Goal: Information Seeking & Learning: Compare options

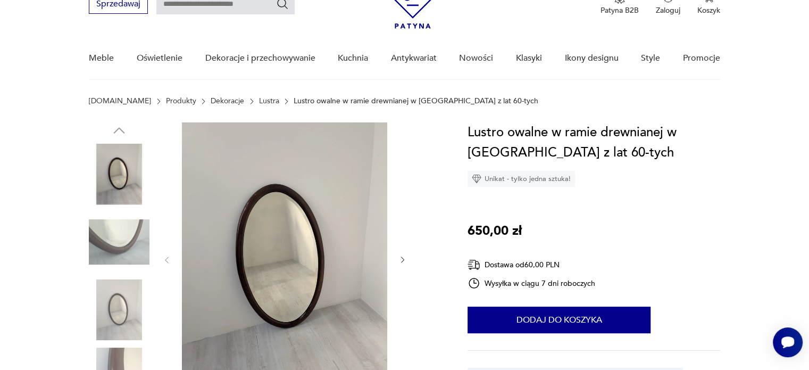
scroll to position [106, 0]
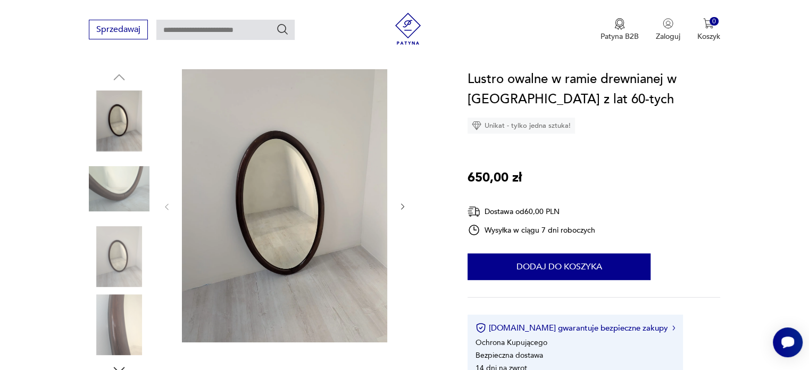
click at [405, 204] on icon "button" at bounding box center [402, 206] width 9 height 9
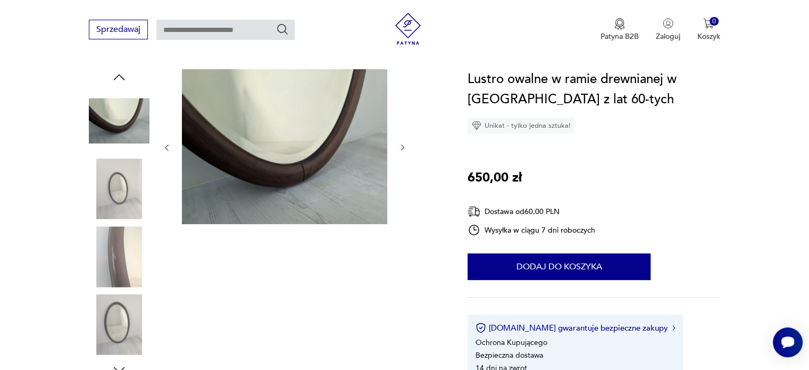
click at [410, 155] on div at bounding box center [265, 223] width 353 height 308
click at [406, 154] on div at bounding box center [284, 147] width 245 height 157
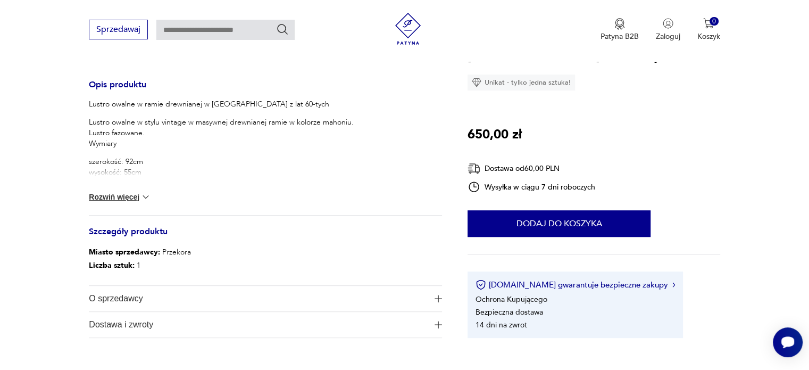
scroll to position [425, 0]
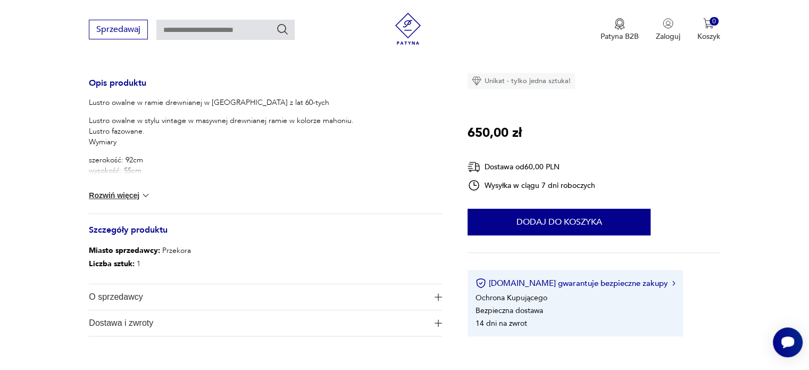
click at [132, 199] on button "Rozwiń więcej" at bounding box center [120, 195] width 62 height 11
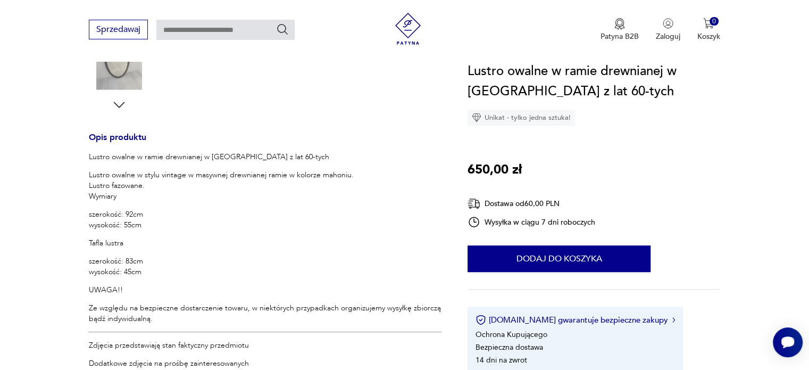
scroll to position [372, 0]
drag, startPoint x: 123, startPoint y: 227, endPoint x: 152, endPoint y: 230, distance: 28.9
click at [152, 230] on div "Lustro owalne w ramie drewnianej w mahoniu z lat 60-tych Lustro owalne w stylu …" at bounding box center [265, 285] width 353 height 271
click at [152, 231] on div "Lustro owalne w ramie drewnianej w mahoniu z lat 60-tych Lustro owalne w stylu …" at bounding box center [265, 285] width 353 height 271
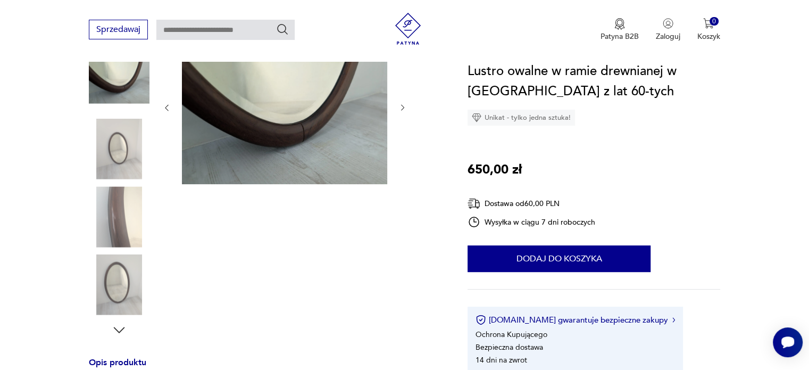
scroll to position [106, 0]
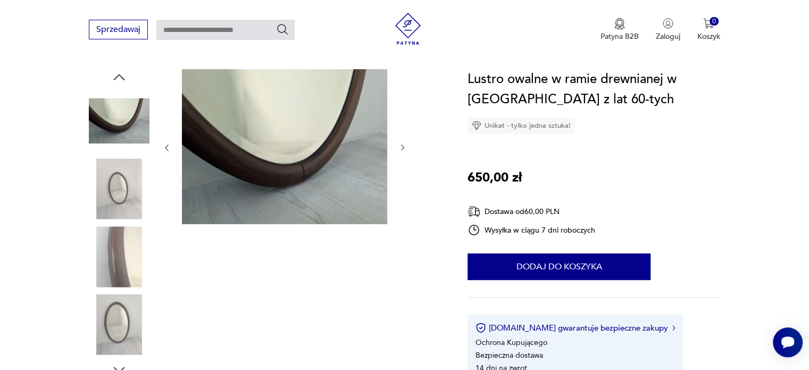
click at [123, 123] on img at bounding box center [119, 120] width 61 height 61
click at [120, 200] on img at bounding box center [119, 188] width 61 height 61
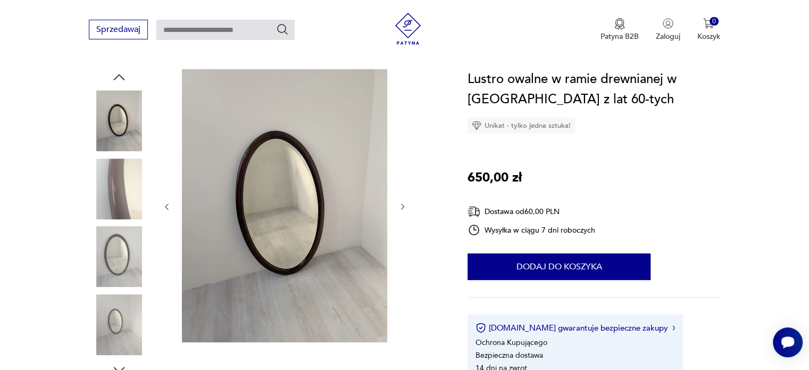
click at [404, 207] on icon "button" at bounding box center [402, 206] width 9 height 9
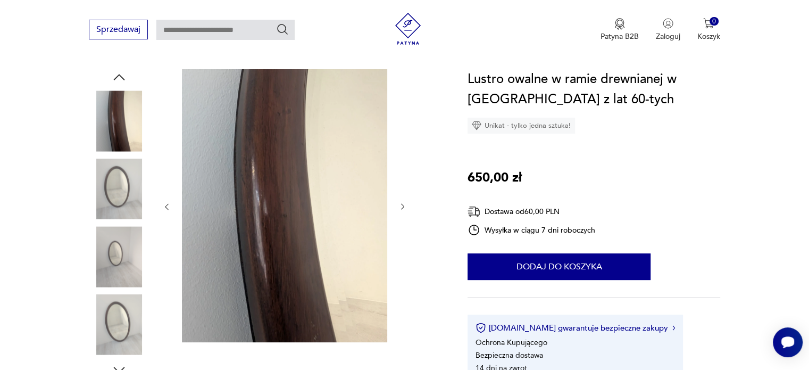
click at [404, 205] on icon "button" at bounding box center [402, 206] width 9 height 9
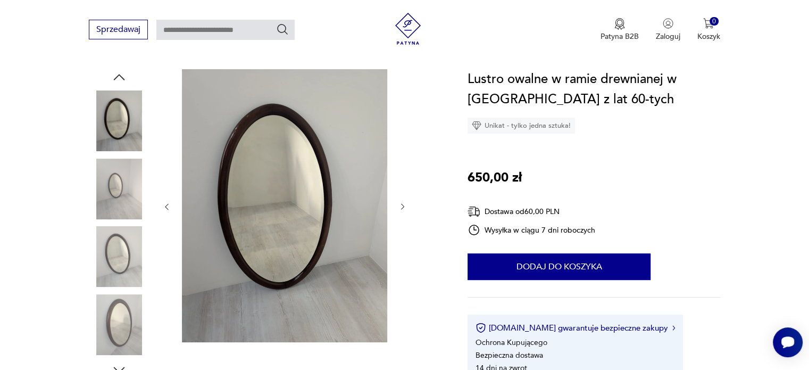
click at [404, 207] on icon "button" at bounding box center [402, 206] width 9 height 9
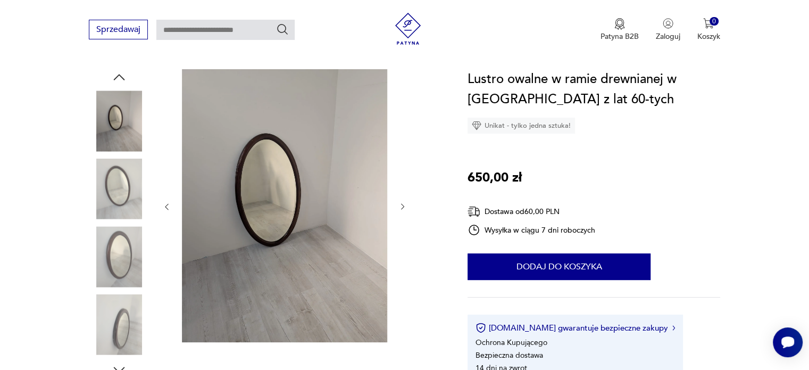
click at [404, 207] on icon "button" at bounding box center [402, 206] width 9 height 9
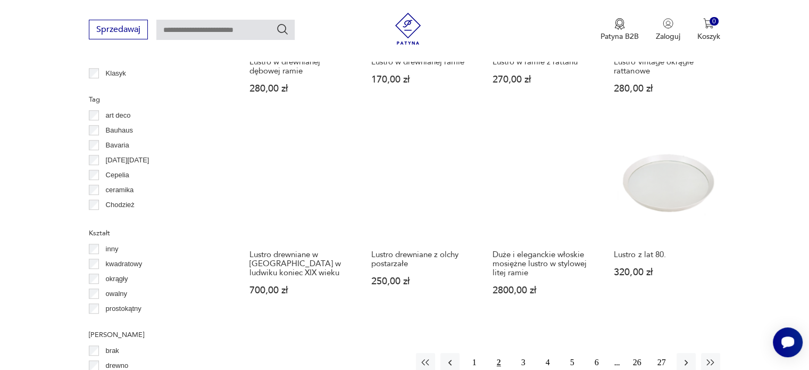
scroll to position [1006, 0]
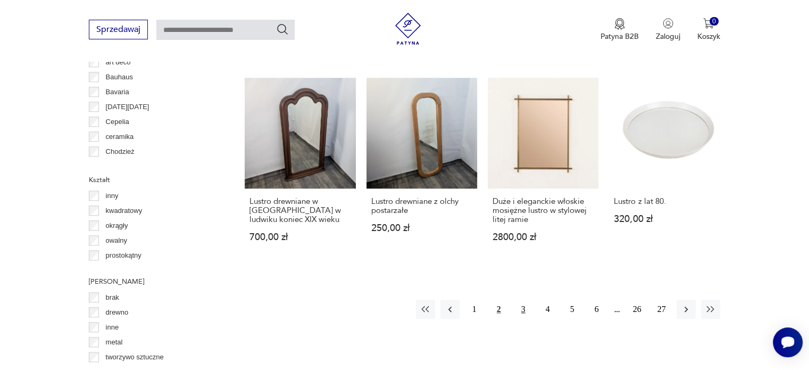
click at [525, 303] on button "3" at bounding box center [523, 308] width 19 height 19
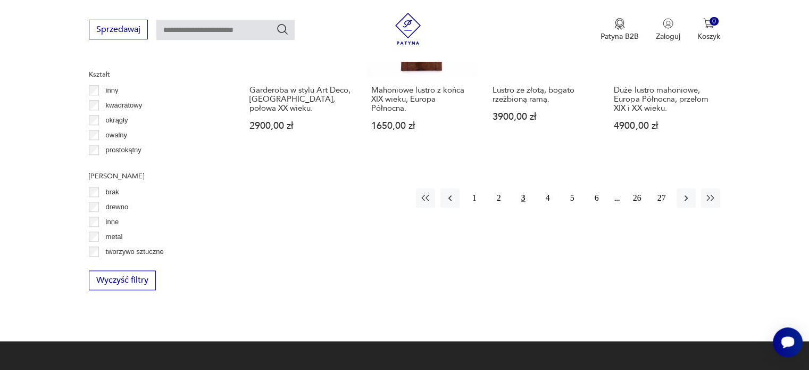
scroll to position [1133, 0]
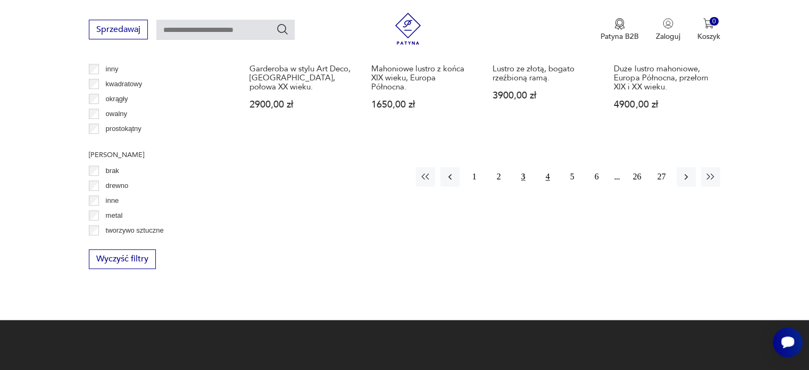
click at [544, 167] on button "4" at bounding box center [547, 176] width 19 height 19
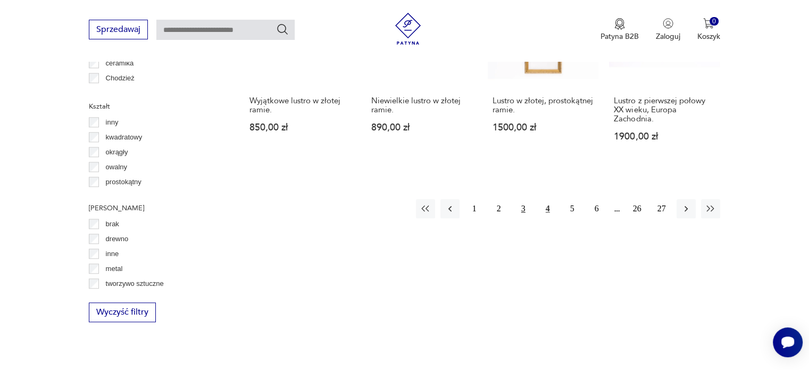
scroll to position [1026, 0]
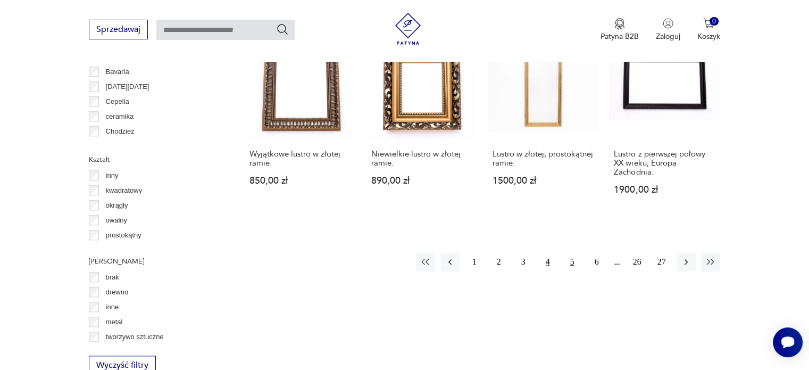
click at [569, 259] on button "5" at bounding box center [572, 261] width 19 height 19
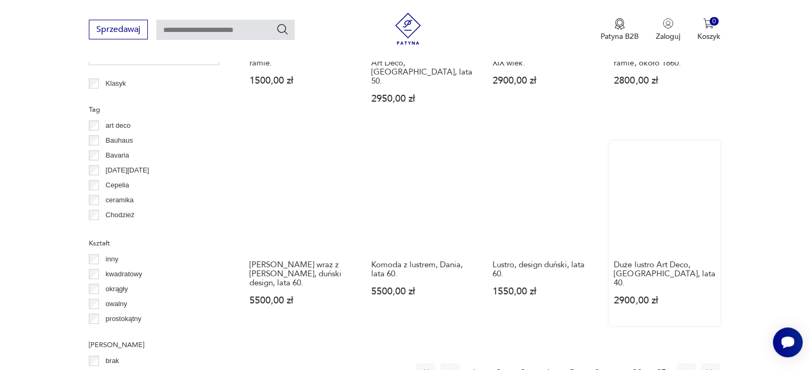
scroll to position [973, 0]
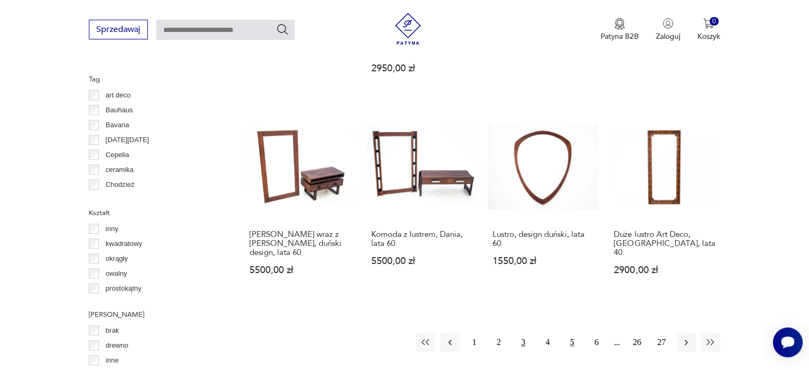
click at [526, 332] on button "3" at bounding box center [523, 341] width 19 height 19
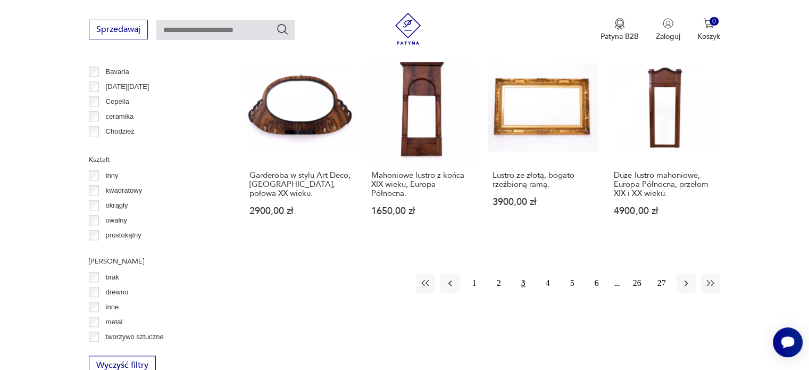
scroll to position [1186, 0]
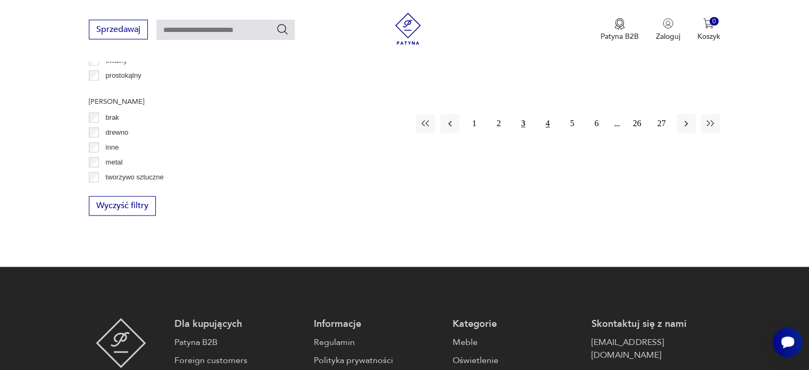
click at [547, 115] on button "4" at bounding box center [547, 123] width 19 height 19
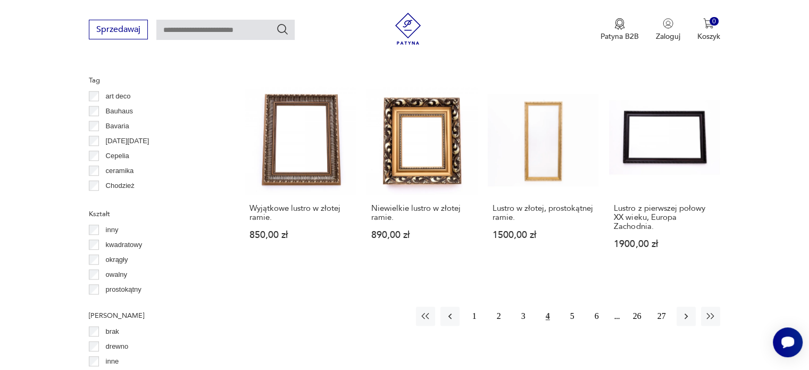
scroll to position [1026, 0]
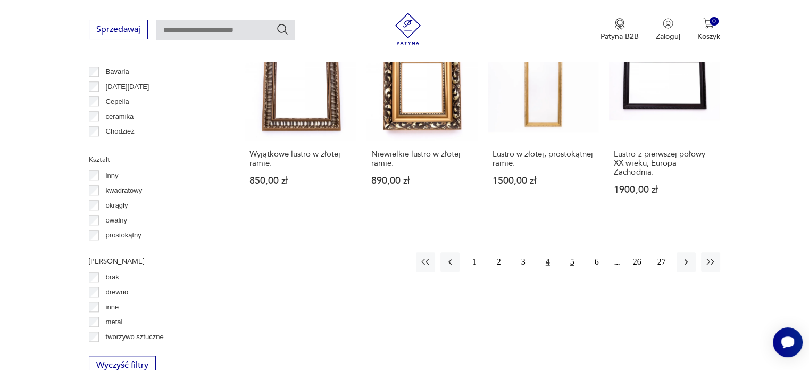
click at [569, 259] on button "5" at bounding box center [572, 261] width 19 height 19
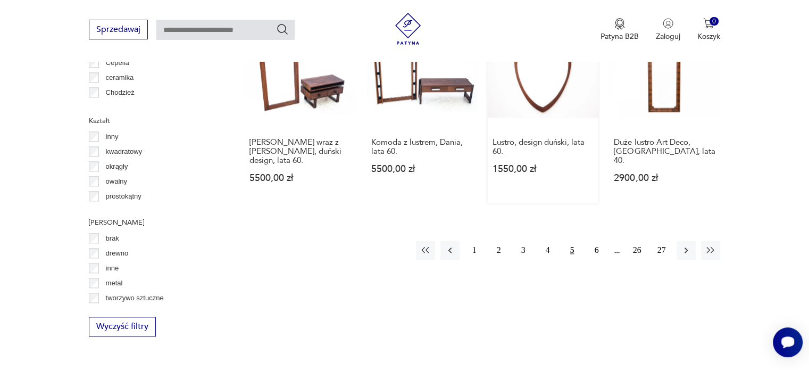
scroll to position [1079, 0]
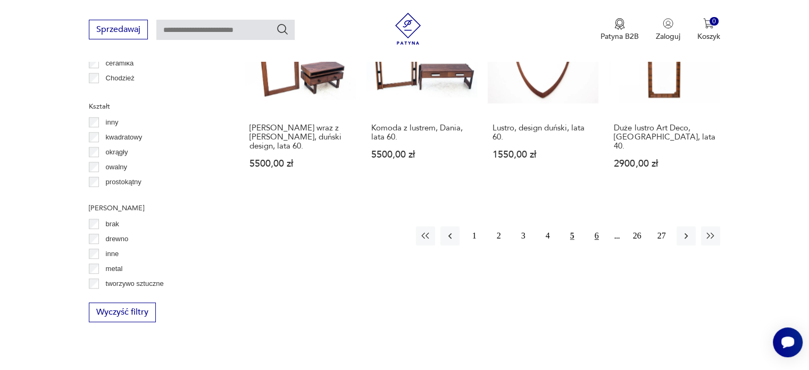
click at [594, 226] on button "6" at bounding box center [596, 235] width 19 height 19
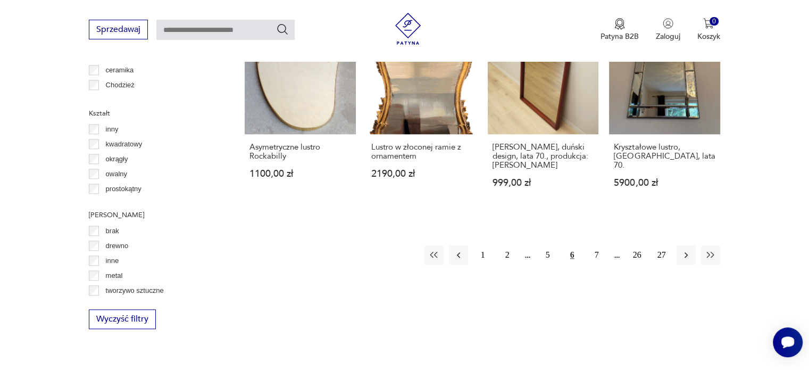
scroll to position [1079, 0]
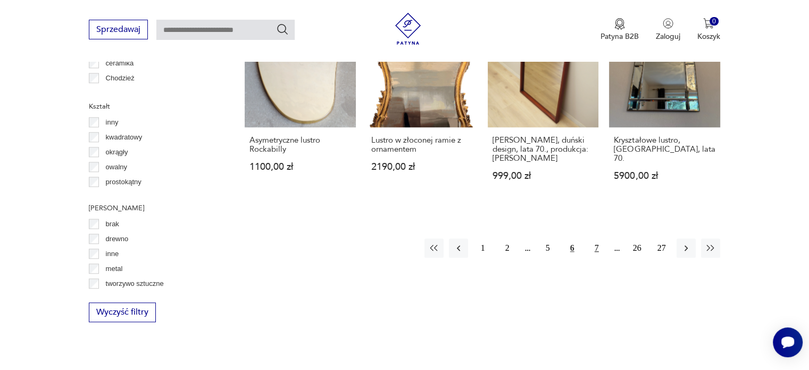
click at [596, 238] on button "7" at bounding box center [596, 247] width 19 height 19
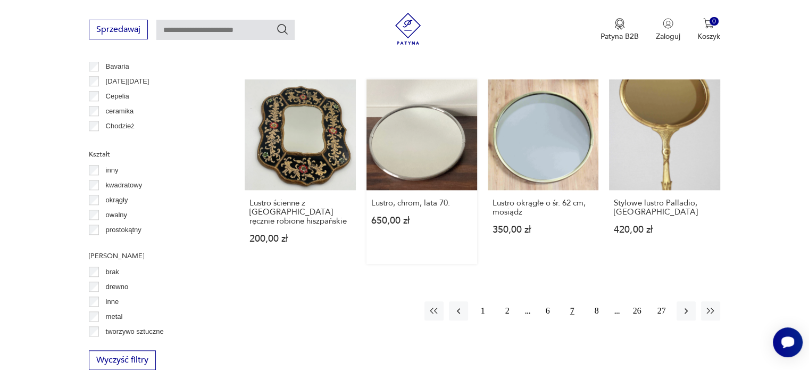
scroll to position [1079, 0]
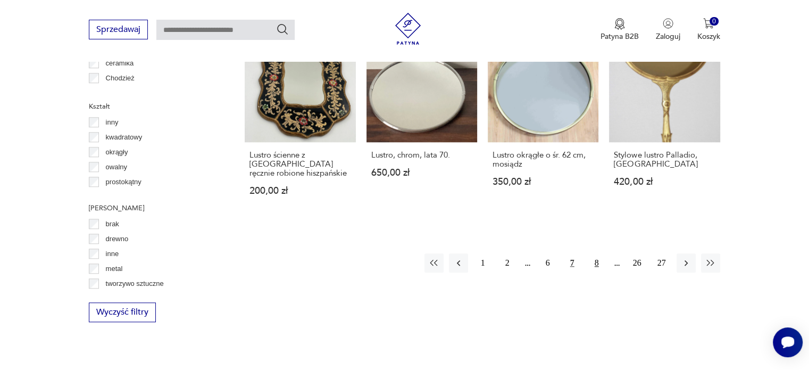
click at [594, 253] on button "8" at bounding box center [596, 262] width 19 height 19
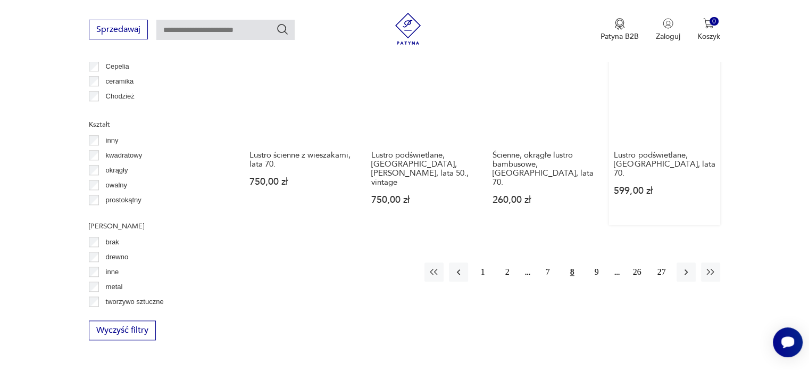
scroll to position [1079, 0]
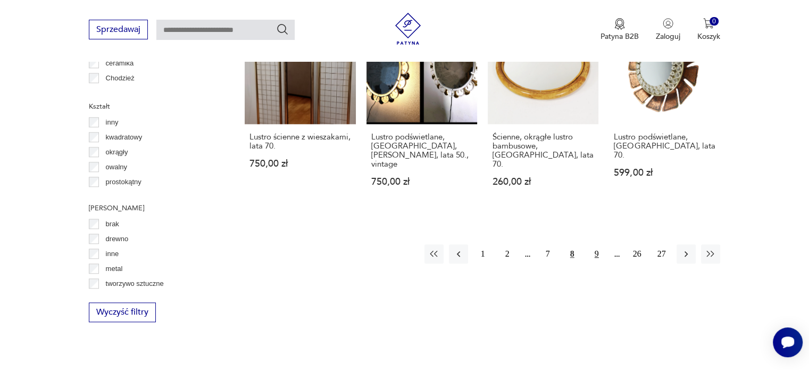
click at [592, 244] on button "9" at bounding box center [596, 253] width 19 height 19
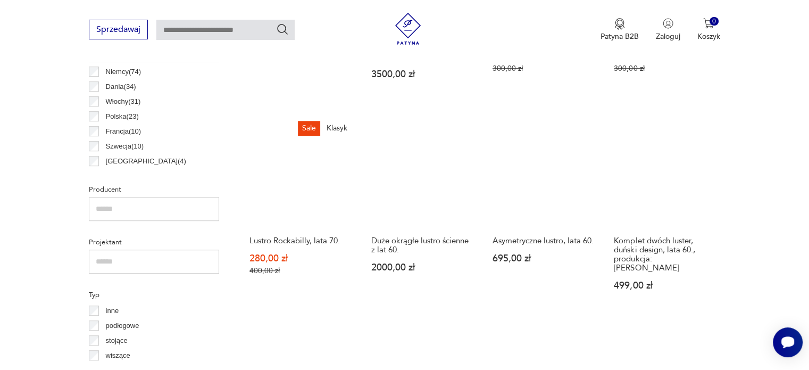
scroll to position [601, 0]
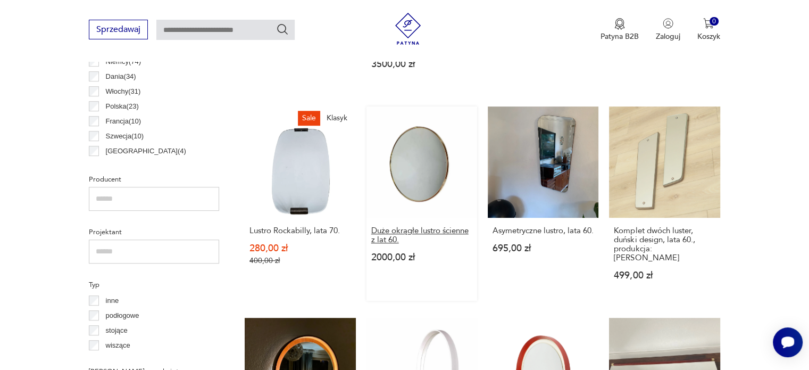
drag, startPoint x: 433, startPoint y: 161, endPoint x: 437, endPoint y: 232, distance: 71.3
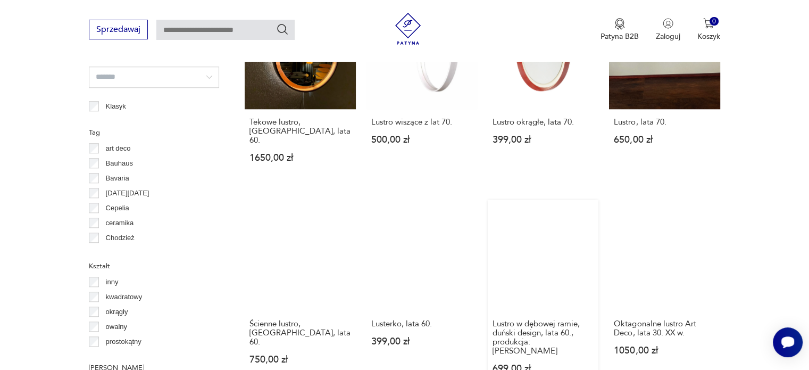
scroll to position [1026, 0]
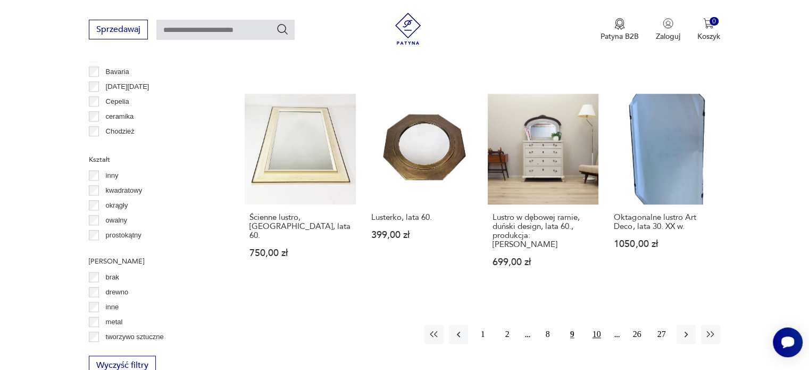
click at [589, 324] on button "10" at bounding box center [596, 333] width 19 height 19
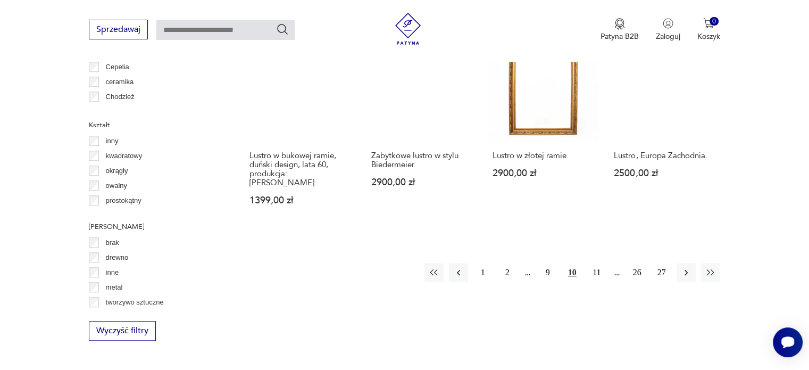
scroll to position [1079, 0]
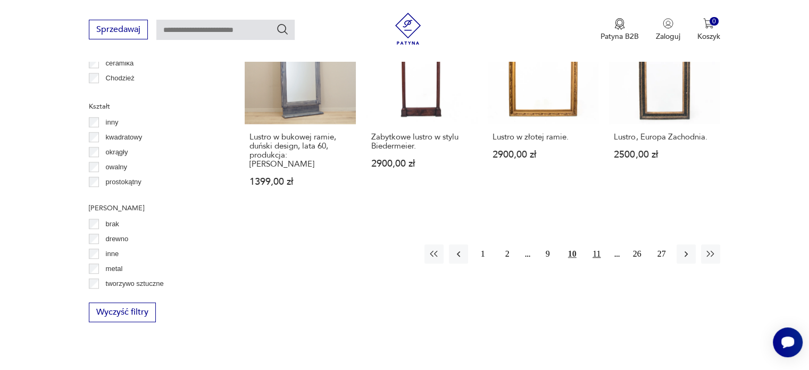
click at [594, 244] on button "11" at bounding box center [596, 253] width 19 height 19
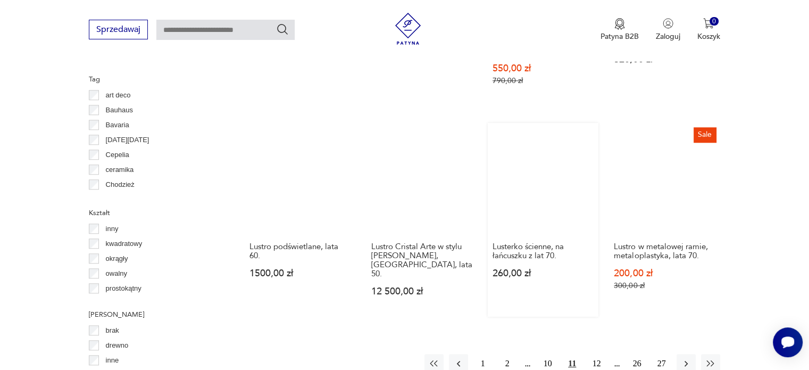
scroll to position [1079, 0]
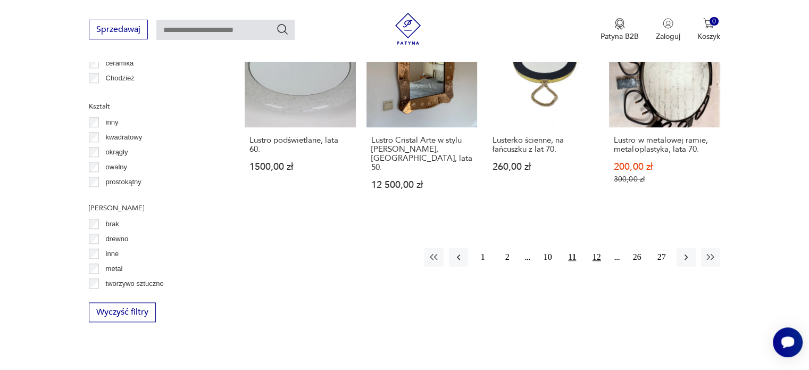
click at [597, 247] on button "12" at bounding box center [596, 256] width 19 height 19
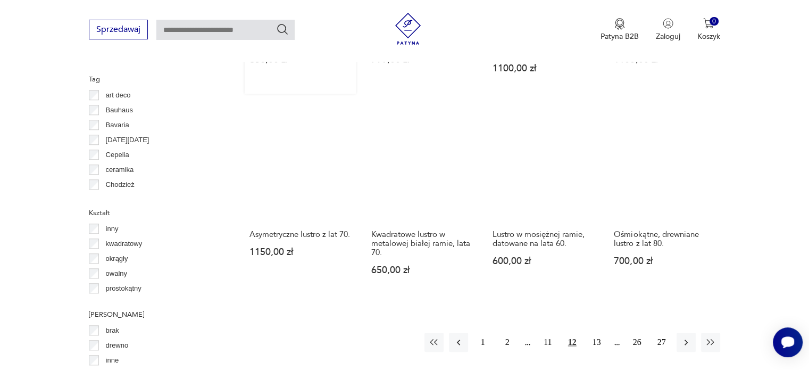
scroll to position [1079, 0]
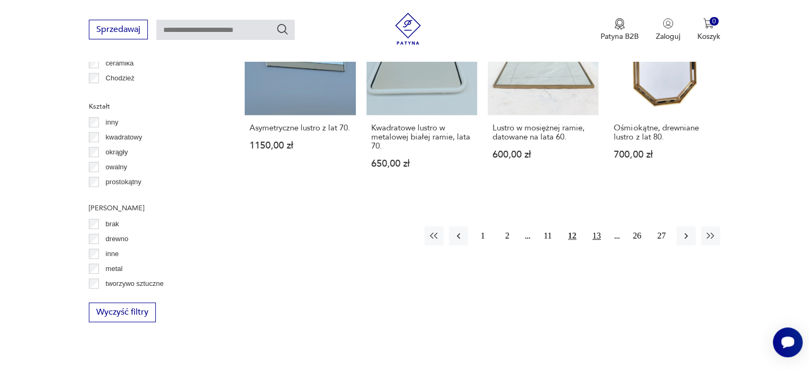
click at [600, 226] on button "13" at bounding box center [596, 235] width 19 height 19
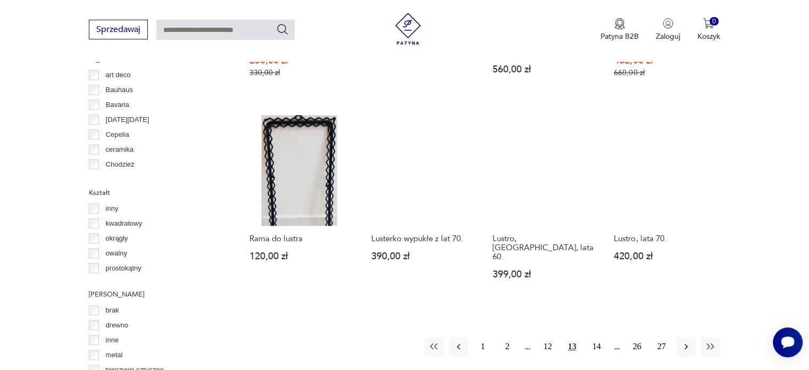
scroll to position [1026, 0]
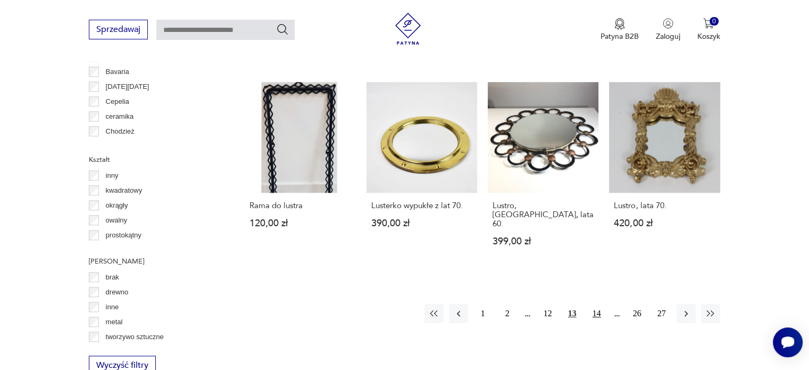
click at [603, 304] on button "14" at bounding box center [596, 313] width 19 height 19
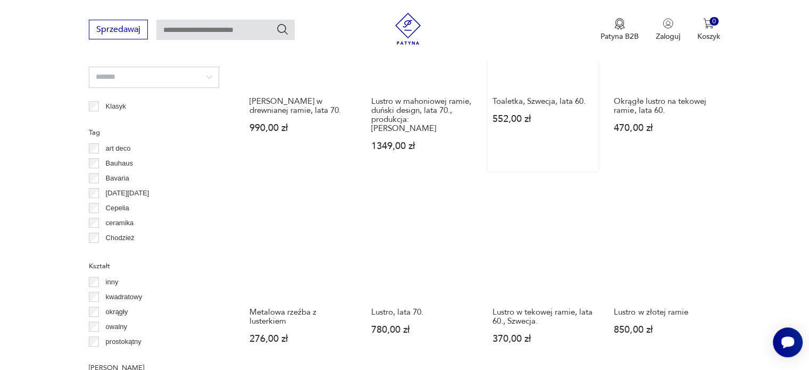
scroll to position [973, 0]
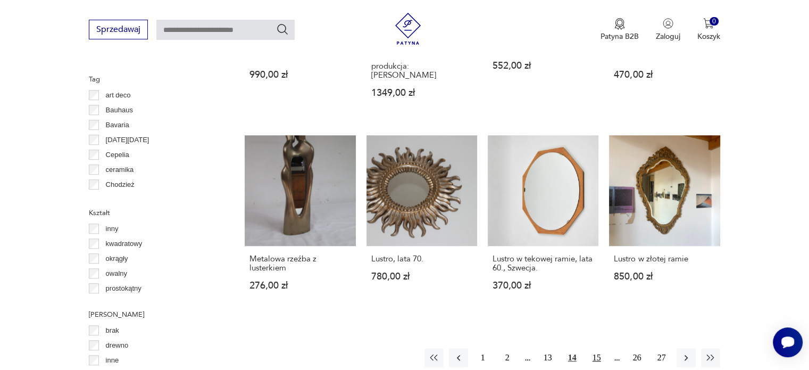
click at [590, 348] on button "15" at bounding box center [596, 357] width 19 height 19
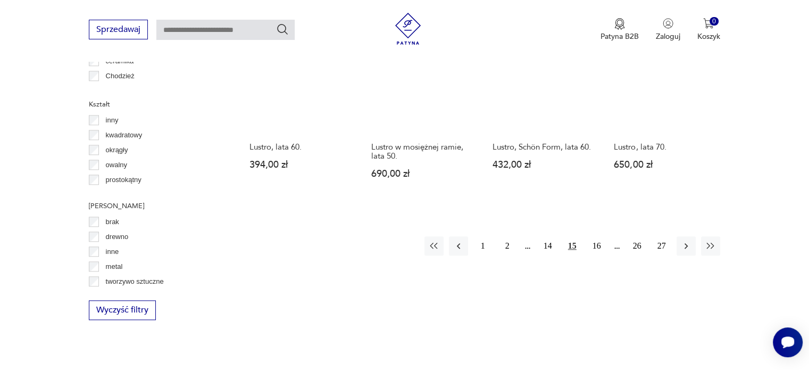
scroll to position [1133, 0]
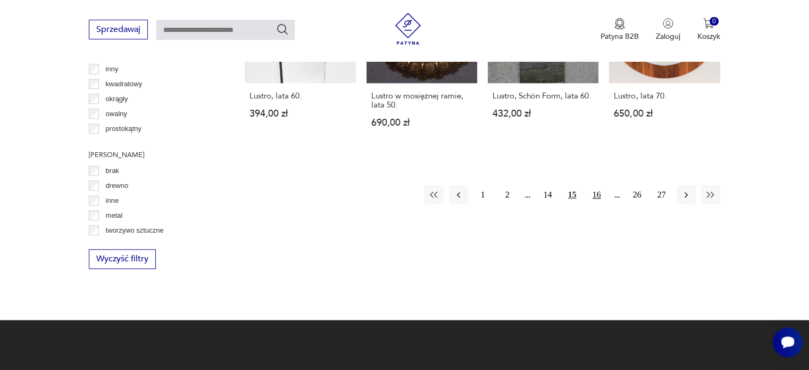
click at [601, 185] on button "16" at bounding box center [596, 194] width 19 height 19
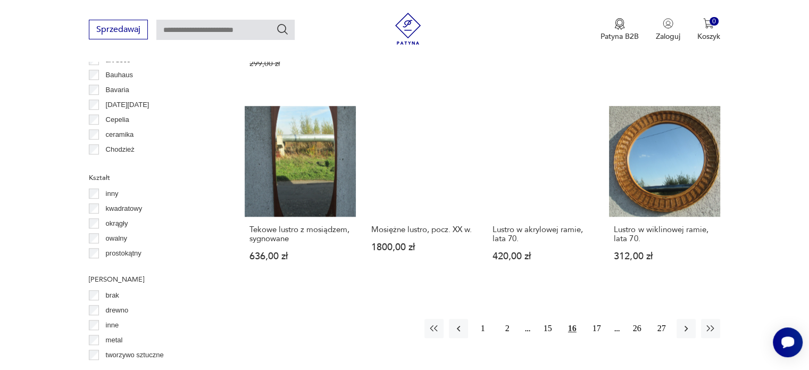
scroll to position [1026, 0]
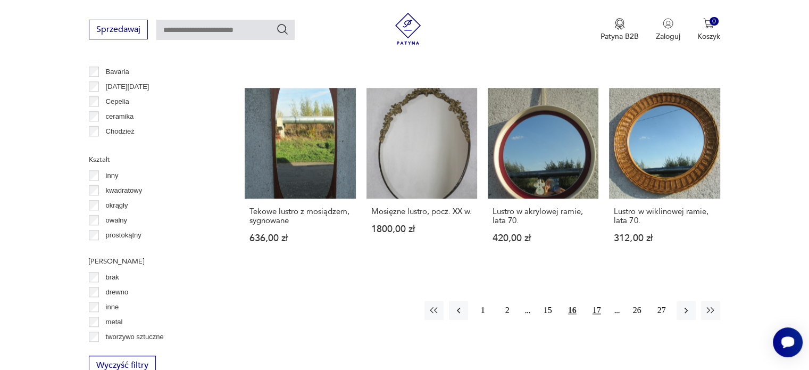
click at [602, 300] on button "17" at bounding box center [596, 309] width 19 height 19
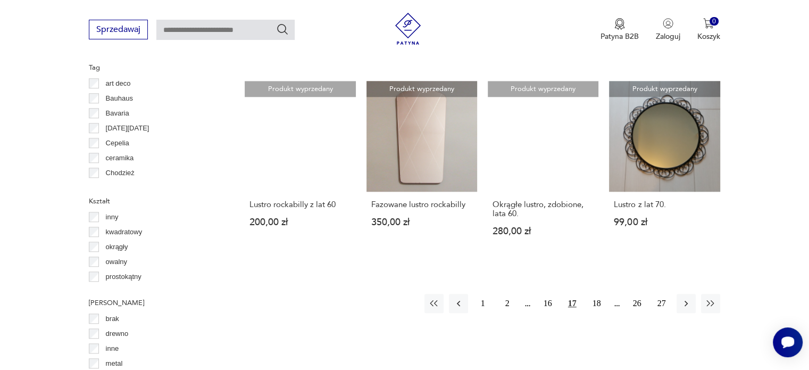
scroll to position [973, 0]
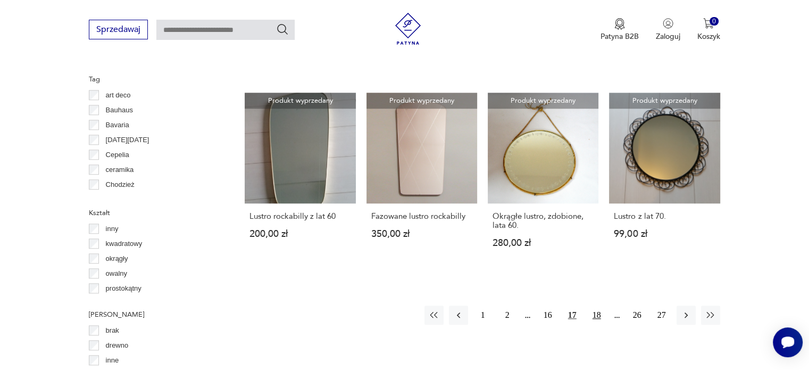
click at [594, 305] on button "18" at bounding box center [596, 314] width 19 height 19
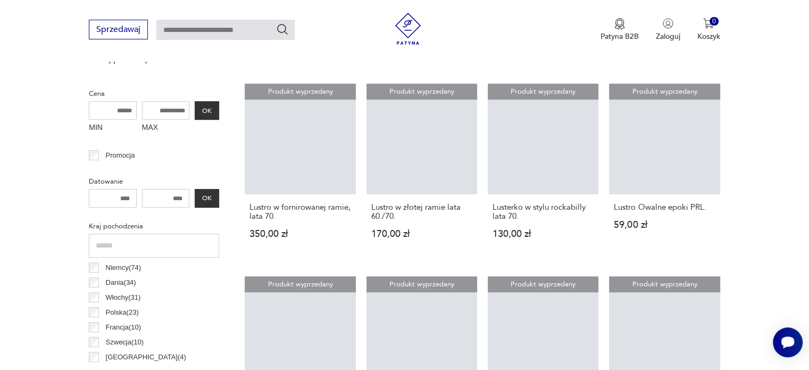
scroll to position [282, 0]
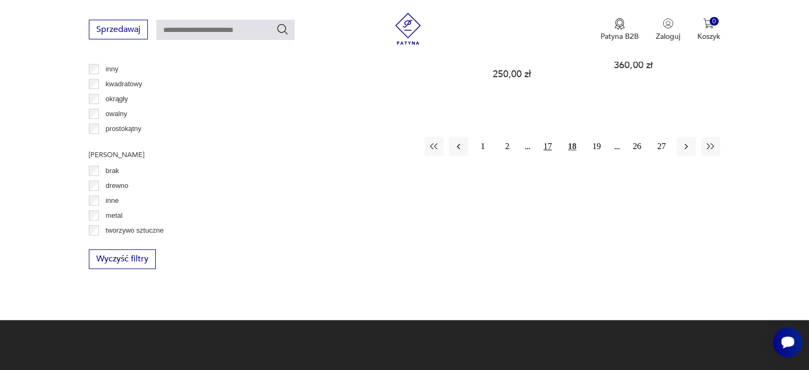
click at [543, 153] on button "17" at bounding box center [547, 146] width 19 height 19
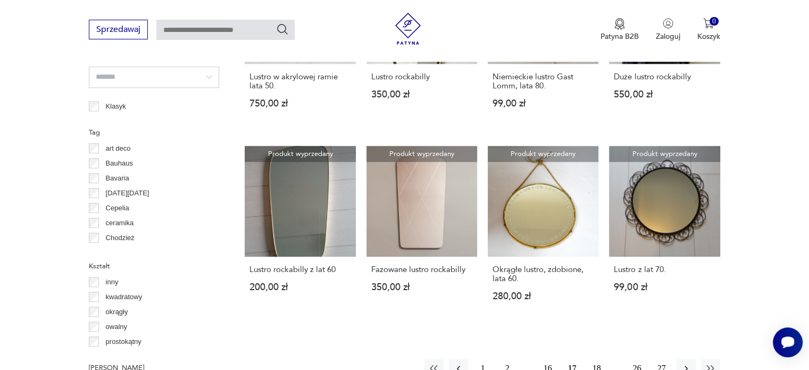
scroll to position [973, 0]
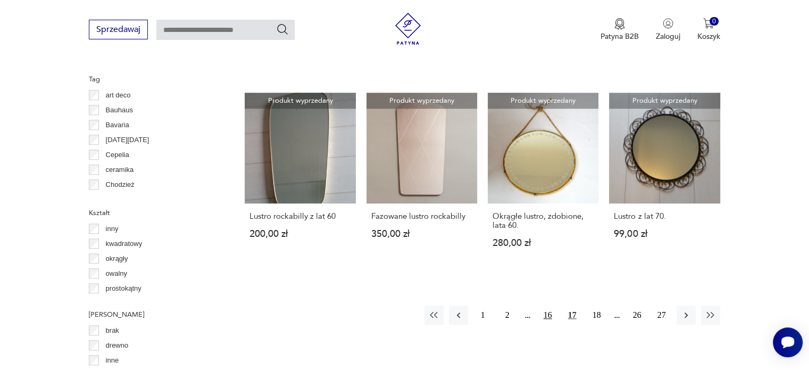
click at [550, 305] on button "16" at bounding box center [547, 314] width 19 height 19
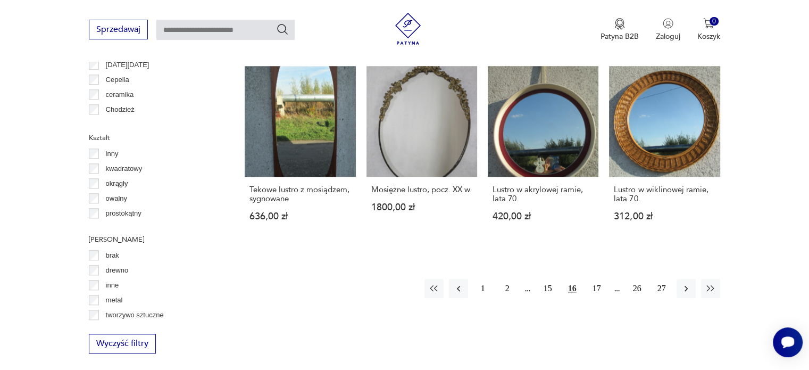
scroll to position [1079, 0]
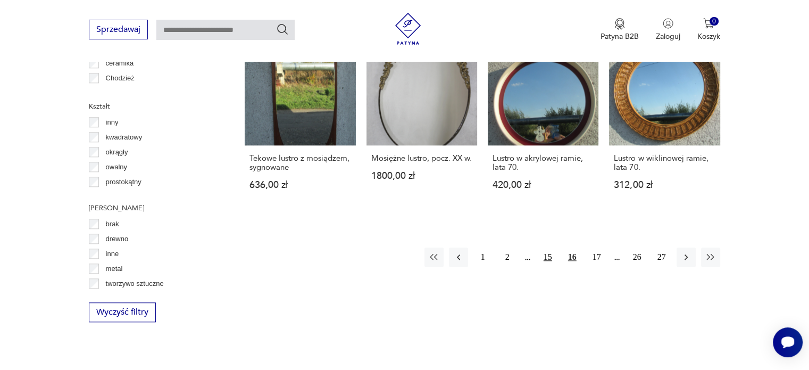
click at [546, 247] on button "15" at bounding box center [547, 256] width 19 height 19
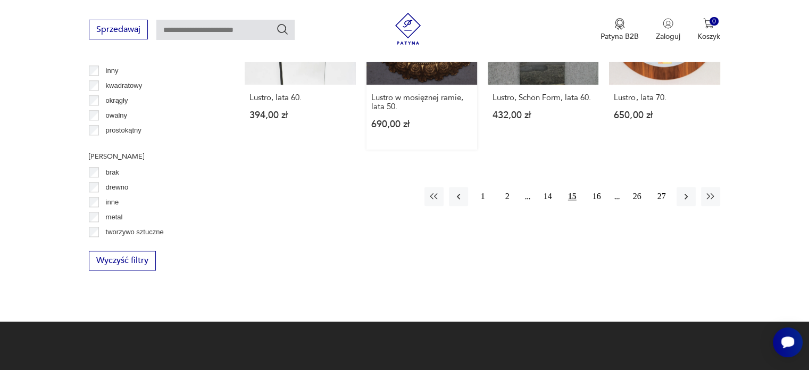
scroll to position [1133, 0]
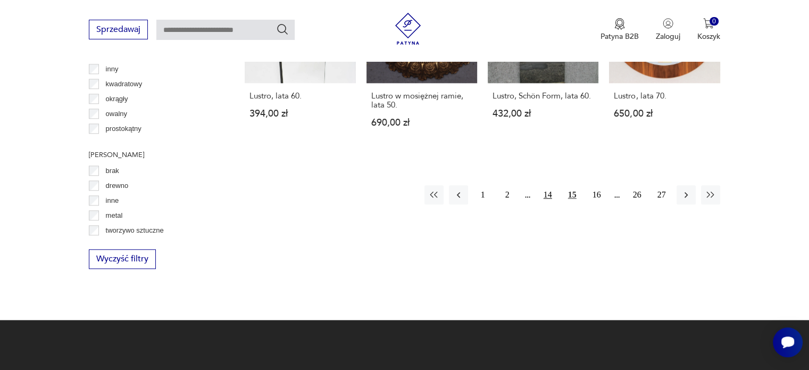
click at [547, 185] on button "14" at bounding box center [547, 194] width 19 height 19
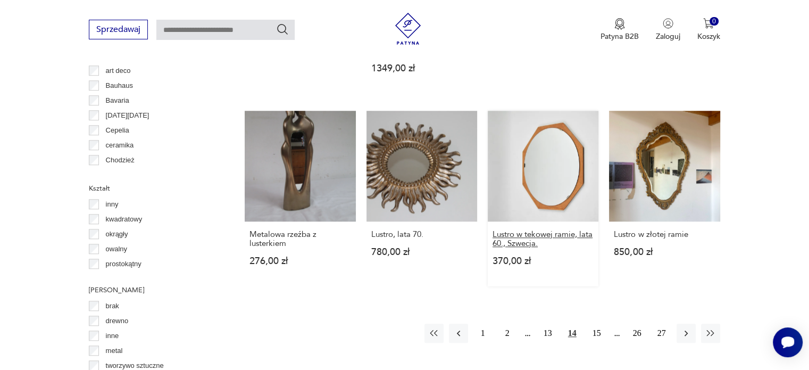
scroll to position [1026, 0]
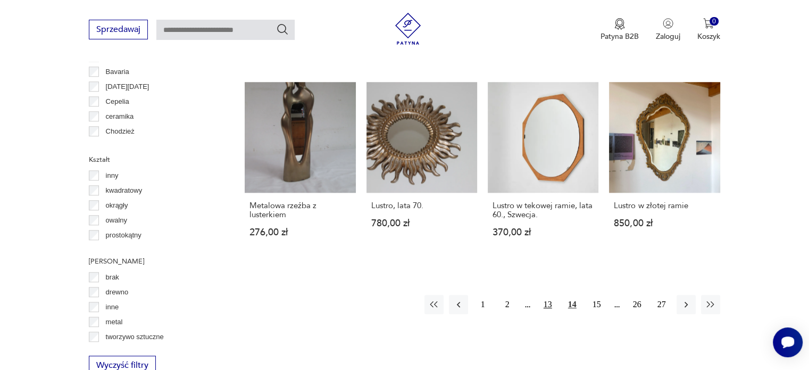
click at [550, 295] on button "13" at bounding box center [547, 304] width 19 height 19
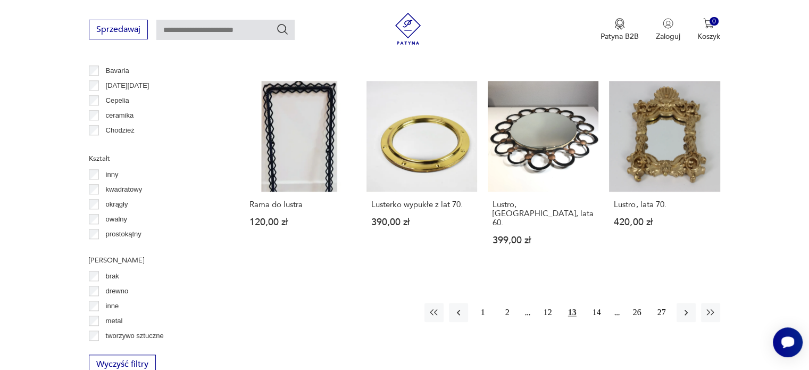
scroll to position [1079, 0]
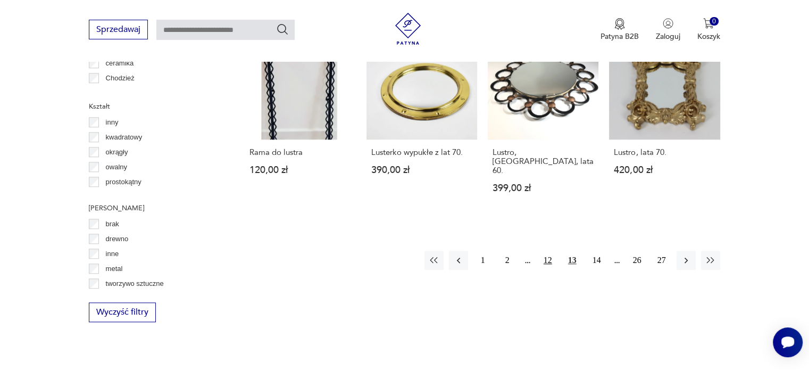
click at [549, 250] on button "12" at bounding box center [547, 259] width 19 height 19
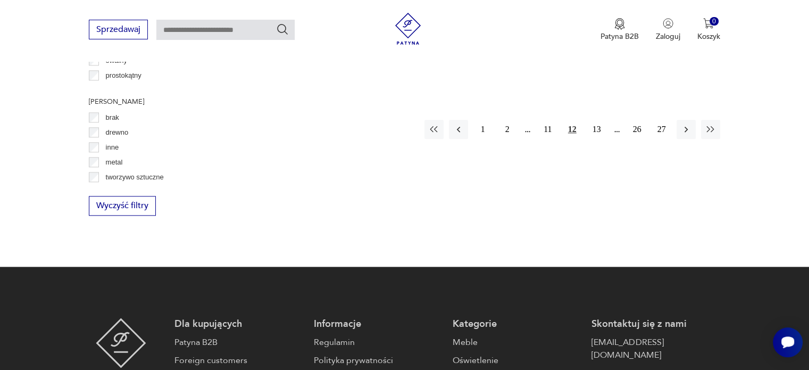
scroll to position [1026, 0]
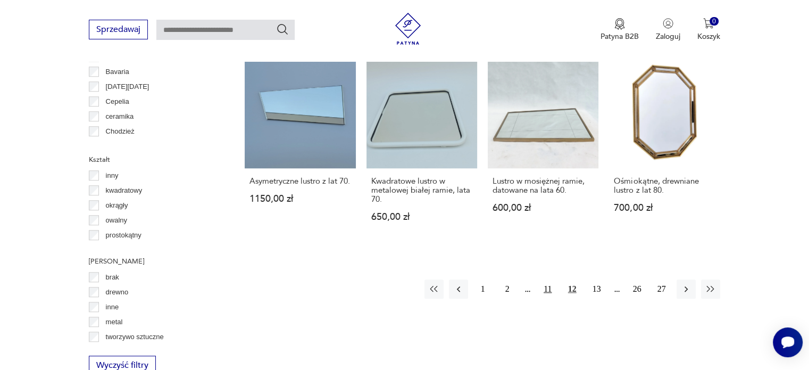
click at [548, 279] on button "11" at bounding box center [547, 288] width 19 height 19
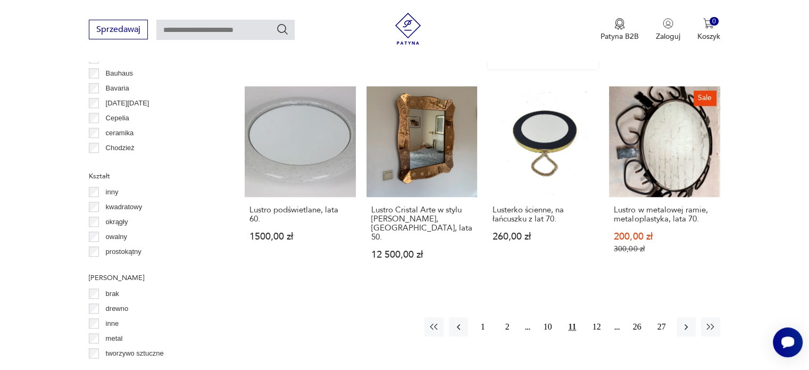
scroll to position [1079, 0]
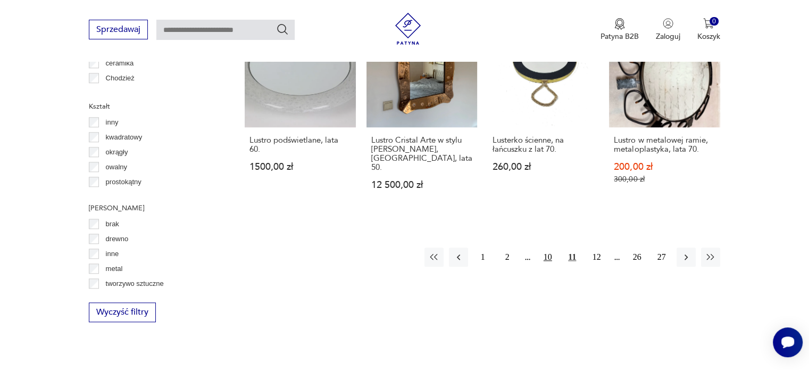
click at [548, 247] on button "10" at bounding box center [547, 256] width 19 height 19
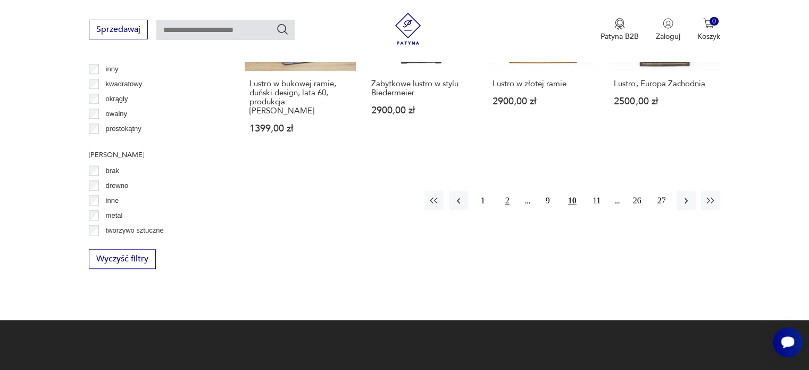
scroll to position [1079, 0]
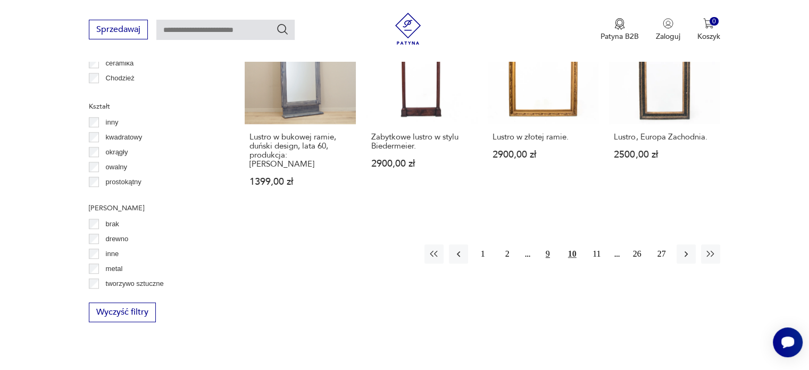
click at [544, 244] on button "9" at bounding box center [547, 253] width 19 height 19
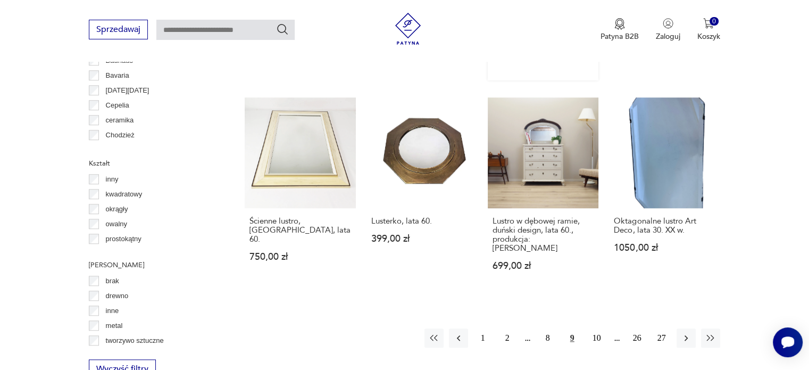
scroll to position [1079, 0]
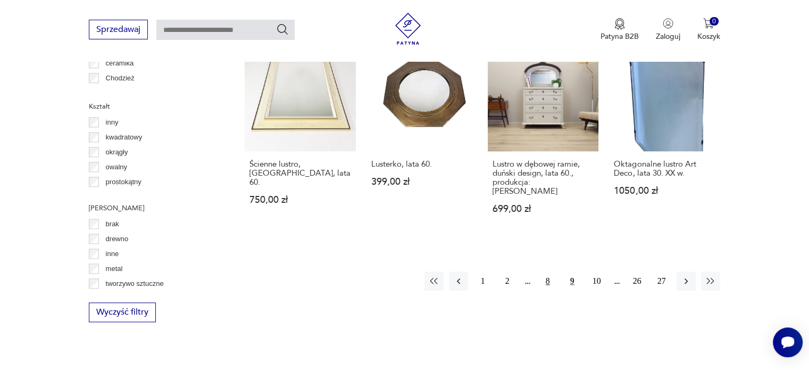
click at [550, 271] on button "8" at bounding box center [547, 280] width 19 height 19
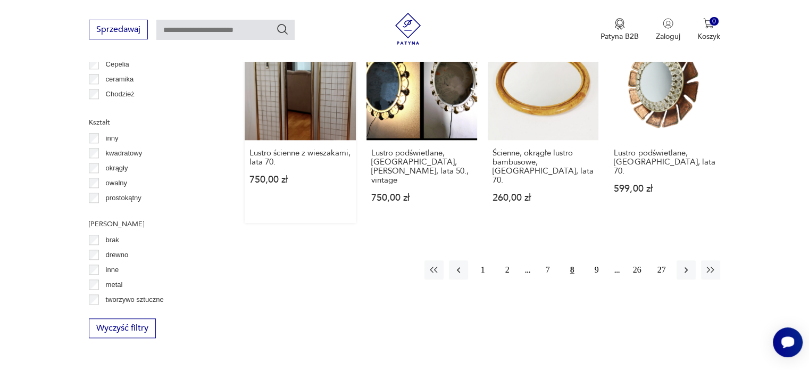
scroll to position [1079, 0]
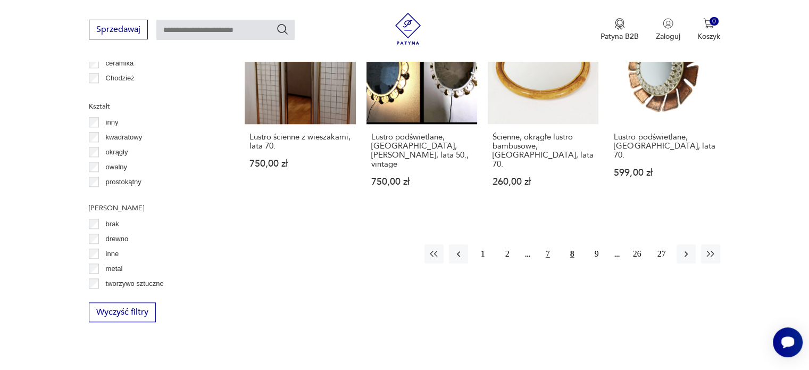
click at [548, 244] on button "7" at bounding box center [547, 253] width 19 height 19
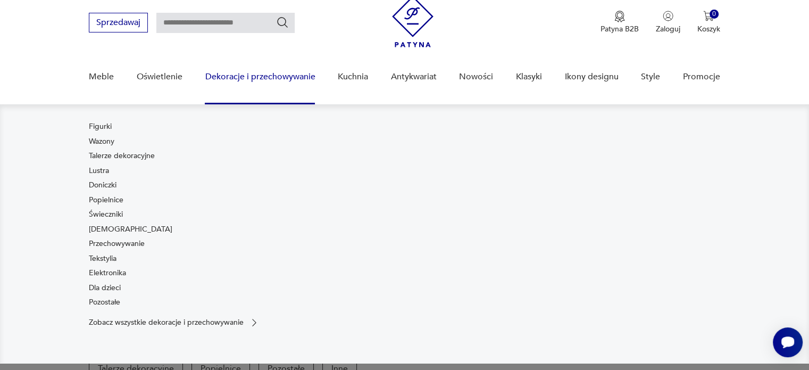
scroll to position [53, 0]
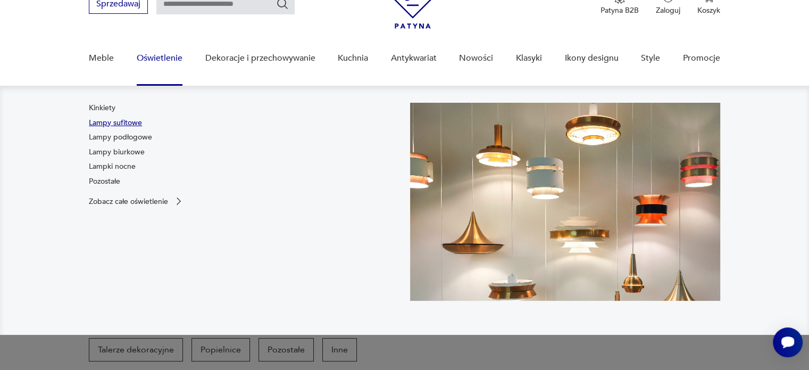
click at [137, 121] on link "Lampy sufitowe" at bounding box center [115, 123] width 53 height 11
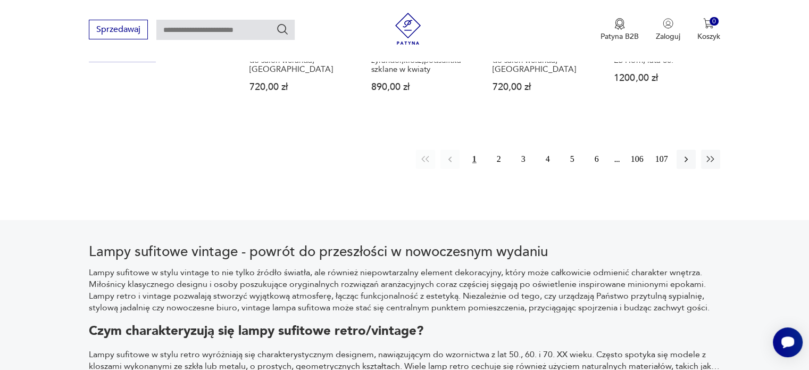
scroll to position [1133, 0]
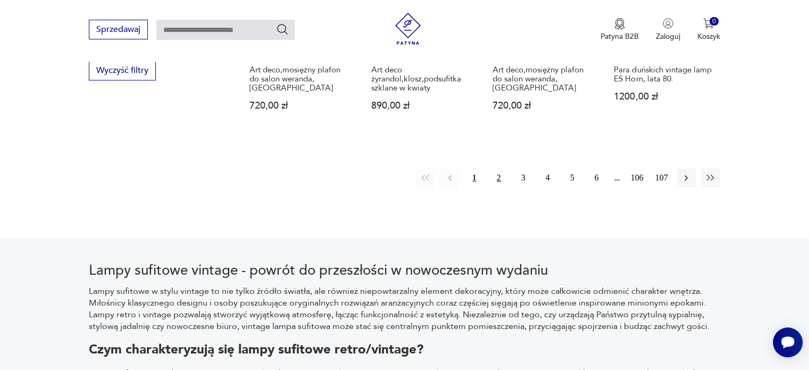
click at [500, 172] on button "2" at bounding box center [498, 177] width 19 height 19
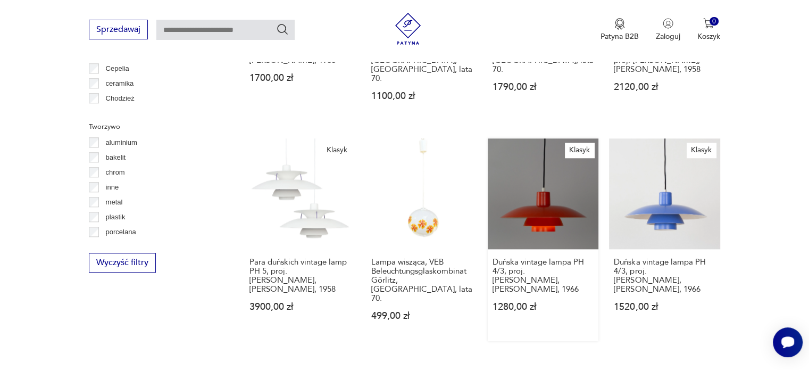
scroll to position [994, 0]
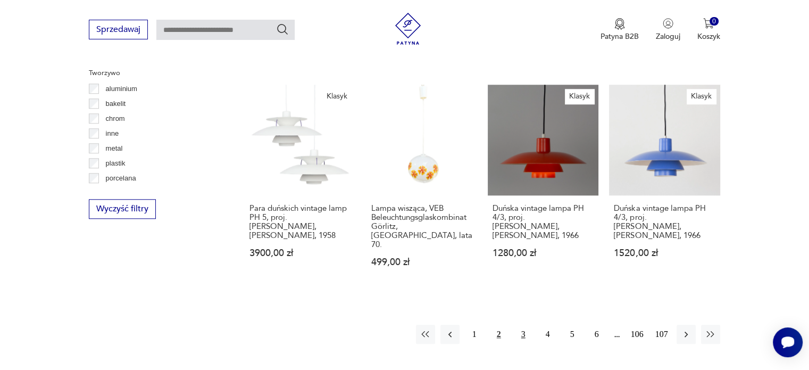
click at [524, 324] on button "3" at bounding box center [523, 333] width 19 height 19
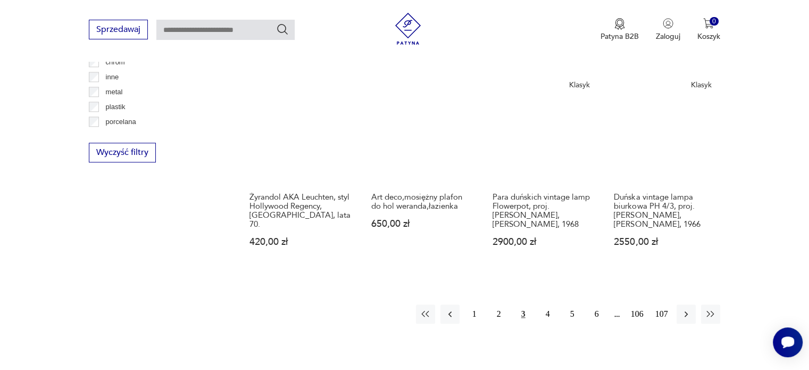
scroll to position [1154, 0]
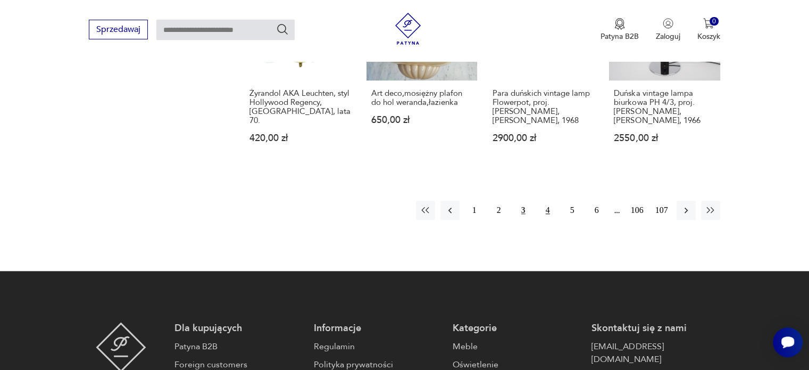
click at [549, 200] on button "4" at bounding box center [547, 209] width 19 height 19
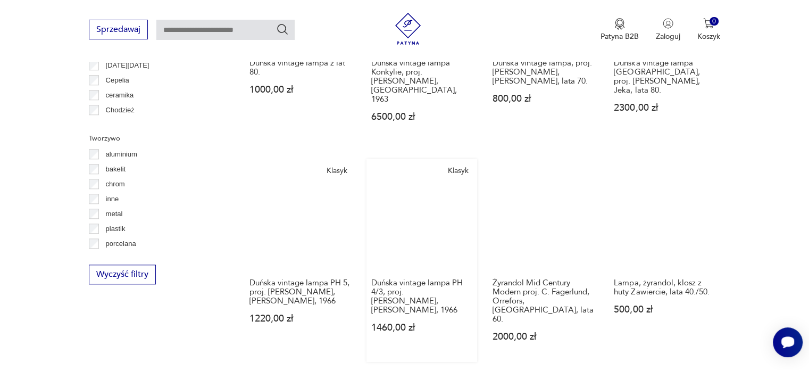
scroll to position [994, 0]
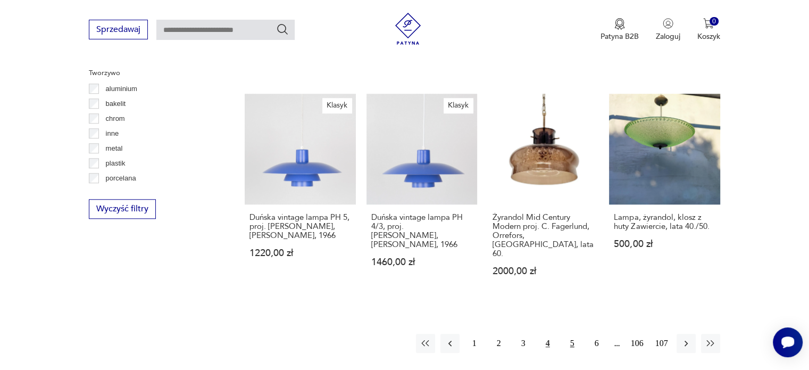
click at [579, 333] on button "5" at bounding box center [572, 342] width 19 height 19
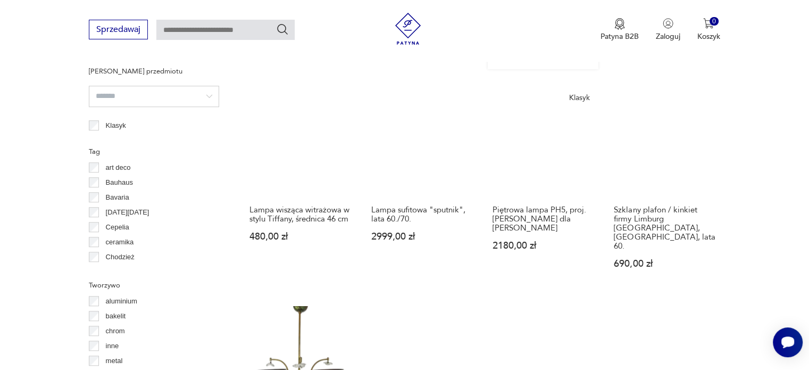
scroll to position [942, 0]
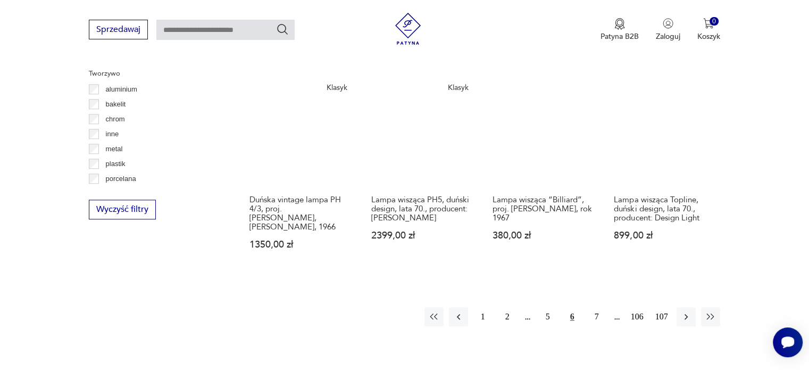
scroll to position [1047, 0]
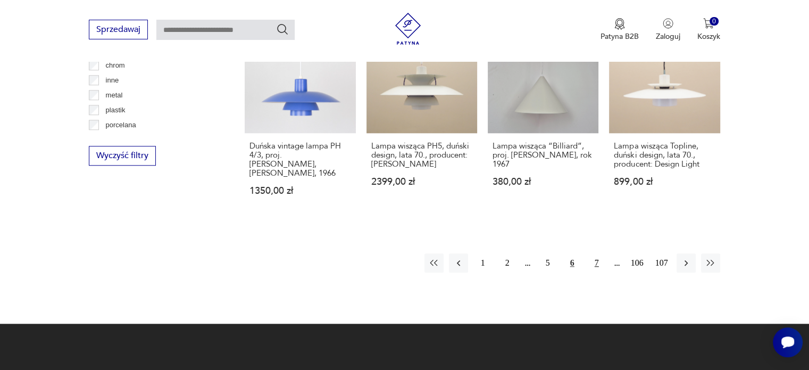
click at [605, 253] on button "7" at bounding box center [596, 262] width 19 height 19
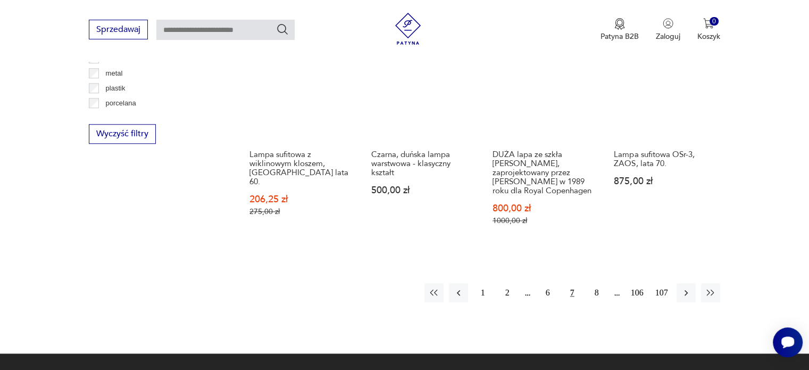
scroll to position [1101, 0]
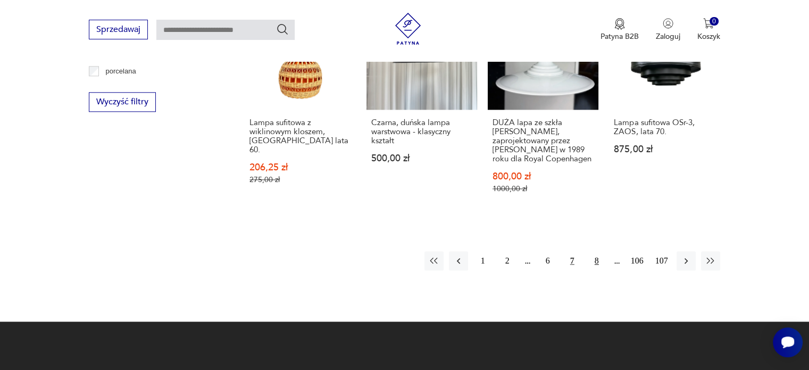
click at [601, 253] on button "8" at bounding box center [596, 260] width 19 height 19
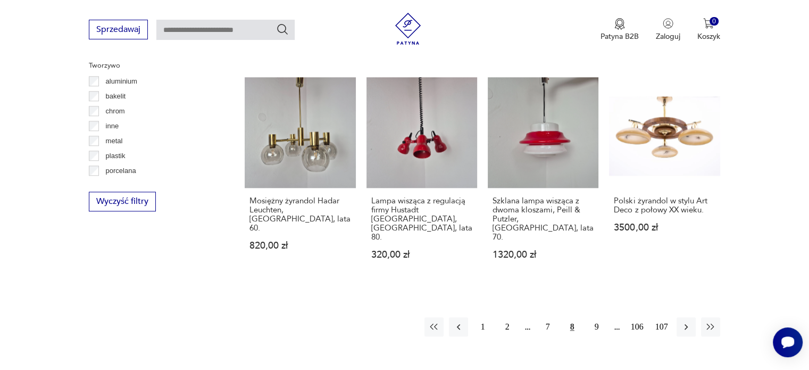
scroll to position [1047, 0]
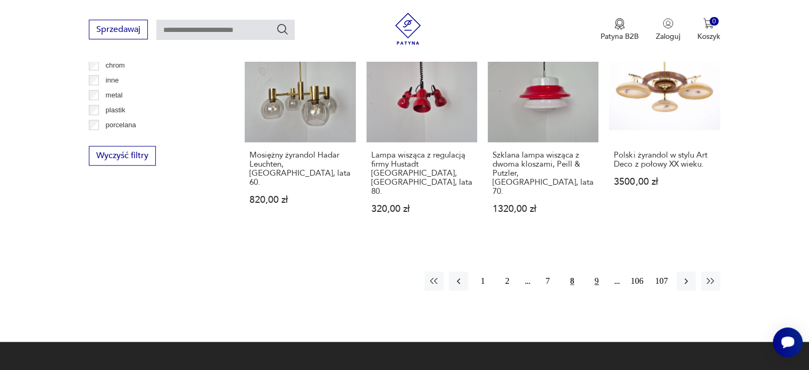
click at [599, 271] on button "9" at bounding box center [596, 280] width 19 height 19
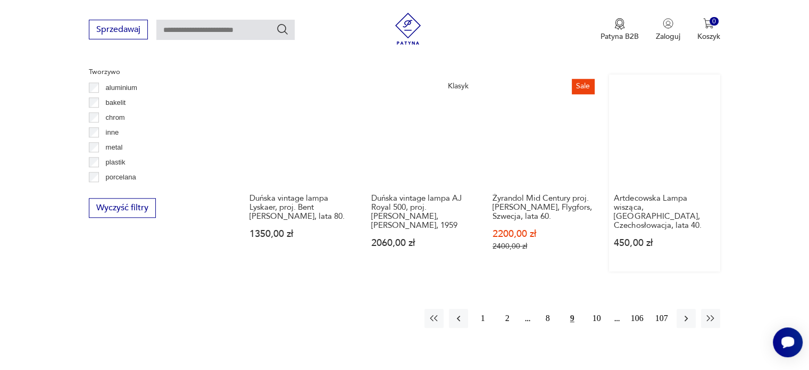
scroll to position [995, 0]
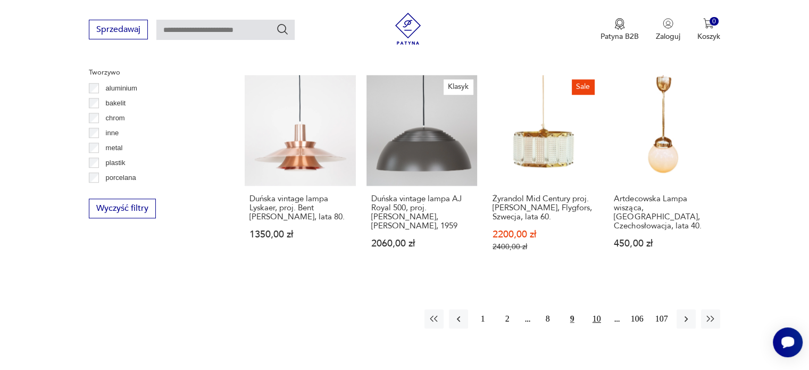
click at [599, 309] on button "10" at bounding box center [596, 318] width 19 height 19
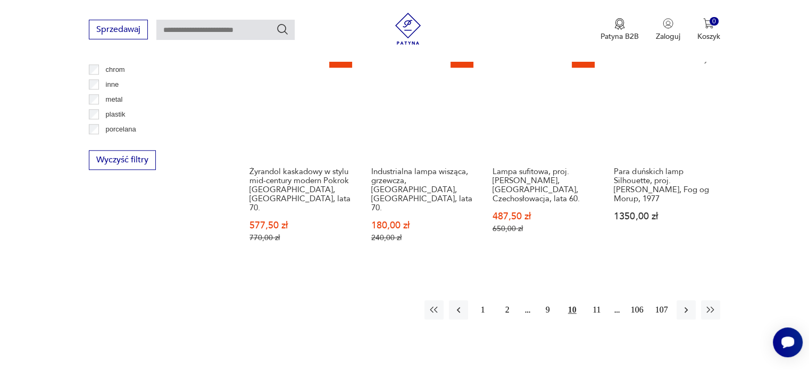
scroll to position [1047, 0]
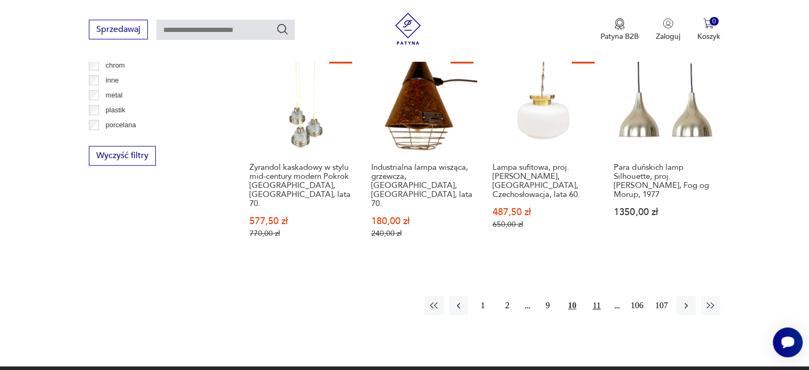
click at [591, 296] on button "11" at bounding box center [596, 305] width 19 height 19
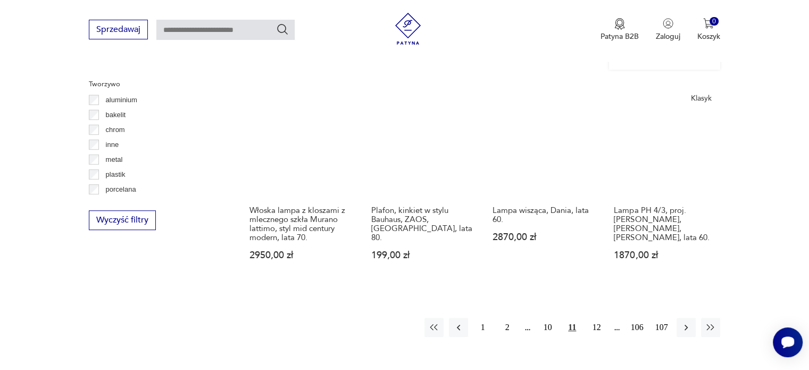
scroll to position [995, 0]
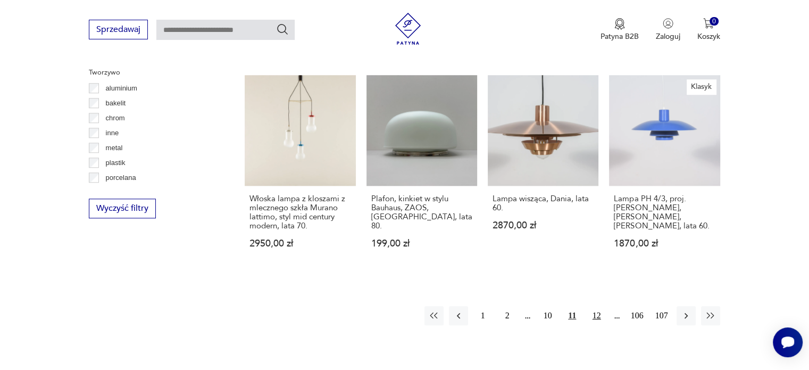
click at [593, 308] on button "12" at bounding box center [596, 315] width 19 height 19
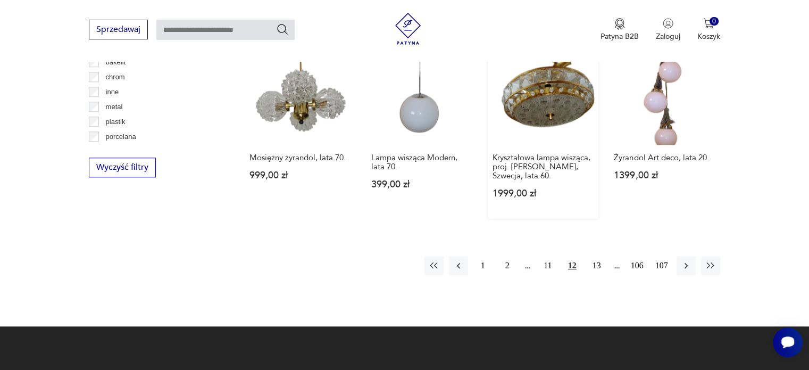
scroll to position [1047, 0]
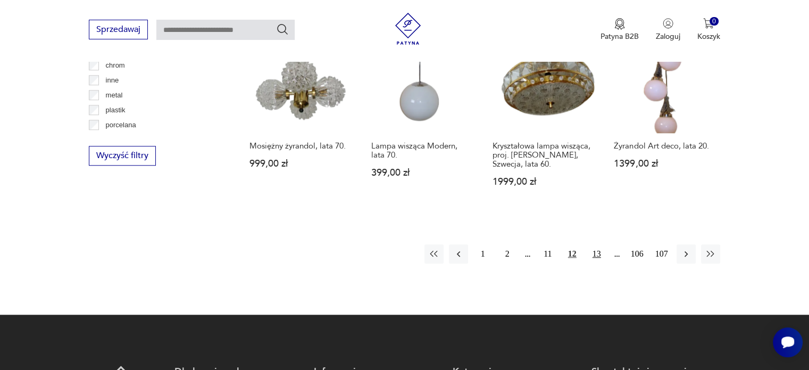
click at [600, 244] on button "13" at bounding box center [596, 253] width 19 height 19
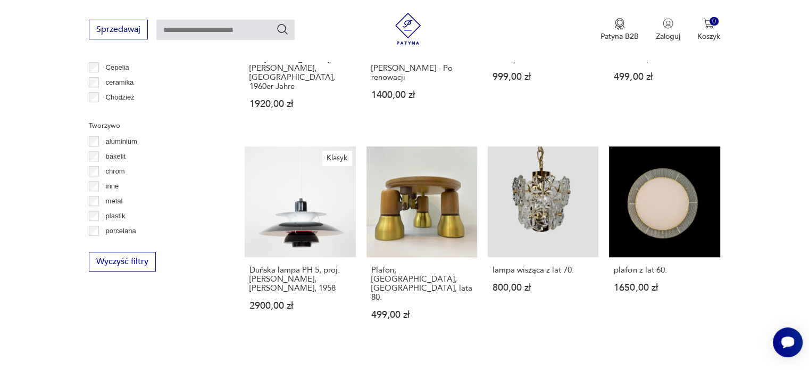
scroll to position [995, 0]
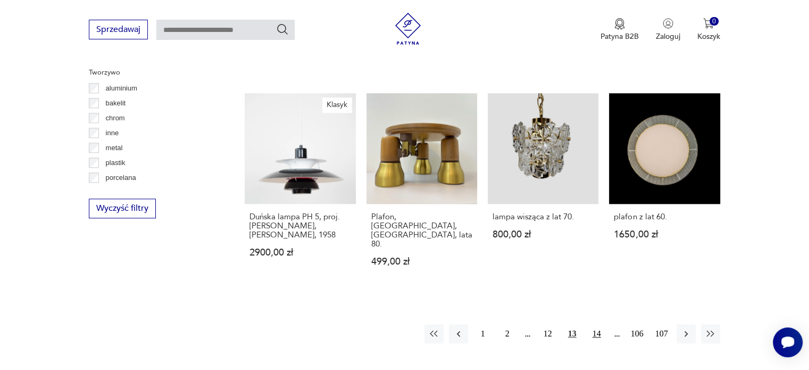
click at [594, 324] on button "14" at bounding box center [596, 333] width 19 height 19
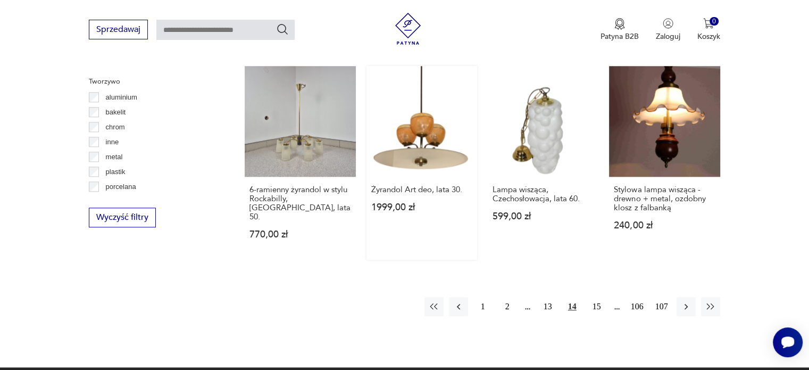
scroll to position [1101, 0]
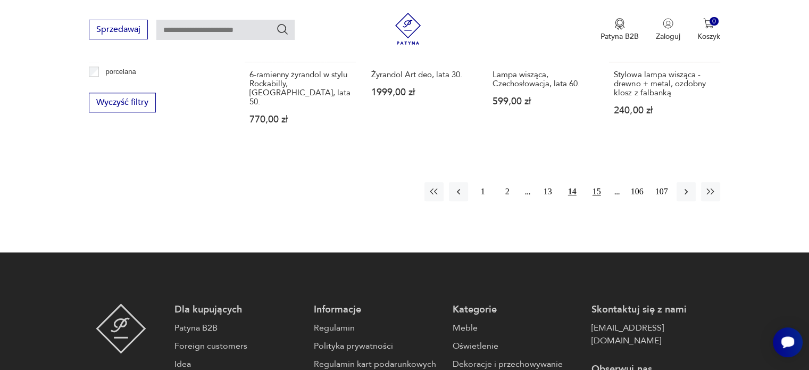
click at [594, 182] on button "15" at bounding box center [596, 191] width 19 height 19
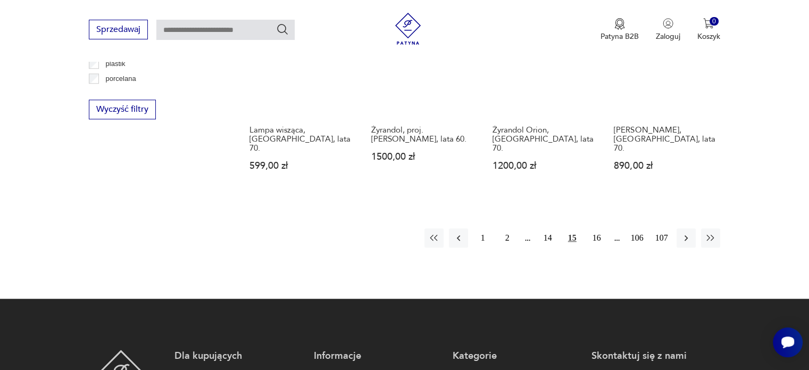
scroll to position [1101, 0]
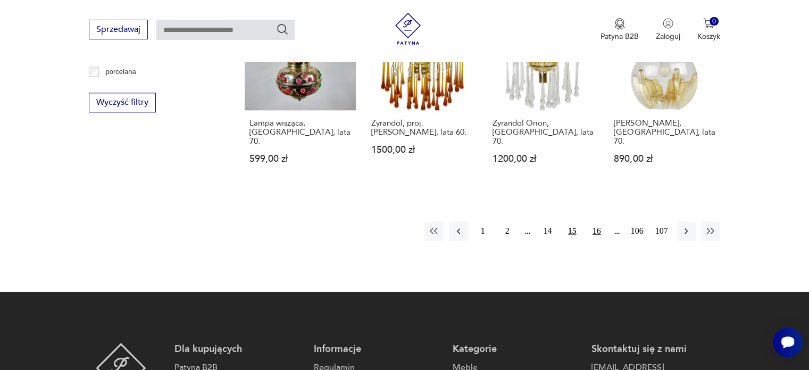
click at [593, 221] on button "16" at bounding box center [596, 230] width 19 height 19
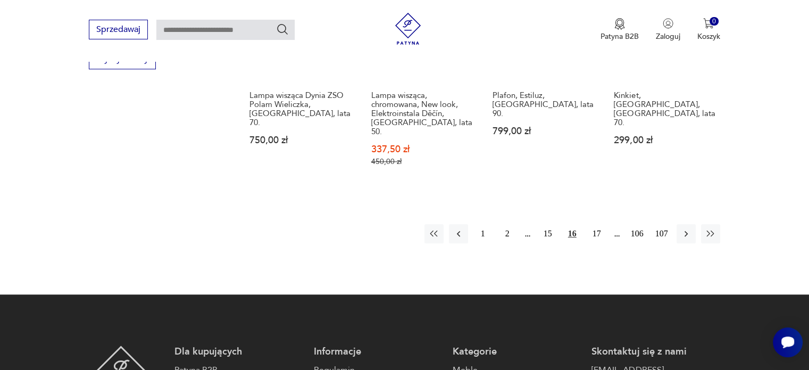
scroll to position [1154, 0]
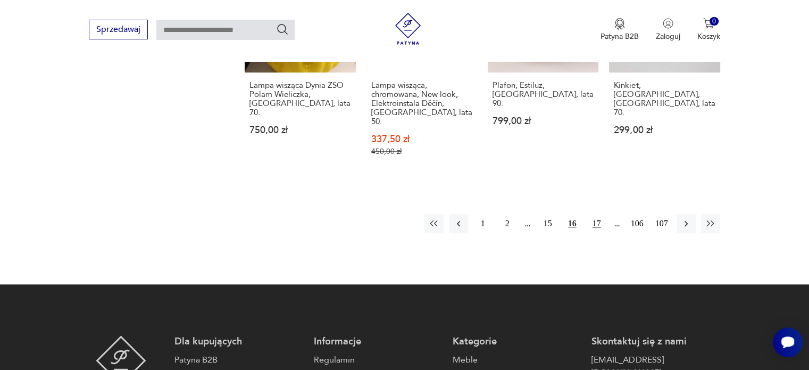
click at [592, 214] on button "17" at bounding box center [596, 223] width 19 height 19
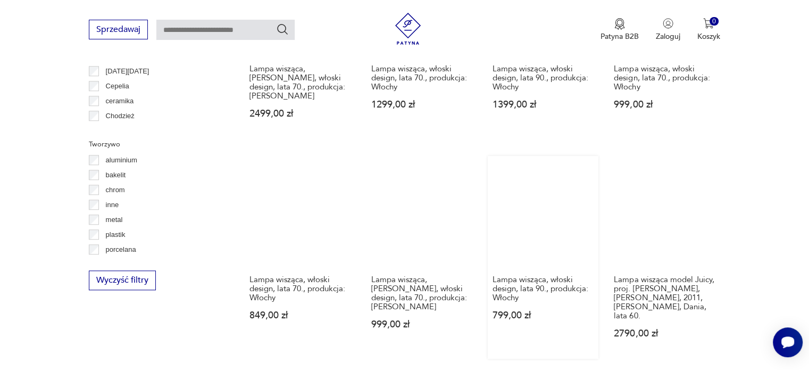
scroll to position [941, 0]
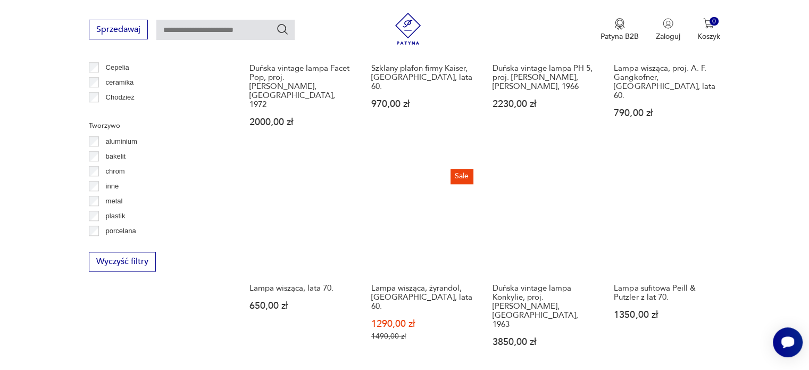
scroll to position [995, 0]
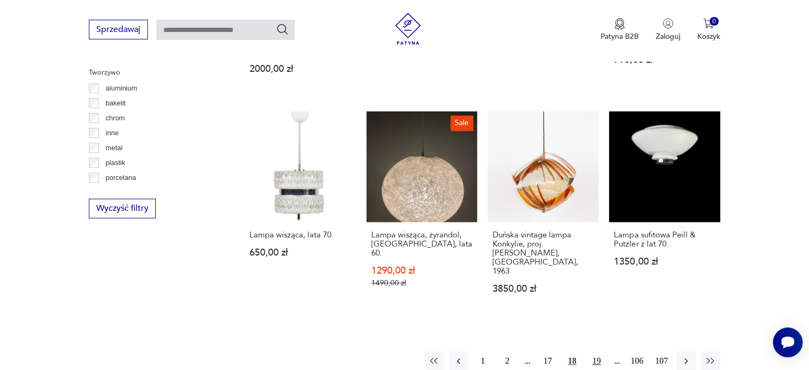
click at [602, 351] on button "19" at bounding box center [596, 360] width 19 height 19
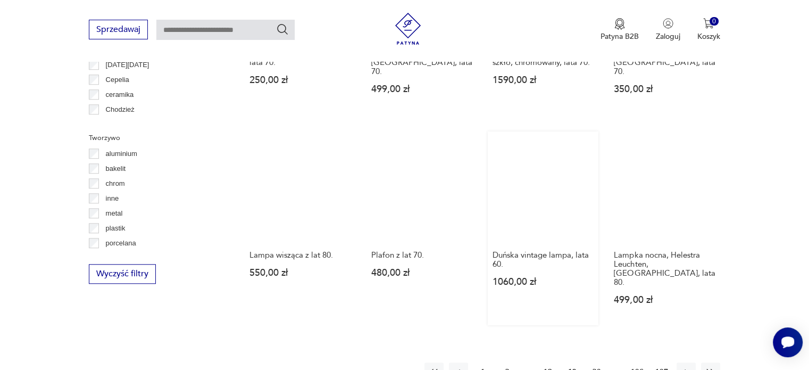
scroll to position [941, 0]
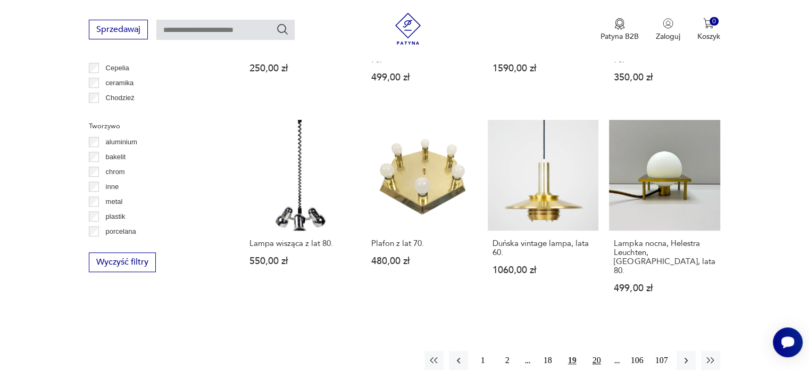
click at [597, 350] on button "20" at bounding box center [596, 359] width 19 height 19
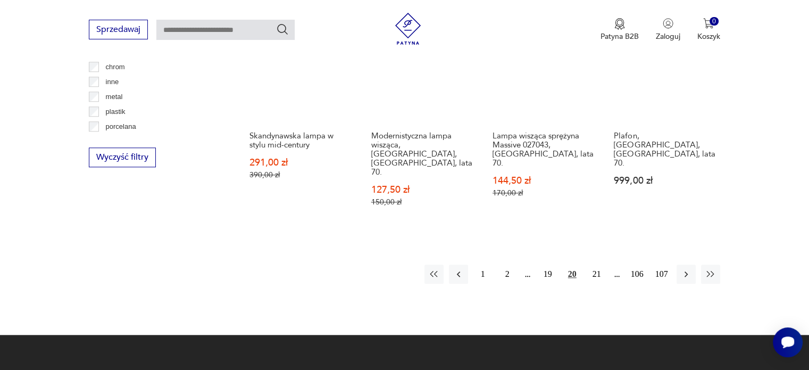
scroll to position [1101, 0]
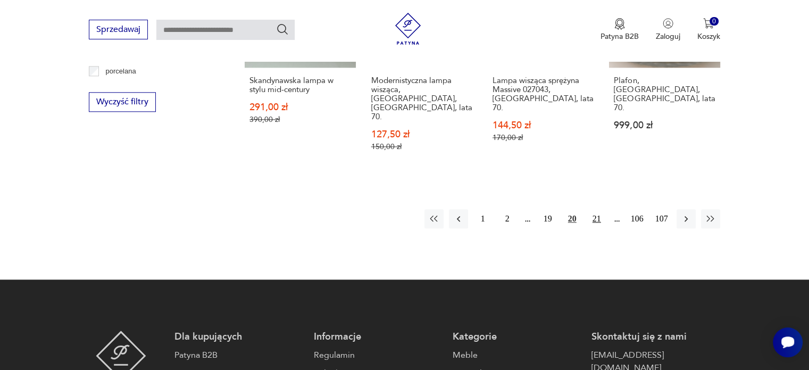
click at [599, 209] on button "21" at bounding box center [596, 218] width 19 height 19
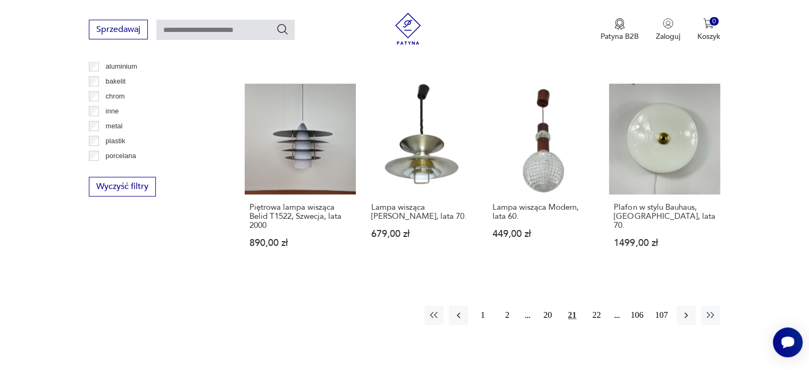
scroll to position [1047, 0]
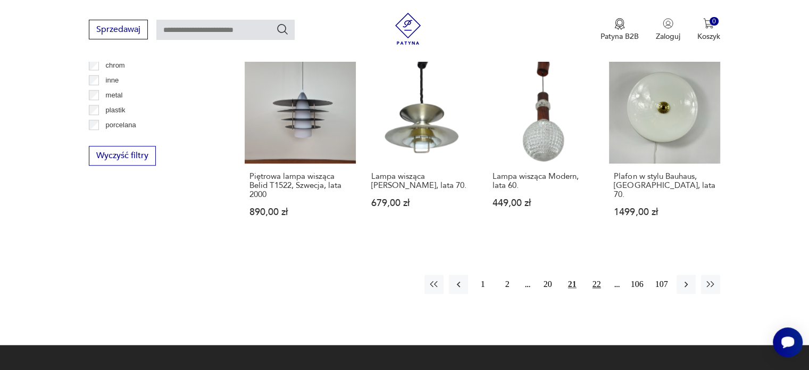
click at [598, 274] on button "22" at bounding box center [596, 283] width 19 height 19
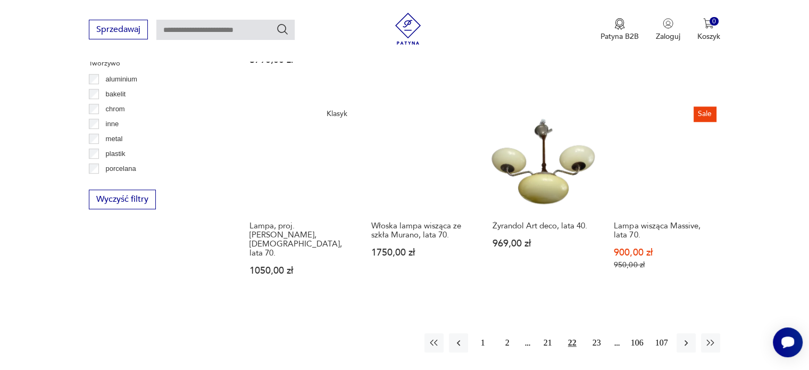
scroll to position [1048, 0]
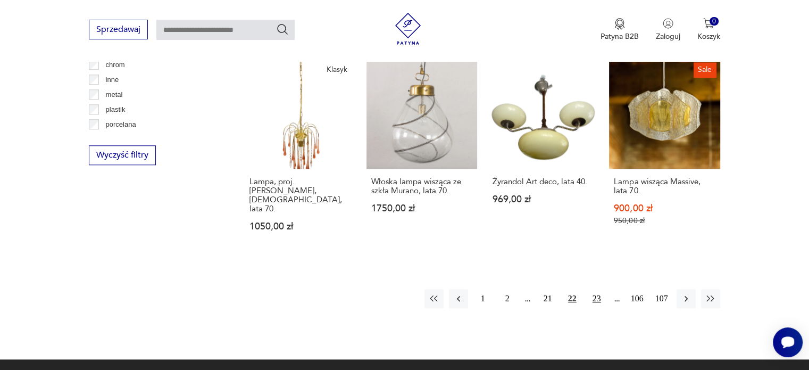
click at [596, 289] on button "23" at bounding box center [596, 298] width 19 height 19
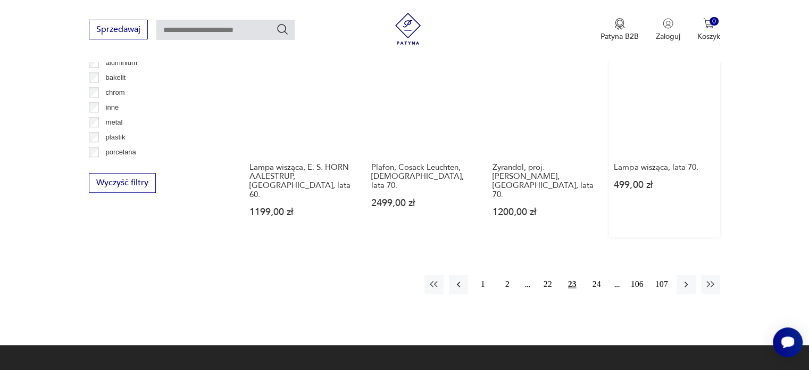
scroll to position [1047, 0]
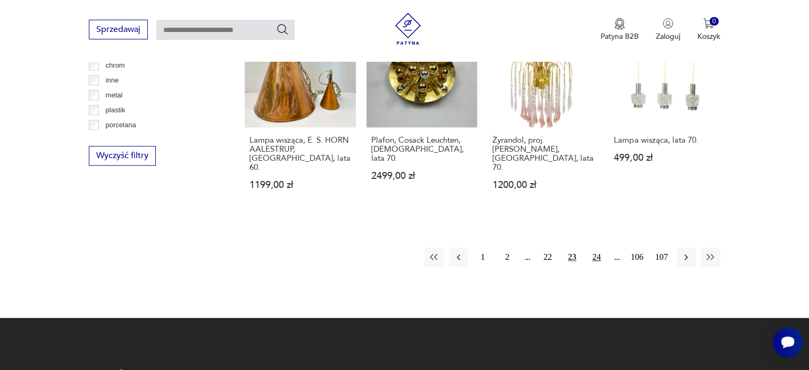
click at [600, 247] on button "24" at bounding box center [596, 256] width 19 height 19
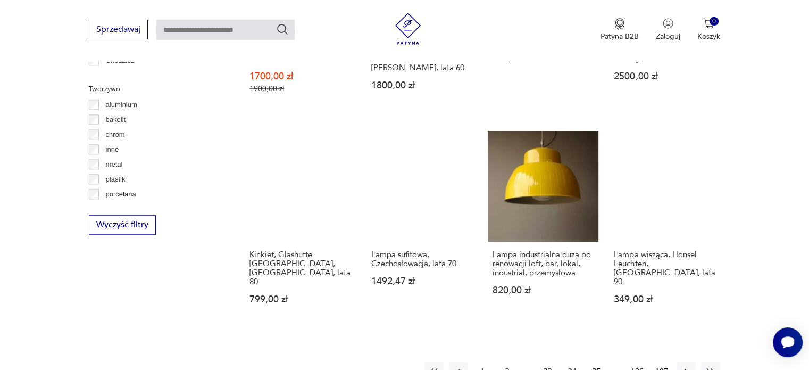
scroll to position [995, 0]
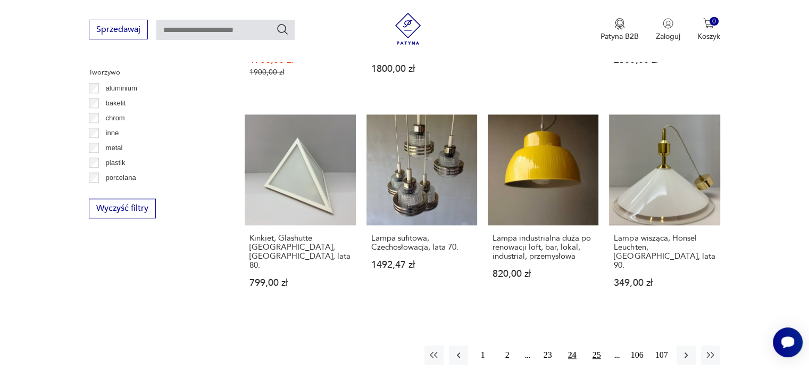
click at [600, 345] on button "25" at bounding box center [596, 354] width 19 height 19
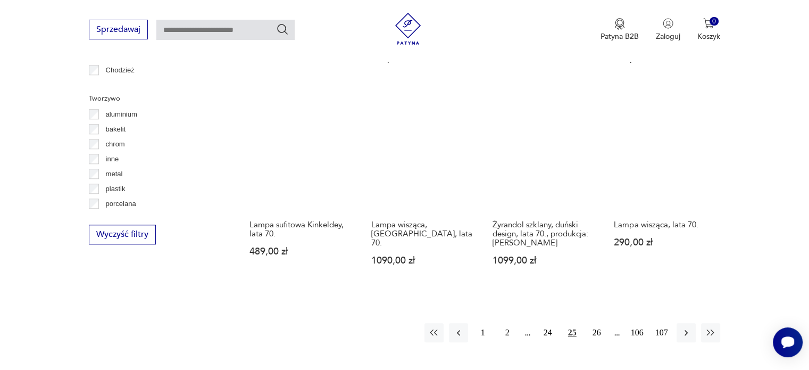
scroll to position [994, 0]
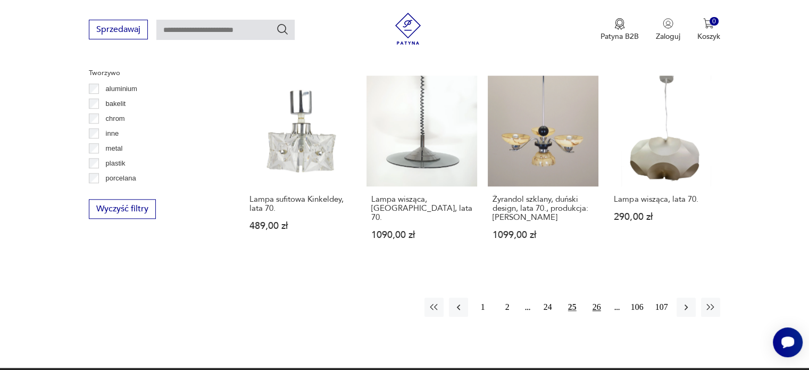
click at [598, 297] on button "26" at bounding box center [596, 306] width 19 height 19
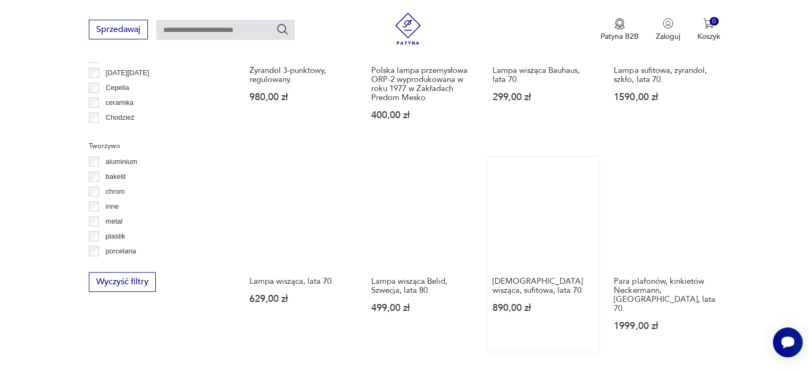
scroll to position [995, 0]
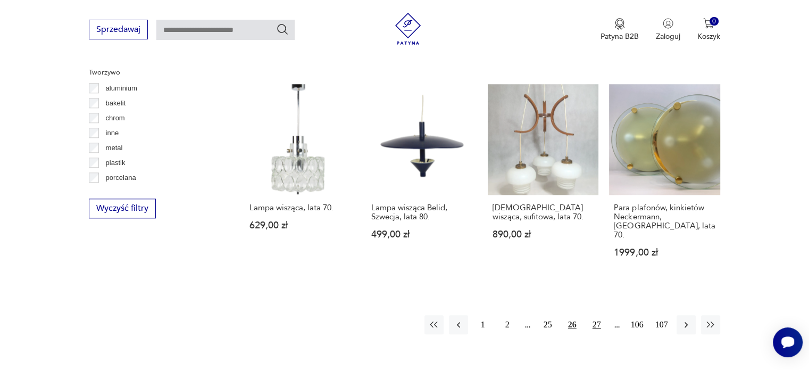
click at [596, 315] on button "27" at bounding box center [596, 324] width 19 height 19
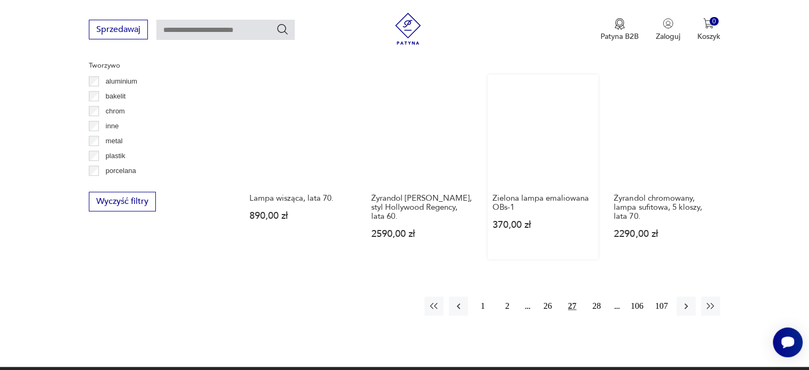
scroll to position [1047, 0]
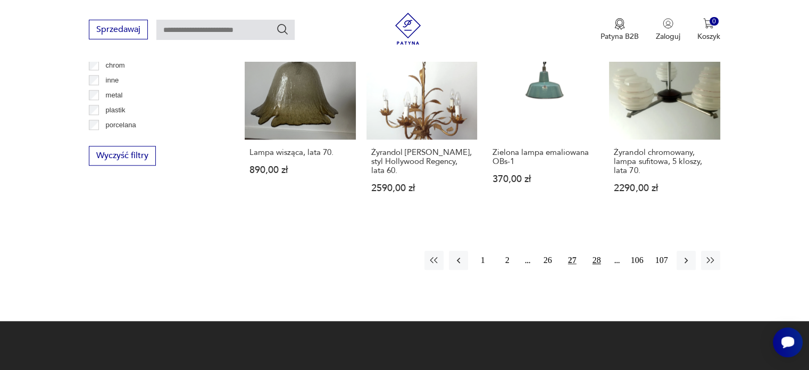
click at [598, 250] on button "28" at bounding box center [596, 259] width 19 height 19
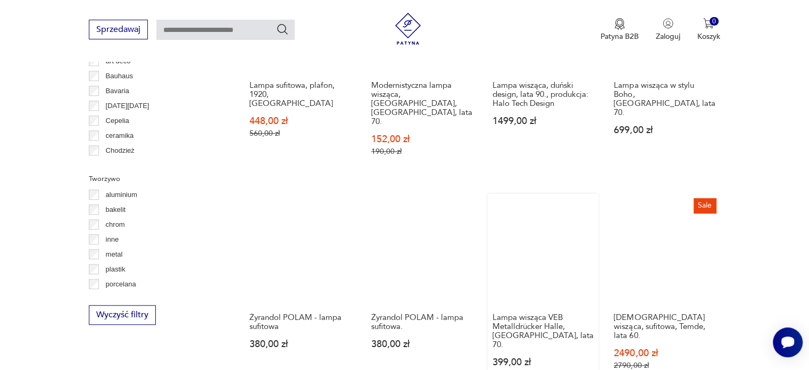
scroll to position [942, 0]
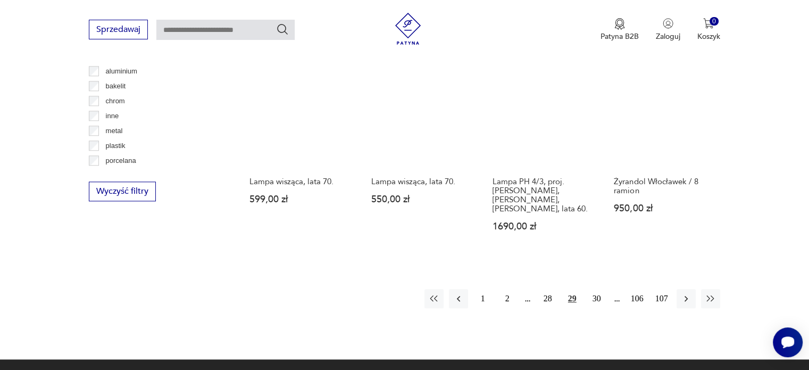
scroll to position [994, 0]
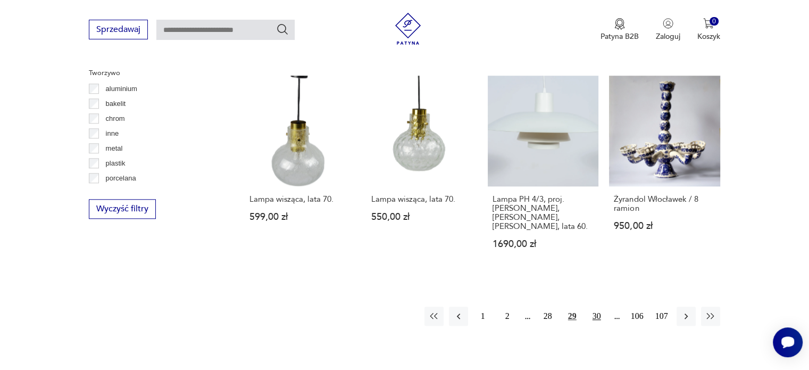
click at [598, 306] on button "30" at bounding box center [596, 315] width 19 height 19
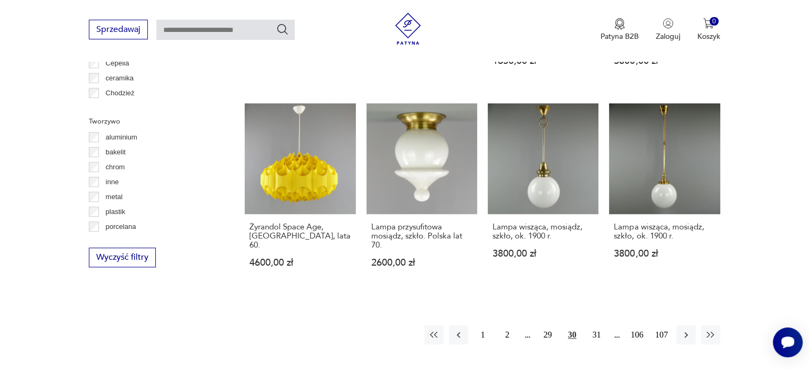
scroll to position [995, 0]
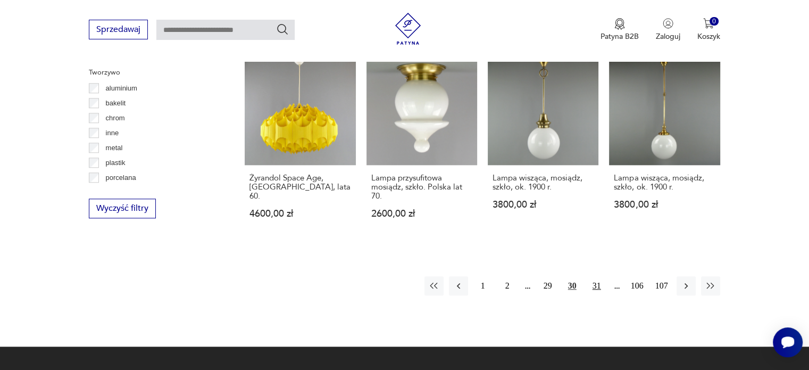
click at [597, 287] on button "31" at bounding box center [596, 285] width 19 height 19
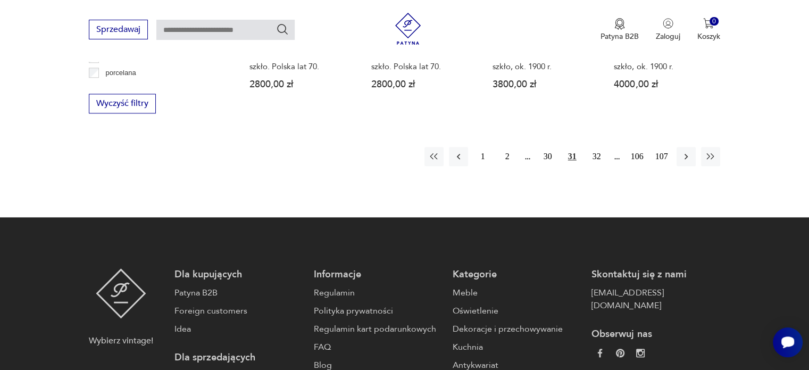
scroll to position [1101, 0]
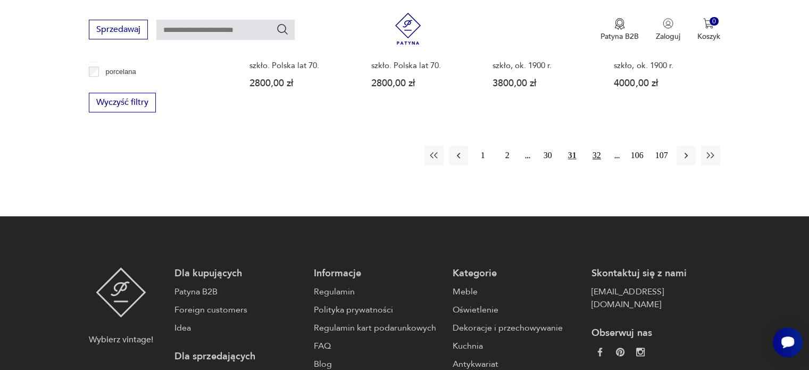
click at [597, 146] on button "32" at bounding box center [596, 155] width 19 height 19
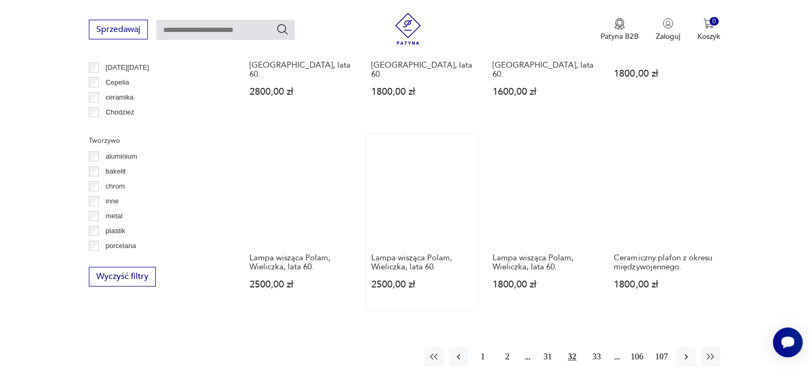
scroll to position [994, 0]
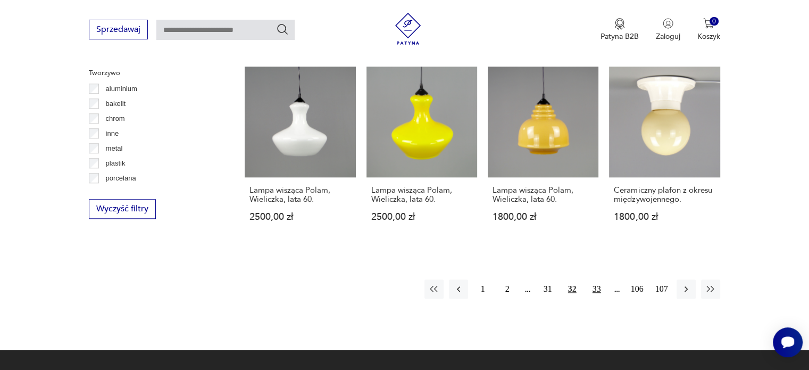
click at [601, 279] on button "33" at bounding box center [596, 288] width 19 height 19
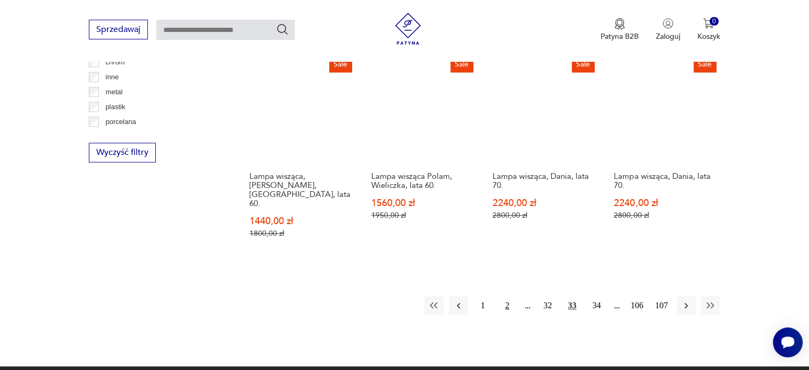
scroll to position [1101, 0]
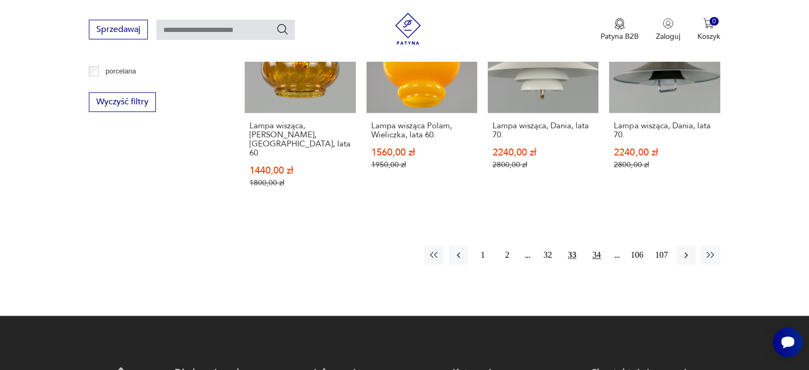
click at [590, 245] on button "34" at bounding box center [596, 254] width 19 height 19
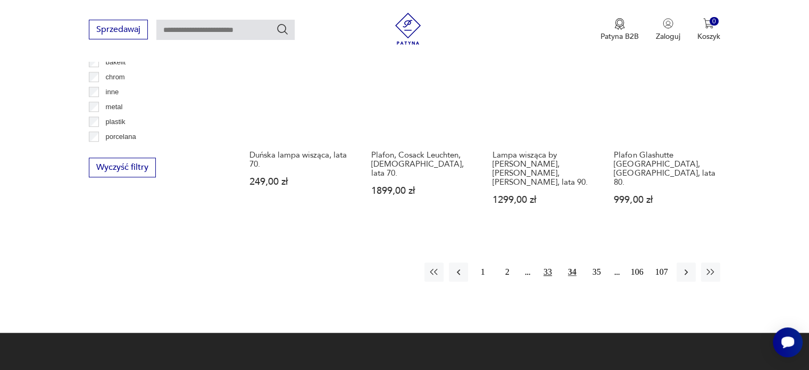
scroll to position [1047, 0]
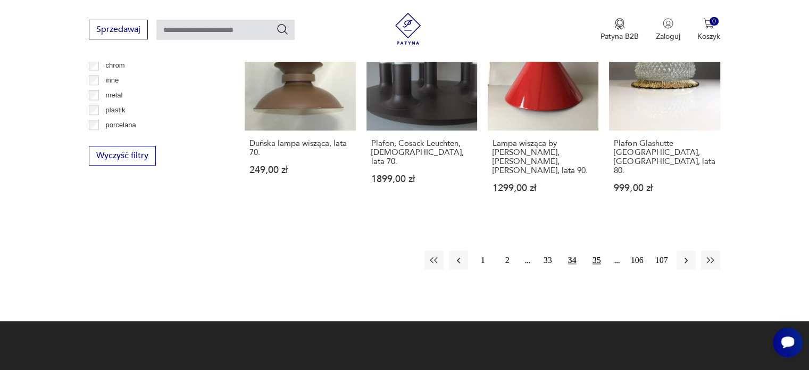
click at [593, 250] on button "35" at bounding box center [596, 259] width 19 height 19
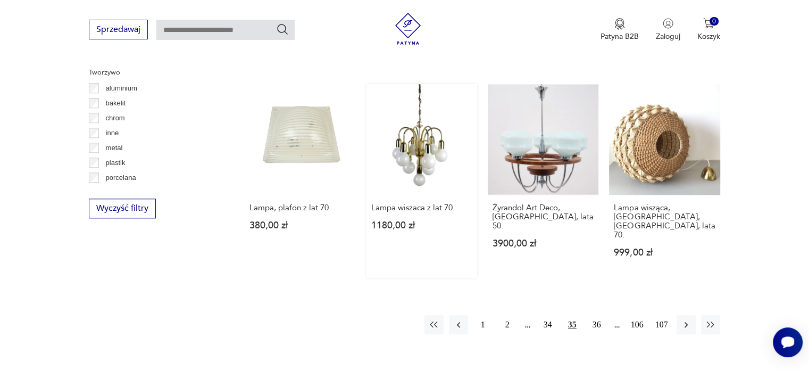
scroll to position [1048, 0]
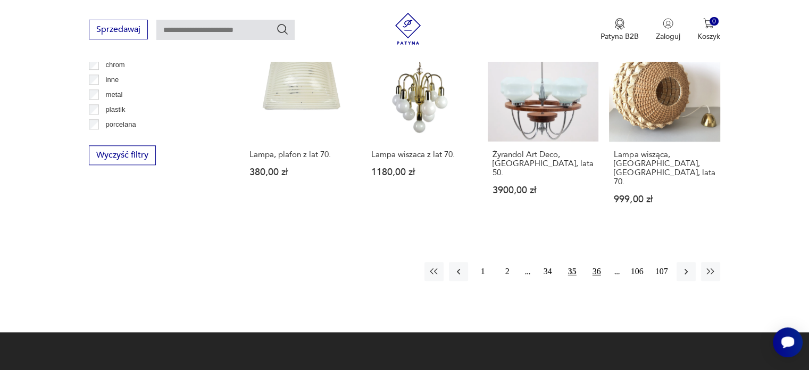
click at [596, 262] on button "36" at bounding box center [596, 271] width 19 height 19
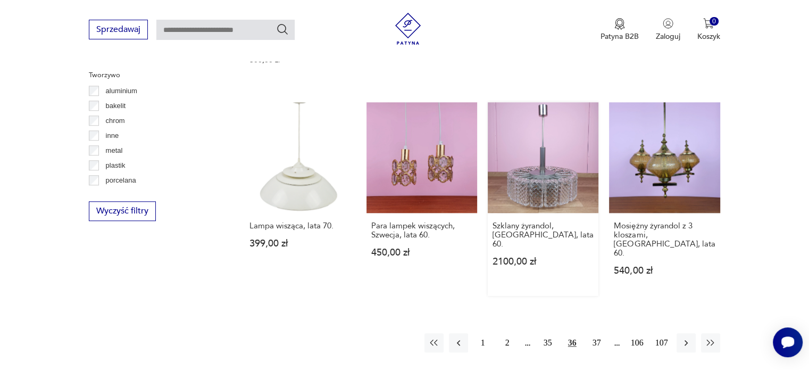
scroll to position [994, 0]
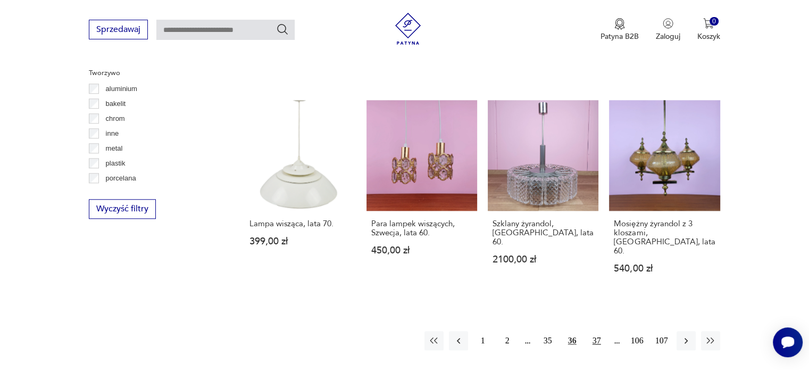
click at [600, 331] on button "37" at bounding box center [596, 340] width 19 height 19
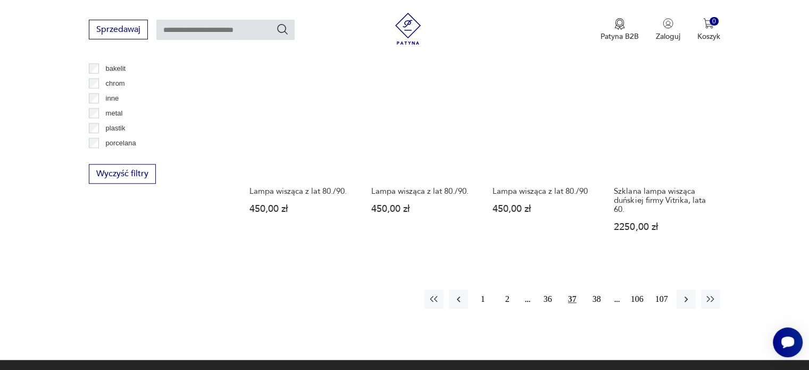
scroll to position [1048, 0]
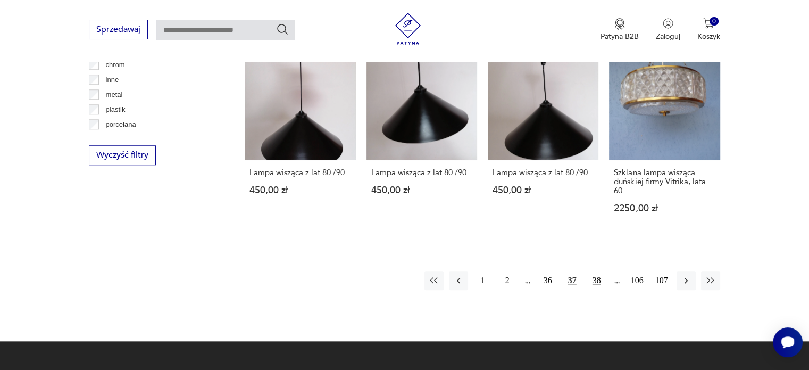
click at [594, 271] on button "38" at bounding box center [596, 280] width 19 height 19
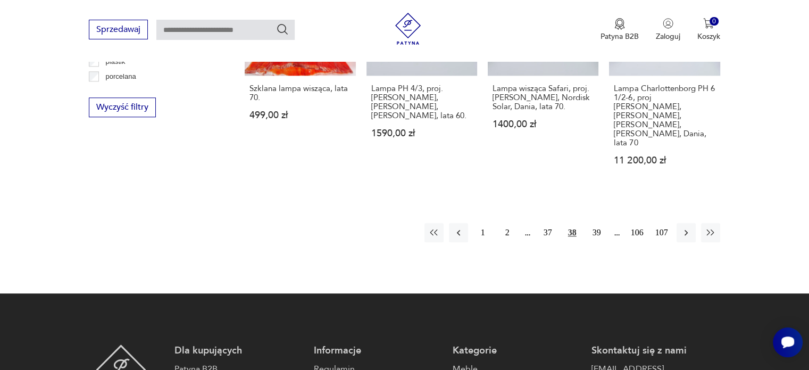
scroll to position [1101, 0]
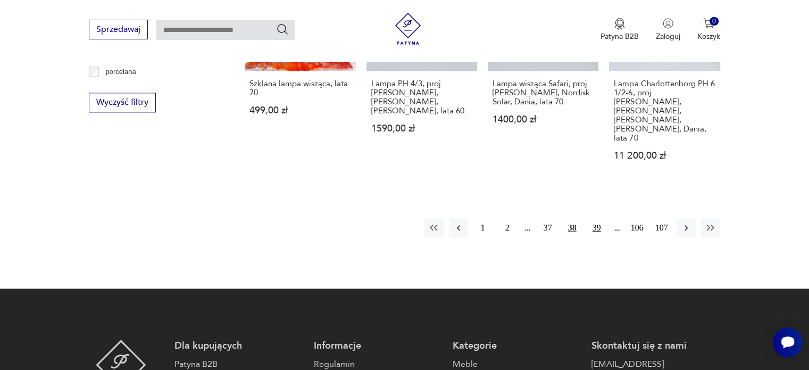
click at [600, 218] on button "39" at bounding box center [596, 227] width 19 height 19
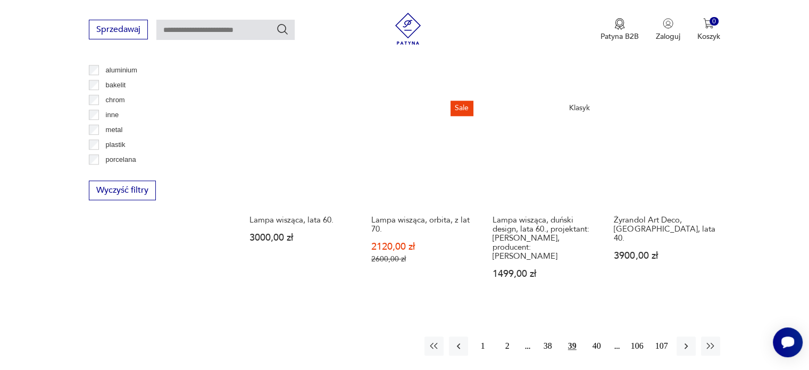
scroll to position [994, 0]
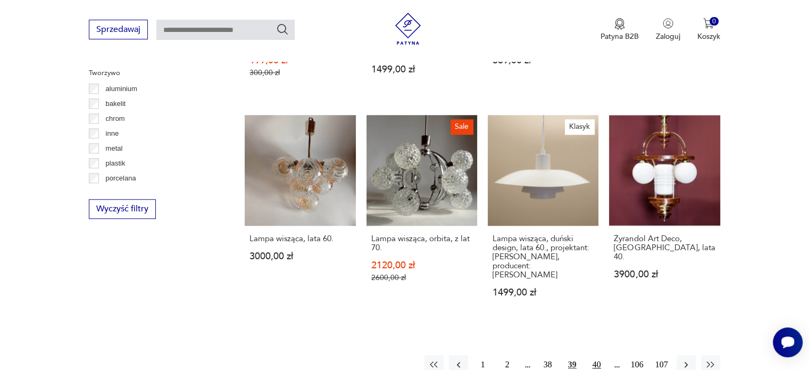
click at [599, 355] on button "40" at bounding box center [596, 364] width 19 height 19
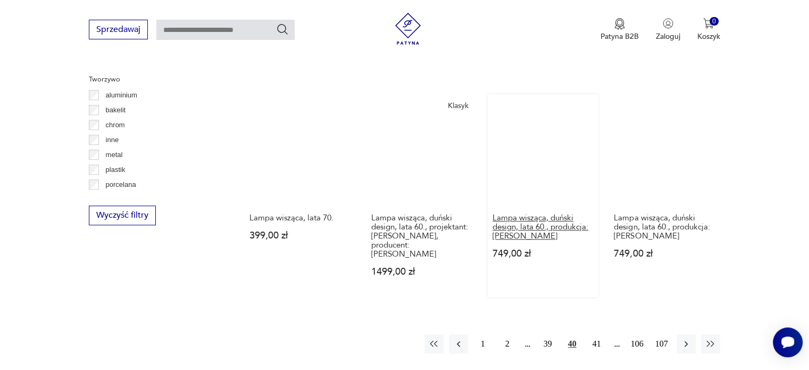
scroll to position [995, 0]
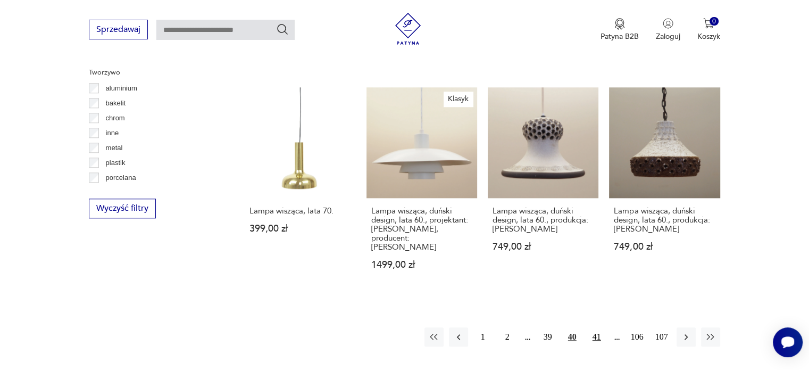
click at [594, 327] on button "41" at bounding box center [596, 336] width 19 height 19
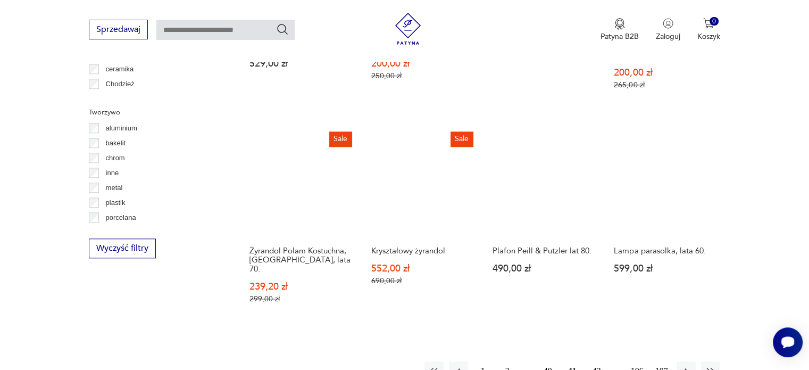
scroll to position [994, 0]
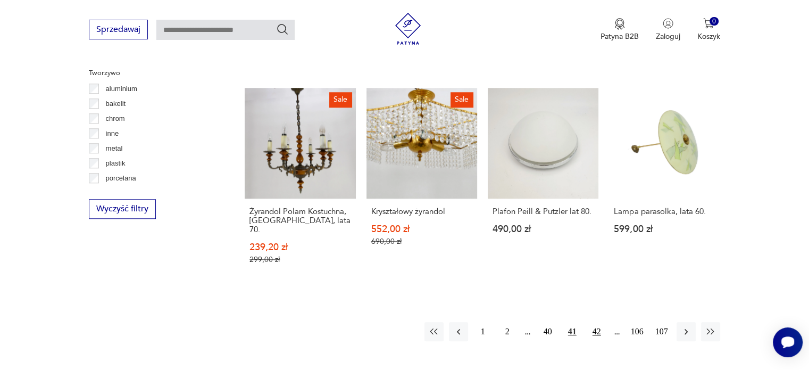
click at [600, 322] on button "42" at bounding box center [596, 331] width 19 height 19
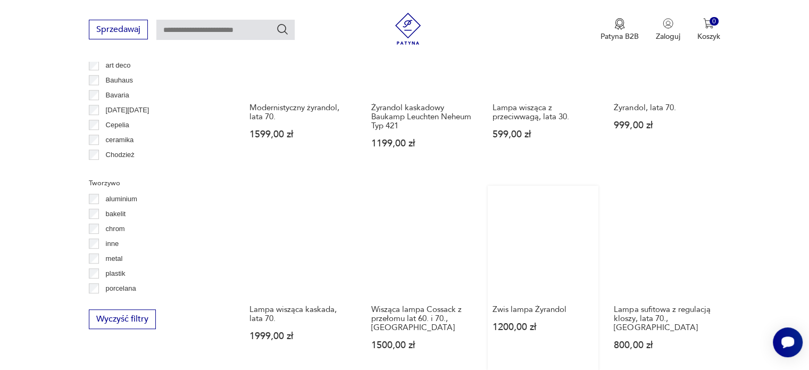
scroll to position [889, 0]
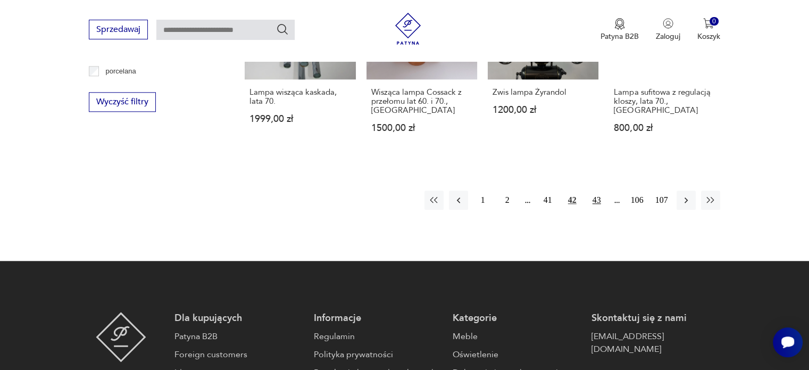
click at [602, 190] on button "43" at bounding box center [596, 199] width 19 height 19
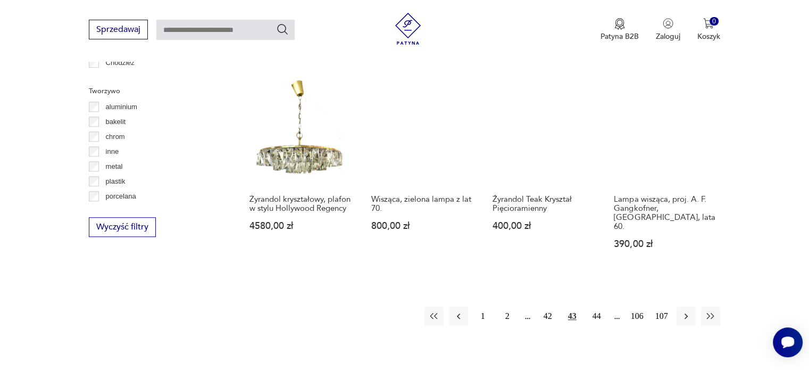
scroll to position [994, 0]
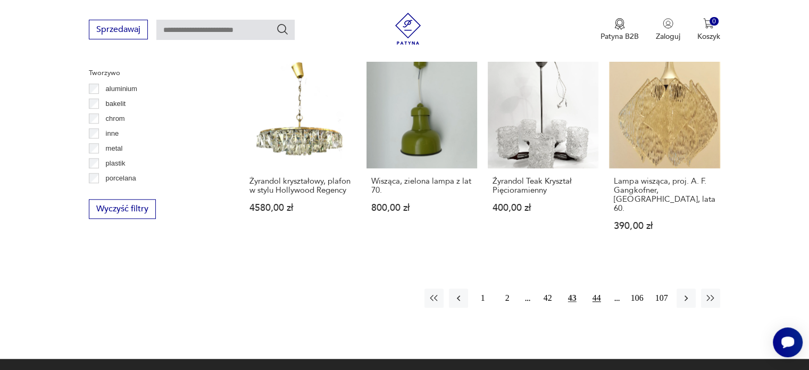
click at [596, 288] on button "44" at bounding box center [596, 297] width 19 height 19
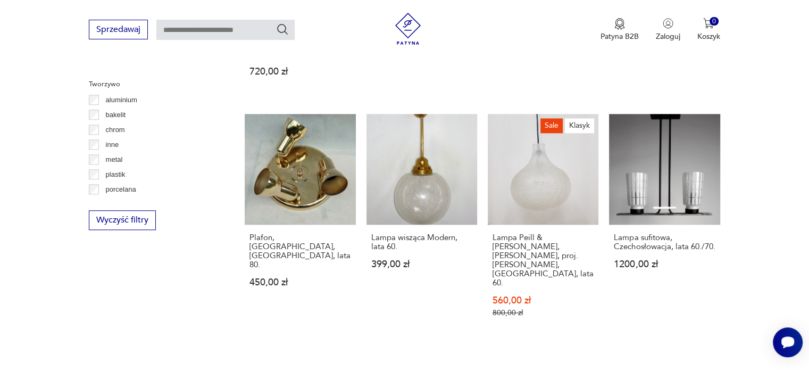
scroll to position [995, 0]
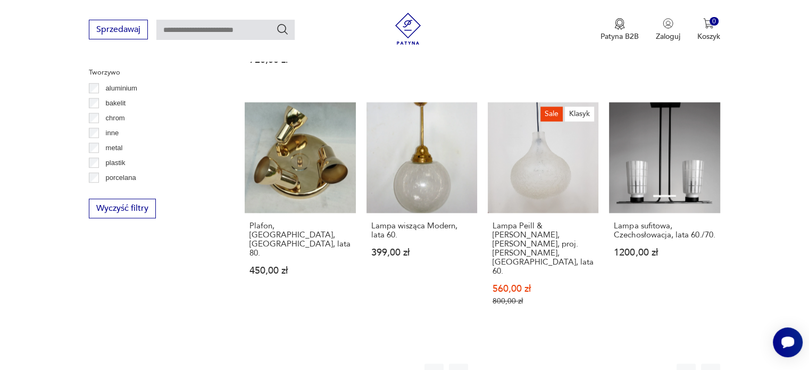
click at [598, 363] on button "45" at bounding box center [596, 372] width 19 height 19
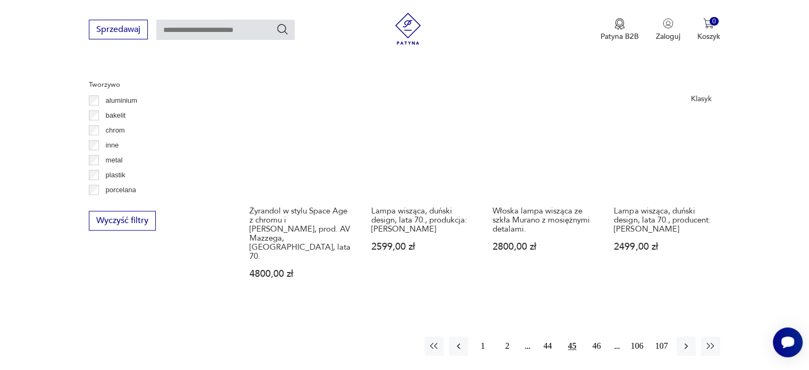
scroll to position [994, 0]
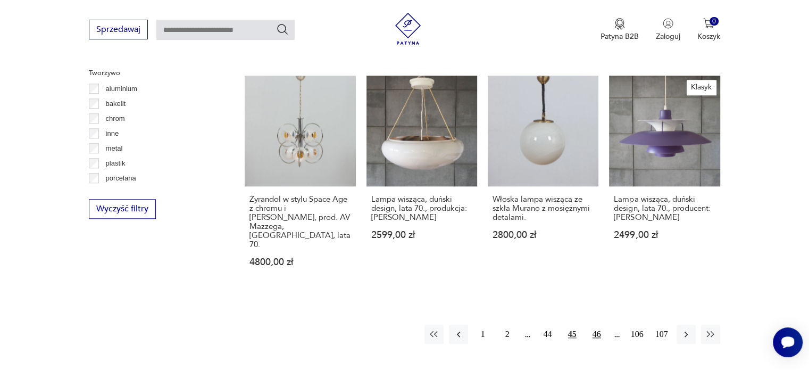
click at [597, 324] on button "46" at bounding box center [596, 333] width 19 height 19
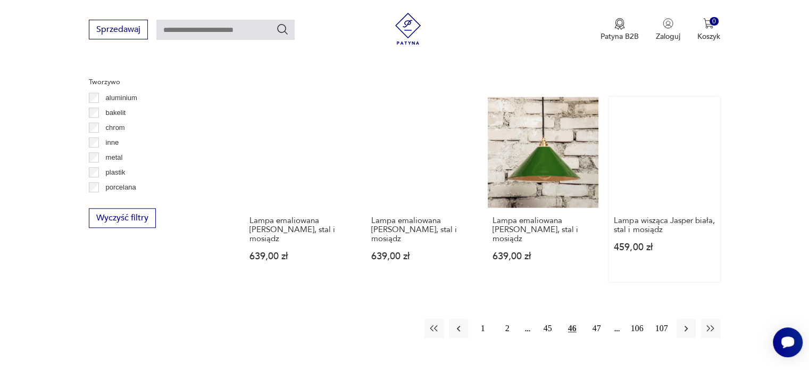
scroll to position [995, 0]
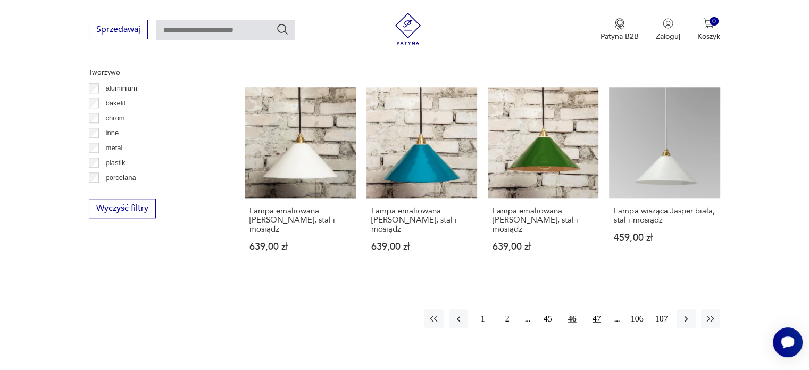
click at [598, 309] on button "47" at bounding box center [596, 318] width 19 height 19
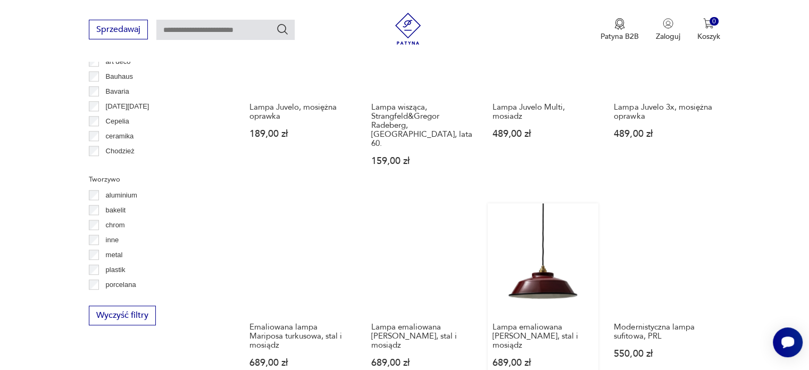
scroll to position [994, 0]
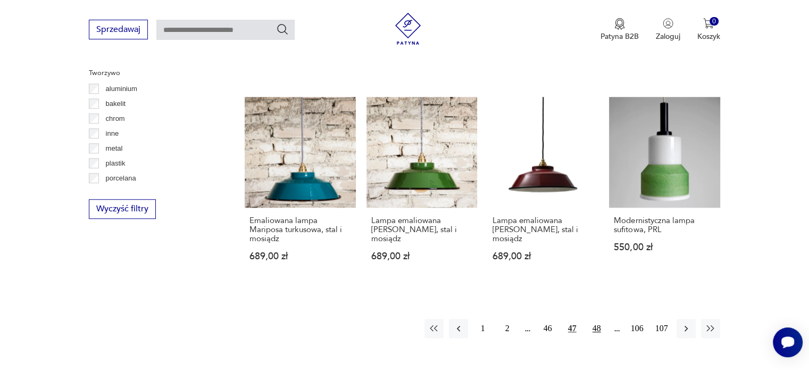
click at [593, 319] on button "48" at bounding box center [596, 328] width 19 height 19
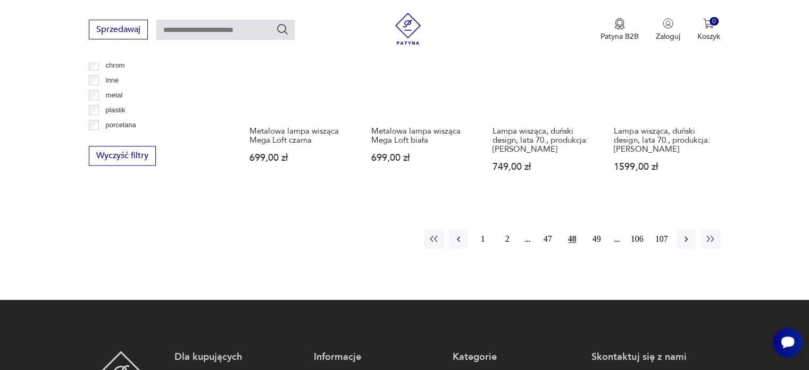
scroll to position [1048, 0]
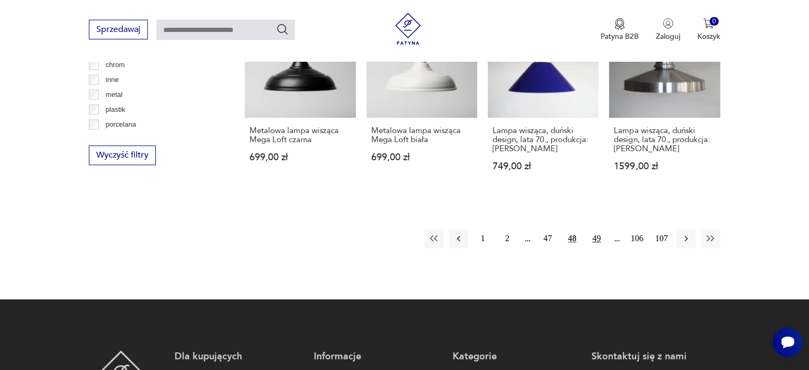
click at [597, 229] on button "49" at bounding box center [596, 238] width 19 height 19
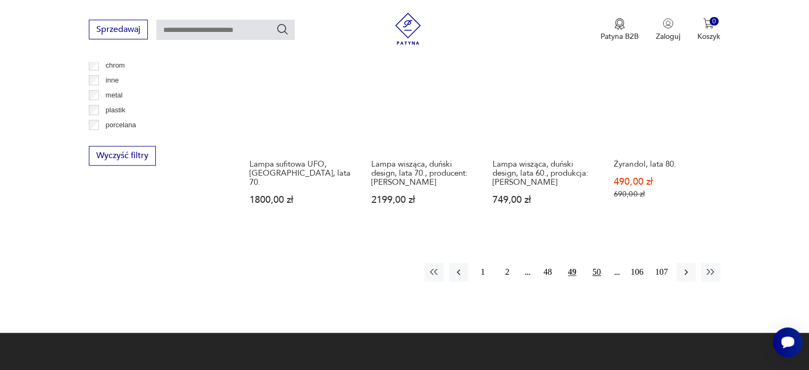
scroll to position [994, 0]
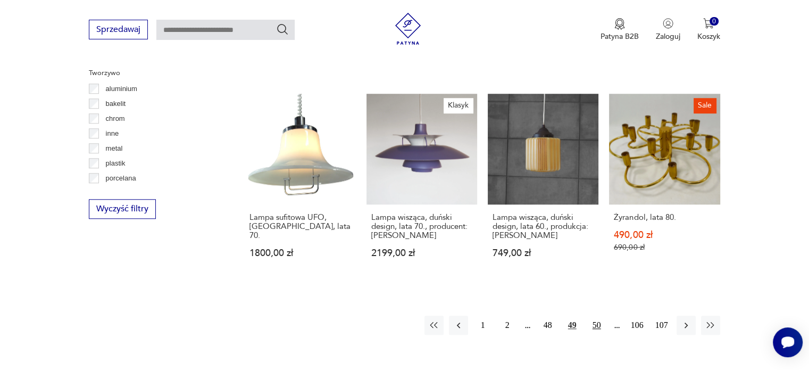
click at [600, 315] on button "50" at bounding box center [596, 324] width 19 height 19
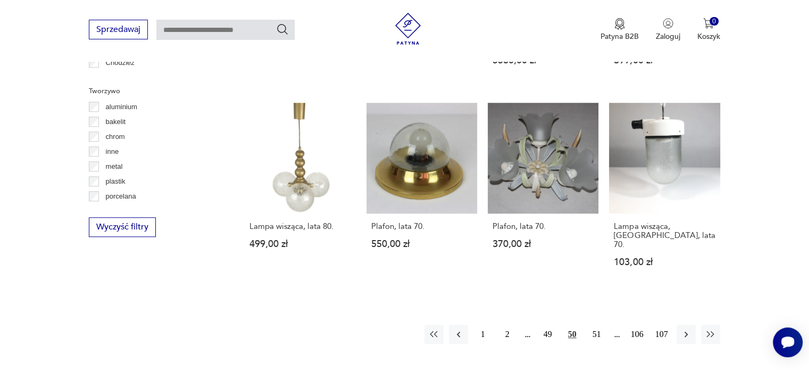
scroll to position [995, 0]
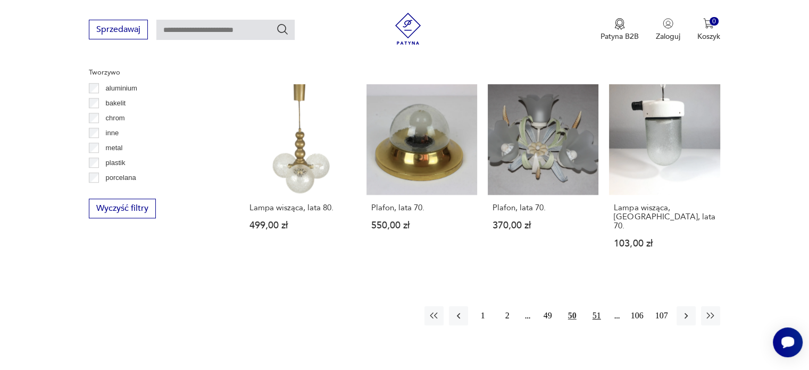
click at [588, 306] on button "51" at bounding box center [596, 315] width 19 height 19
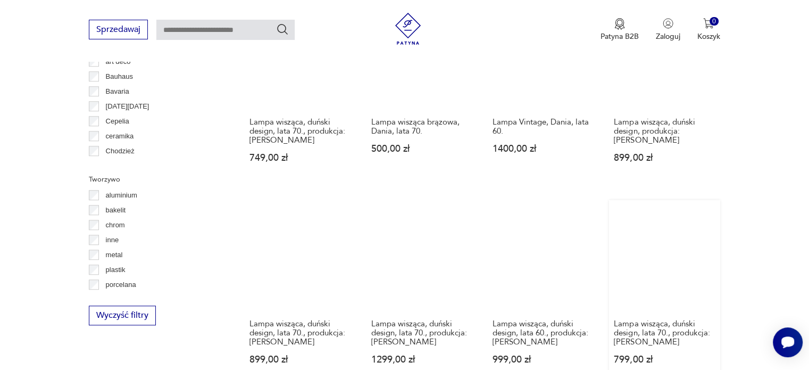
scroll to position [994, 0]
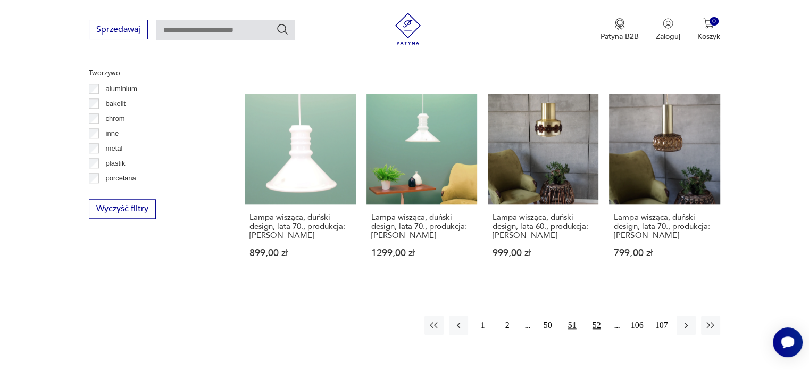
click at [596, 315] on button "52" at bounding box center [596, 324] width 19 height 19
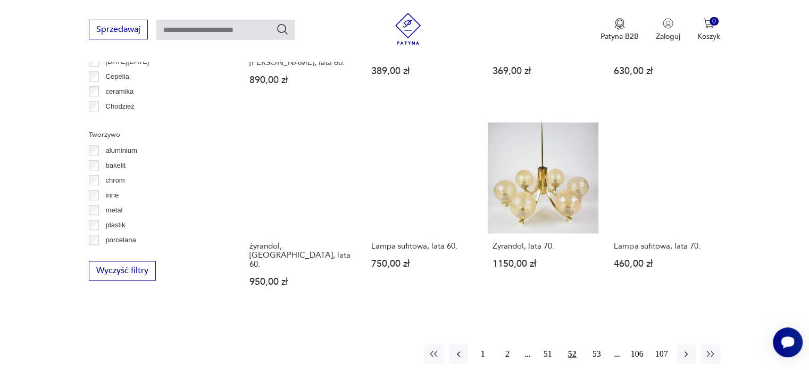
scroll to position [995, 0]
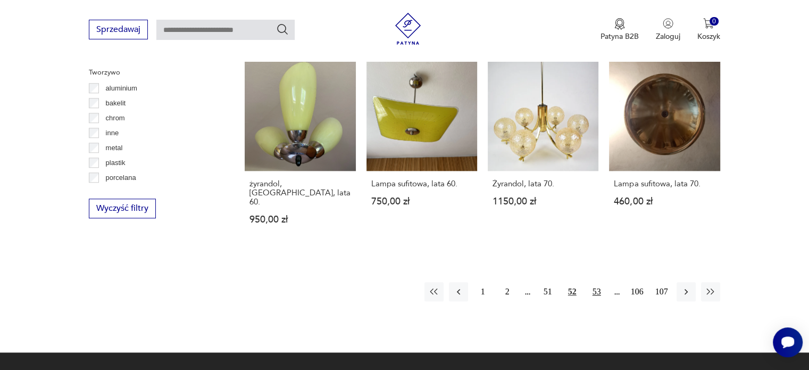
click at [599, 282] on button "53" at bounding box center [596, 291] width 19 height 19
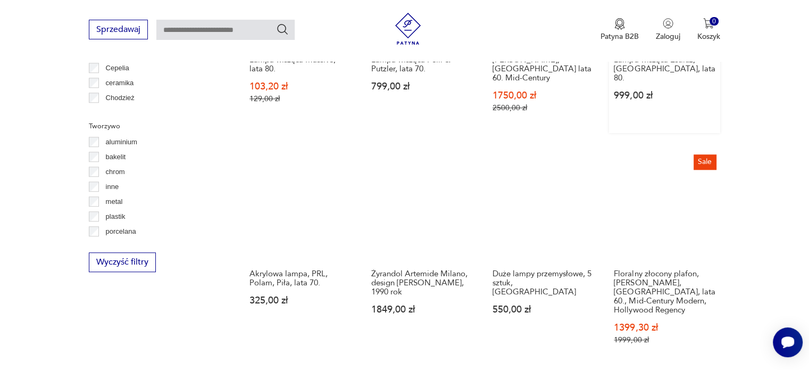
scroll to position [1101, 0]
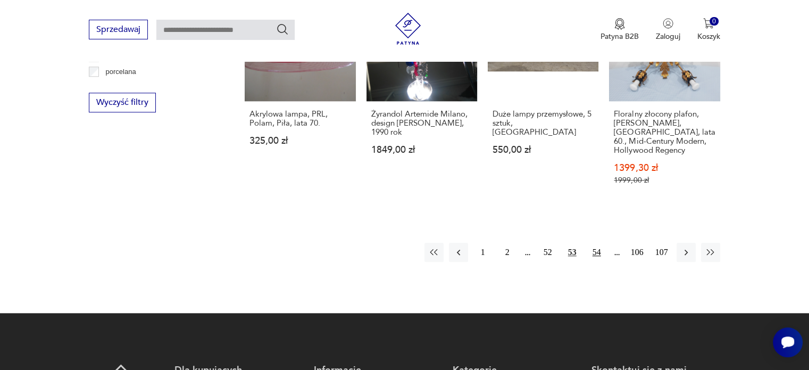
click at [598, 242] on button "54" at bounding box center [596, 251] width 19 height 19
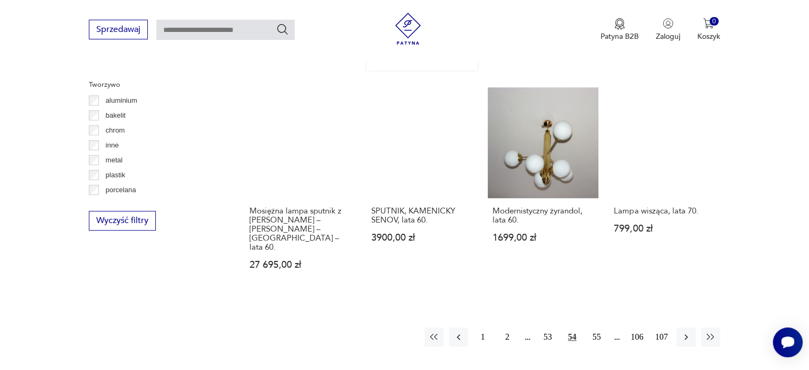
scroll to position [994, 0]
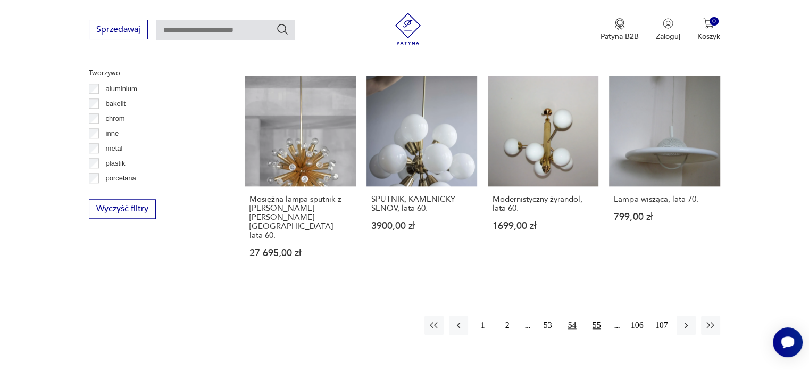
click at [598, 315] on button "55" at bounding box center [596, 324] width 19 height 19
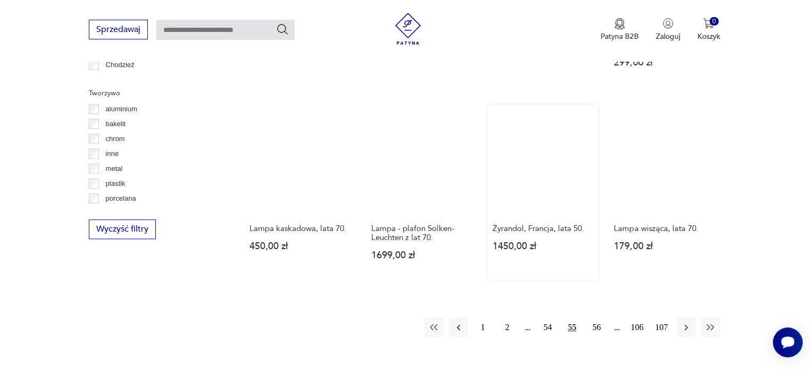
scroll to position [995, 0]
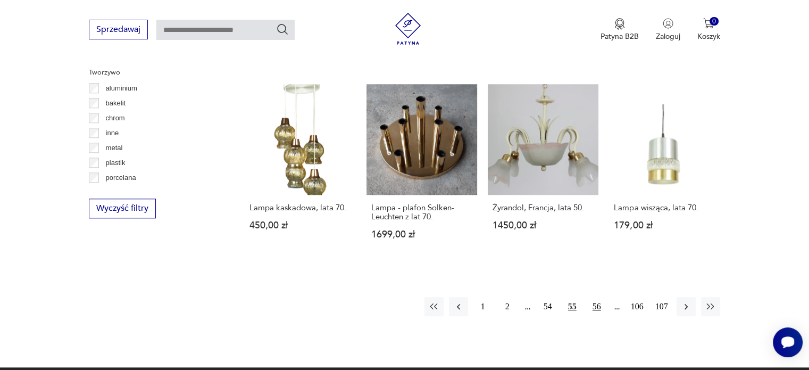
click at [598, 297] on button "56" at bounding box center [596, 306] width 19 height 19
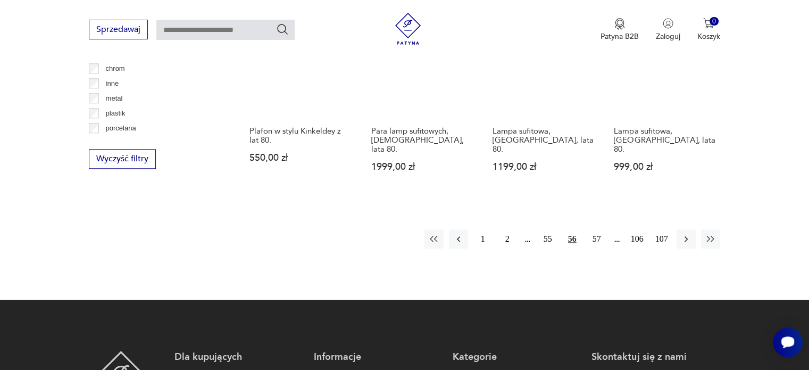
scroll to position [1047, 0]
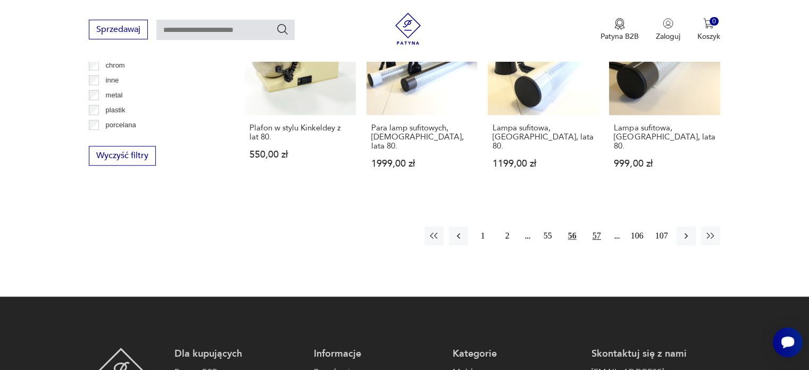
click at [587, 226] on button "57" at bounding box center [596, 235] width 19 height 19
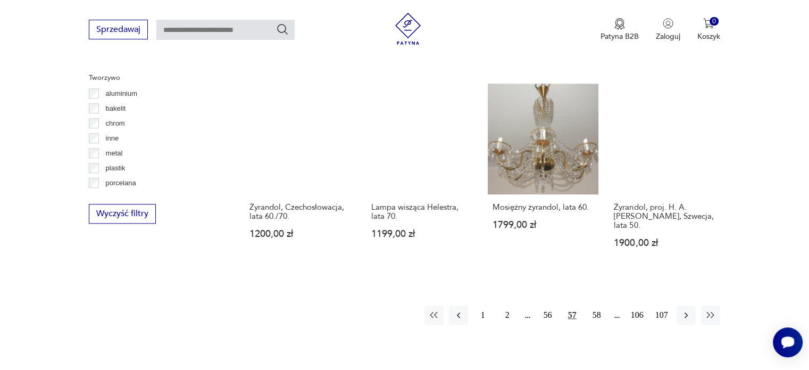
scroll to position [995, 0]
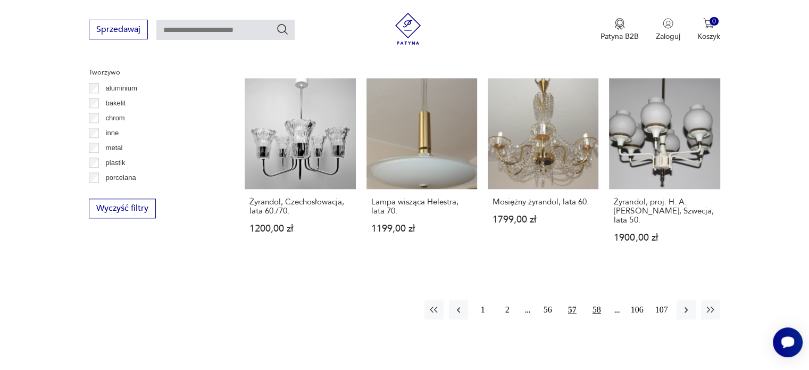
click at [604, 300] on button "58" at bounding box center [596, 309] width 19 height 19
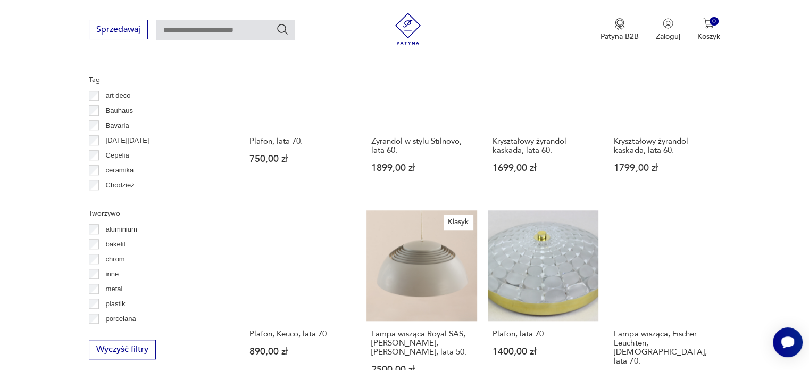
scroll to position [941, 0]
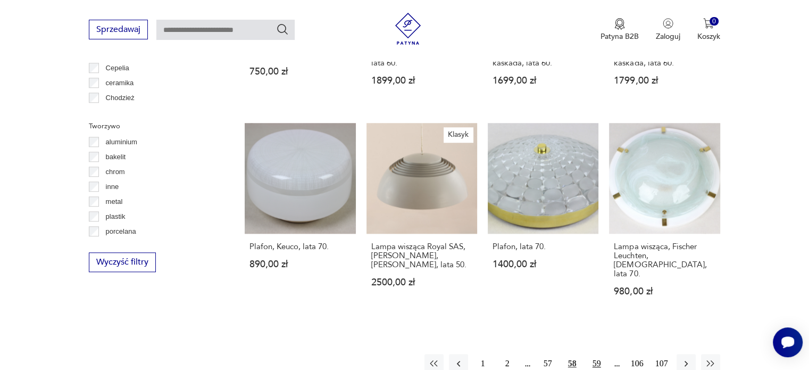
click at [601, 354] on button "59" at bounding box center [596, 363] width 19 height 19
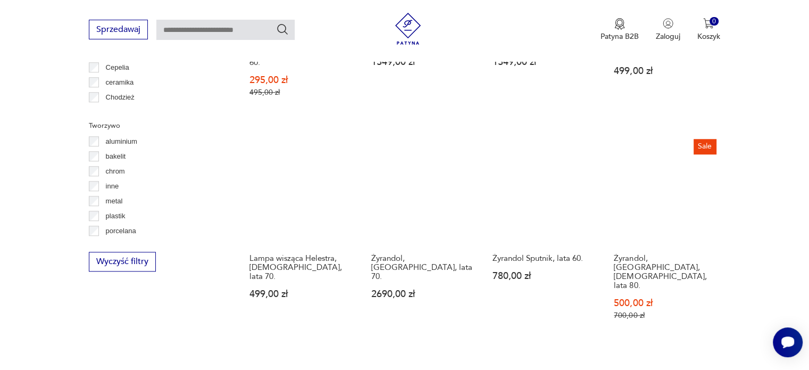
scroll to position [1048, 0]
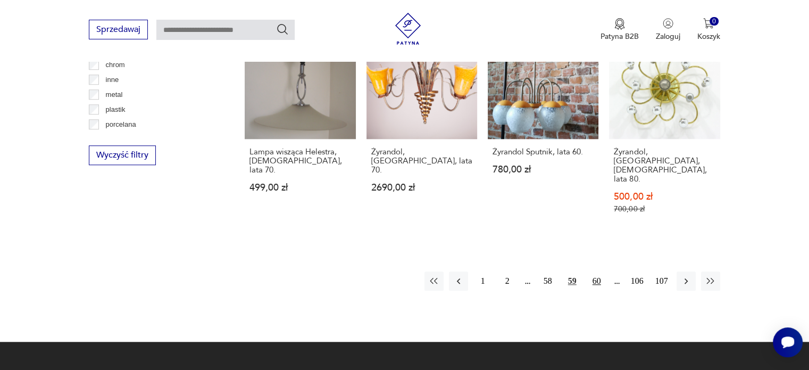
click at [600, 271] on button "60" at bounding box center [596, 280] width 19 height 19
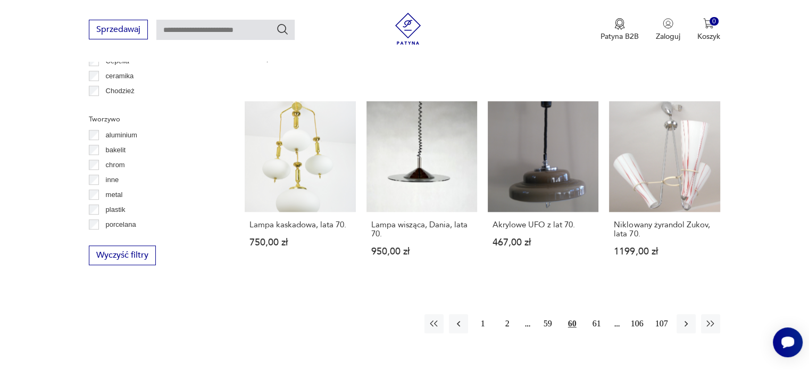
scroll to position [957, 0]
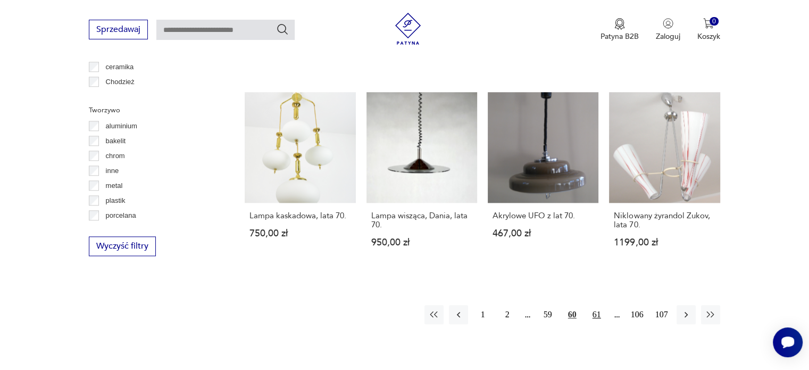
click at [589, 316] on button "61" at bounding box center [596, 314] width 19 height 19
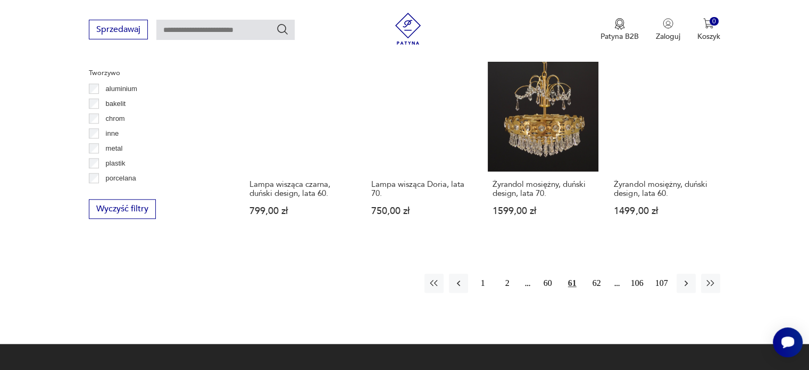
scroll to position [994, 0]
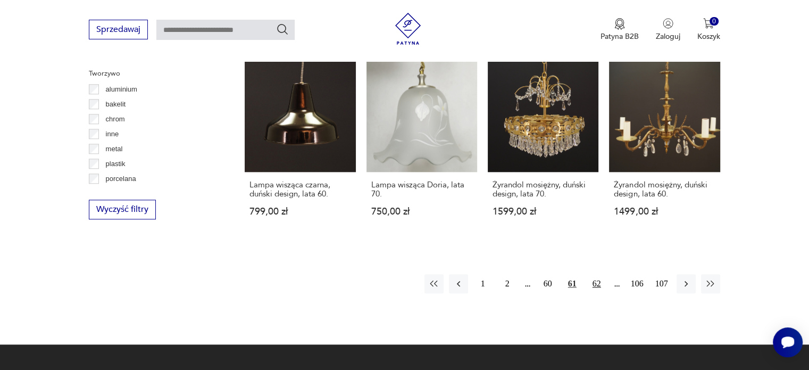
click at [601, 275] on button "62" at bounding box center [596, 283] width 19 height 19
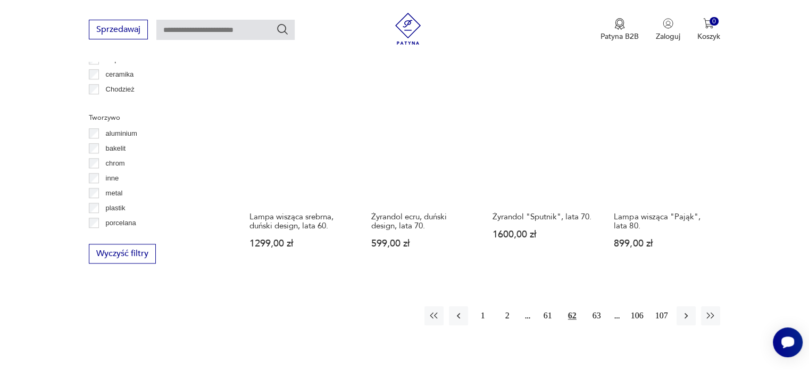
scroll to position [950, 0]
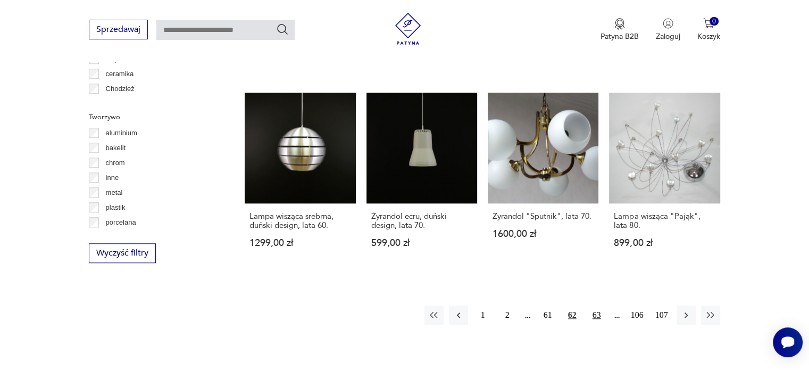
click at [598, 315] on button "63" at bounding box center [596, 314] width 19 height 19
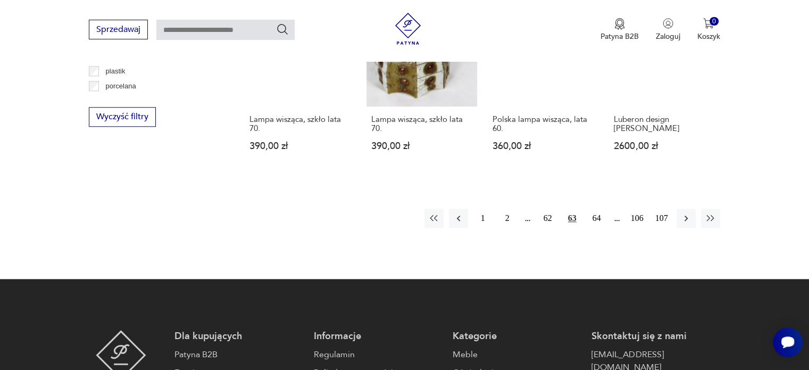
scroll to position [1087, 0]
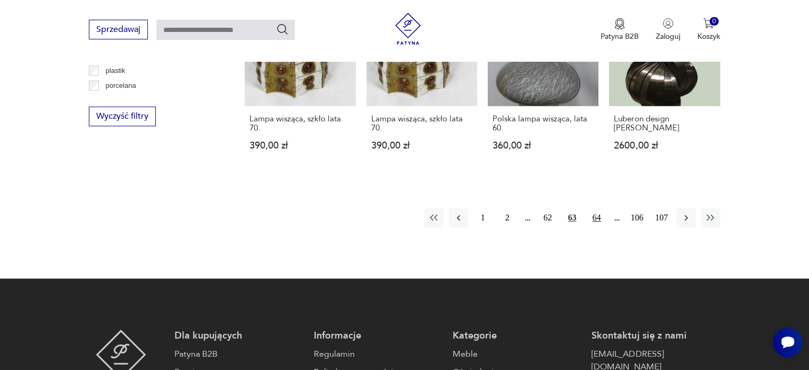
click at [600, 208] on button "64" at bounding box center [596, 217] width 19 height 19
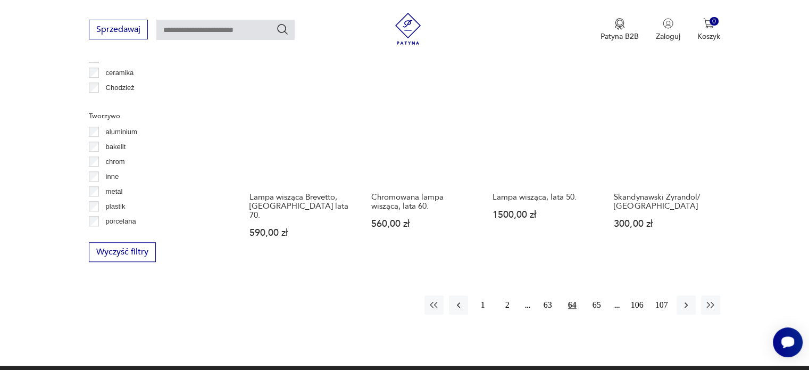
scroll to position [952, 0]
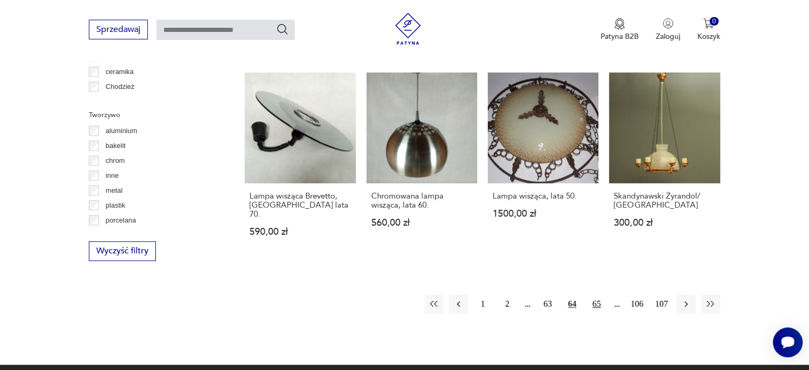
click at [602, 295] on button "65" at bounding box center [596, 303] width 19 height 19
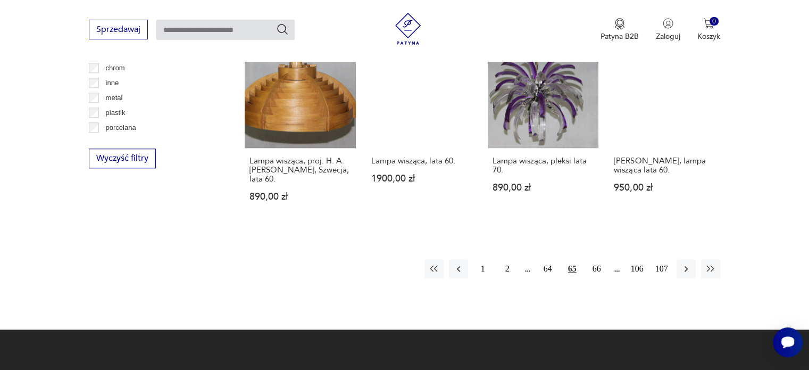
scroll to position [1045, 0]
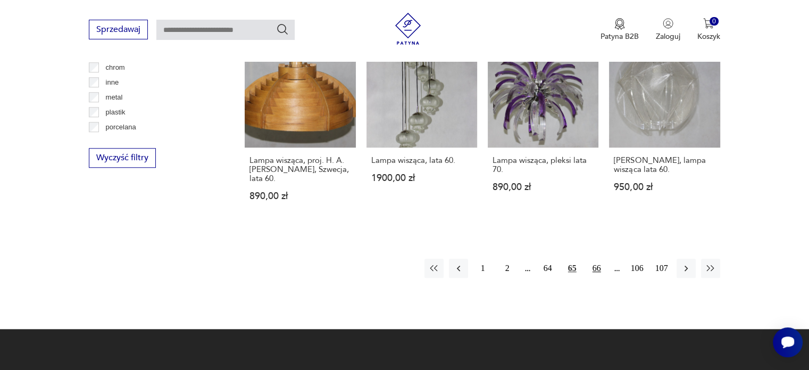
click at [594, 258] on button "66" at bounding box center [596, 267] width 19 height 19
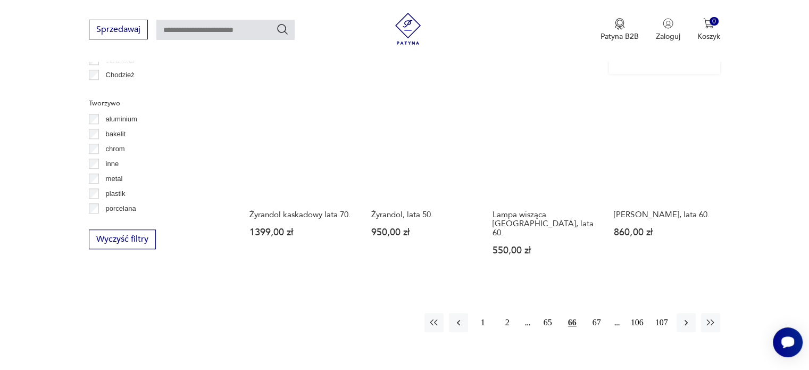
scroll to position [965, 0]
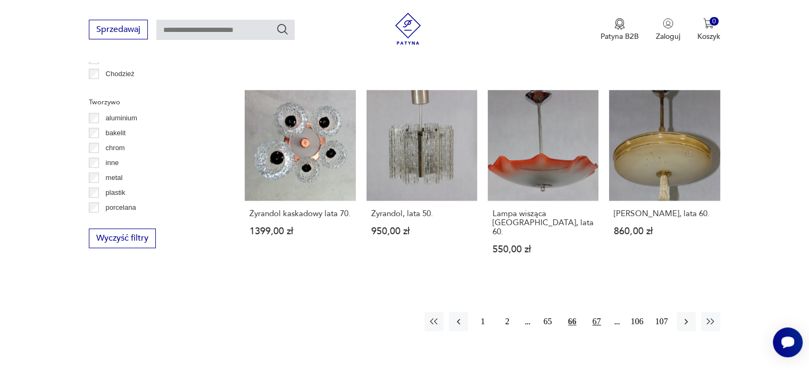
click at [593, 312] on button "67" at bounding box center [596, 321] width 19 height 19
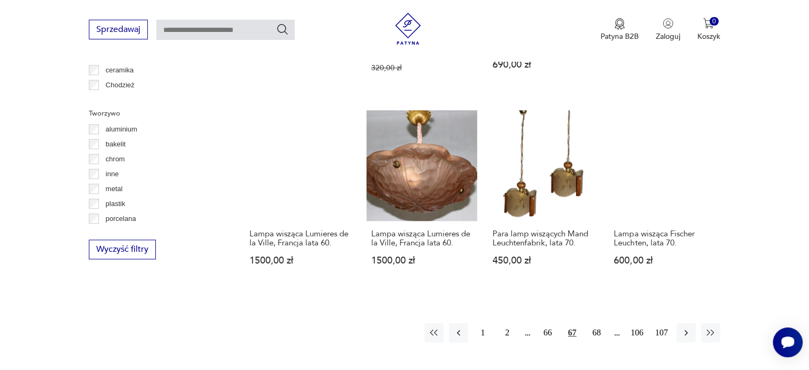
scroll to position [959, 0]
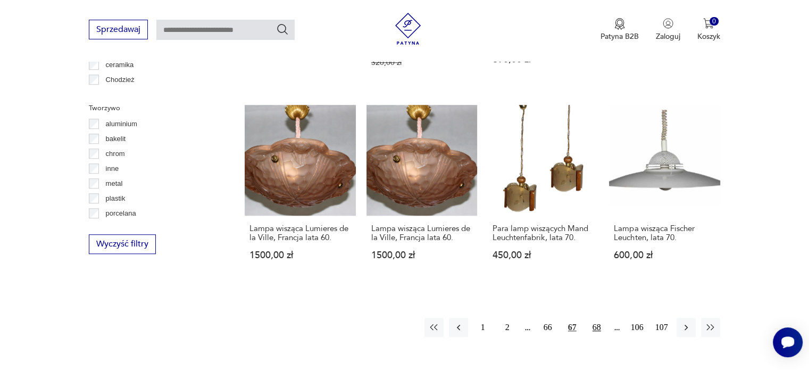
click at [592, 318] on button "68" at bounding box center [596, 326] width 19 height 19
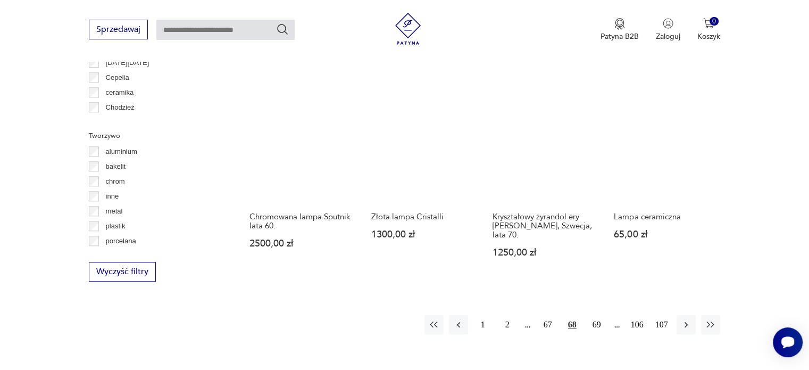
scroll to position [934, 0]
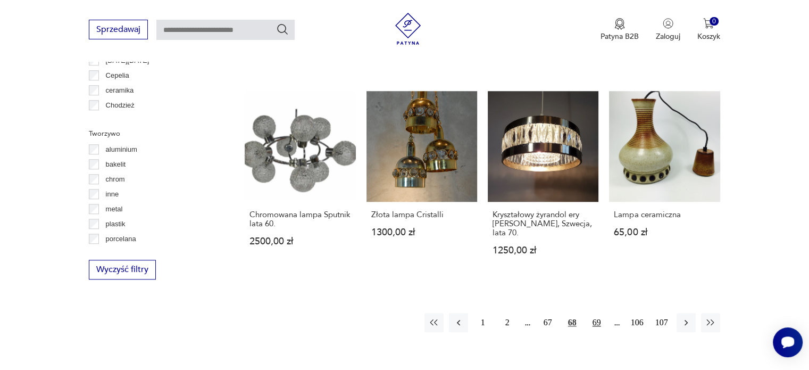
click at [596, 323] on button "69" at bounding box center [596, 322] width 19 height 19
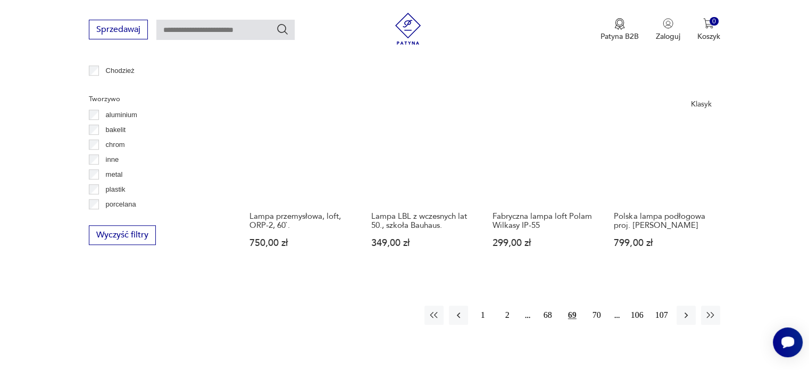
scroll to position [967, 0]
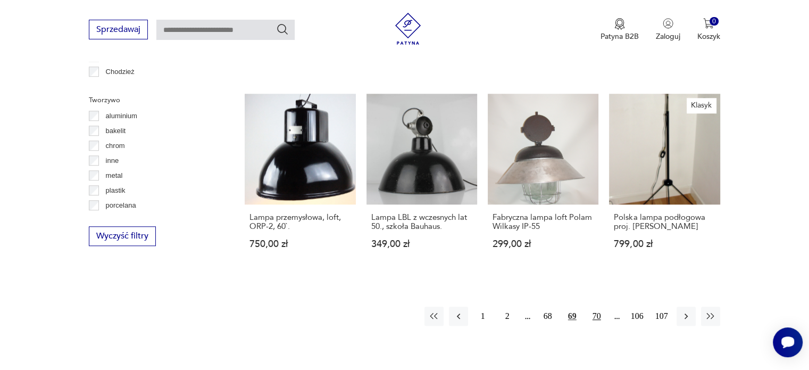
click at [597, 307] on button "70" at bounding box center [596, 315] width 19 height 19
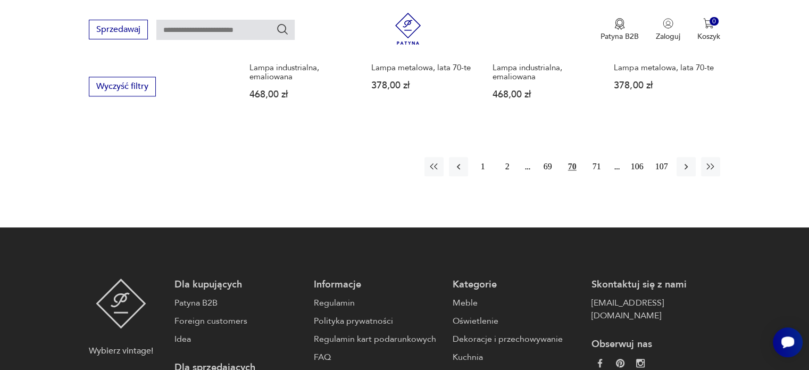
scroll to position [1045, 0]
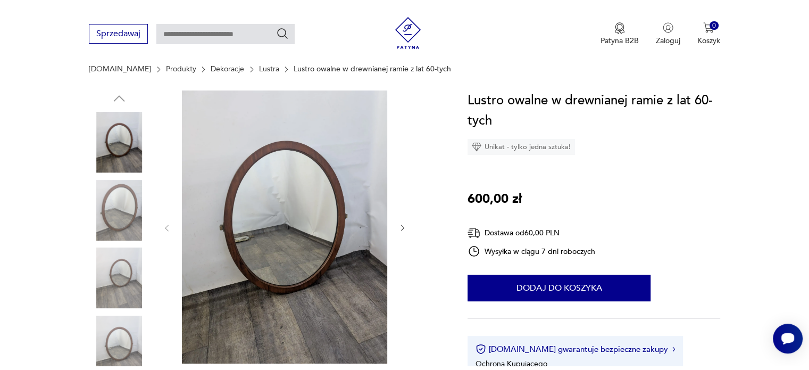
scroll to position [106, 0]
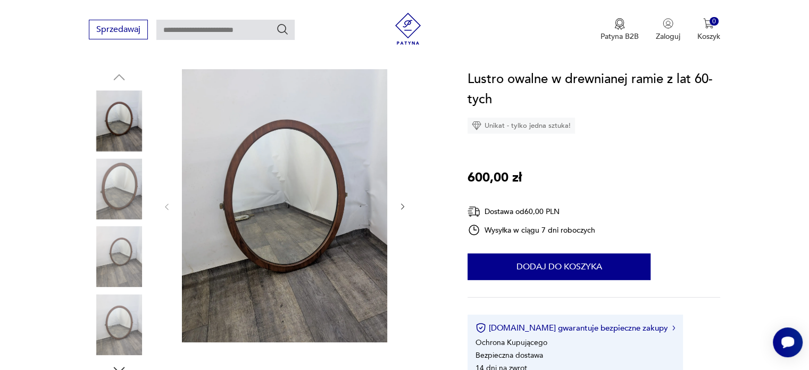
click at [398, 205] on icon "button" at bounding box center [402, 206] width 9 height 9
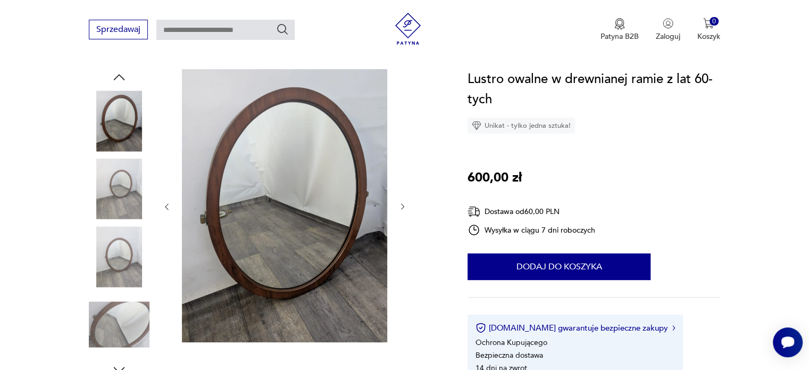
click at [399, 204] on icon "button" at bounding box center [402, 206] width 9 height 9
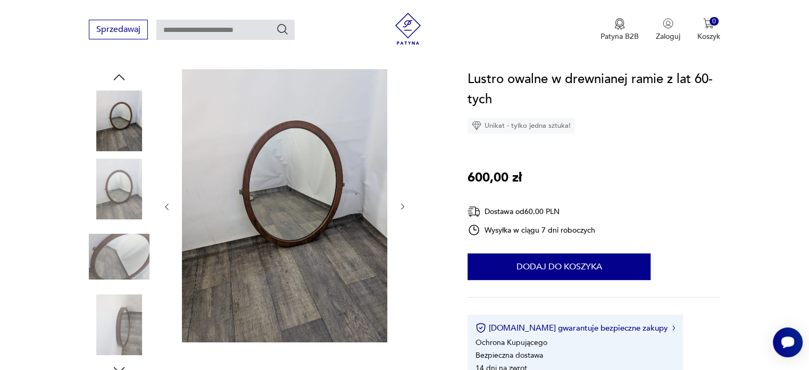
click at [399, 204] on icon "button" at bounding box center [402, 206] width 9 height 9
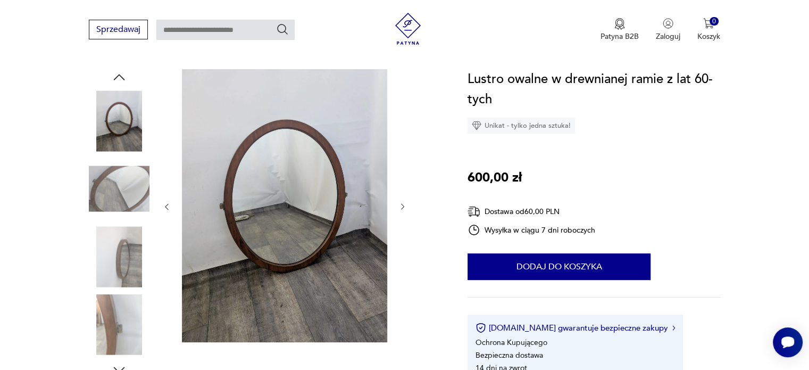
click at [399, 204] on icon "button" at bounding box center [402, 206] width 9 height 9
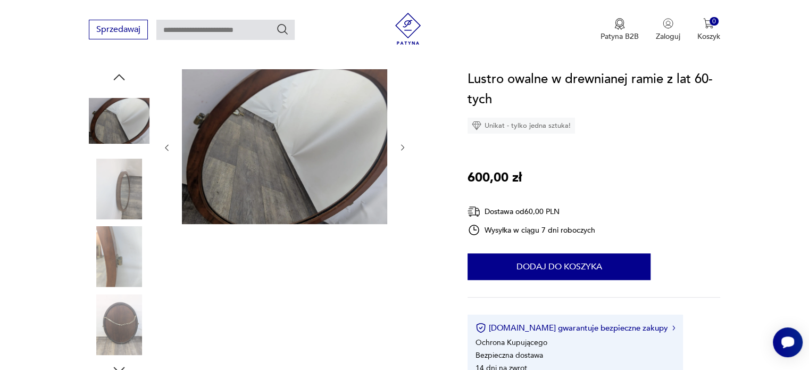
click at [388, 140] on div at bounding box center [284, 147] width 245 height 157
click at [411, 150] on div at bounding box center [265, 223] width 353 height 308
click at [405, 149] on icon "button" at bounding box center [402, 147] width 9 height 9
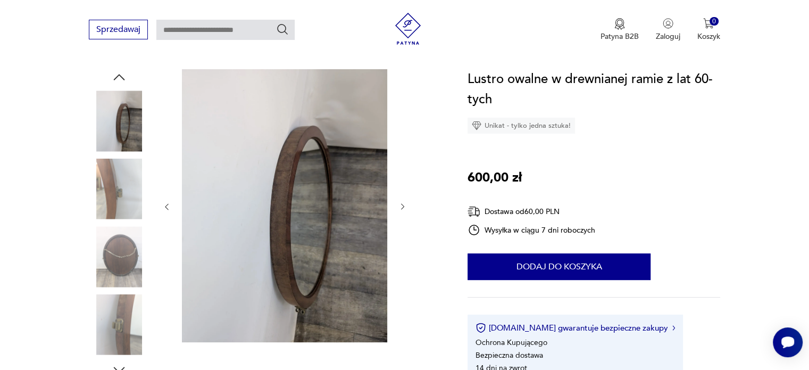
click at [396, 199] on div at bounding box center [284, 206] width 245 height 275
click at [400, 204] on icon "button" at bounding box center [402, 206] width 9 height 9
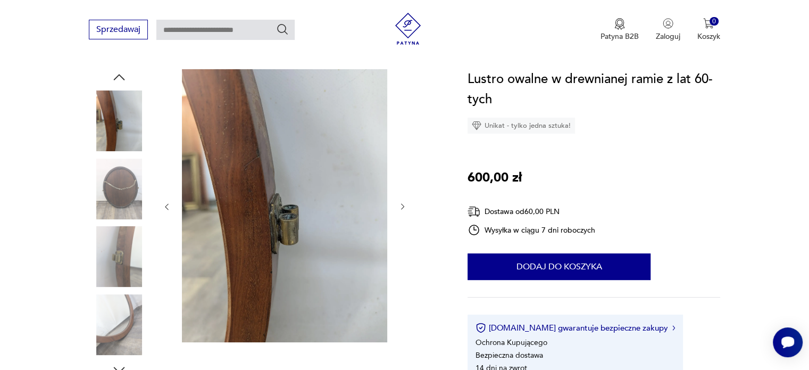
click at [401, 207] on icon "button" at bounding box center [402, 206] width 9 height 9
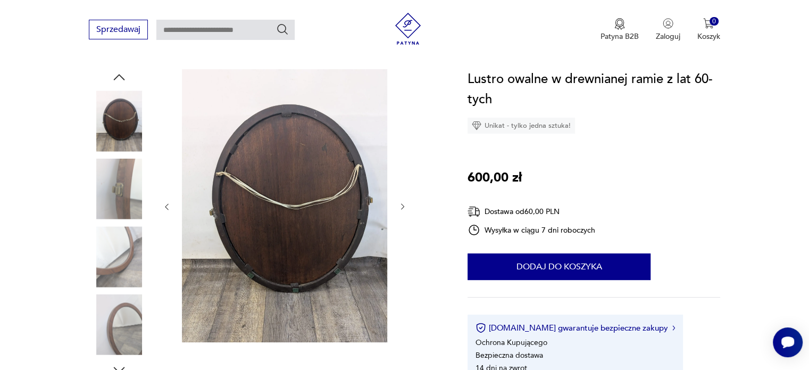
click at [401, 207] on icon "button" at bounding box center [402, 206] width 9 height 9
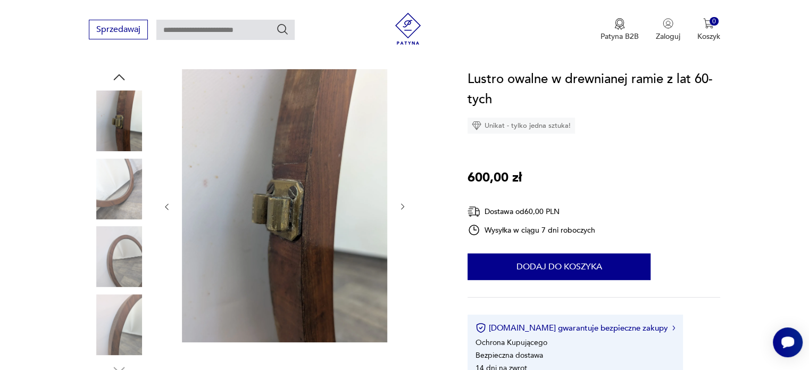
click at [401, 207] on icon "button" at bounding box center [402, 206] width 9 height 9
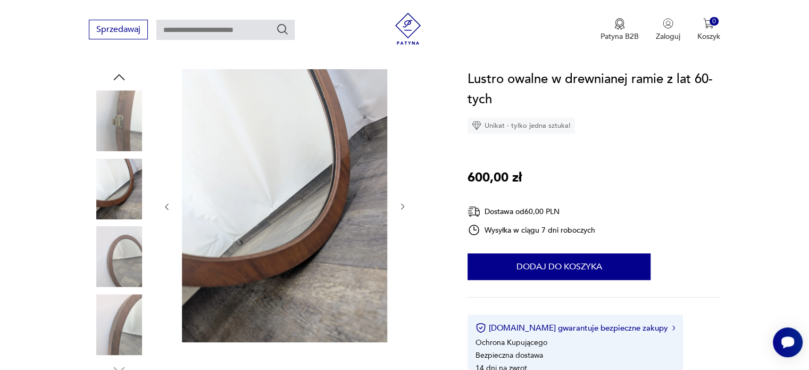
click at [401, 207] on icon "button" at bounding box center [402, 206] width 9 height 9
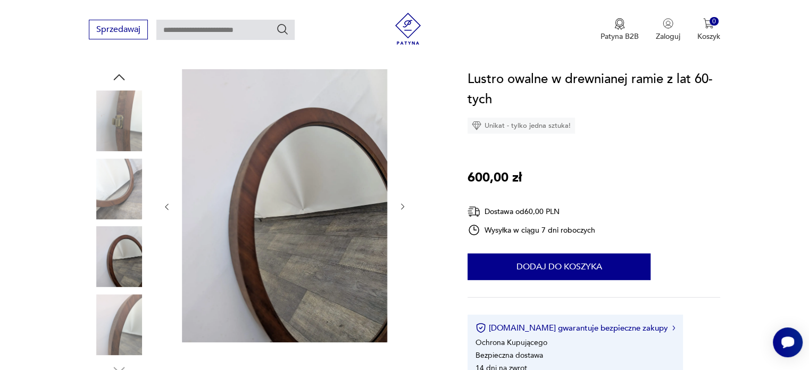
click at [401, 207] on icon "button" at bounding box center [402, 206] width 9 height 9
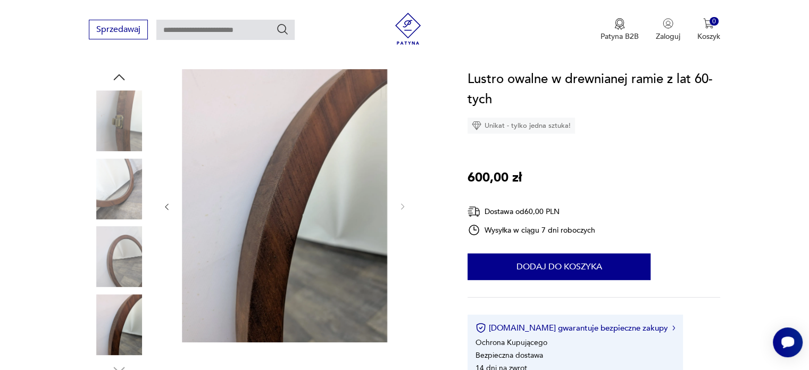
click at [117, 278] on img at bounding box center [119, 256] width 61 height 61
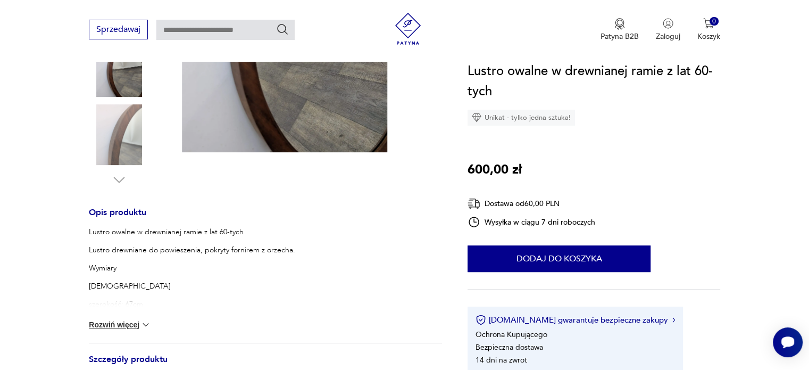
scroll to position [372, 0]
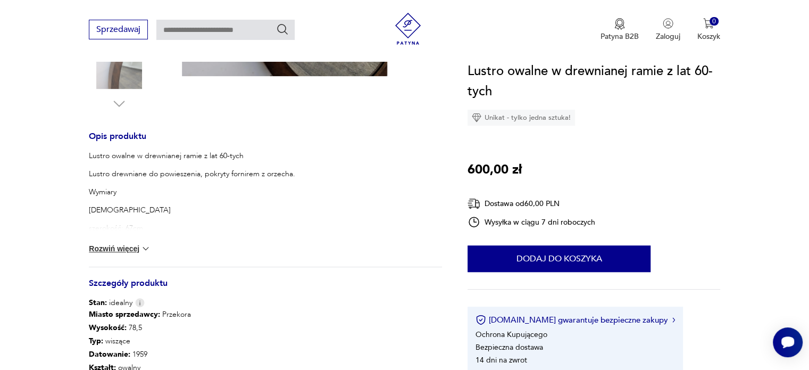
click at [128, 253] on div "Lustro owalne w drewnianej ramie z lat 60-tych Lustro drewniane do powieszenia,…" at bounding box center [265, 208] width 353 height 116
click at [129, 250] on button "Rozwiń więcej" at bounding box center [120, 248] width 62 height 11
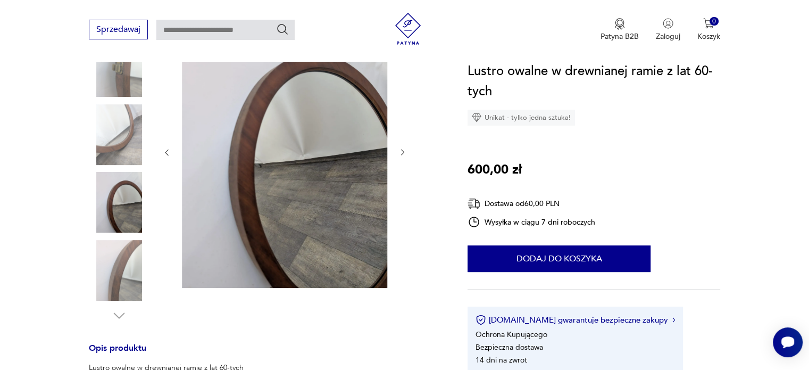
scroll to position [160, 0]
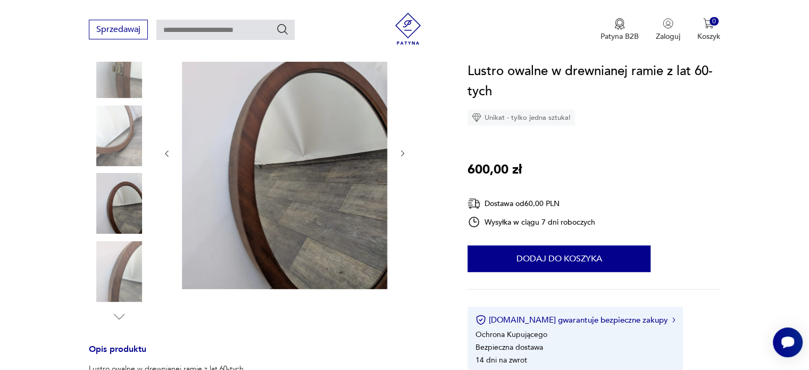
click at [108, 208] on img at bounding box center [119, 203] width 61 height 61
click at [116, 241] on img at bounding box center [119, 271] width 61 height 61
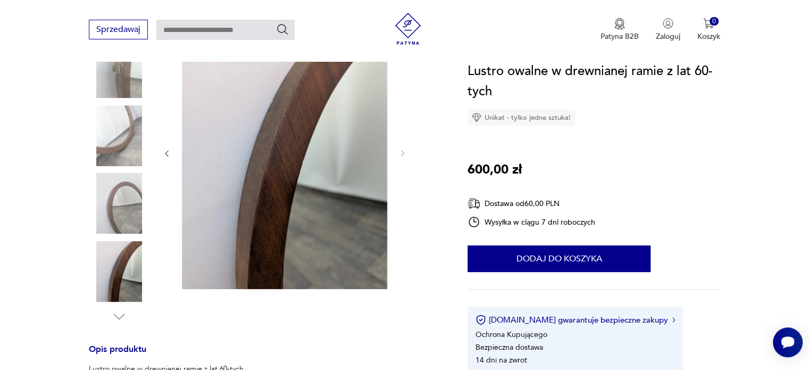
click at [115, 127] on img at bounding box center [119, 135] width 61 height 61
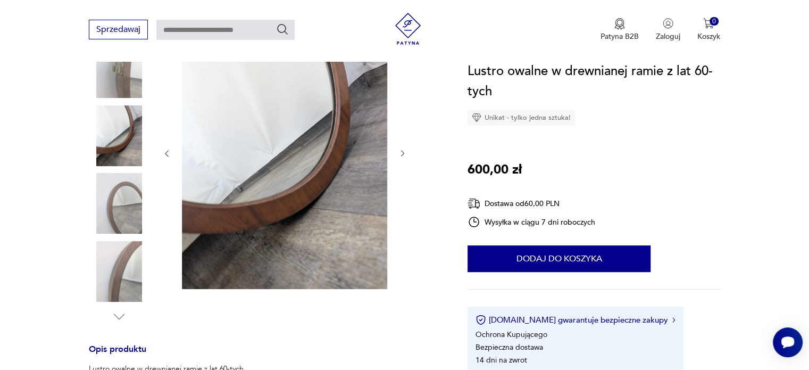
click at [113, 140] on img at bounding box center [119, 135] width 61 height 61
click at [124, 210] on img at bounding box center [119, 203] width 61 height 61
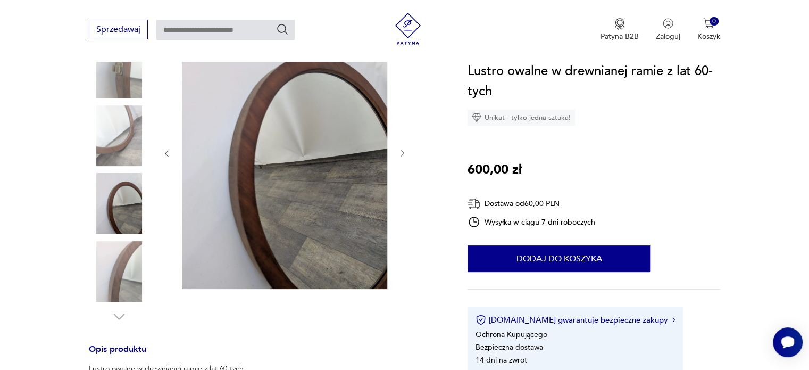
click at [139, 274] on img at bounding box center [119, 271] width 61 height 61
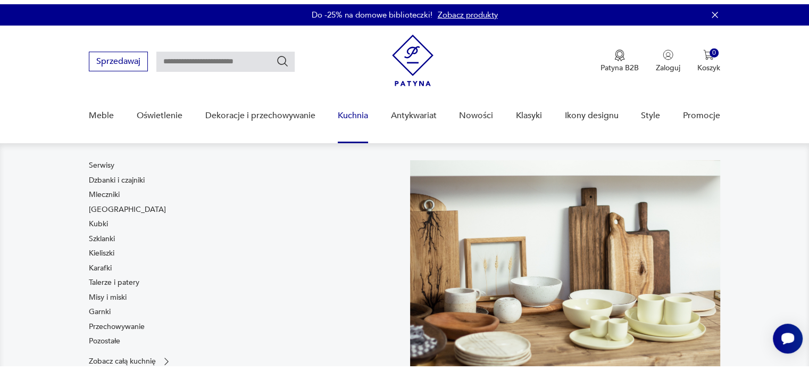
scroll to position [53, 0]
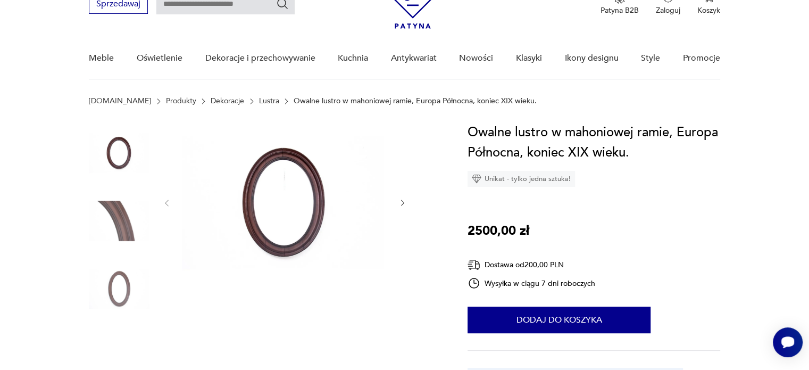
click at [406, 200] on icon "button" at bounding box center [402, 202] width 9 height 9
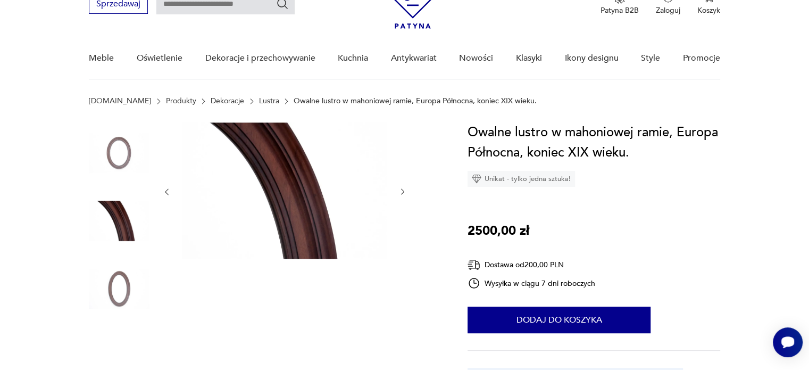
click at [406, 200] on div at bounding box center [284, 191] width 245 height 139
click at [404, 193] on icon "button" at bounding box center [402, 191] width 9 height 9
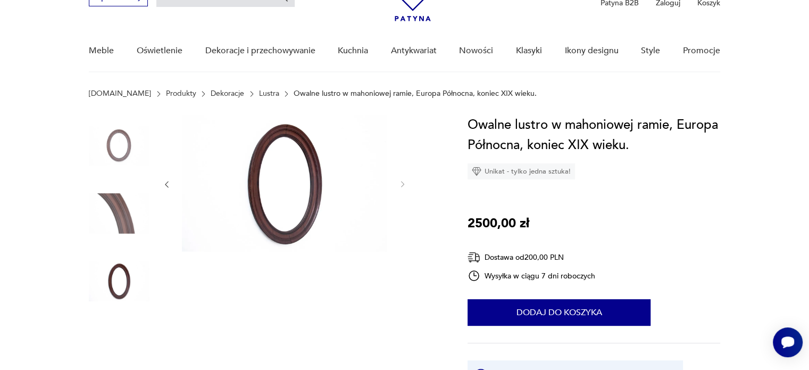
scroll to position [106, 0]
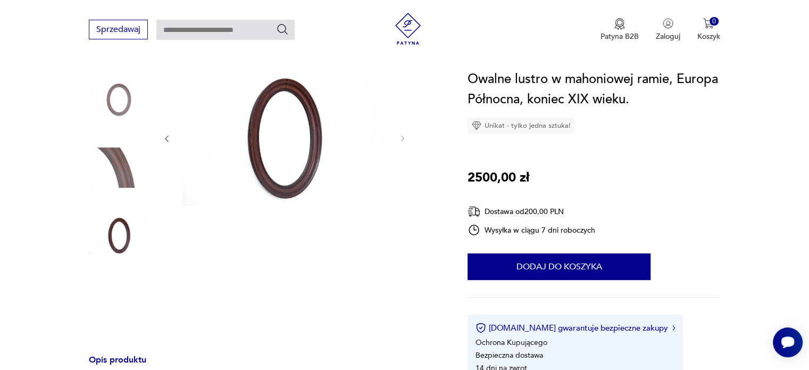
click at [403, 150] on div at bounding box center [284, 138] width 245 height 139
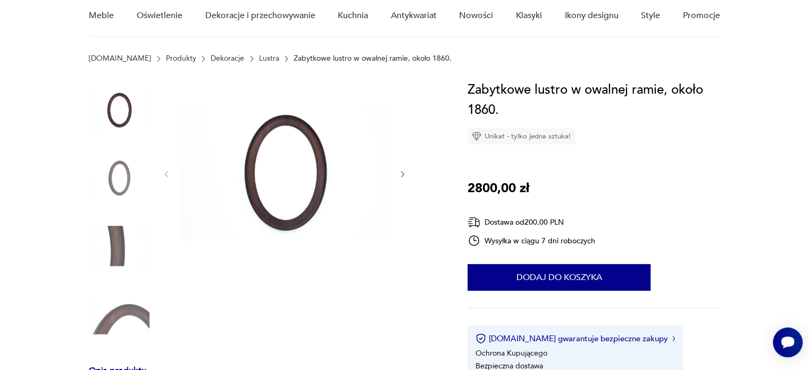
scroll to position [160, 0]
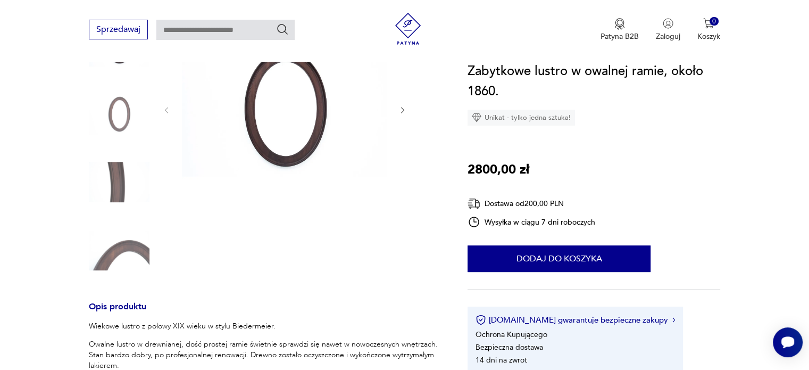
click at [410, 114] on div at bounding box center [265, 149] width 353 height 266
click at [403, 108] on icon "button" at bounding box center [402, 110] width 9 height 9
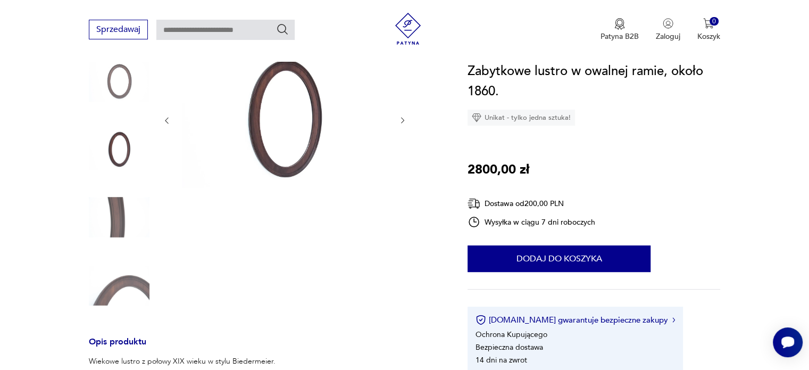
scroll to position [106, 0]
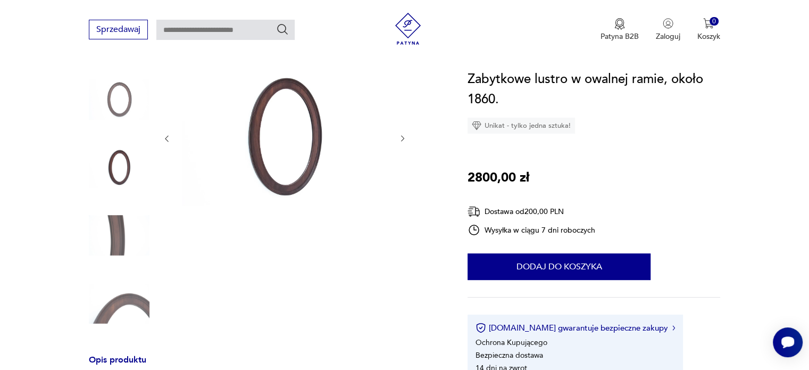
click at [402, 139] on icon "button" at bounding box center [402, 138] width 9 height 9
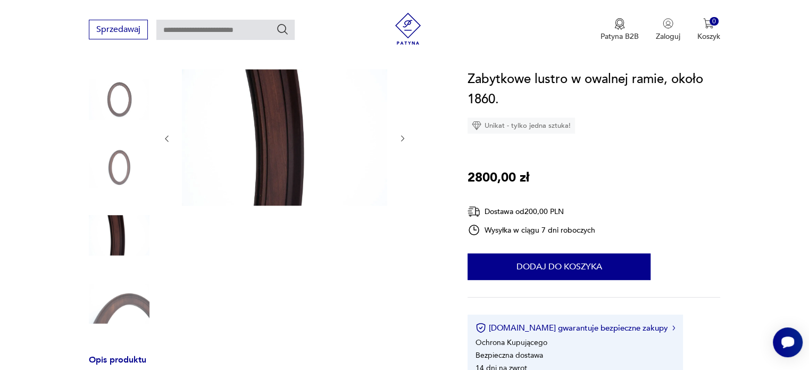
click at [402, 139] on icon "button" at bounding box center [402, 138] width 9 height 9
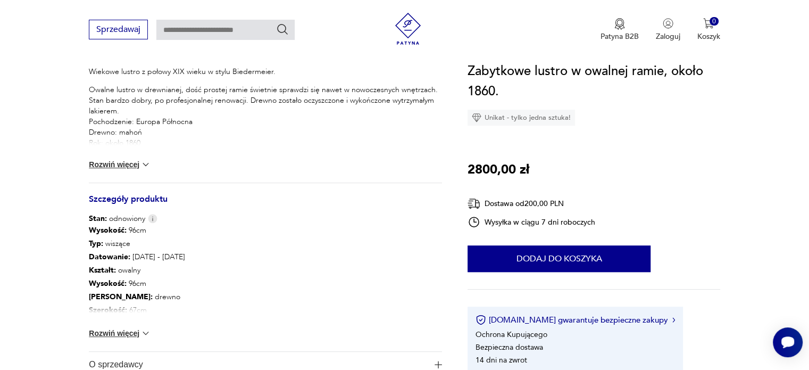
scroll to position [425, 0]
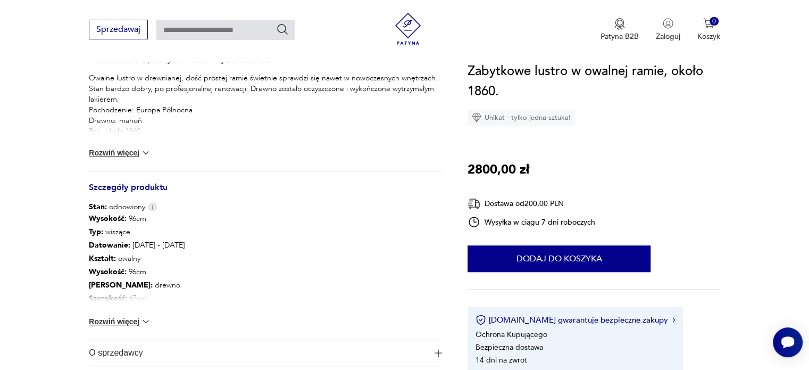
click at [128, 325] on button "Rozwiń więcej" at bounding box center [120, 321] width 62 height 11
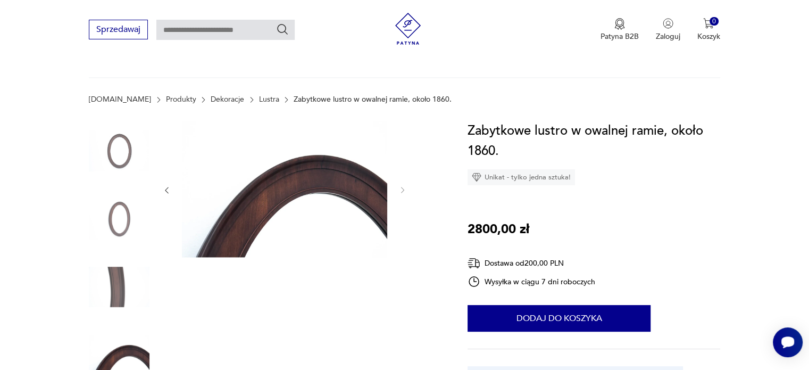
scroll to position [0, 0]
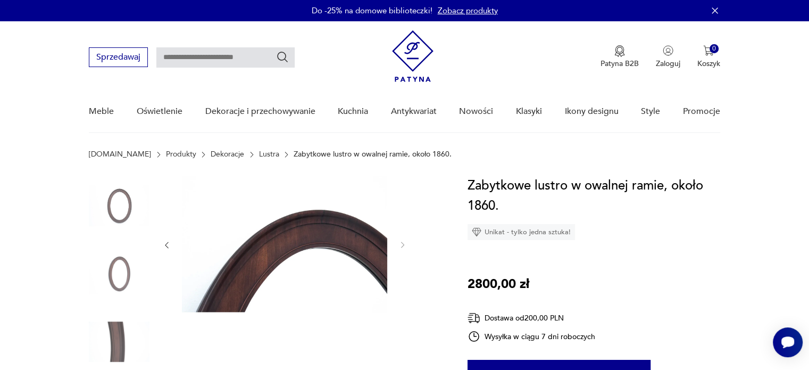
click at [124, 261] on img at bounding box center [119, 274] width 61 height 61
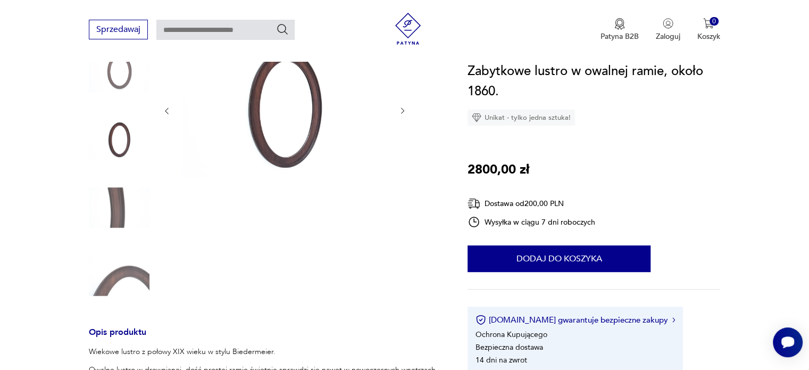
scroll to position [106, 0]
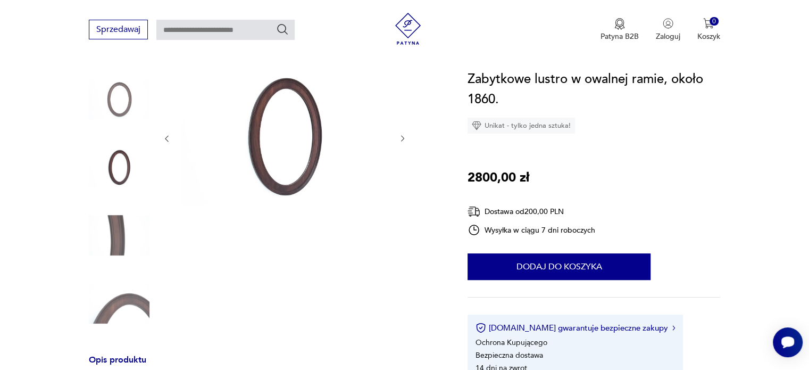
click at [121, 172] on img at bounding box center [119, 167] width 61 height 61
click at [127, 170] on img at bounding box center [119, 167] width 61 height 61
click at [126, 223] on img at bounding box center [119, 235] width 61 height 61
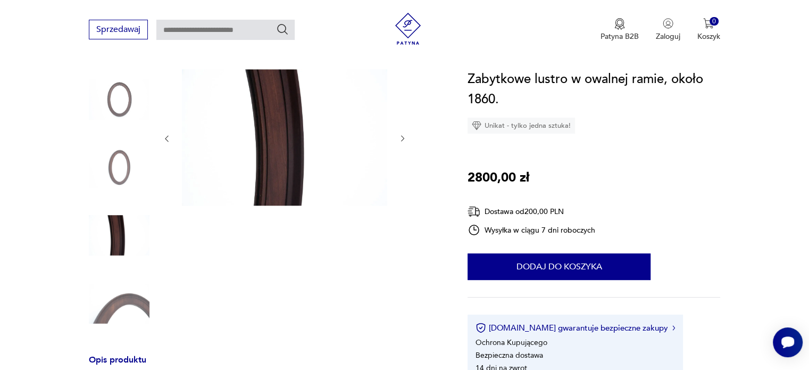
click at [398, 140] on icon "button" at bounding box center [402, 138] width 9 height 9
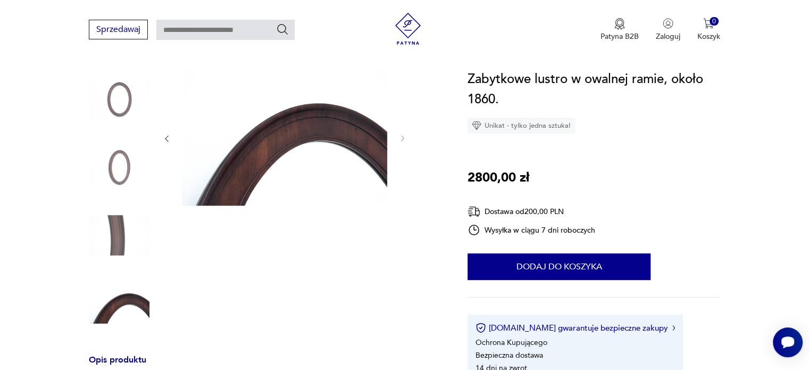
click at [174, 143] on div at bounding box center [284, 138] width 245 height 139
click at [172, 143] on div at bounding box center [284, 138] width 245 height 139
click at [170, 141] on icon "button" at bounding box center [166, 138] width 9 height 9
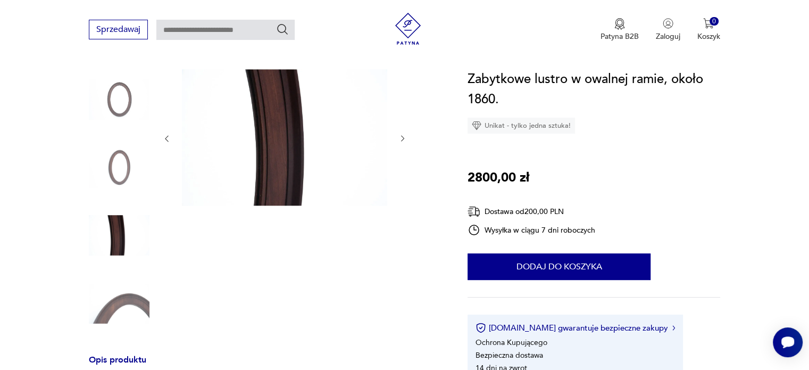
click at [170, 140] on icon "button" at bounding box center [166, 138] width 9 height 9
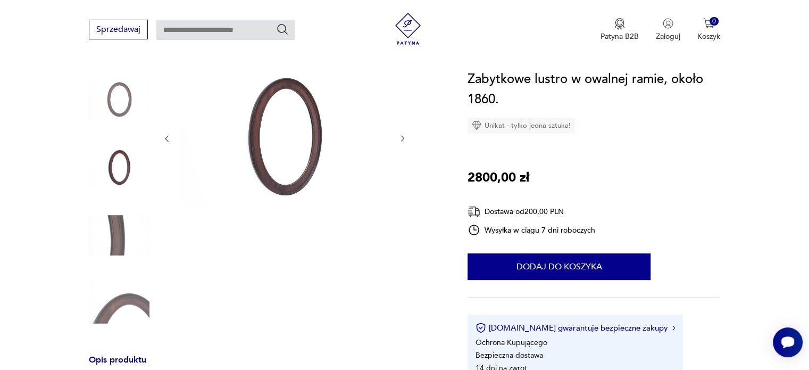
click at [170, 140] on icon "button" at bounding box center [166, 138] width 9 height 9
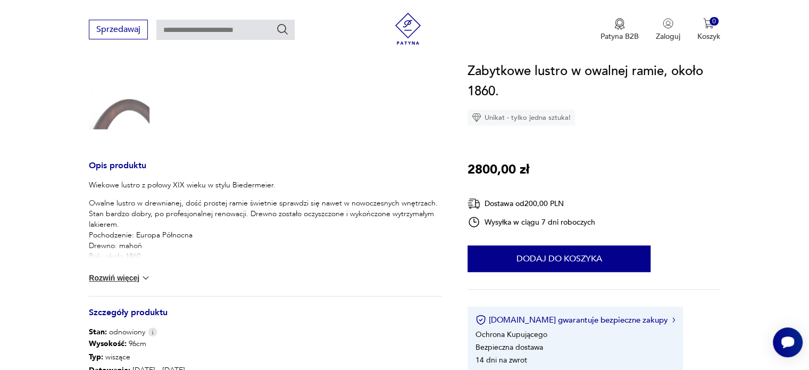
scroll to position [319, 0]
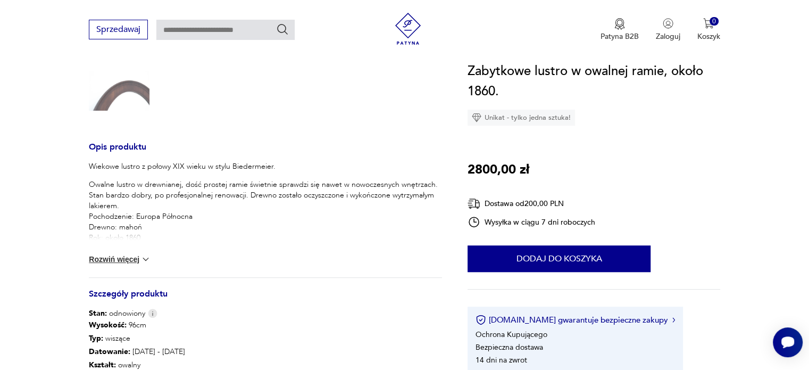
click at [127, 266] on div "Wiekowe lustro z połowy XIX wieku w stylu Biedermeier. Owalne lustro w drewnian…" at bounding box center [265, 219] width 353 height 116
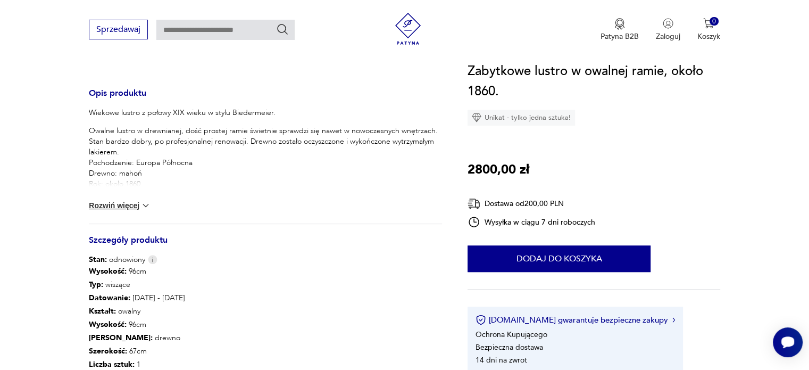
scroll to position [372, 0]
click at [128, 209] on button "Rozwiń więcej" at bounding box center [120, 205] width 62 height 11
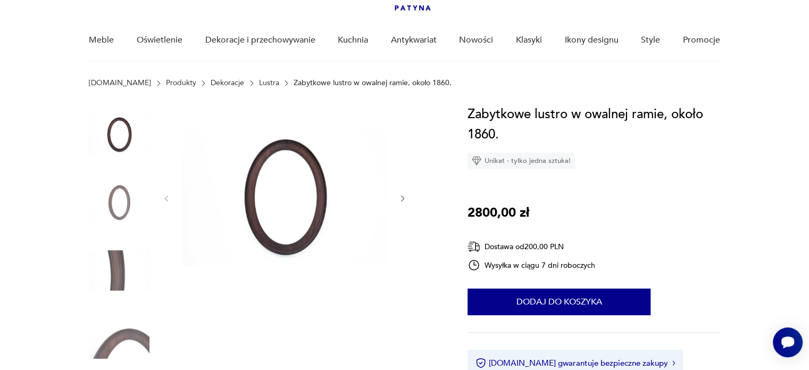
scroll to position [53, 0]
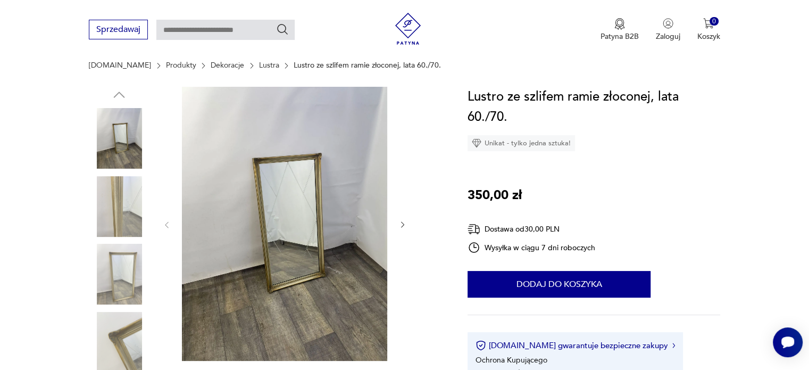
scroll to position [106, 0]
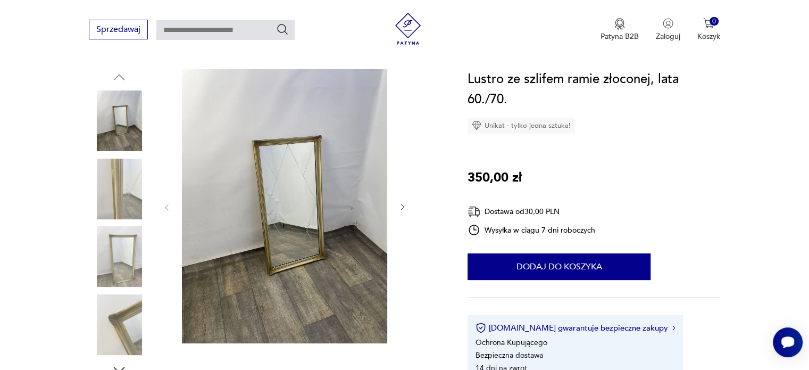
click at [407, 207] on div at bounding box center [265, 223] width 353 height 308
click at [401, 210] on icon "button" at bounding box center [402, 207] width 9 height 9
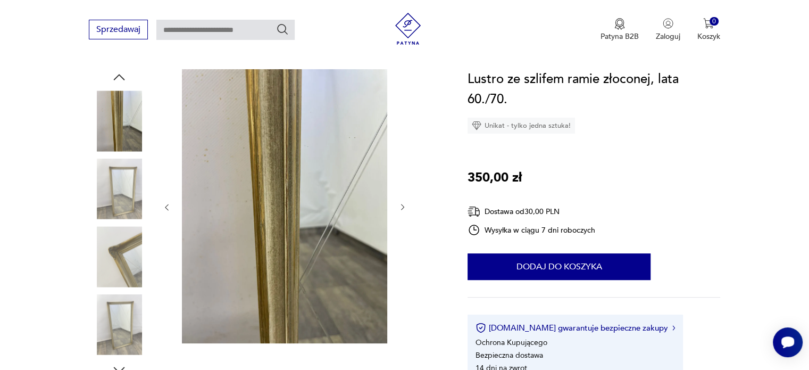
click at [401, 206] on icon "button" at bounding box center [402, 207] width 9 height 9
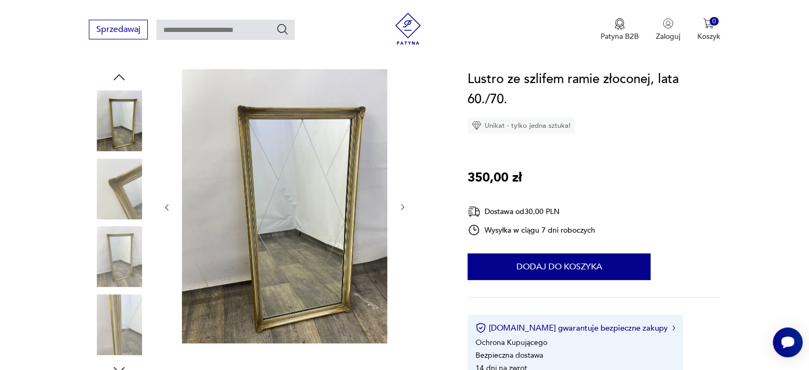
click at [399, 206] on icon "button" at bounding box center [402, 207] width 9 height 9
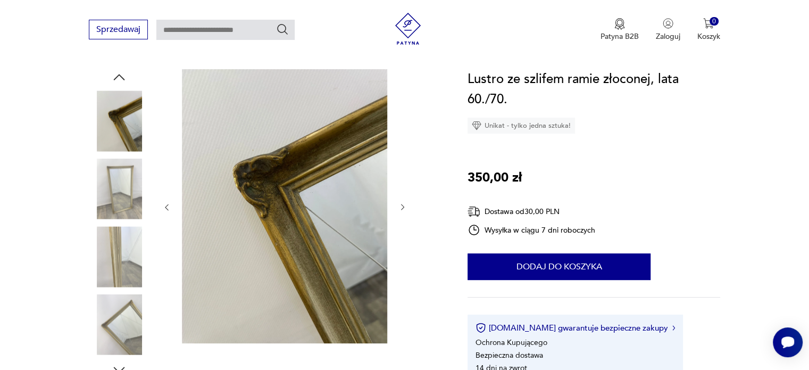
click at [399, 206] on icon "button" at bounding box center [402, 207] width 9 height 9
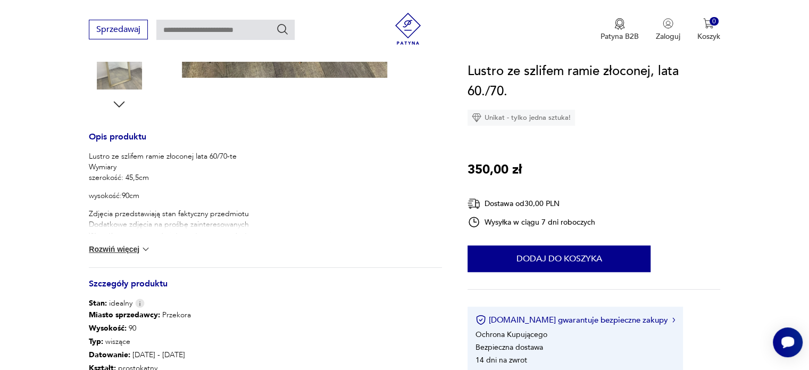
scroll to position [372, 0]
click at [128, 245] on button "Rozwiń więcej" at bounding box center [120, 248] width 62 height 11
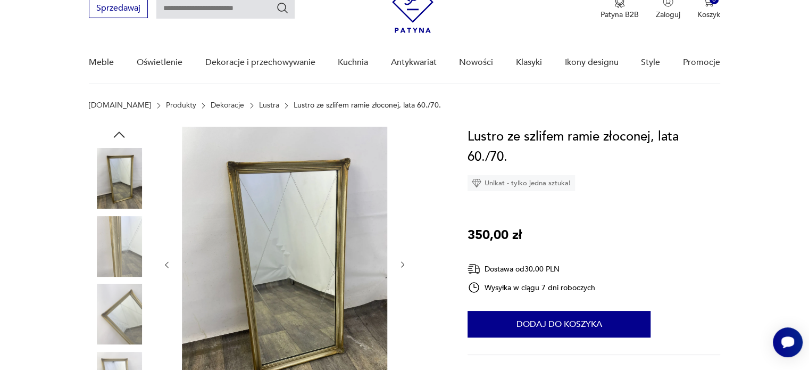
scroll to position [106, 0]
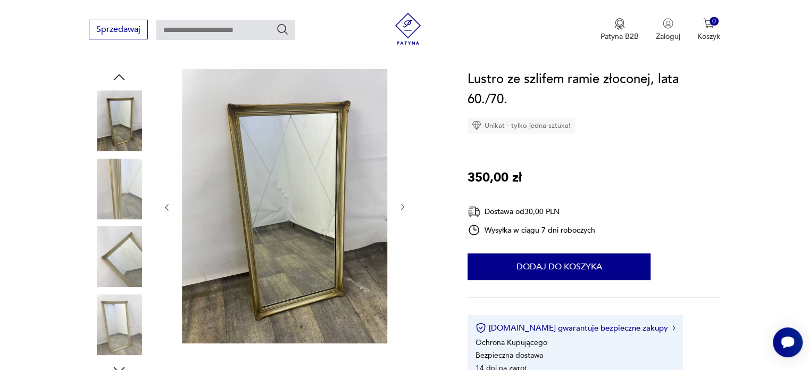
click at [404, 212] on button "button" at bounding box center [402, 207] width 9 height 11
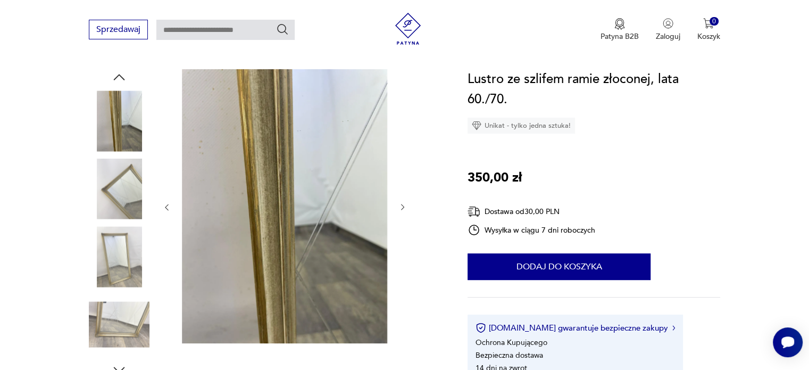
click at [403, 209] on icon "button" at bounding box center [402, 207] width 9 height 9
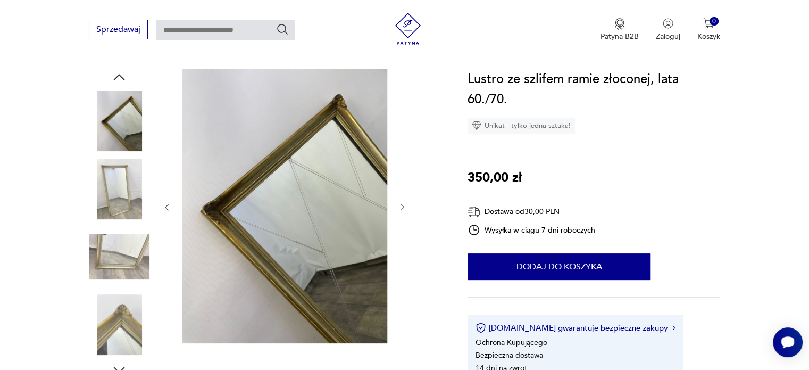
click at [403, 209] on icon "button" at bounding box center [402, 207] width 9 height 9
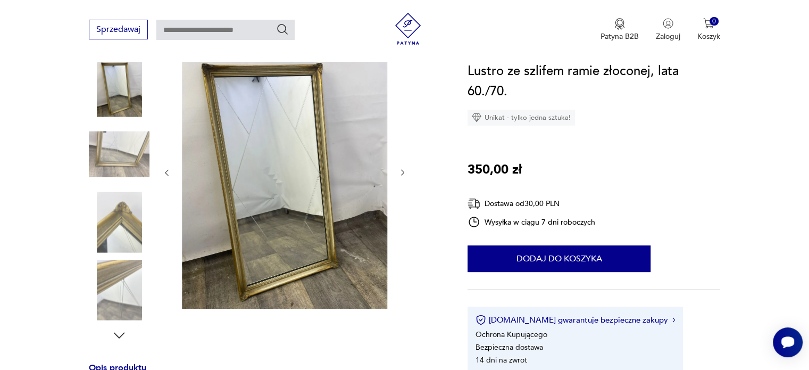
scroll to position [160, 0]
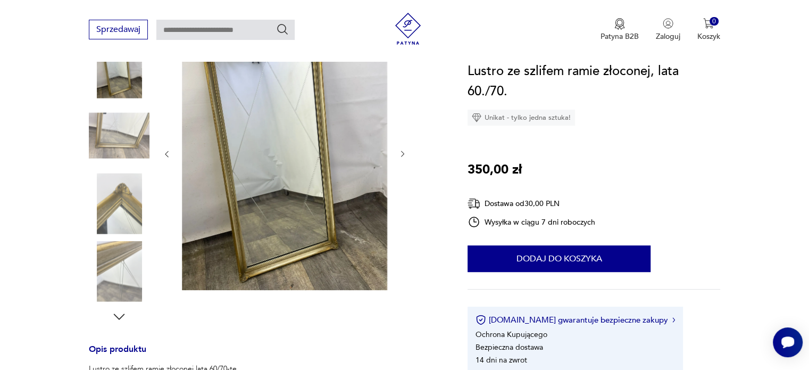
click at [404, 157] on icon "button" at bounding box center [402, 153] width 9 height 9
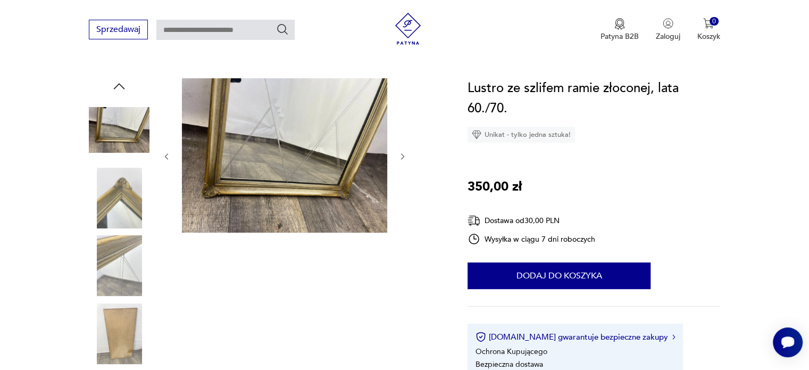
scroll to position [53, 0]
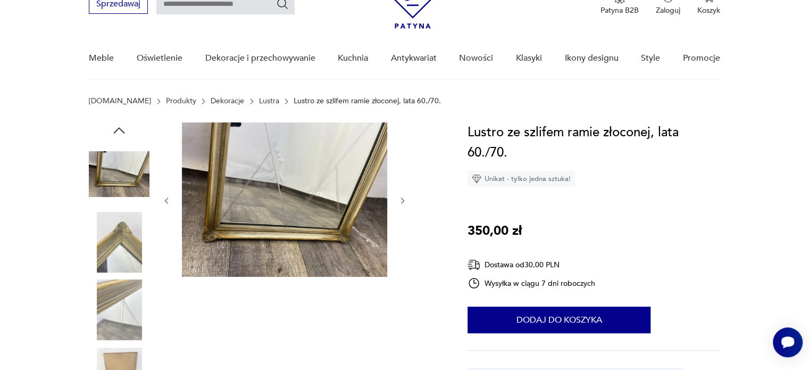
click at [104, 238] on img at bounding box center [119, 242] width 61 height 61
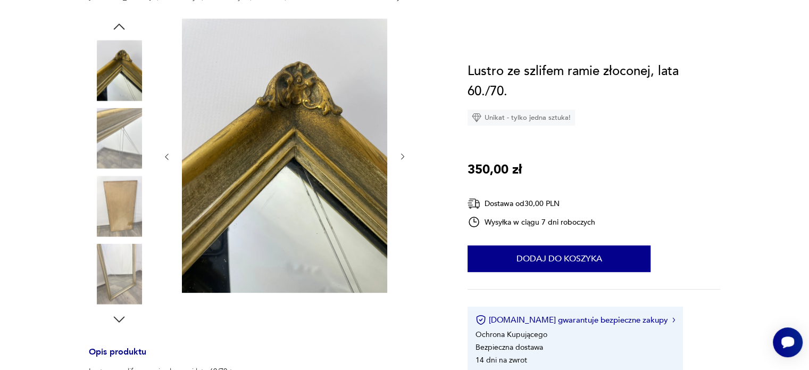
scroll to position [160, 0]
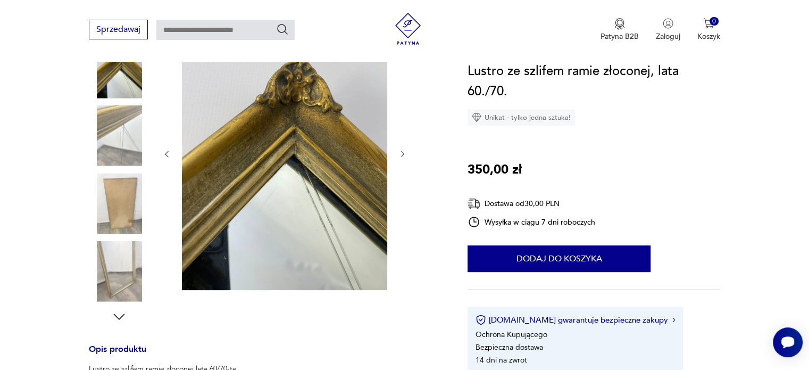
click at [124, 224] on img at bounding box center [119, 203] width 61 height 61
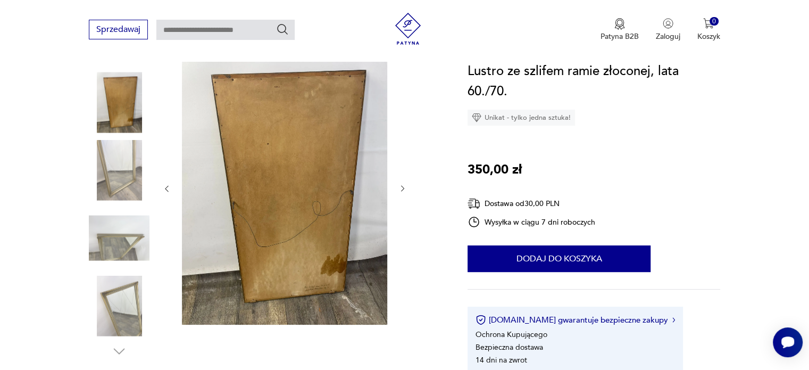
scroll to position [106, 0]
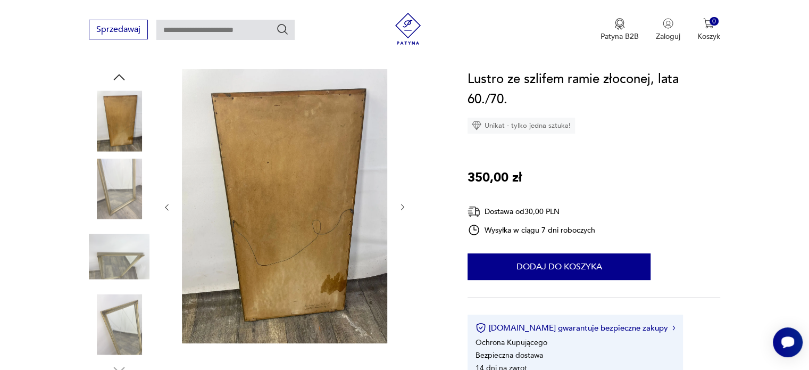
click at [133, 199] on img at bounding box center [119, 188] width 61 height 61
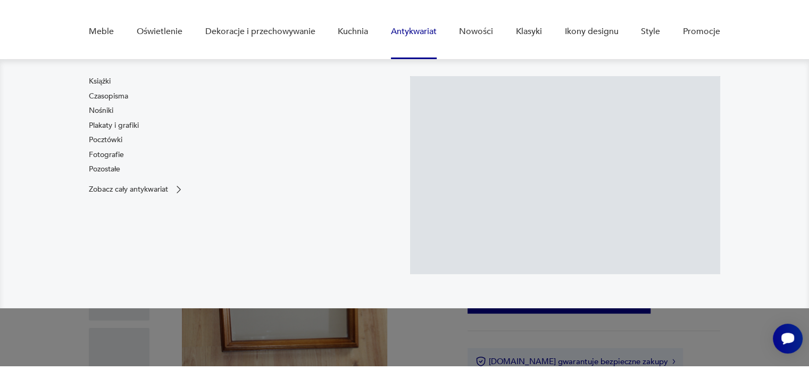
scroll to position [106, 0]
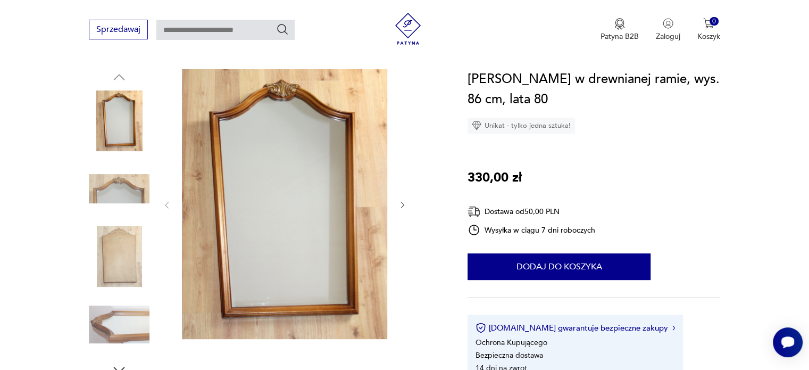
click at [400, 204] on icon "button" at bounding box center [402, 204] width 9 height 9
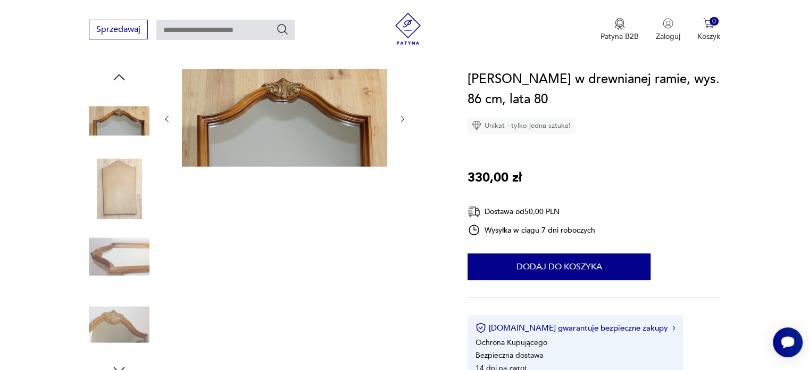
click at [406, 120] on icon "button" at bounding box center [402, 118] width 9 height 9
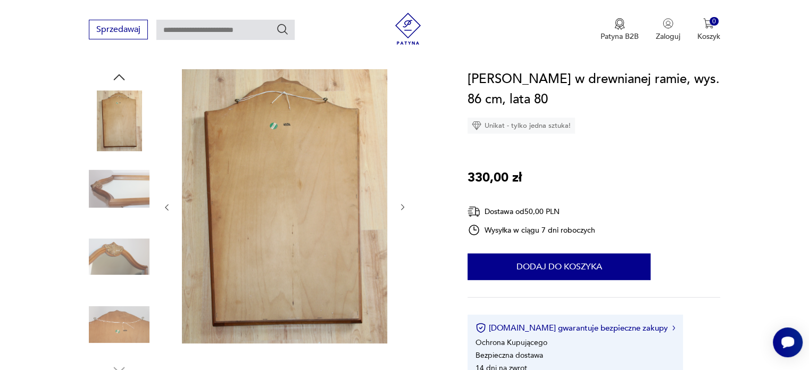
click at [403, 219] on div at bounding box center [284, 207] width 245 height 276
click at [400, 204] on icon "button" at bounding box center [402, 207] width 9 height 9
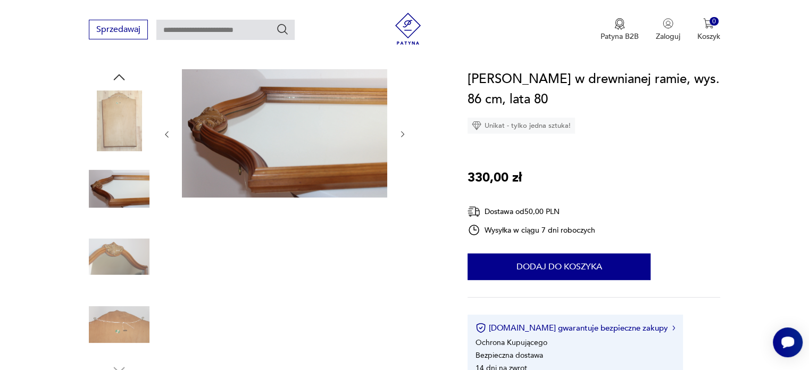
drag, startPoint x: 400, startPoint y: 148, endPoint x: 403, endPoint y: 133, distance: 15.0
click at [400, 148] on div at bounding box center [284, 134] width 245 height 130
click at [404, 131] on icon "button" at bounding box center [402, 134] width 9 height 9
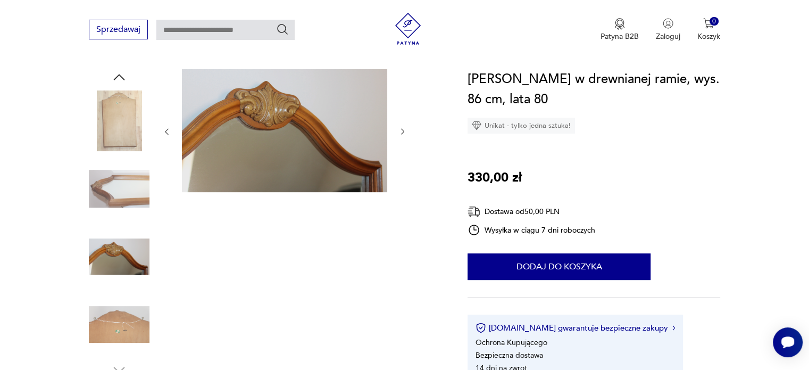
click at [404, 131] on icon "button" at bounding box center [402, 132] width 3 height 6
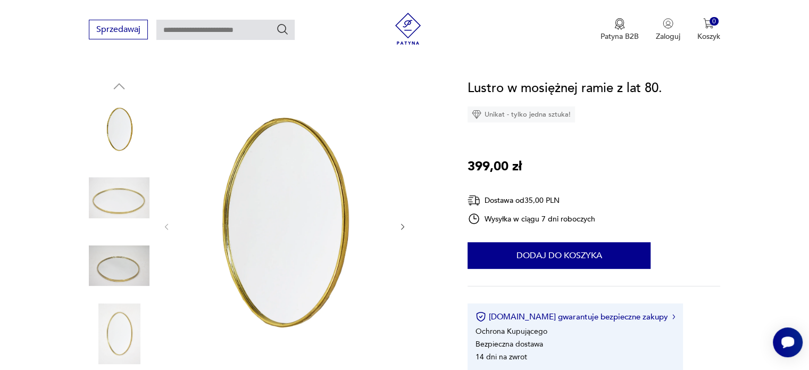
scroll to position [160, 0]
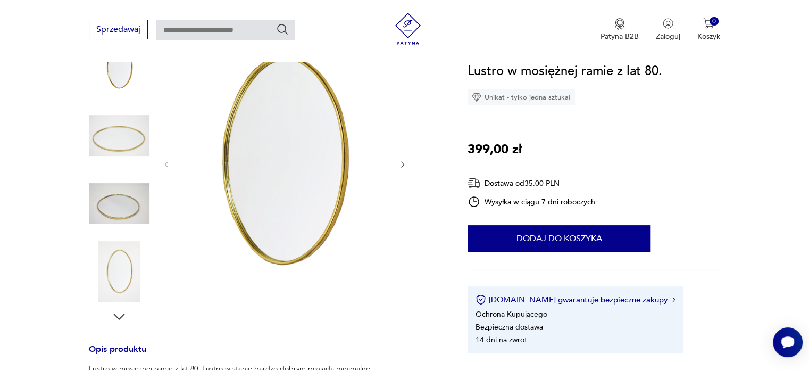
click at [406, 161] on icon "button" at bounding box center [402, 164] width 9 height 9
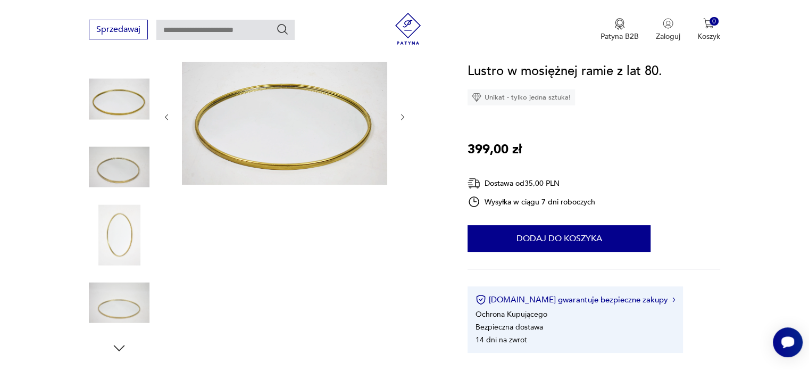
scroll to position [53, 0]
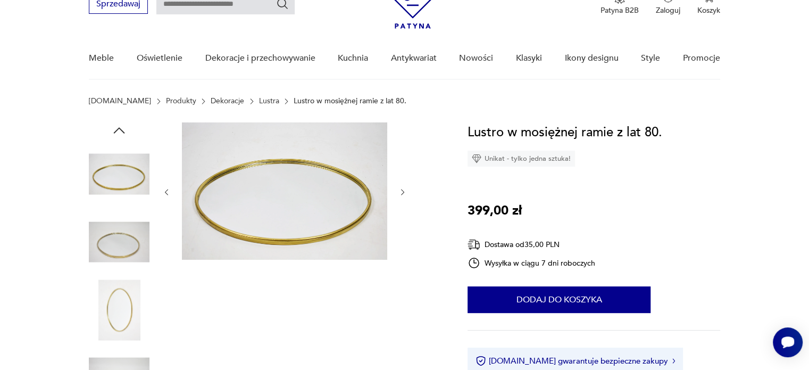
click at [401, 189] on icon "button" at bounding box center [402, 192] width 9 height 9
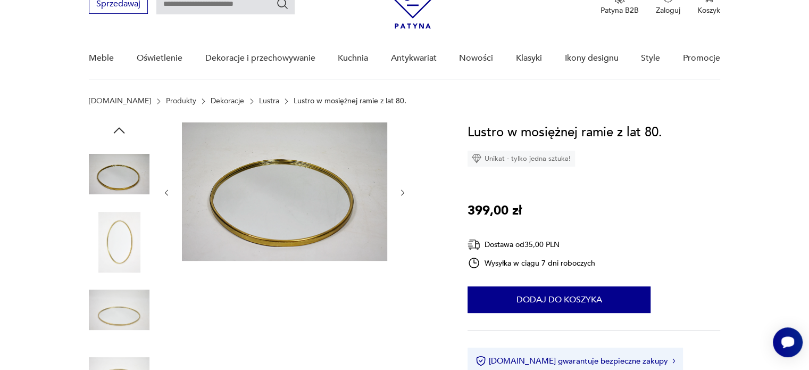
click at [404, 194] on icon "button" at bounding box center [402, 192] width 9 height 9
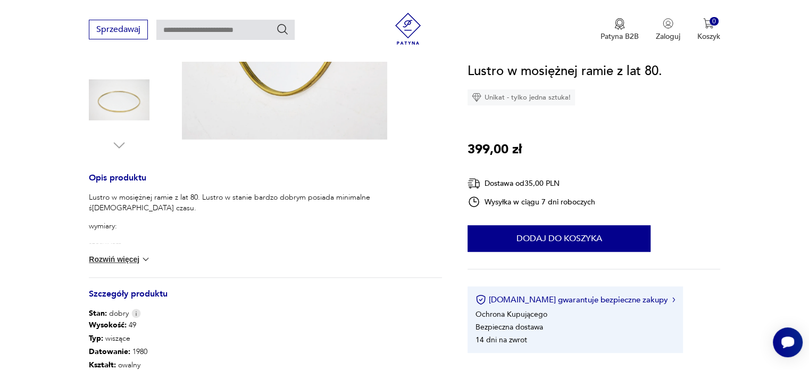
scroll to position [372, 0]
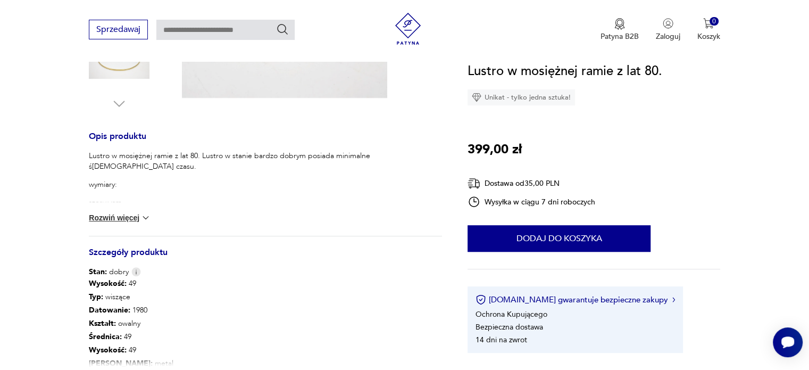
click at [142, 214] on img at bounding box center [145, 217] width 11 height 11
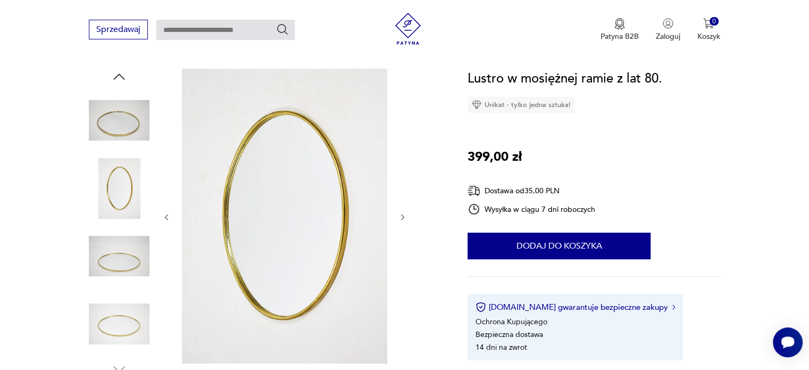
scroll to position [106, 0]
click at [404, 209] on div at bounding box center [284, 217] width 245 height 297
click at [403, 216] on icon "button" at bounding box center [402, 217] width 3 height 6
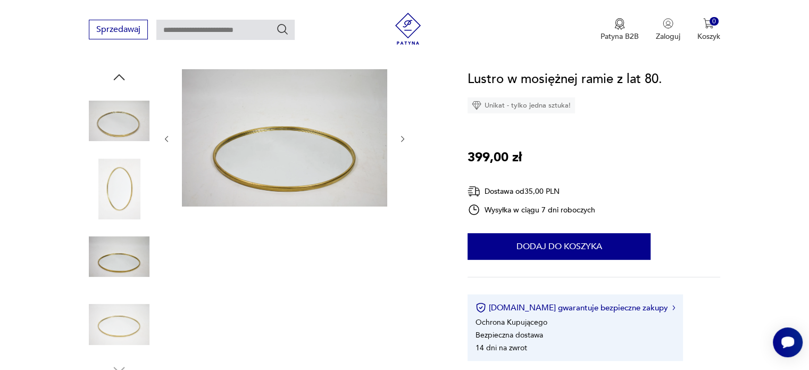
click at [404, 133] on button "button" at bounding box center [402, 138] width 9 height 11
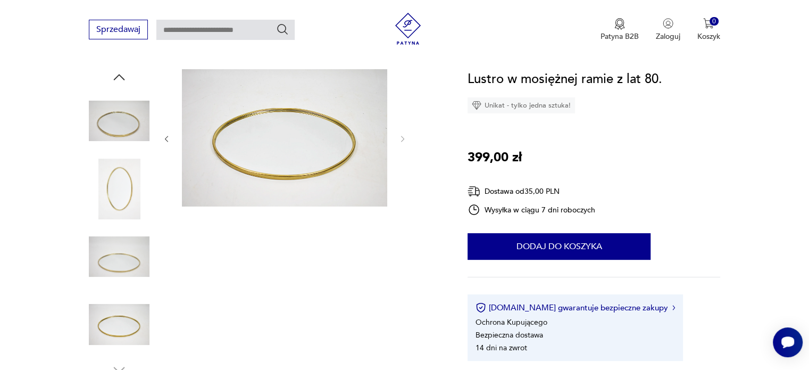
click at [166, 140] on icon "button" at bounding box center [166, 139] width 9 height 9
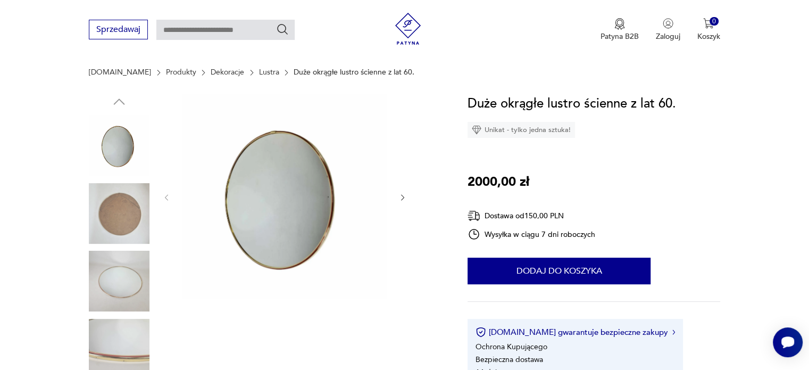
scroll to position [106, 0]
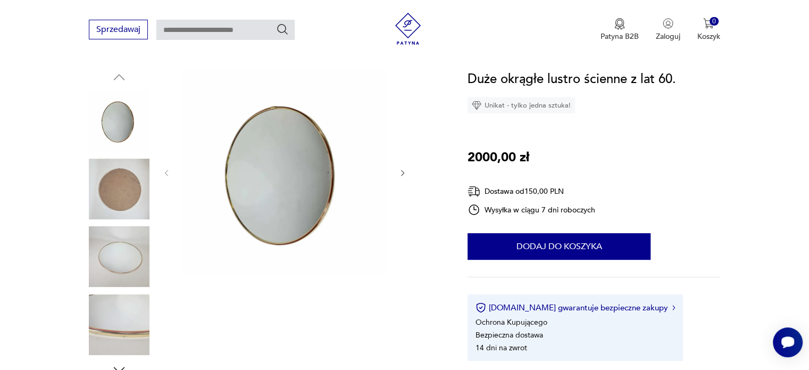
click at [401, 169] on icon "button" at bounding box center [402, 173] width 9 height 9
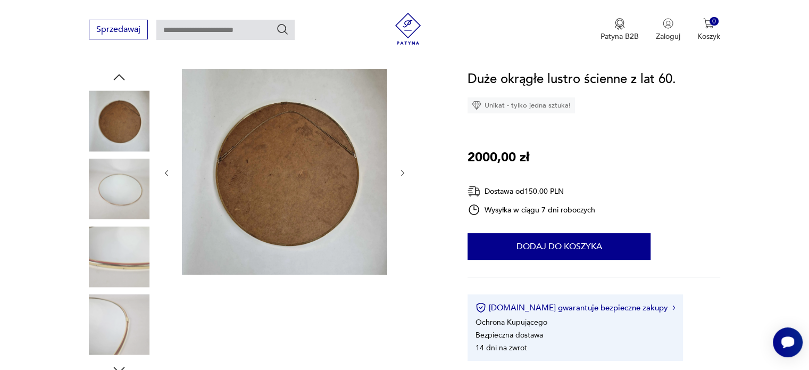
click at [401, 169] on icon "button" at bounding box center [402, 173] width 9 height 9
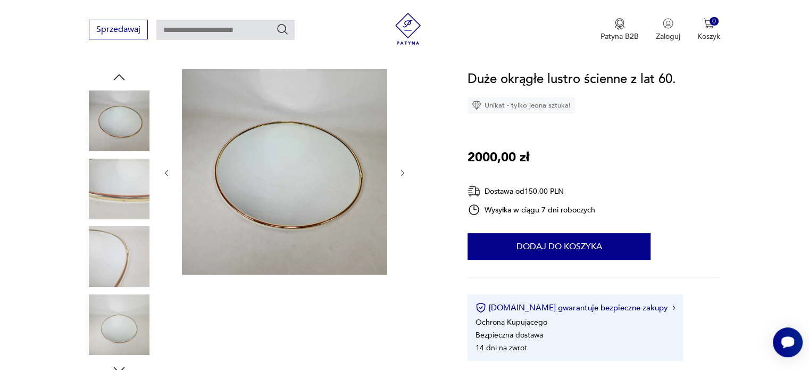
click at [401, 169] on icon "button" at bounding box center [402, 173] width 9 height 9
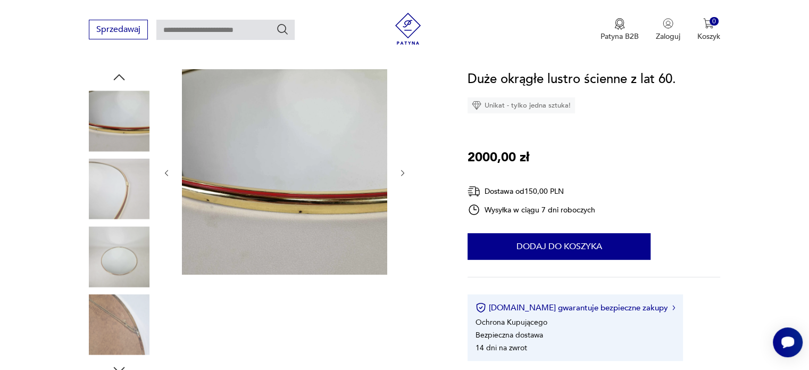
click at [401, 169] on icon "button" at bounding box center [402, 173] width 9 height 9
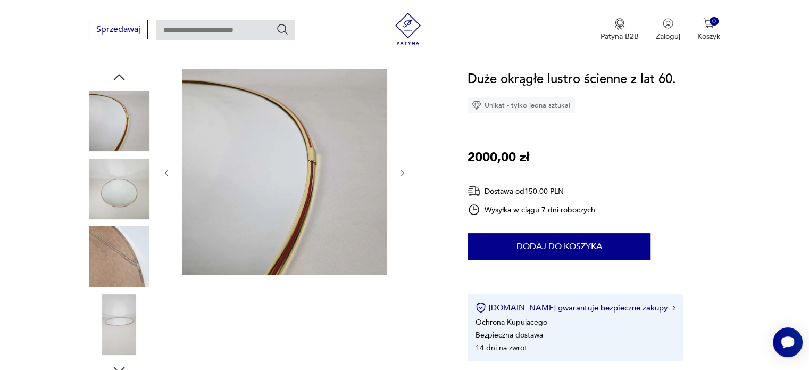
click at [401, 169] on icon "button" at bounding box center [402, 173] width 9 height 9
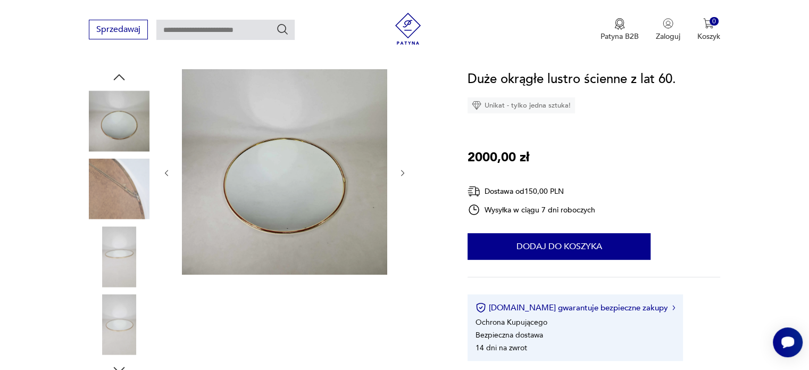
click at [401, 169] on icon "button" at bounding box center [402, 173] width 9 height 9
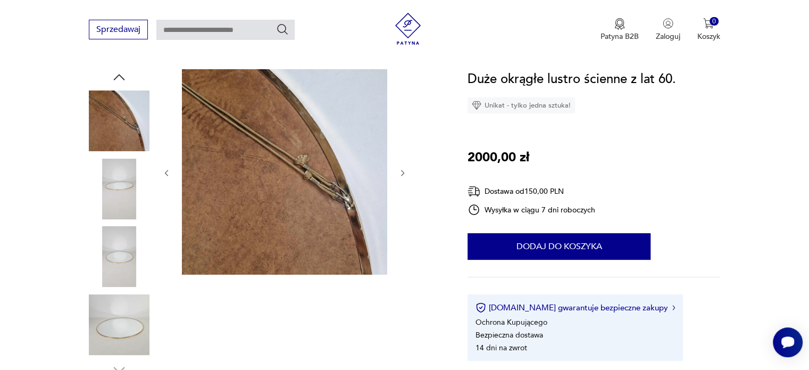
click at [401, 169] on icon "button" at bounding box center [402, 173] width 9 height 9
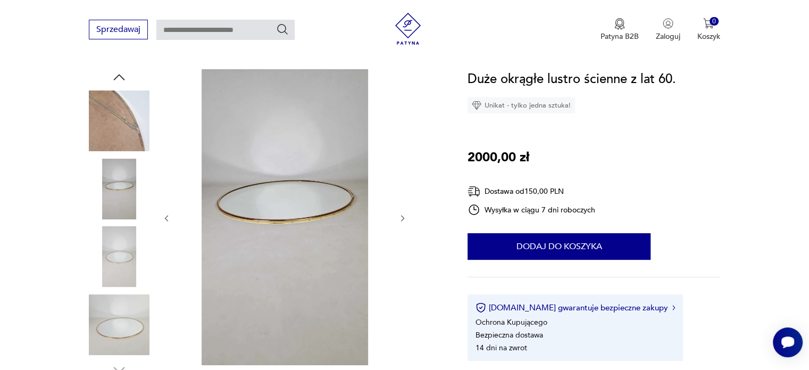
click at [401, 169] on div at bounding box center [284, 218] width 245 height 298
click at [406, 227] on div at bounding box center [284, 218] width 245 height 298
click at [405, 220] on icon "button" at bounding box center [402, 218] width 9 height 9
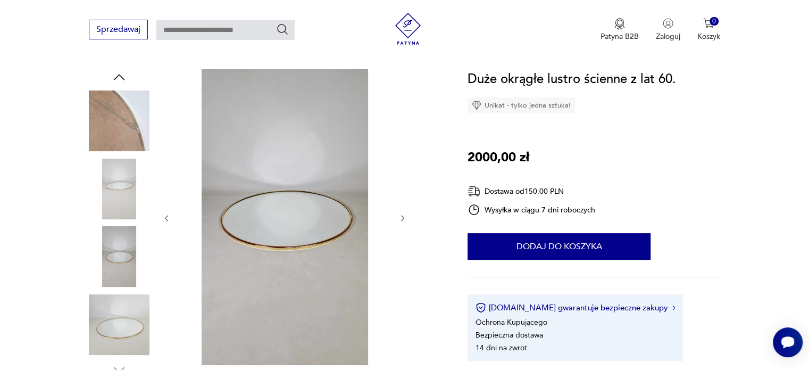
click at [399, 215] on icon "button" at bounding box center [402, 218] width 9 height 9
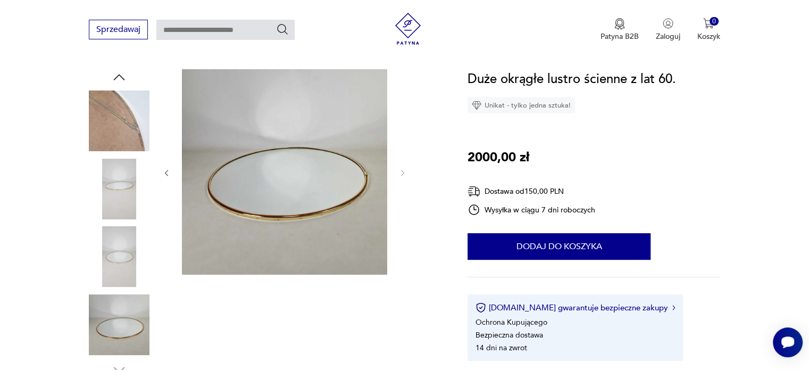
click at [389, 179] on div at bounding box center [284, 172] width 245 height 207
click at [174, 175] on div at bounding box center [284, 172] width 245 height 207
click at [170, 175] on icon "button" at bounding box center [166, 173] width 9 height 9
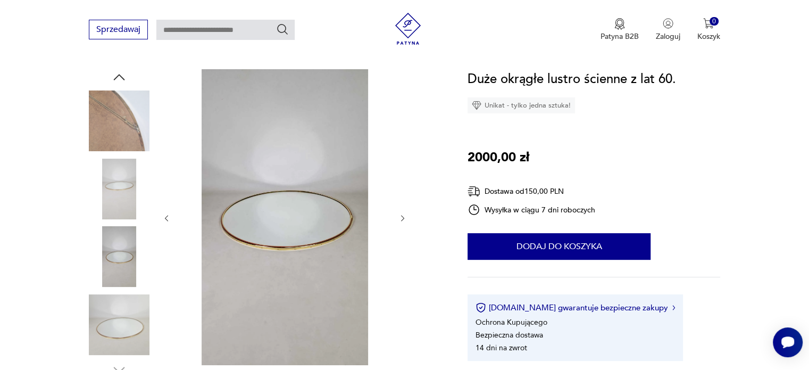
click at [167, 216] on icon "button" at bounding box center [166, 218] width 9 height 9
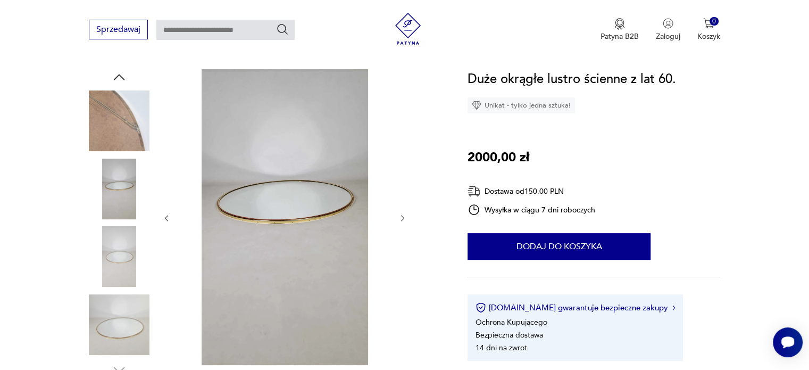
click at [167, 214] on icon "button" at bounding box center [166, 218] width 9 height 9
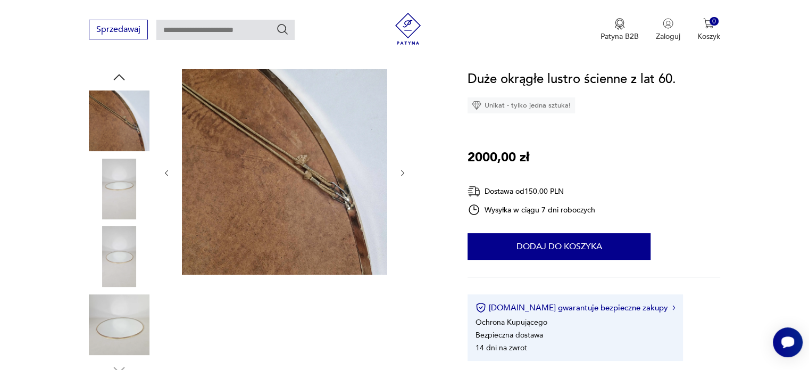
drag, startPoint x: 172, startPoint y: 189, endPoint x: 172, endPoint y: 178, distance: 11.2
click at [172, 188] on div at bounding box center [284, 172] width 245 height 207
click at [171, 176] on div at bounding box center [284, 172] width 245 height 207
click at [170, 176] on icon "button" at bounding box center [166, 173] width 9 height 9
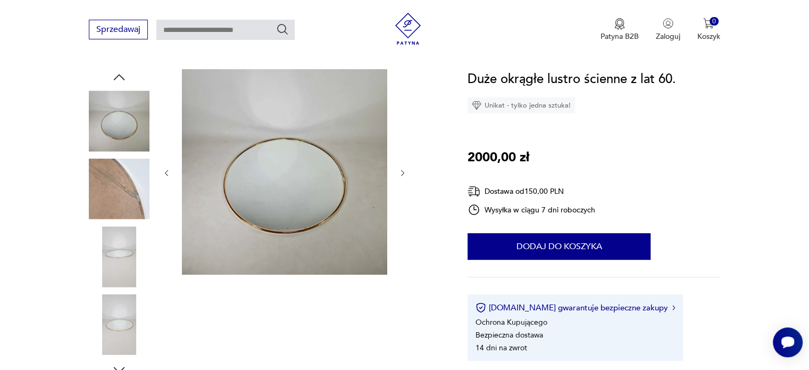
click at [167, 172] on icon "button" at bounding box center [166, 173] width 9 height 9
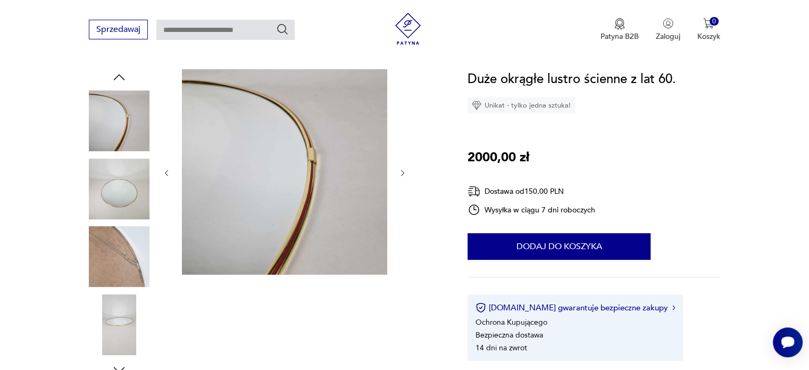
click at [169, 173] on icon "button" at bounding box center [166, 173] width 9 height 9
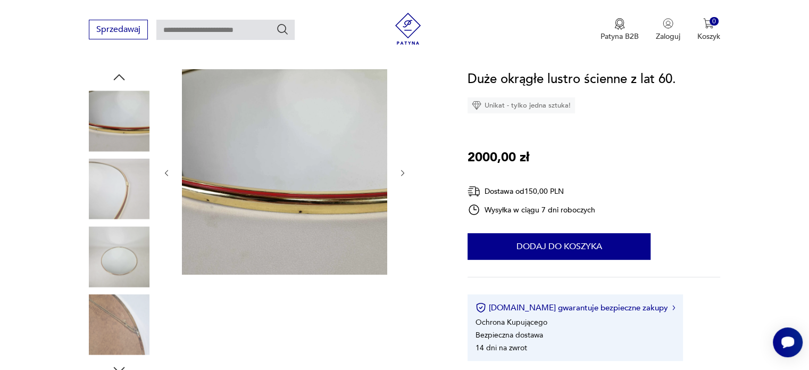
click at [169, 173] on icon "button" at bounding box center [166, 173] width 9 height 9
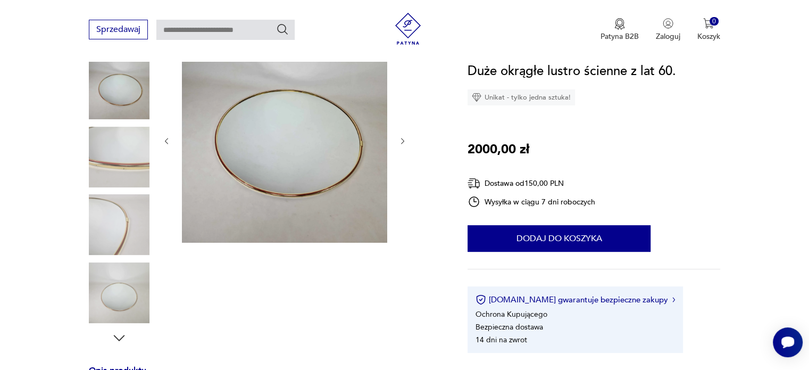
scroll to position [136, 0]
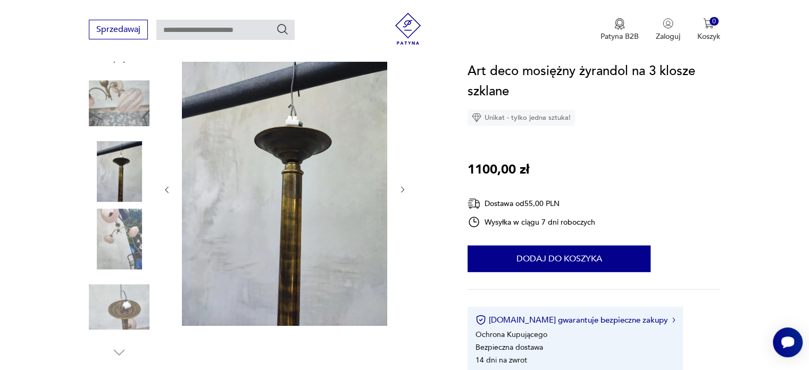
scroll to position [106, 0]
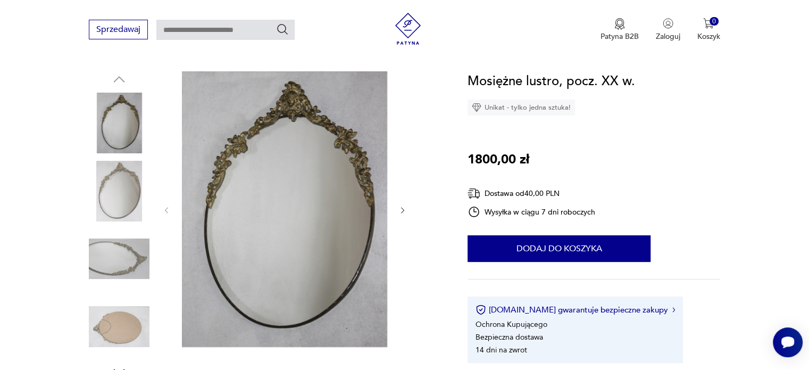
scroll to position [106, 0]
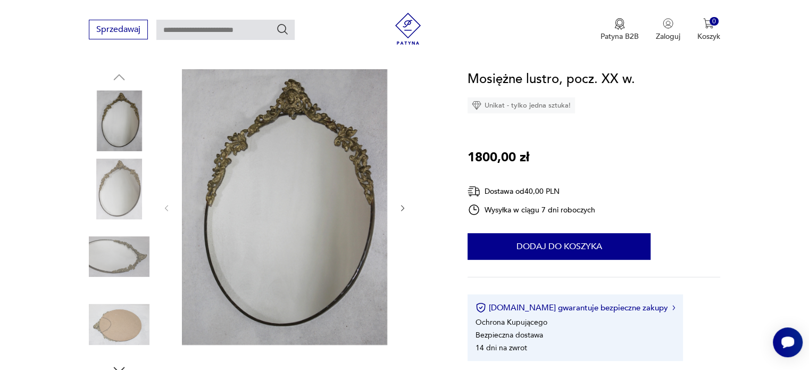
click at [133, 195] on img at bounding box center [119, 188] width 61 height 61
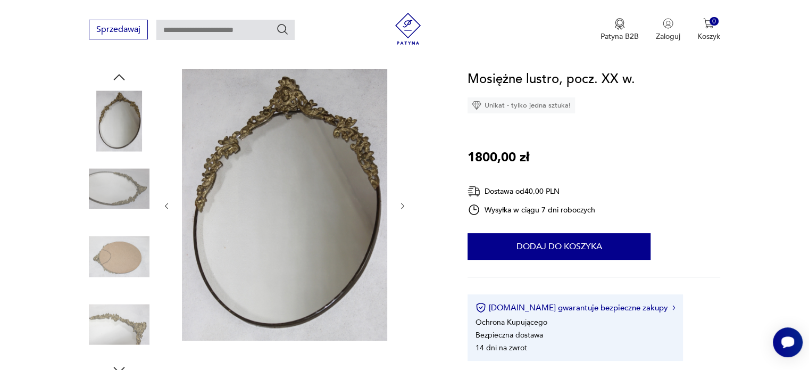
click at [118, 263] on img at bounding box center [119, 256] width 61 height 61
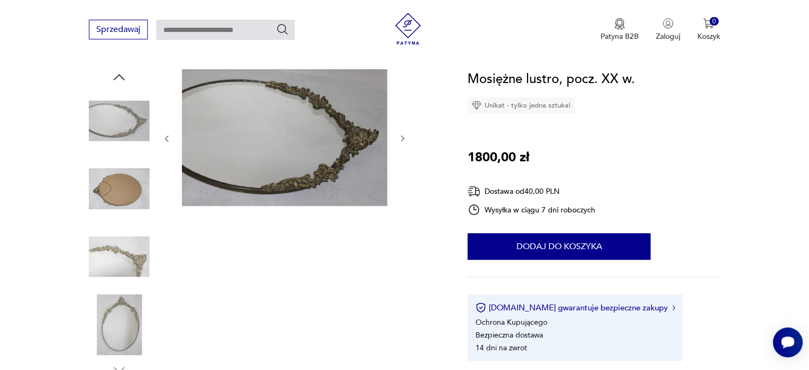
click at [118, 263] on img at bounding box center [119, 256] width 61 height 61
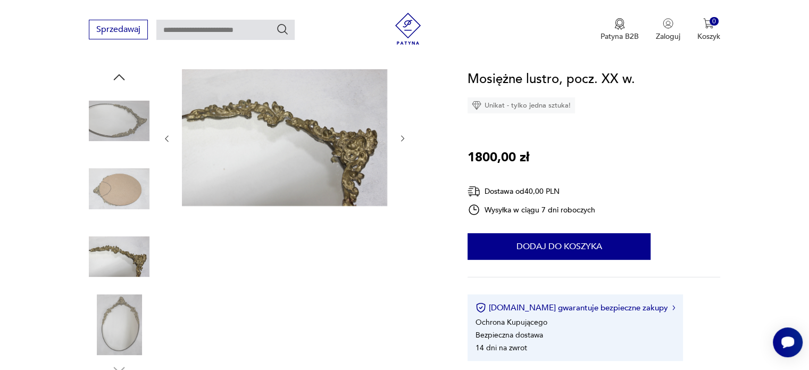
click at [125, 312] on img at bounding box center [119, 324] width 61 height 61
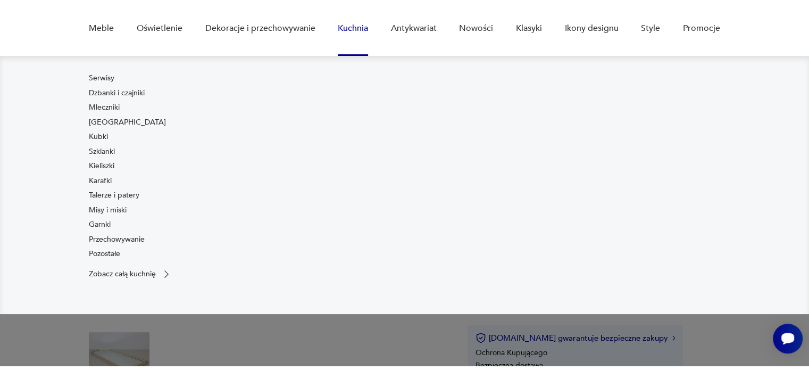
scroll to position [106, 0]
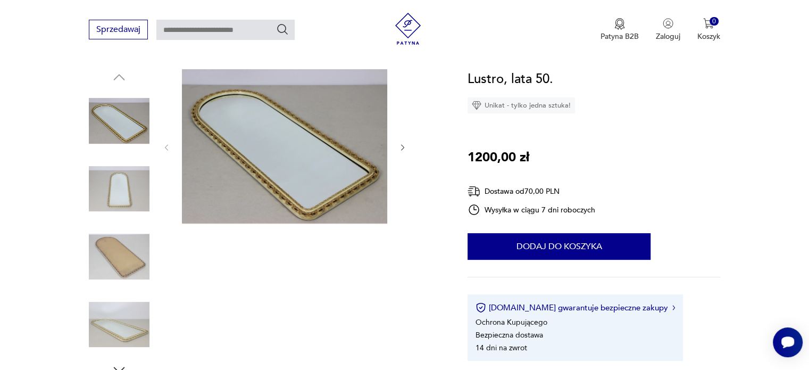
click at [128, 203] on img at bounding box center [119, 188] width 61 height 61
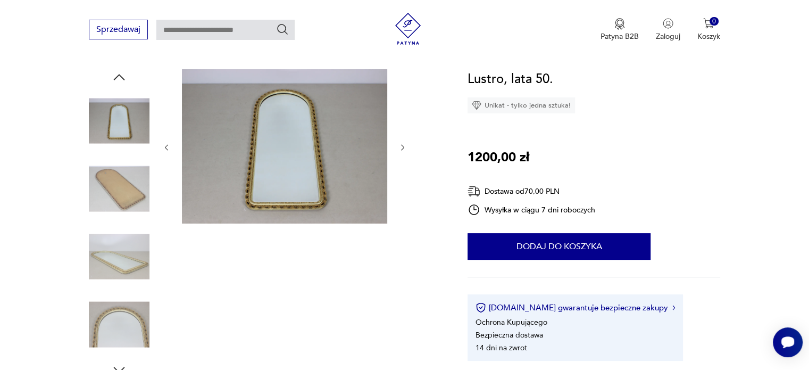
click at [129, 241] on img at bounding box center [119, 256] width 61 height 61
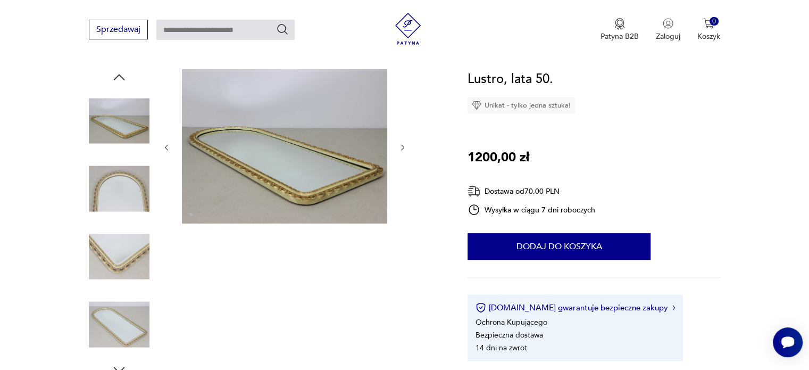
click at [128, 246] on img at bounding box center [119, 256] width 61 height 61
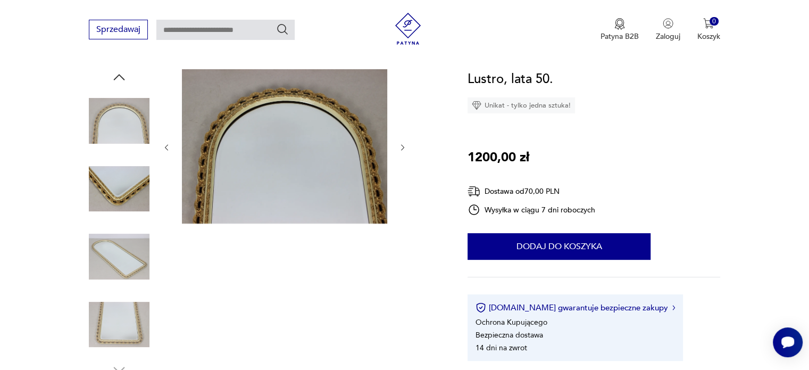
click at [126, 256] on img at bounding box center [119, 256] width 61 height 61
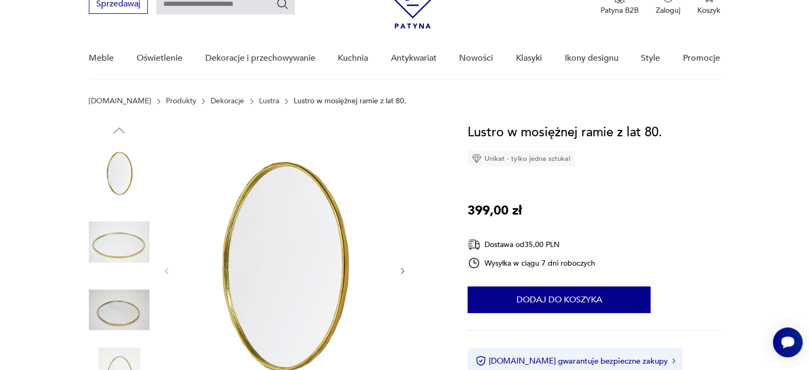
click at [404, 271] on icon "button" at bounding box center [402, 270] width 9 height 9
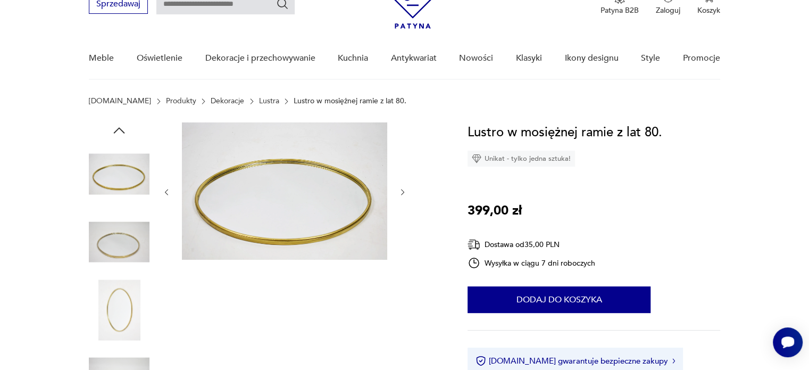
click at [403, 199] on div at bounding box center [284, 191] width 245 height 139
click at [403, 196] on button "button" at bounding box center [402, 192] width 9 height 11
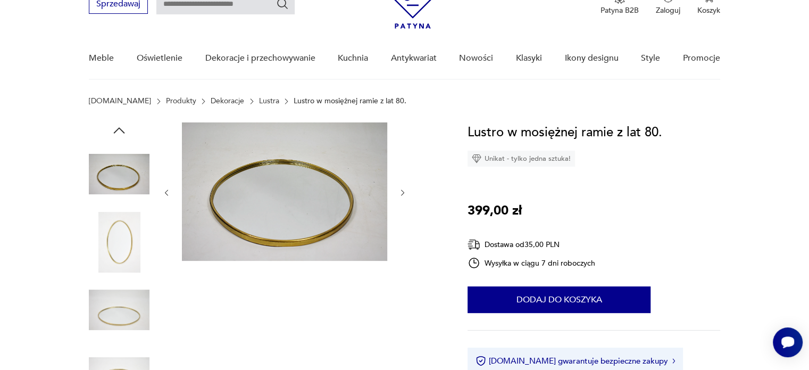
click at [402, 195] on icon "button" at bounding box center [402, 192] width 9 height 9
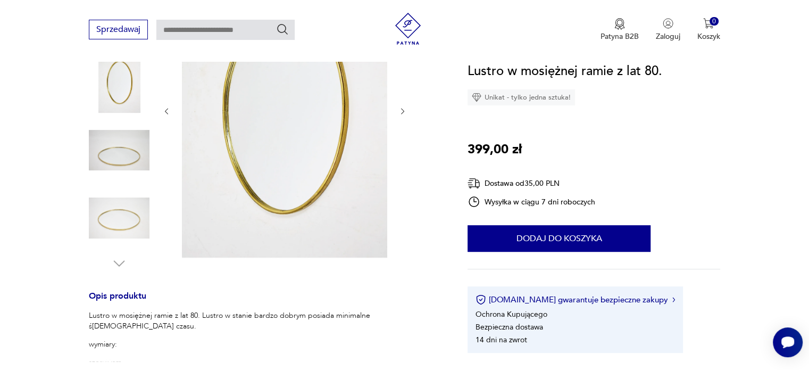
scroll to position [319, 0]
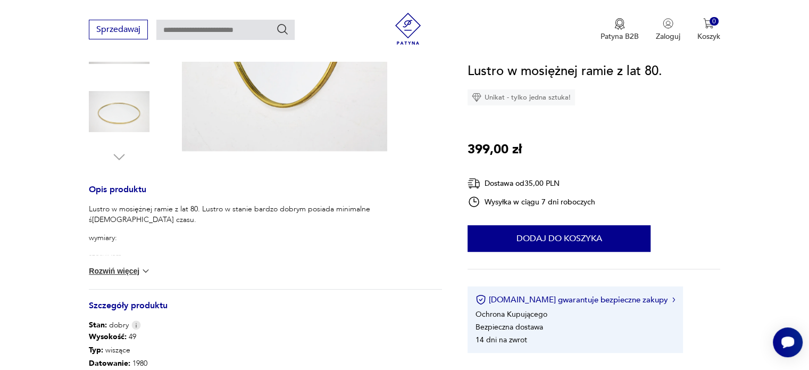
click at [116, 276] on div "Lustro w mosiężnej ramie z lat 80. Lustro w stanie bardzo dobrym posiada minima…" at bounding box center [265, 246] width 353 height 85
click at [119, 267] on button "Rozwiń więcej" at bounding box center [120, 270] width 62 height 11
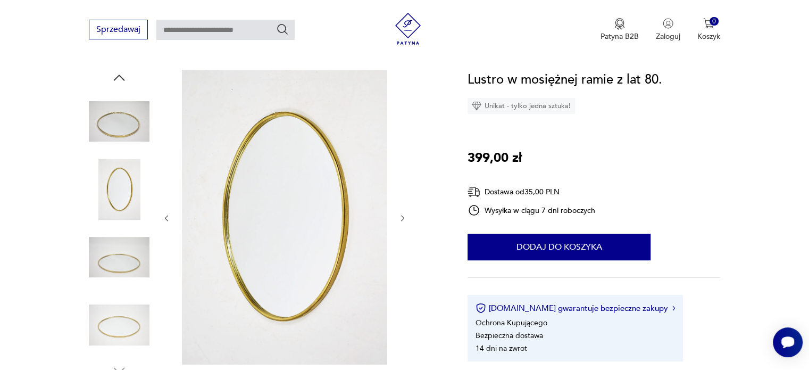
scroll to position [106, 0]
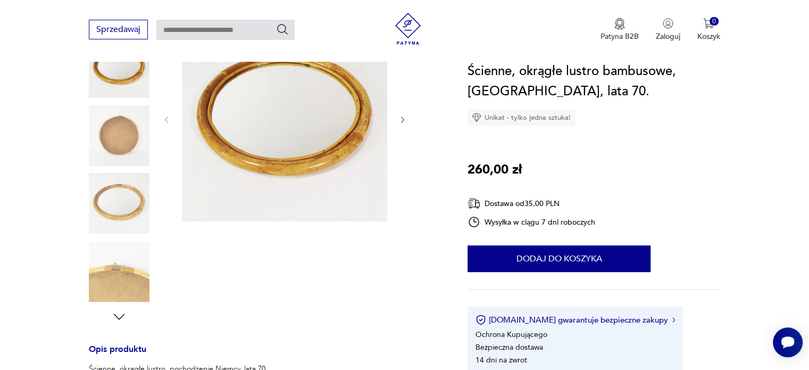
click at [404, 119] on icon "button" at bounding box center [402, 119] width 9 height 9
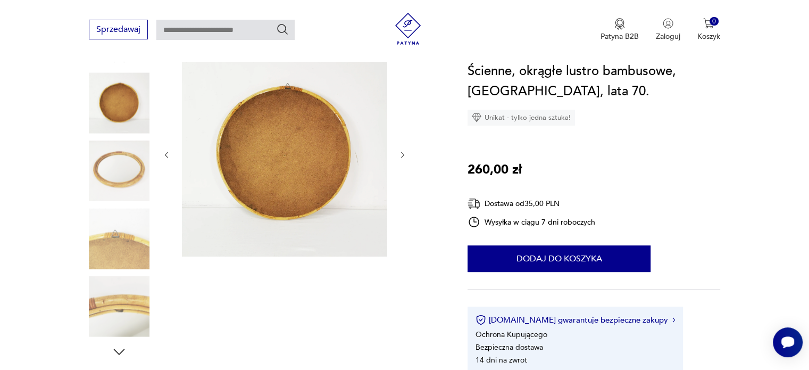
scroll to position [106, 0]
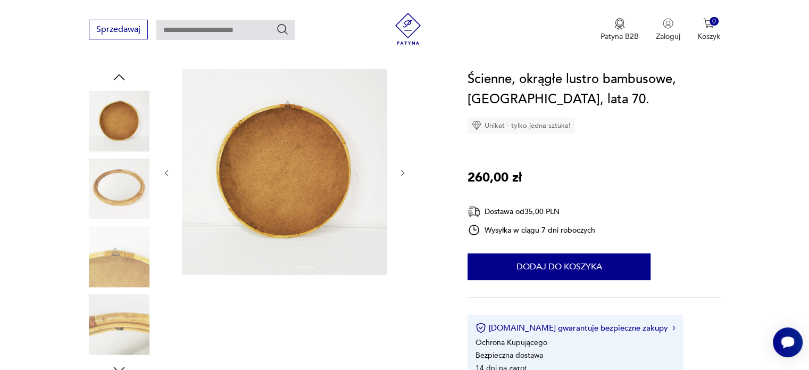
click at [403, 170] on icon "button" at bounding box center [402, 173] width 9 height 9
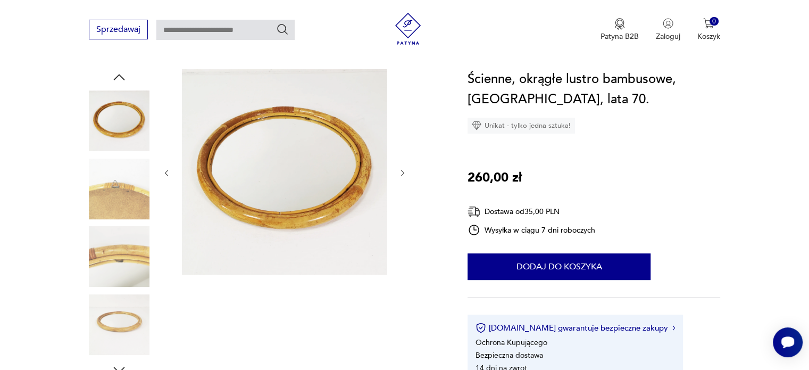
click at [403, 172] on icon "button" at bounding box center [402, 173] width 3 height 6
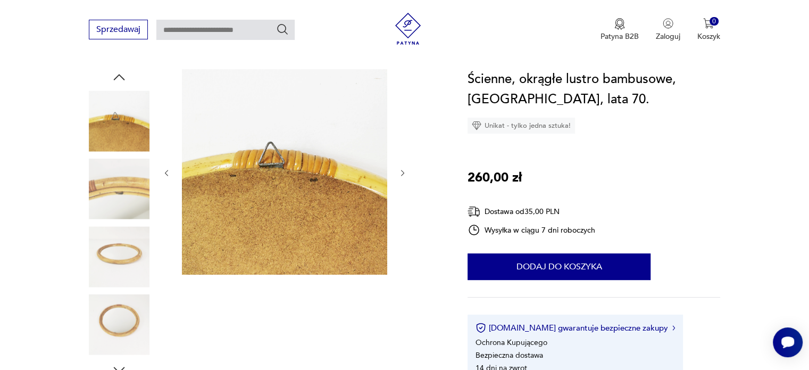
click at [403, 172] on icon "button" at bounding box center [402, 173] width 3 height 6
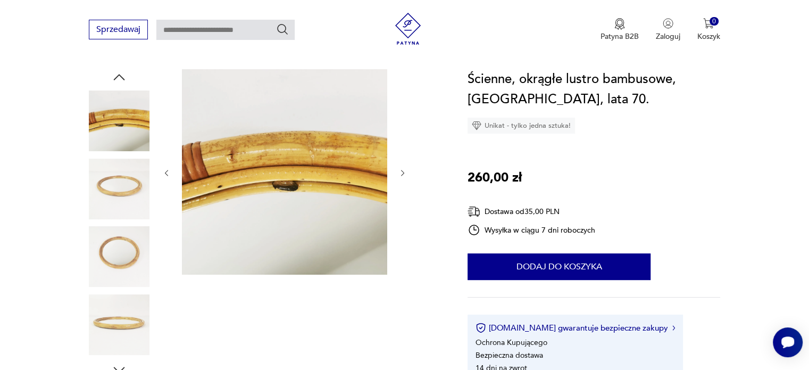
click at [402, 173] on icon "button" at bounding box center [402, 173] width 9 height 9
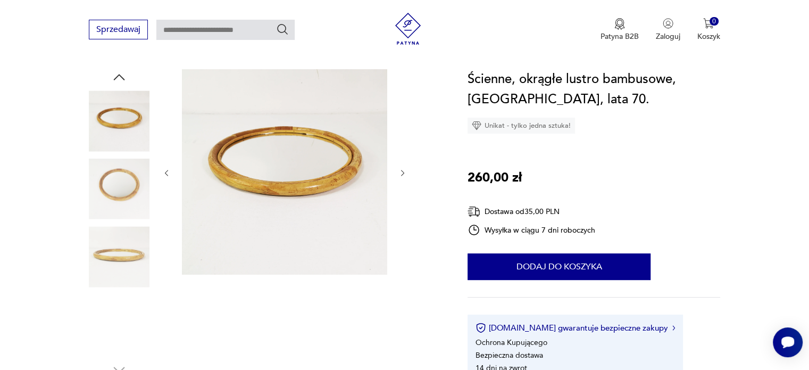
click at [402, 173] on icon "button" at bounding box center [402, 173] width 9 height 9
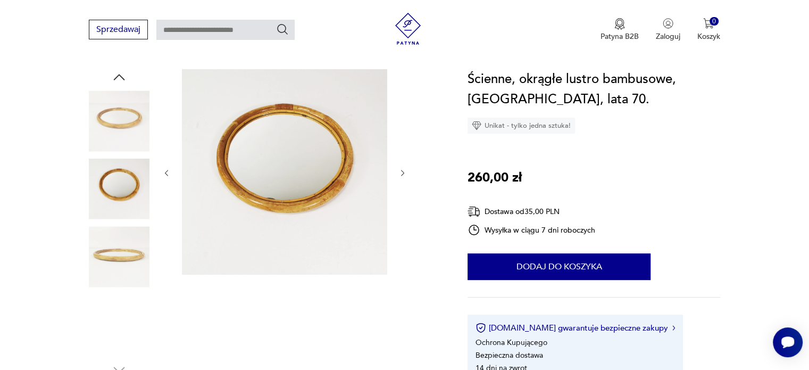
click at [402, 174] on icon "button" at bounding box center [402, 173] width 3 height 6
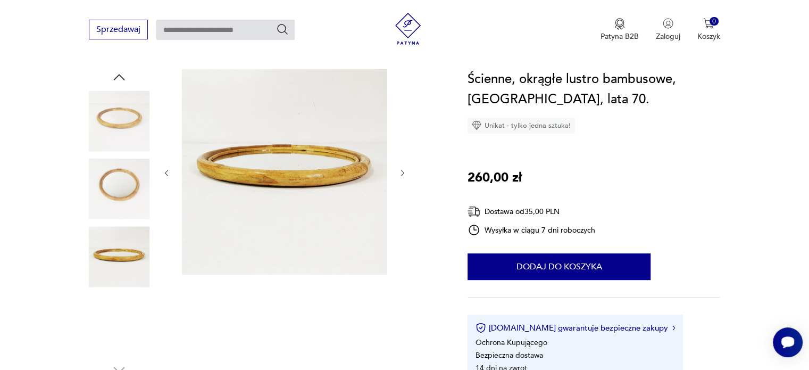
click at [402, 174] on icon "button" at bounding box center [402, 173] width 3 height 6
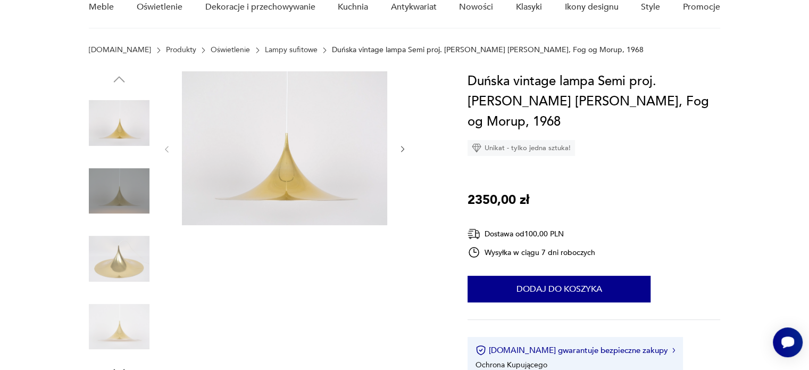
scroll to position [106, 0]
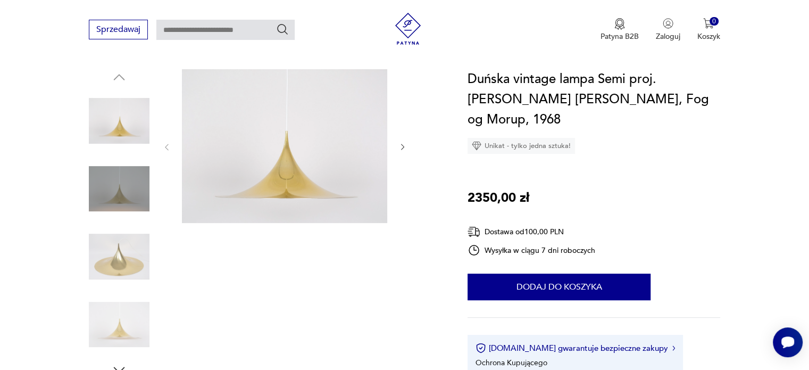
click at [396, 149] on div at bounding box center [284, 147] width 245 height 156
click at [401, 147] on icon "button" at bounding box center [402, 147] width 9 height 9
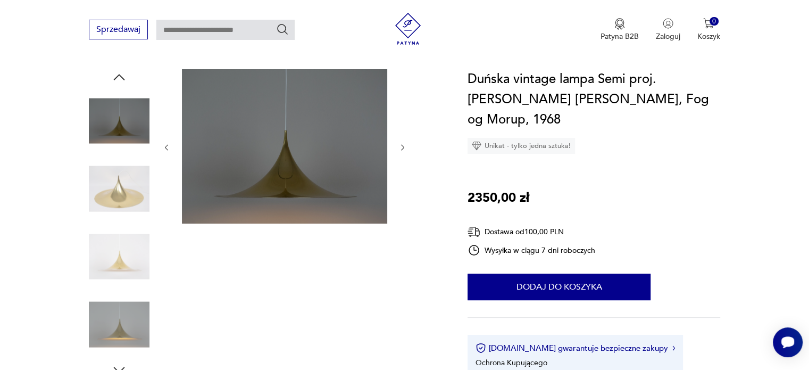
click at [403, 147] on icon "button" at bounding box center [402, 147] width 9 height 9
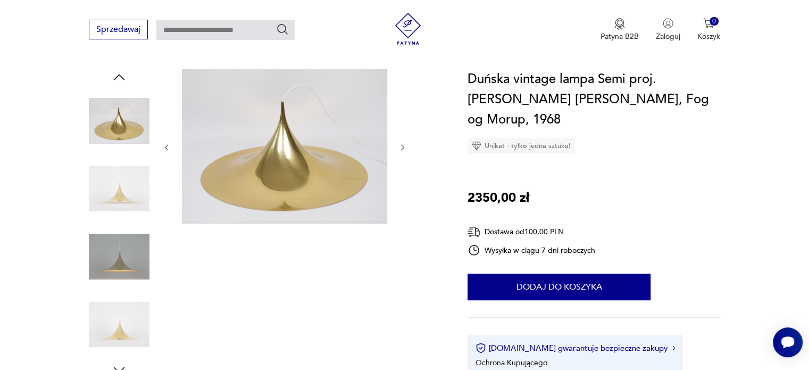
click at [403, 147] on icon "button" at bounding box center [402, 147] width 3 height 6
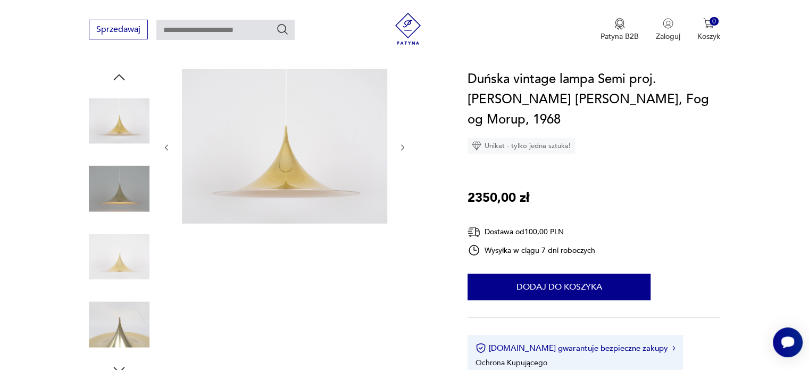
click at [403, 147] on icon "button" at bounding box center [402, 147] width 3 height 6
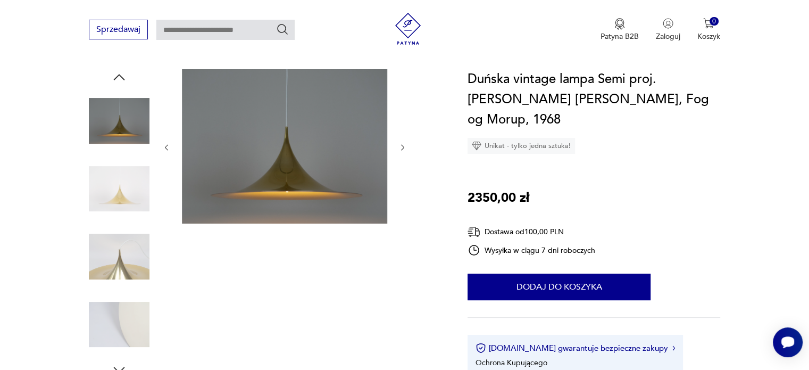
click at [406, 147] on icon "button" at bounding box center [402, 147] width 9 height 9
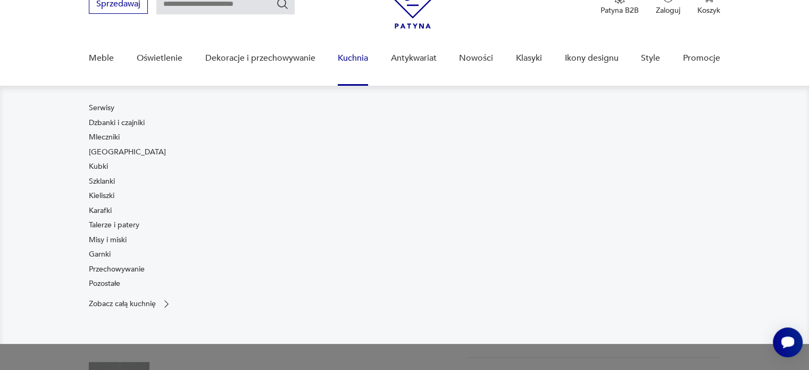
scroll to position [106, 0]
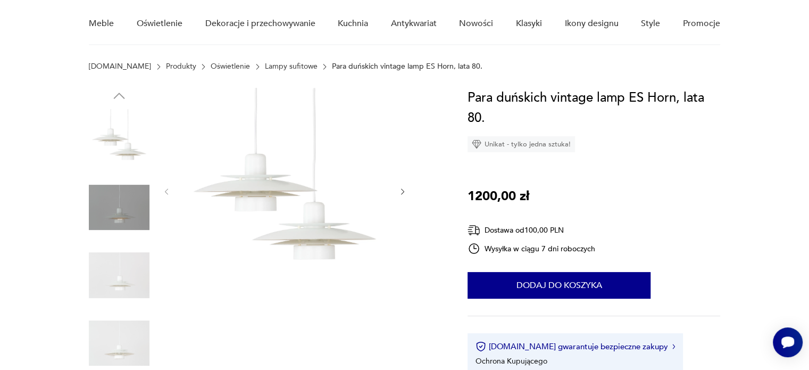
scroll to position [106, 0]
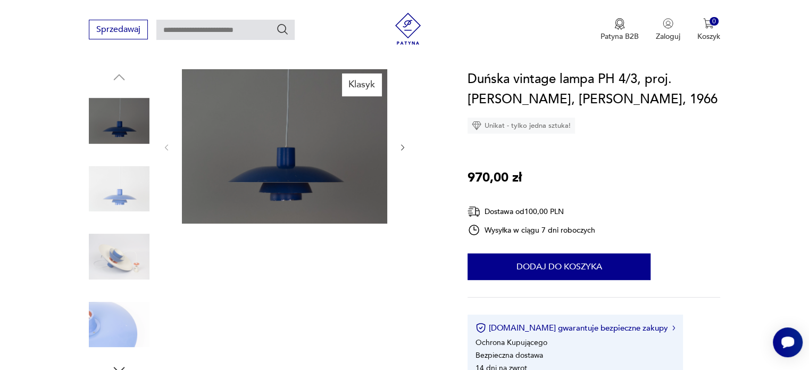
click at [120, 195] on img at bounding box center [119, 188] width 61 height 61
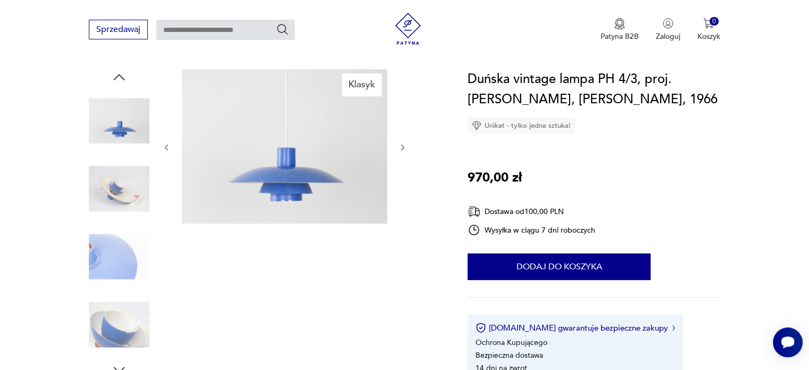
click at [118, 245] on img at bounding box center [119, 256] width 61 height 61
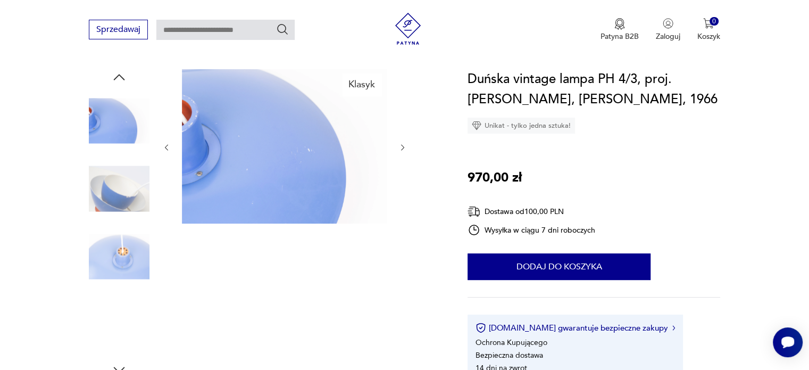
click at [138, 262] on img at bounding box center [119, 256] width 61 height 61
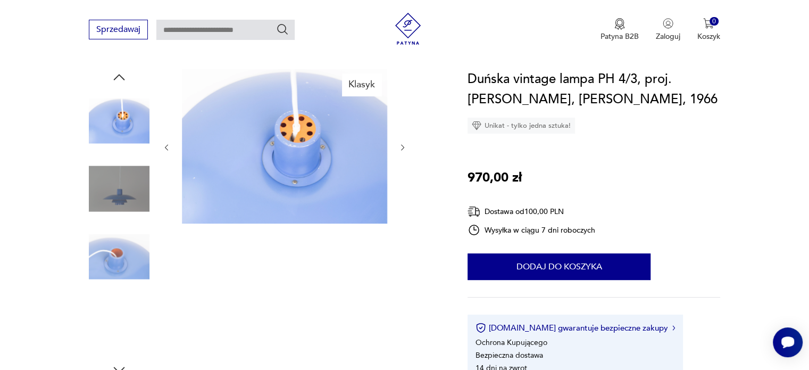
click at [136, 274] on img at bounding box center [119, 256] width 61 height 61
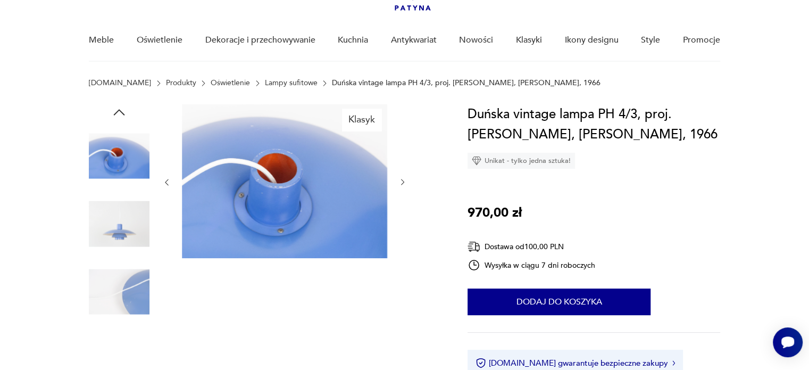
scroll to position [53, 0]
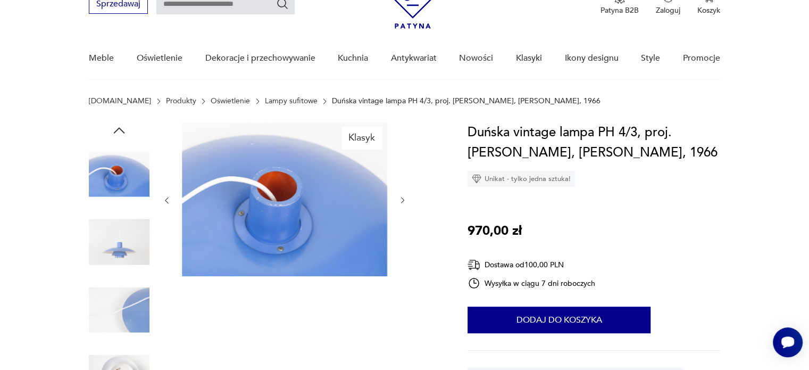
click at [124, 131] on icon "button" at bounding box center [119, 130] width 16 height 16
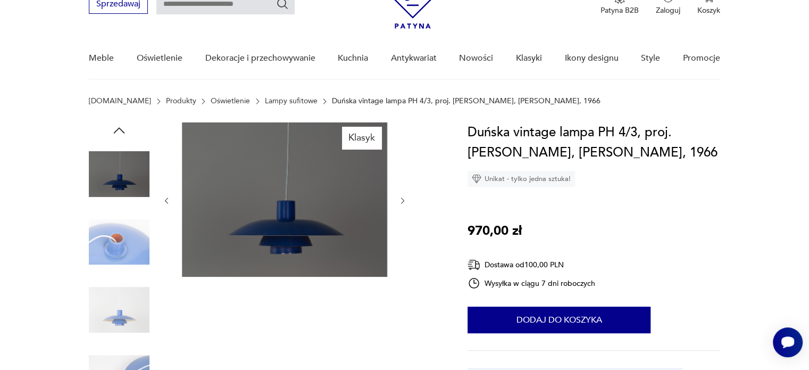
click at [125, 185] on img at bounding box center [119, 174] width 61 height 61
click at [126, 230] on img at bounding box center [119, 242] width 61 height 61
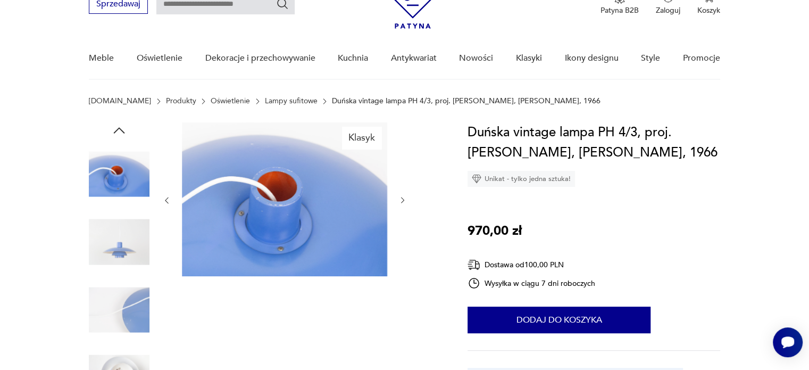
click at [124, 261] on img at bounding box center [119, 242] width 61 height 61
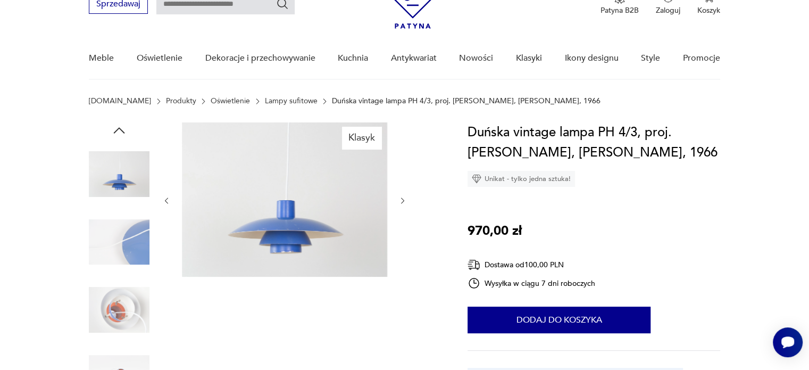
click at [117, 125] on icon "button" at bounding box center [119, 130] width 16 height 16
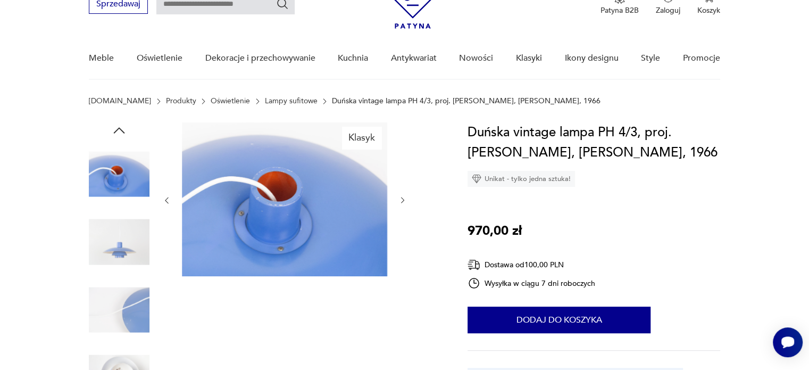
click at [119, 125] on icon "button" at bounding box center [119, 130] width 16 height 16
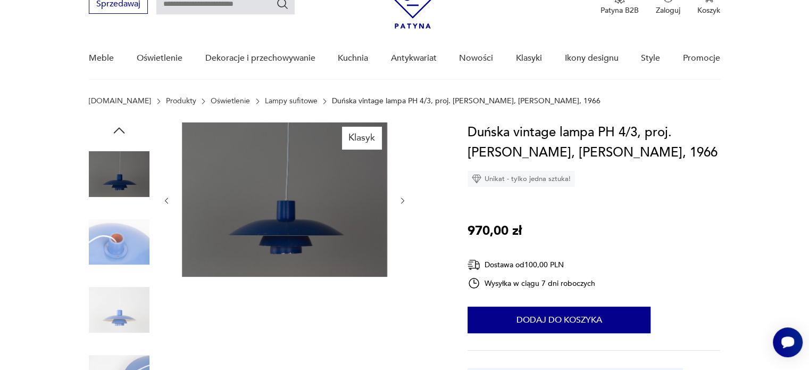
click at [119, 125] on icon "button" at bounding box center [119, 130] width 16 height 16
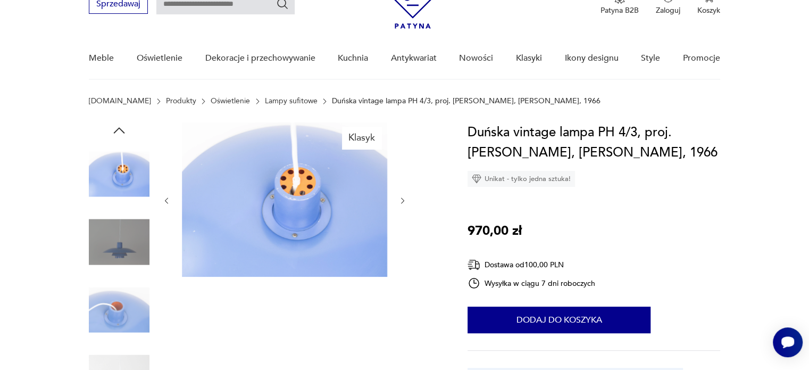
click at [121, 275] on div at bounding box center [119, 277] width 61 height 266
click at [130, 255] on img at bounding box center [119, 242] width 61 height 61
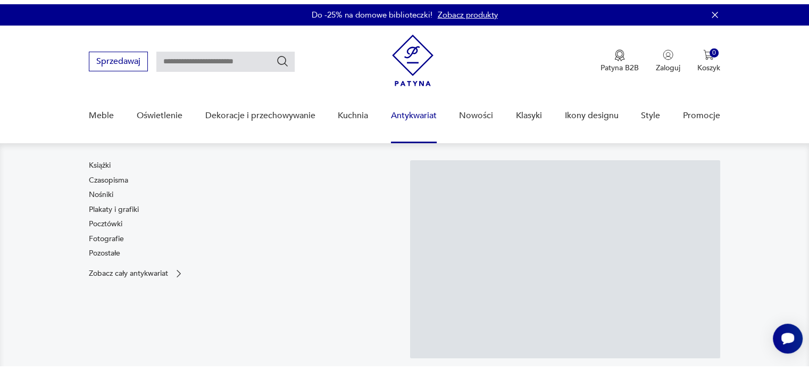
scroll to position [106, 0]
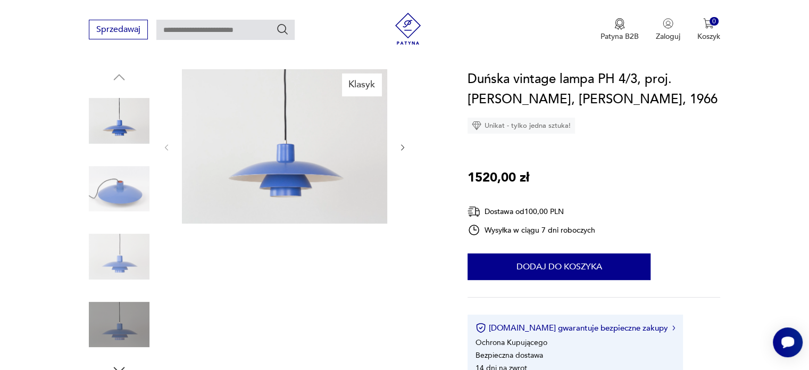
click at [127, 193] on img at bounding box center [119, 188] width 61 height 61
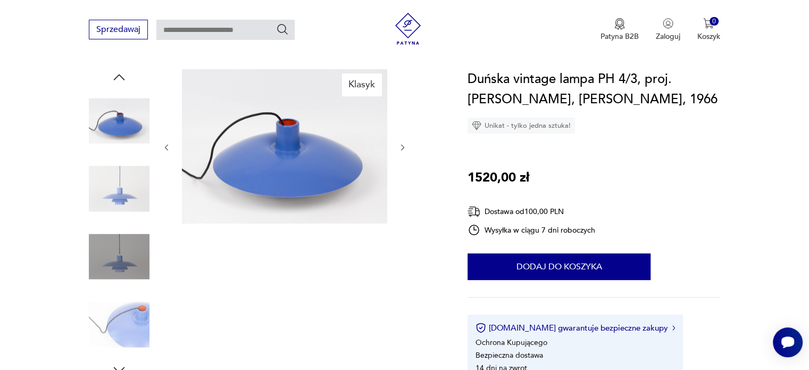
click at [143, 214] on img at bounding box center [119, 188] width 61 height 61
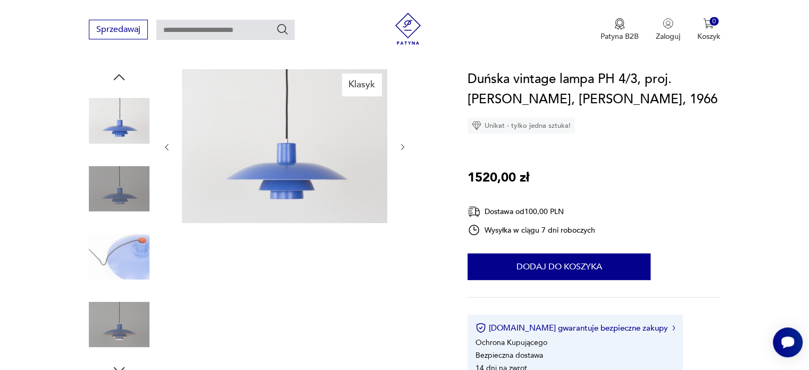
click at [130, 231] on img at bounding box center [119, 256] width 61 height 61
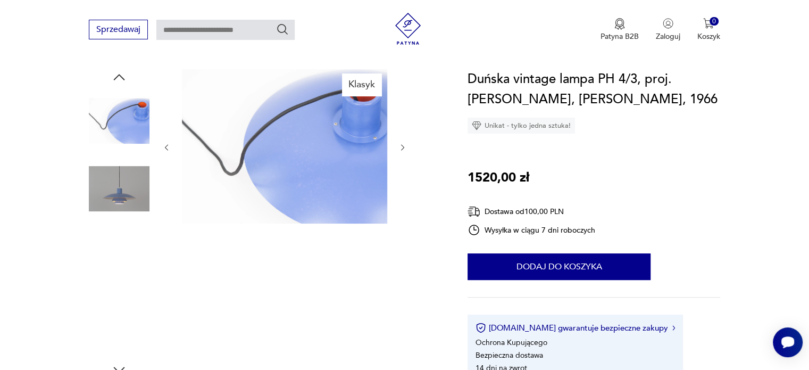
click at [127, 251] on img at bounding box center [119, 256] width 61 height 61
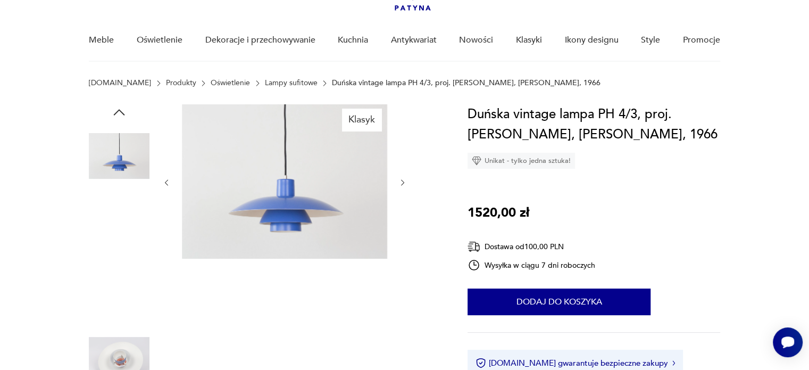
scroll to position [53, 0]
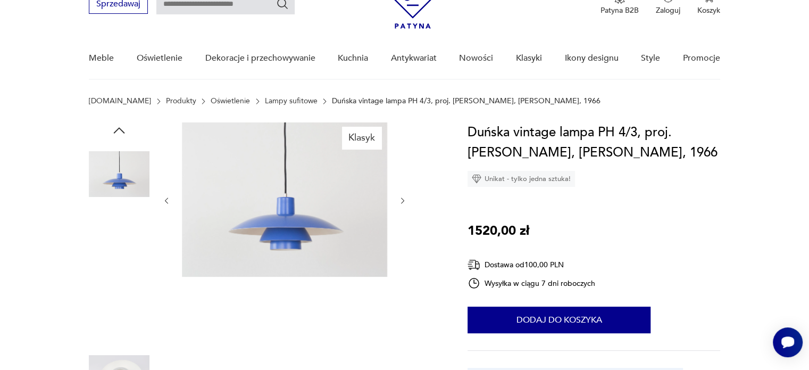
click at [128, 186] on img at bounding box center [119, 174] width 61 height 61
click at [122, 176] on img at bounding box center [119, 174] width 61 height 61
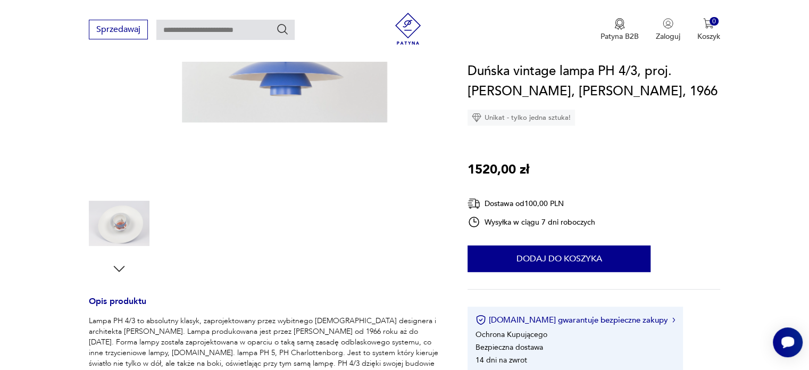
scroll to position [213, 0]
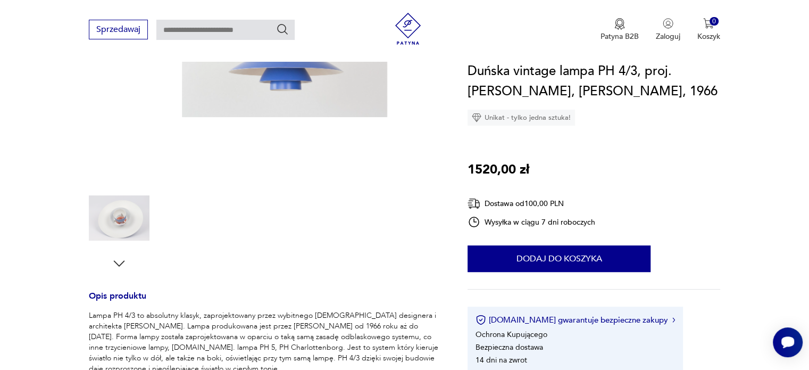
click at [118, 263] on icon "button" at bounding box center [119, 263] width 11 height 6
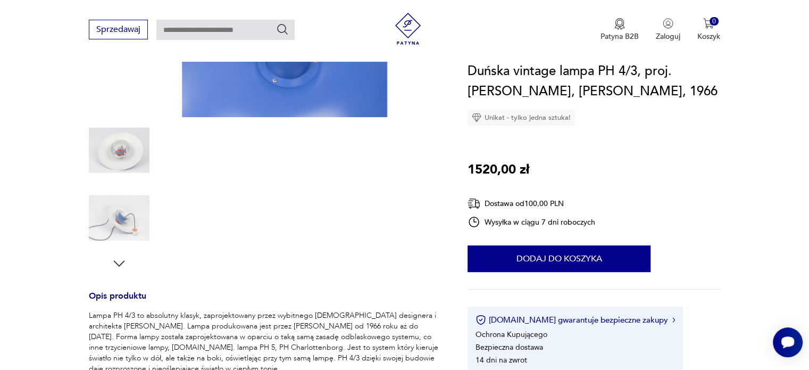
click at [117, 263] on icon "button" at bounding box center [119, 263] width 11 height 6
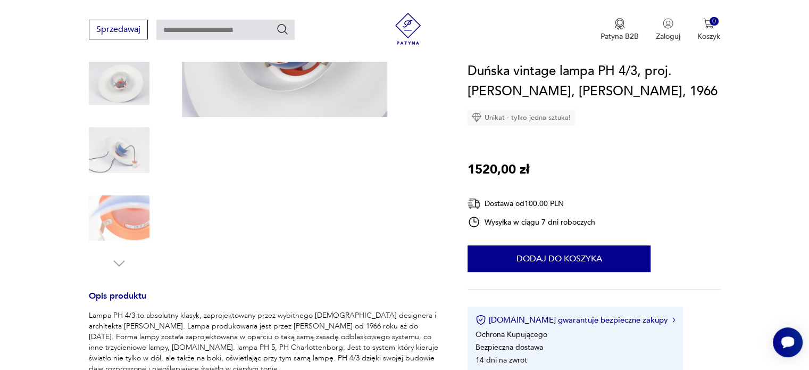
click at [135, 223] on img at bounding box center [119, 218] width 61 height 61
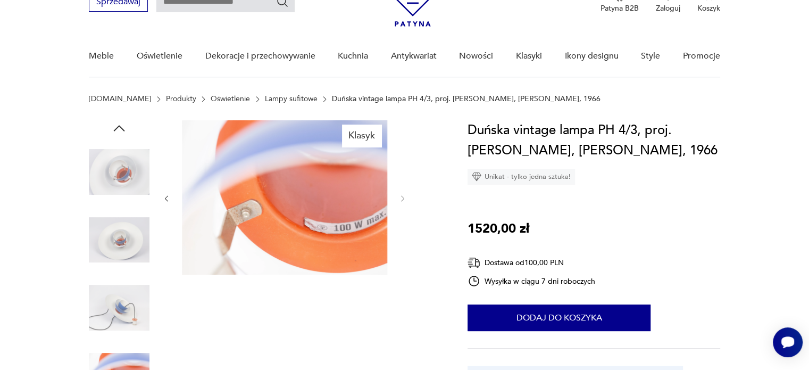
scroll to position [0, 0]
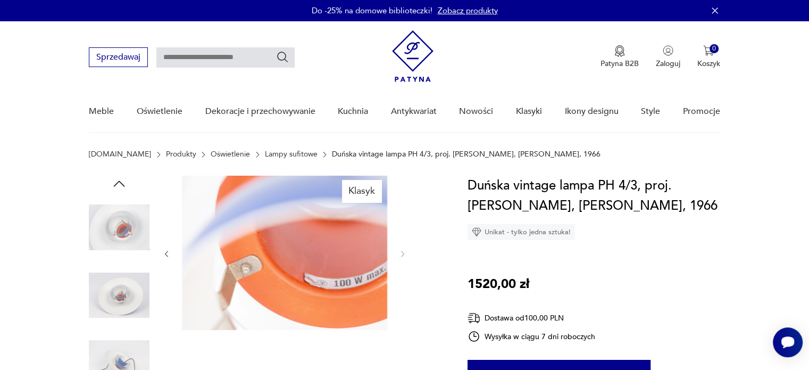
click at [119, 183] on icon "button" at bounding box center [119, 183] width 16 height 16
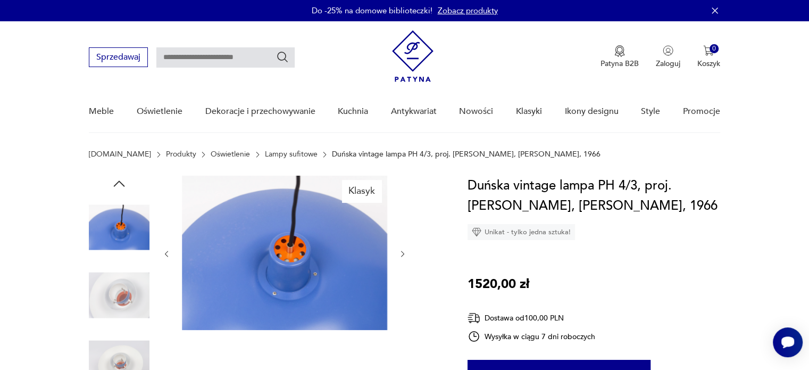
click at [119, 183] on icon "button" at bounding box center [119, 183] width 16 height 16
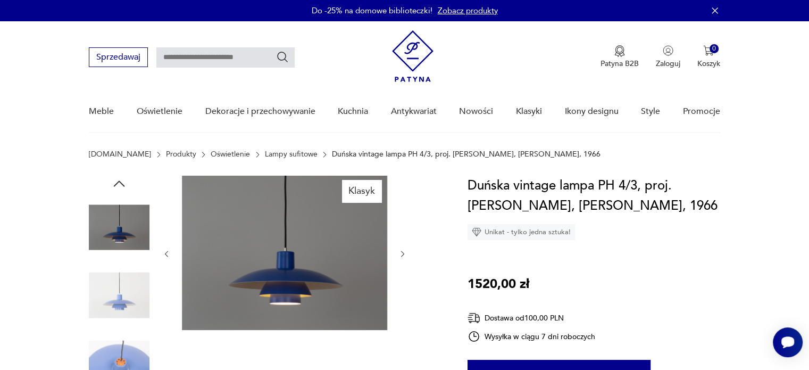
click at [114, 228] on img at bounding box center [119, 227] width 61 height 61
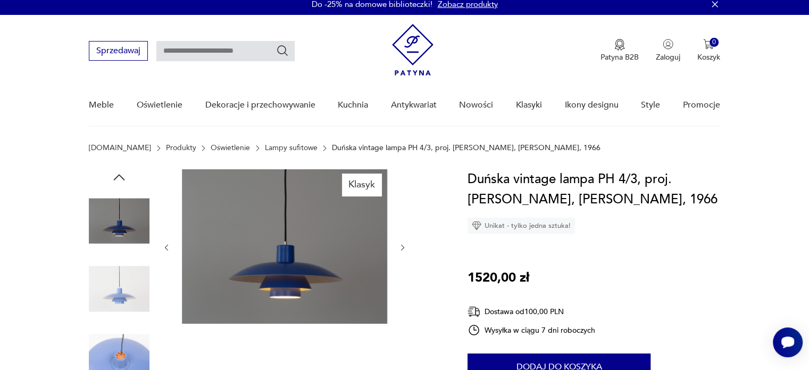
scroll to position [53, 0]
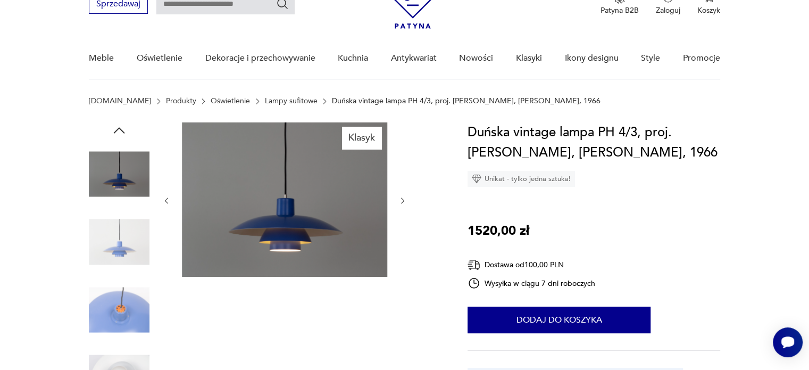
click at [141, 237] on img at bounding box center [119, 242] width 61 height 61
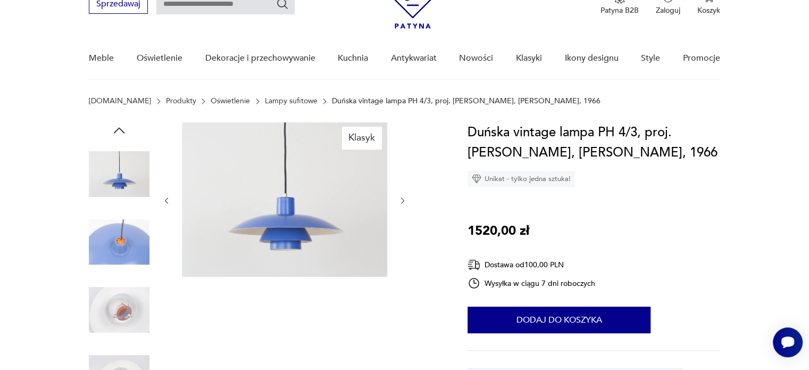
click at [123, 121] on section "Patyna.pl Produkty Oświetlenie Lampy sufitowe Duńska vintage lampa PH 4/3, proj…" at bounding box center [404, 110] width 809 height 26
click at [122, 124] on icon "button" at bounding box center [119, 130] width 16 height 16
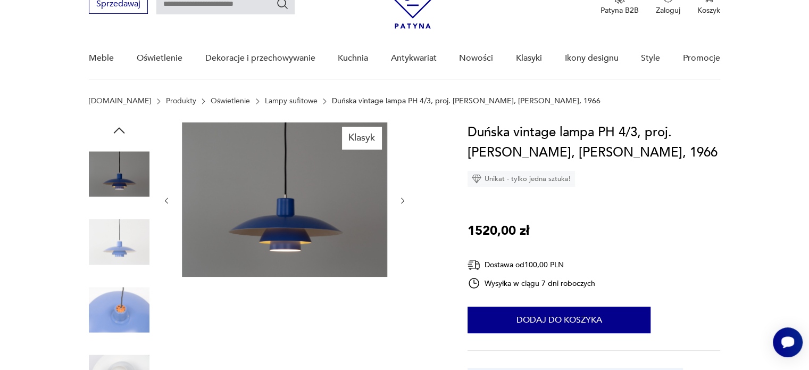
click at [121, 178] on img at bounding box center [119, 174] width 61 height 61
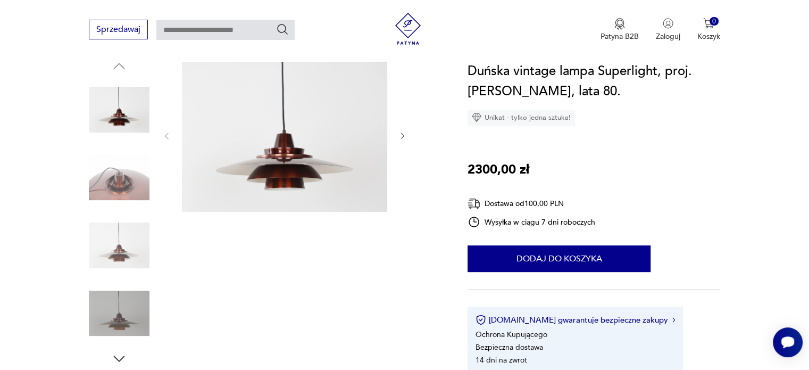
scroll to position [106, 0]
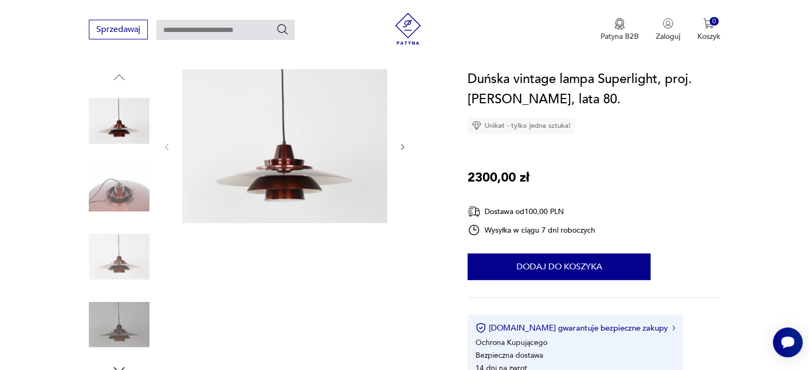
click at [400, 150] on icon "button" at bounding box center [402, 147] width 9 height 9
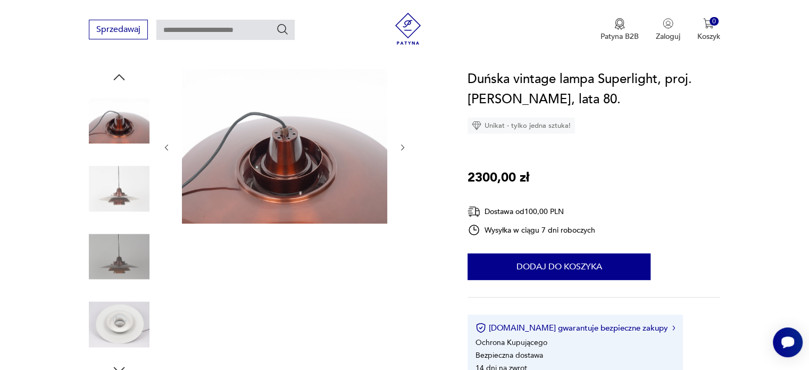
click at [401, 146] on icon "button" at bounding box center [402, 147] width 9 height 9
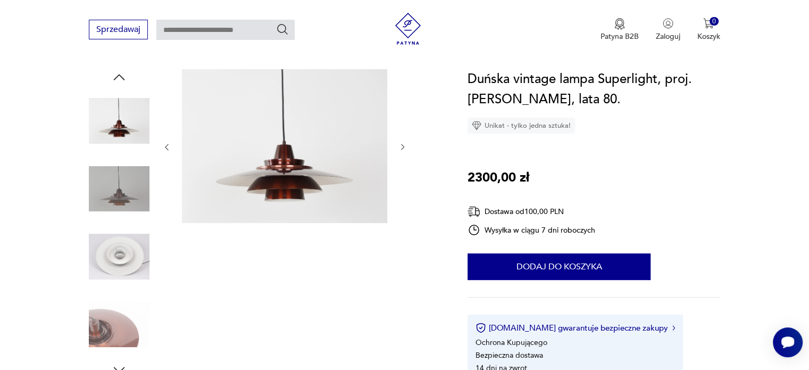
click at [401, 146] on icon "button" at bounding box center [402, 147] width 9 height 9
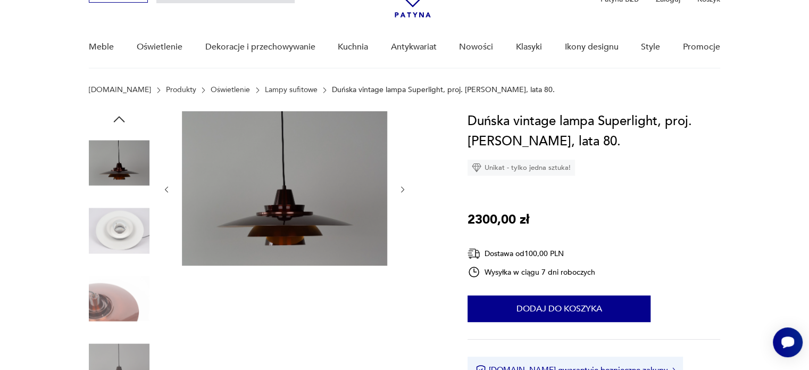
scroll to position [53, 0]
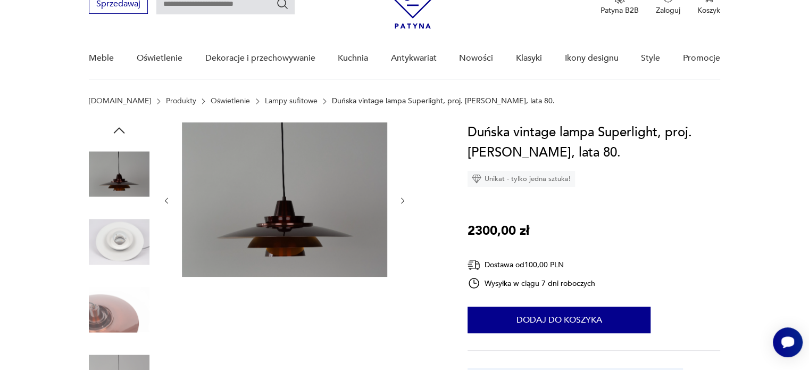
click at [408, 203] on div at bounding box center [265, 276] width 353 height 308
click at [406, 202] on icon "button" at bounding box center [402, 200] width 9 height 9
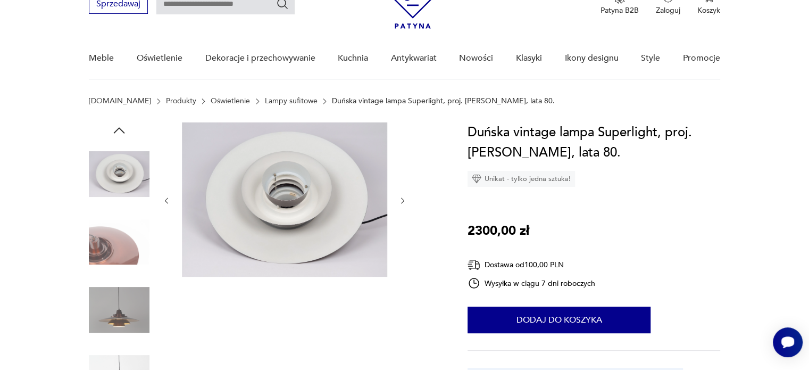
click at [405, 201] on icon "button" at bounding box center [402, 200] width 9 height 9
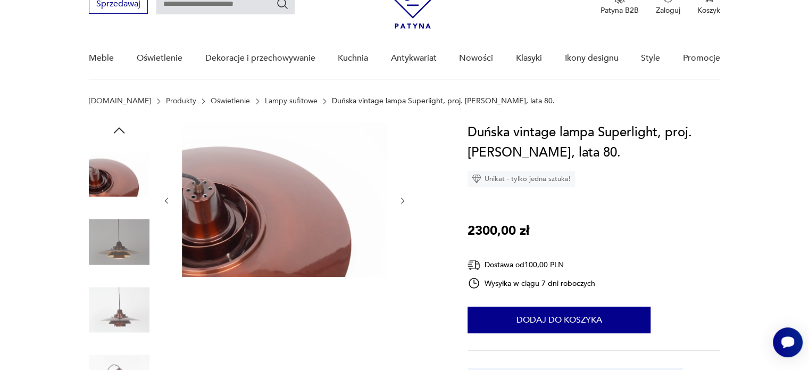
click at [405, 201] on icon "button" at bounding box center [402, 200] width 9 height 9
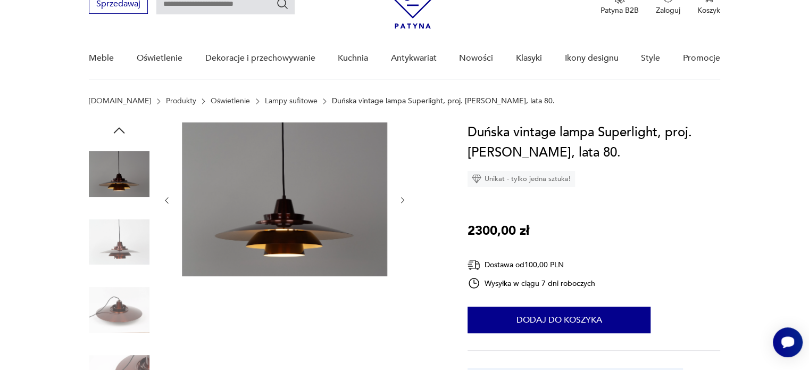
click at [163, 193] on div at bounding box center [284, 200] width 245 height 156
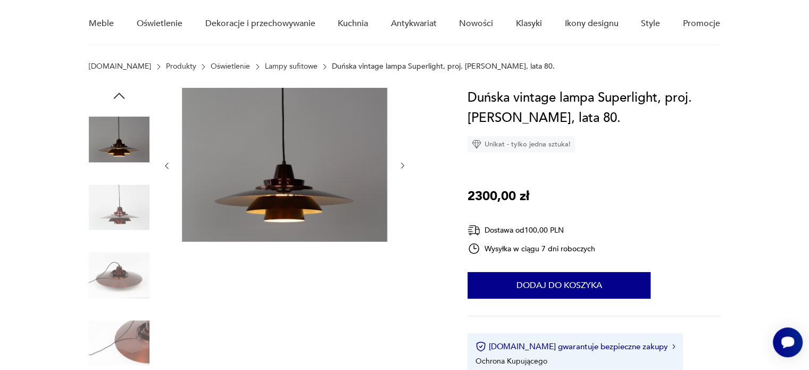
scroll to position [106, 0]
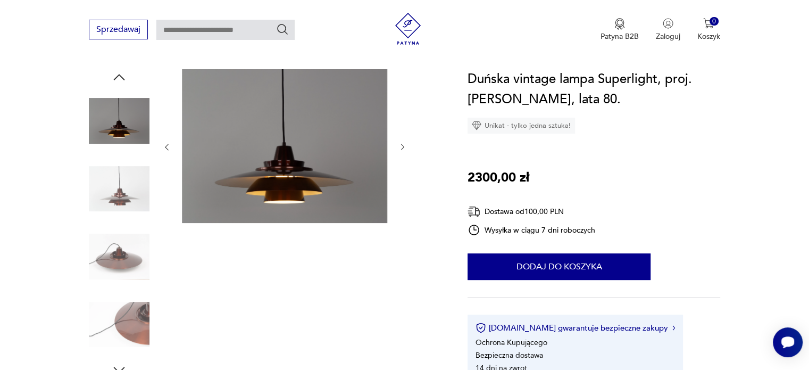
click at [119, 235] on img at bounding box center [119, 256] width 61 height 61
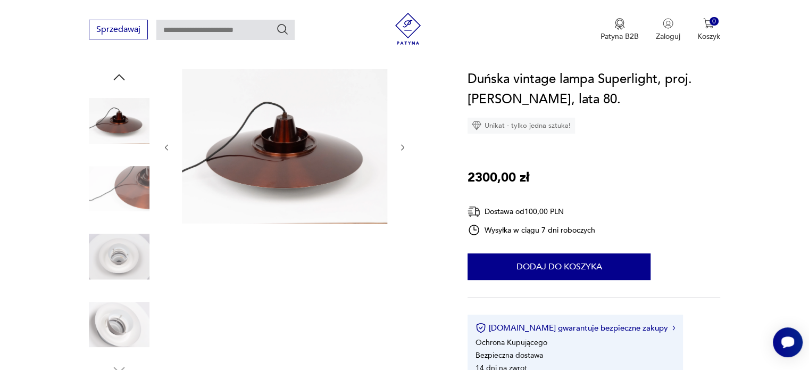
click at [123, 244] on img at bounding box center [119, 256] width 61 height 61
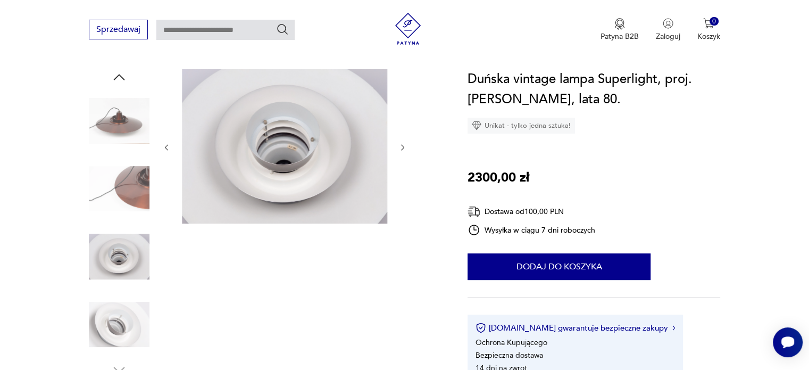
click at [135, 190] on img at bounding box center [119, 188] width 61 height 61
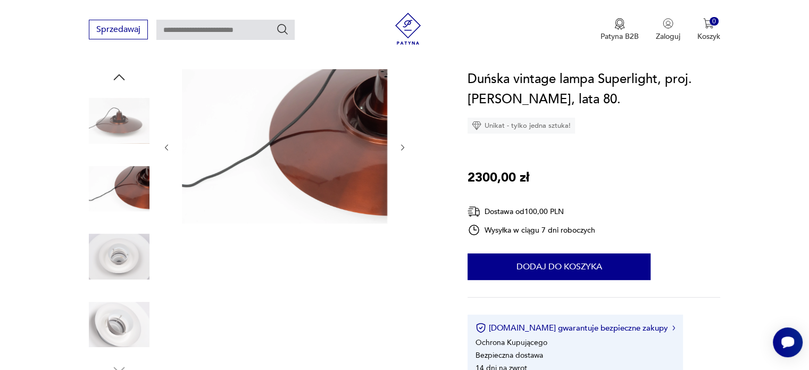
click at [115, 119] on img at bounding box center [119, 120] width 61 height 61
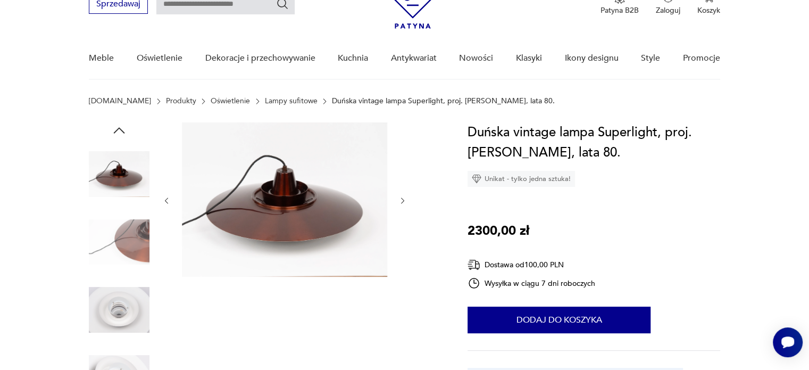
click at [140, 237] on img at bounding box center [119, 242] width 61 height 61
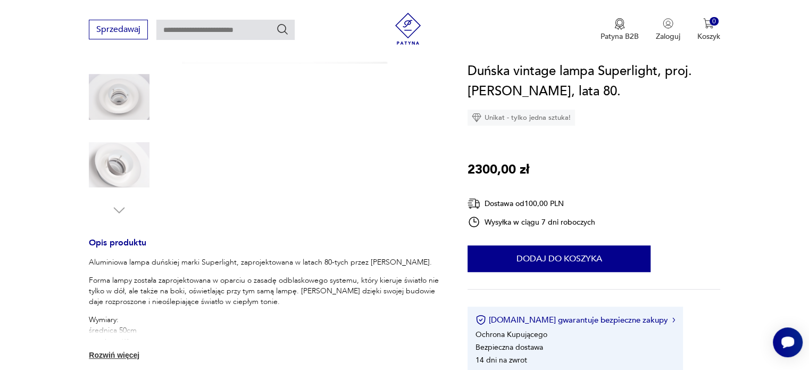
scroll to position [319, 0]
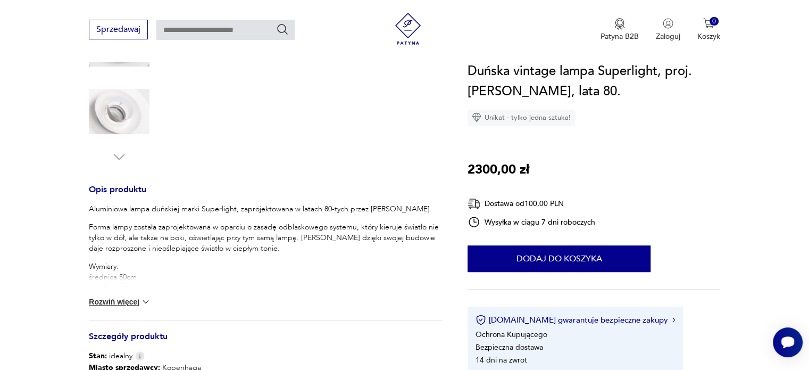
click at [126, 309] on div "Aluminiowa lampa duńskiej marki Superlight, zaprojektowana w latach 80-tych prz…" at bounding box center [265, 262] width 353 height 116
click at [130, 299] on button "Rozwiń więcej" at bounding box center [120, 301] width 62 height 11
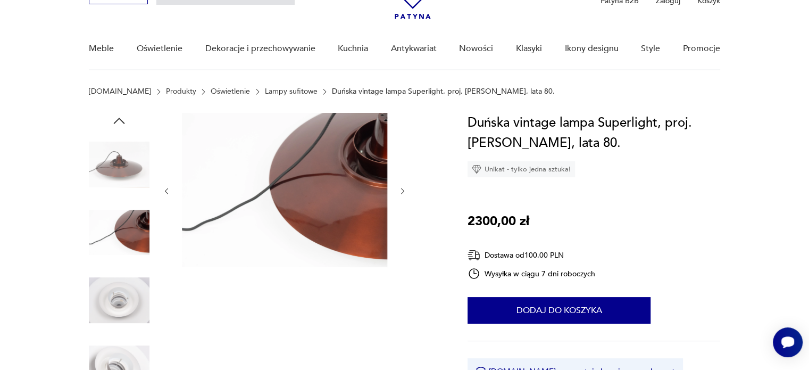
scroll to position [65, 0]
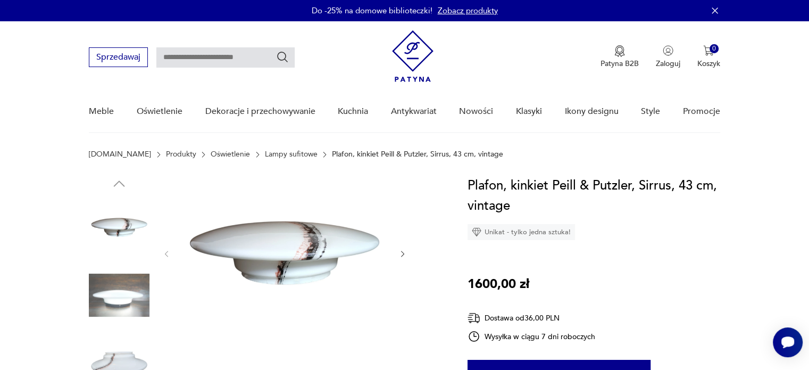
scroll to position [106, 0]
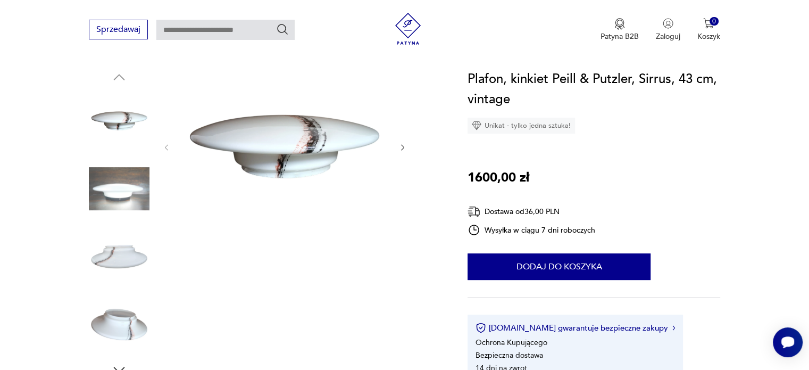
click at [404, 150] on icon "button" at bounding box center [402, 147] width 9 height 9
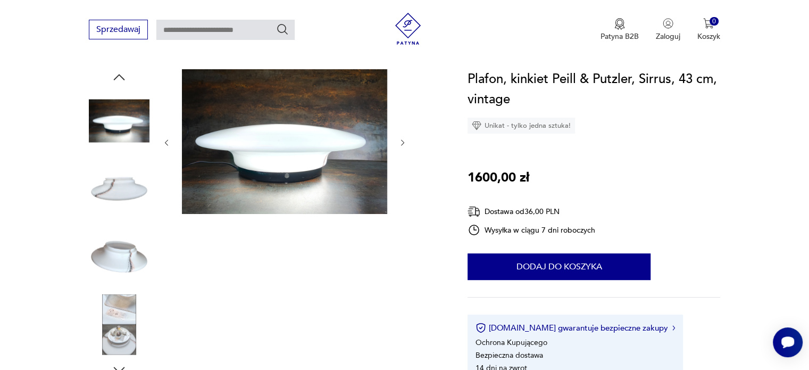
click at [404, 144] on icon "button" at bounding box center [402, 142] width 9 height 9
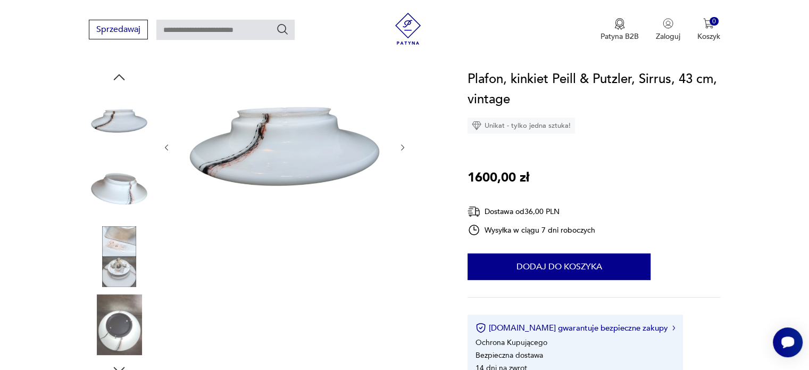
click at [404, 144] on icon "button" at bounding box center [402, 147] width 9 height 9
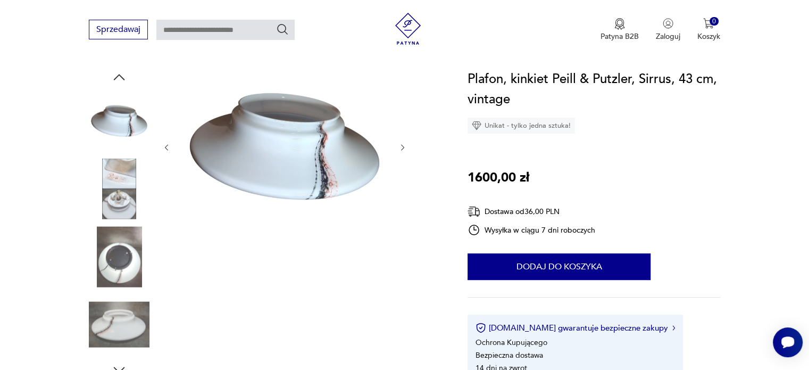
click at [404, 144] on icon "button" at bounding box center [402, 147] width 9 height 9
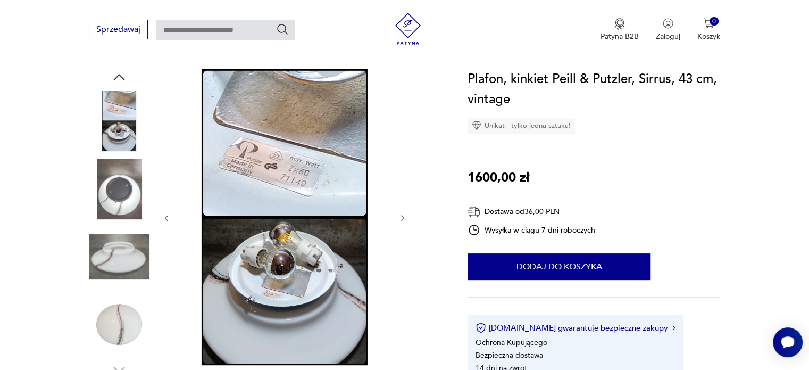
click at [406, 224] on div at bounding box center [284, 218] width 245 height 298
click at [404, 214] on icon "button" at bounding box center [402, 218] width 9 height 9
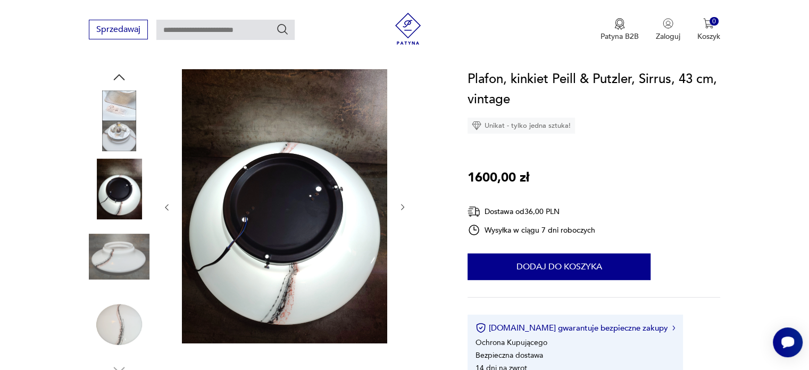
click at [402, 205] on icon "button" at bounding box center [402, 207] width 3 height 6
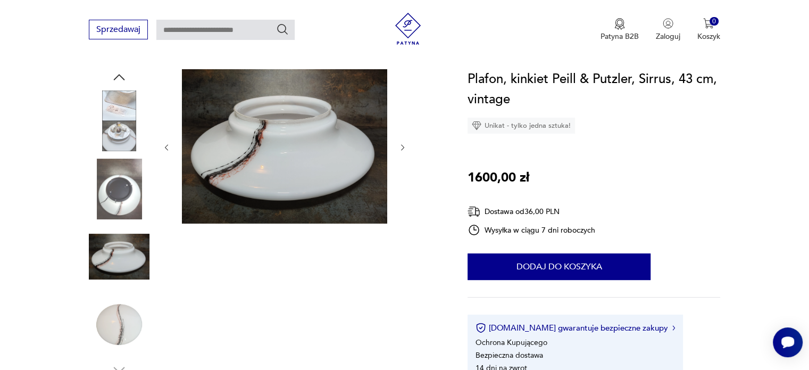
click at [401, 148] on icon "button" at bounding box center [402, 147] width 9 height 9
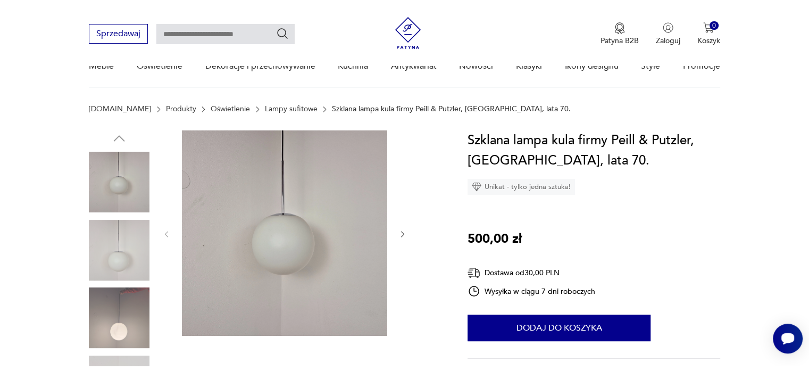
scroll to position [106, 0]
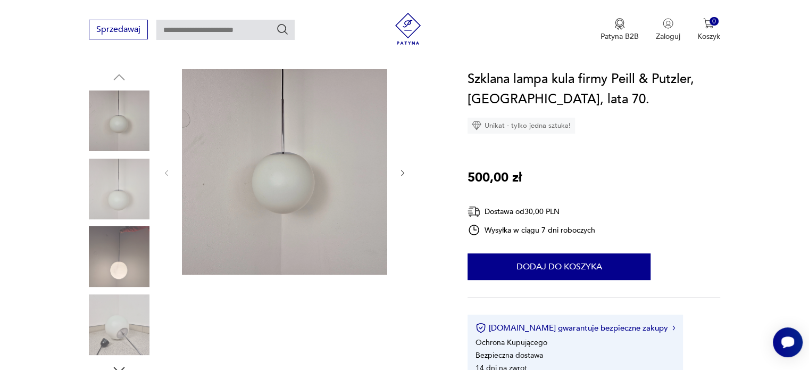
click at [122, 263] on img at bounding box center [119, 256] width 61 height 61
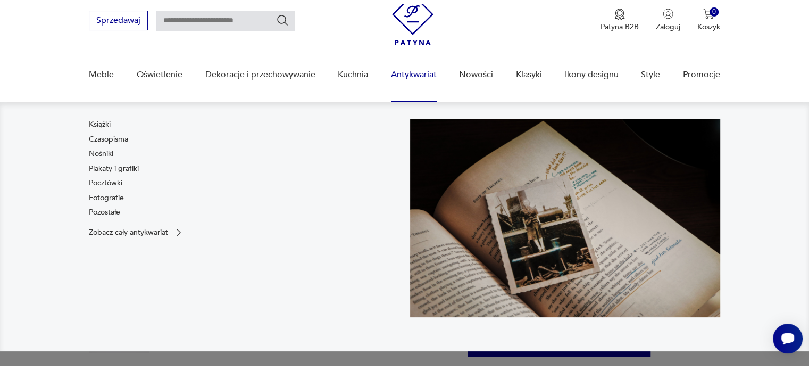
scroll to position [106, 0]
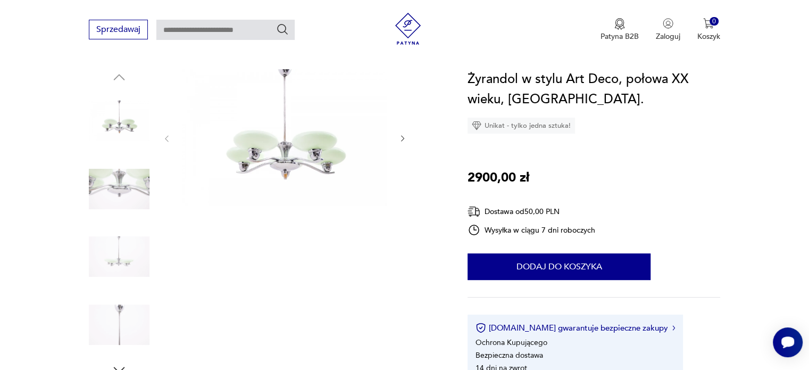
click at [406, 138] on icon "button" at bounding box center [402, 138] width 9 height 9
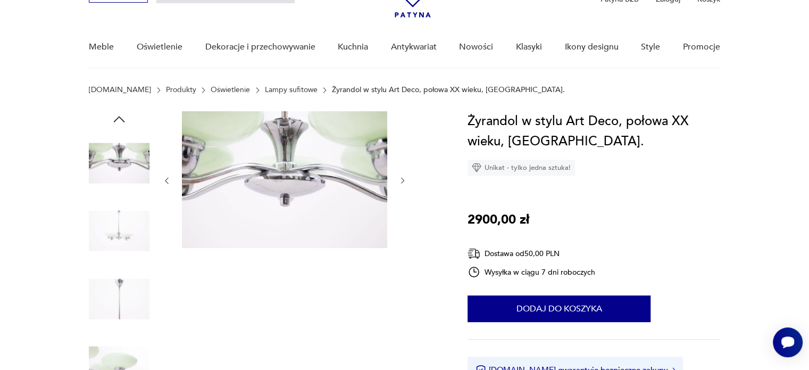
scroll to position [53, 0]
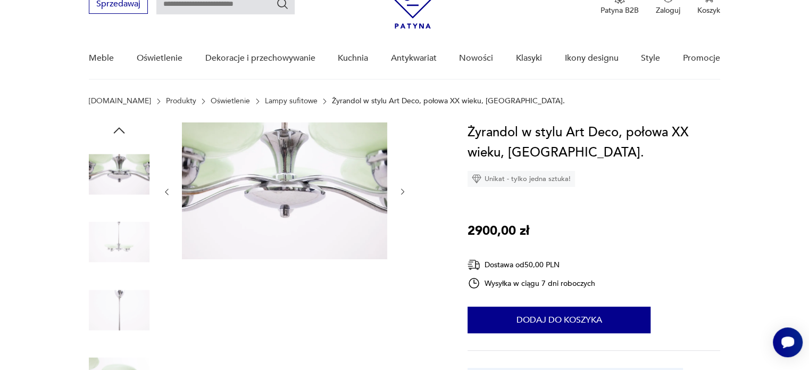
click at [403, 193] on icon "button" at bounding box center [402, 191] width 9 height 9
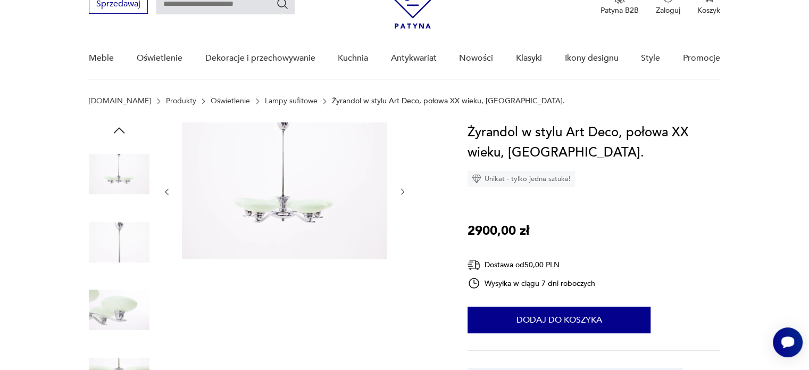
click at [400, 193] on icon "button" at bounding box center [402, 191] width 9 height 9
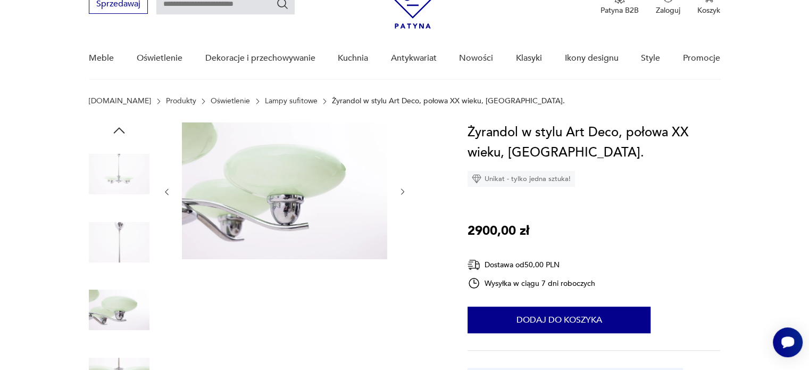
click at [400, 193] on icon "button" at bounding box center [402, 191] width 9 height 9
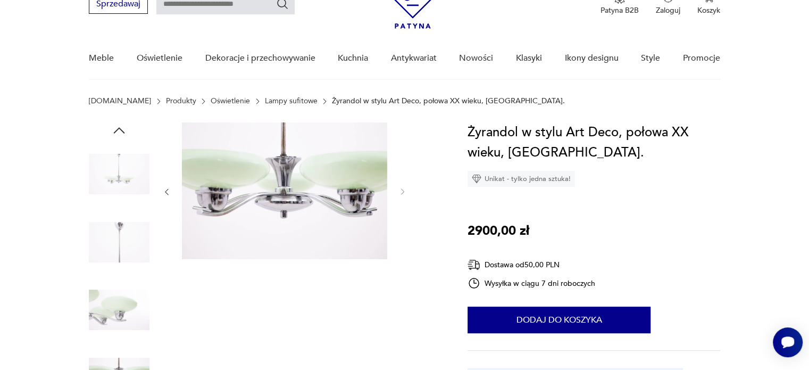
click at [166, 191] on icon "button" at bounding box center [166, 192] width 3 height 6
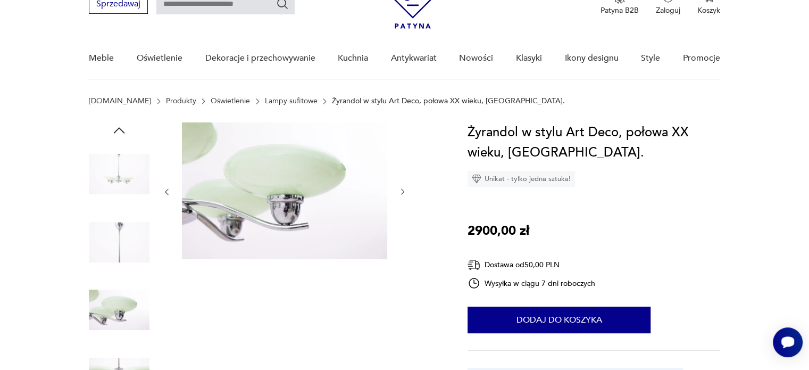
click at [166, 191] on icon "button" at bounding box center [166, 192] width 3 height 6
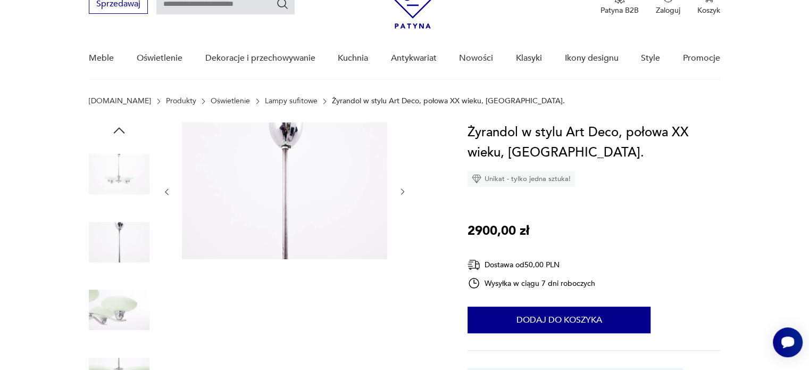
click at [166, 191] on icon "button" at bounding box center [166, 192] width 3 height 6
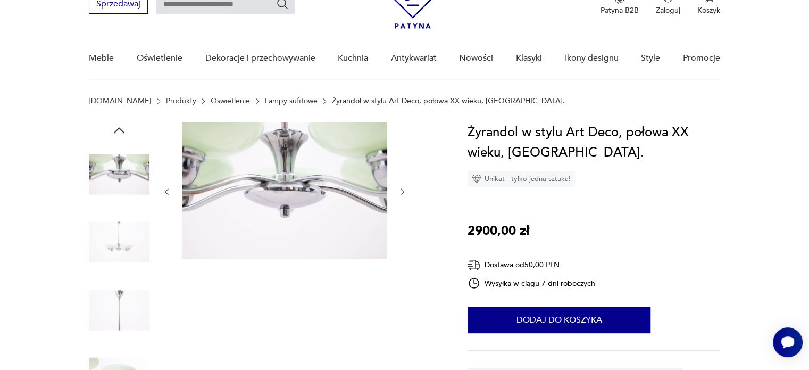
click at [404, 193] on icon "button" at bounding box center [402, 191] width 9 height 9
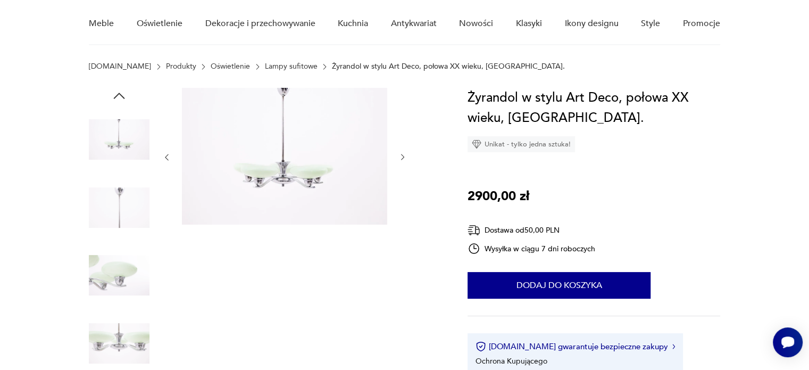
scroll to position [106, 0]
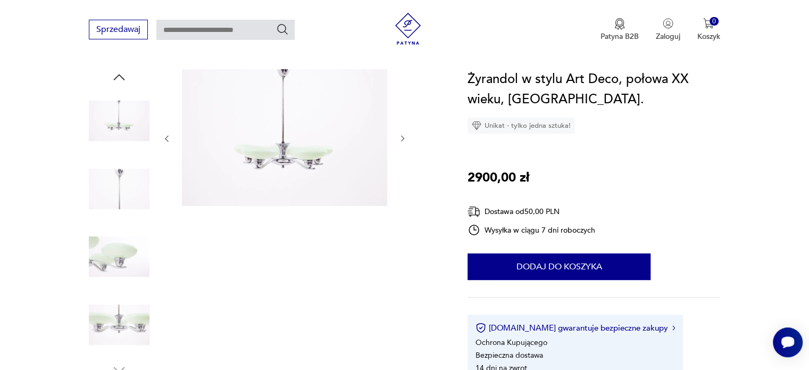
click at [396, 133] on div at bounding box center [284, 138] width 245 height 139
click at [398, 136] on icon "button" at bounding box center [402, 138] width 9 height 9
click at [401, 144] on div at bounding box center [284, 138] width 245 height 139
click at [400, 142] on icon "button" at bounding box center [402, 138] width 9 height 9
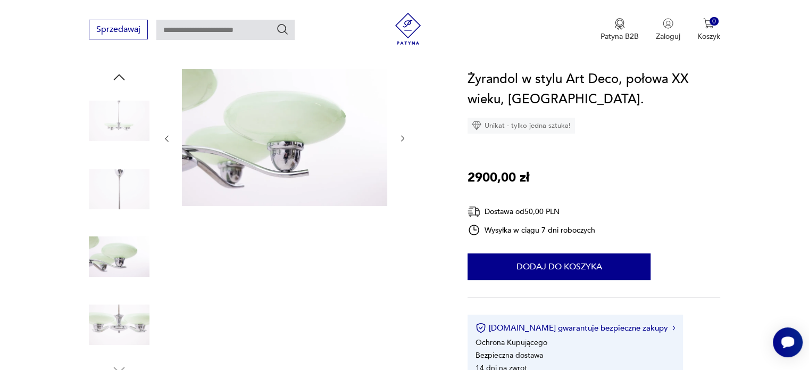
click at [399, 142] on icon "button" at bounding box center [402, 138] width 9 height 9
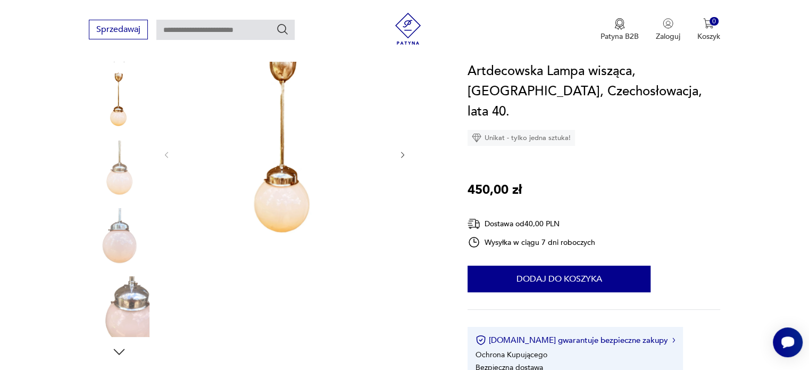
scroll to position [106, 0]
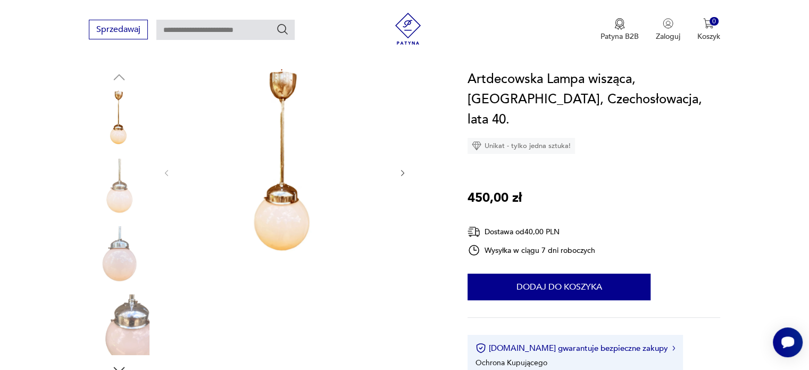
click at [403, 169] on icon "button" at bounding box center [402, 173] width 9 height 9
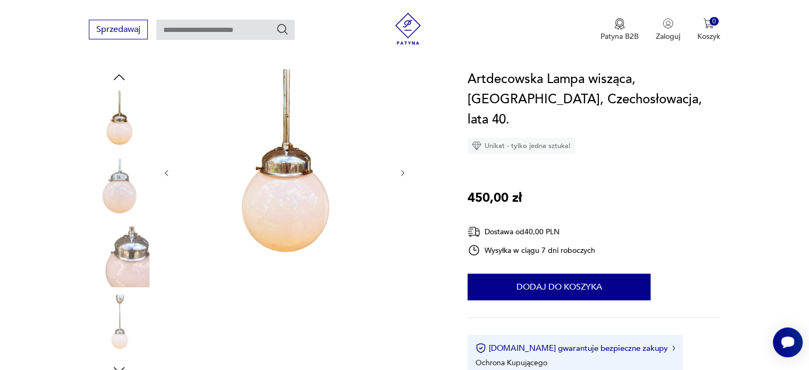
click at [403, 169] on icon "button" at bounding box center [402, 173] width 9 height 9
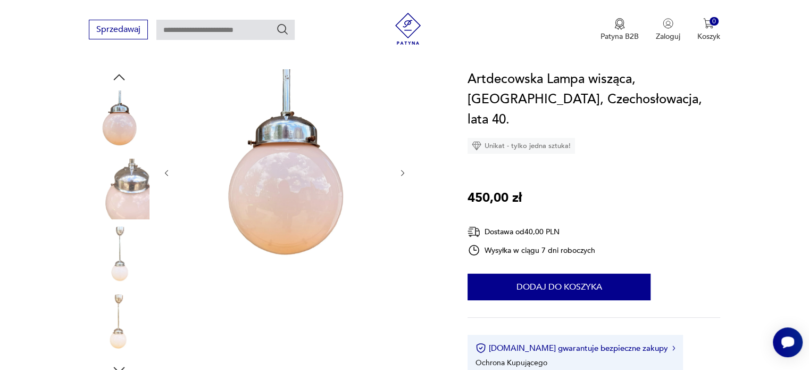
click at [403, 169] on icon "button" at bounding box center [402, 173] width 9 height 9
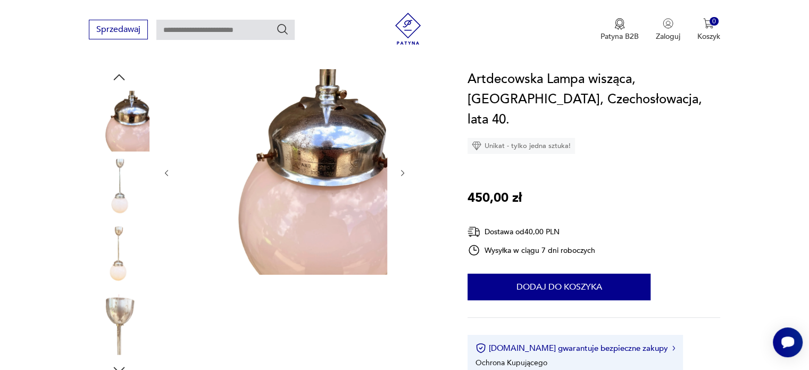
click at [403, 169] on icon "button" at bounding box center [402, 173] width 9 height 9
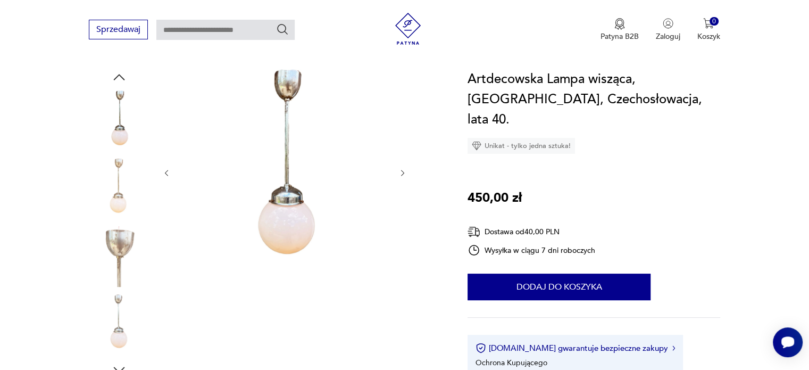
click at [403, 169] on icon "button" at bounding box center [402, 173] width 9 height 9
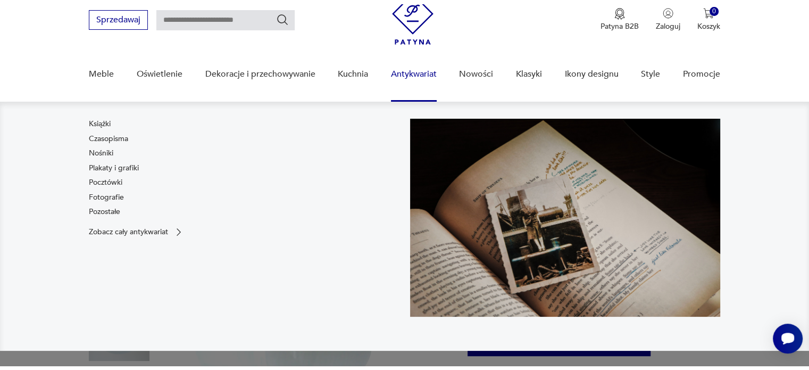
scroll to position [213, 0]
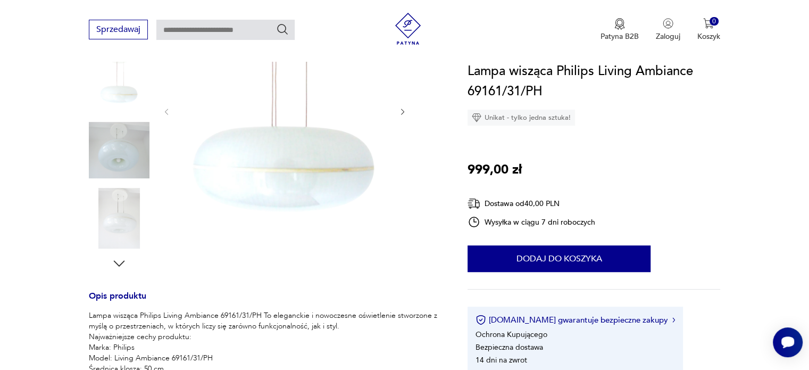
click at [406, 107] on icon "button" at bounding box center [402, 111] width 9 height 9
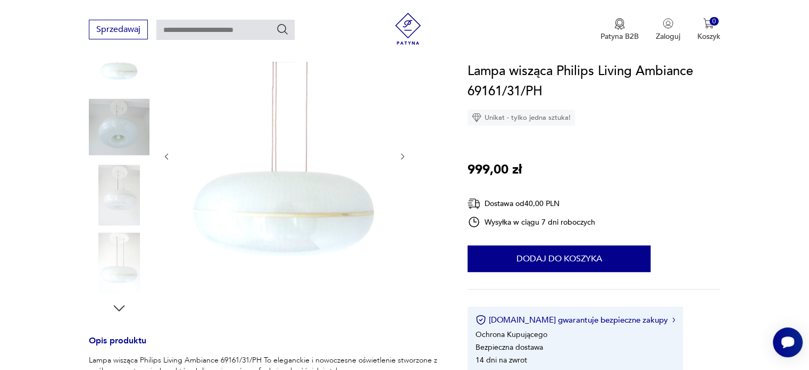
scroll to position [106, 0]
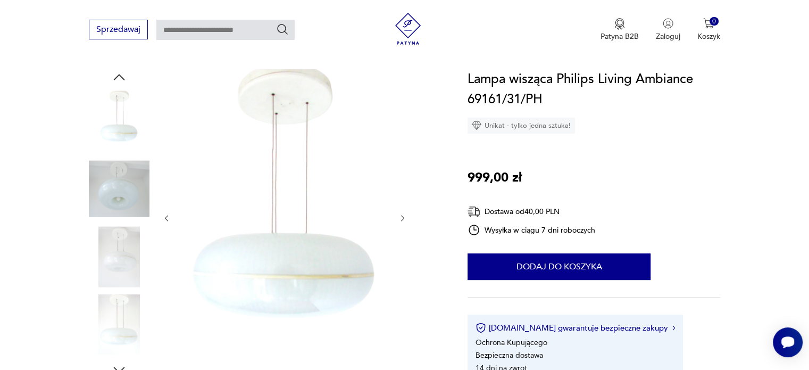
click at [401, 227] on div at bounding box center [284, 218] width 245 height 298
click at [403, 221] on icon "button" at bounding box center [402, 218] width 9 height 9
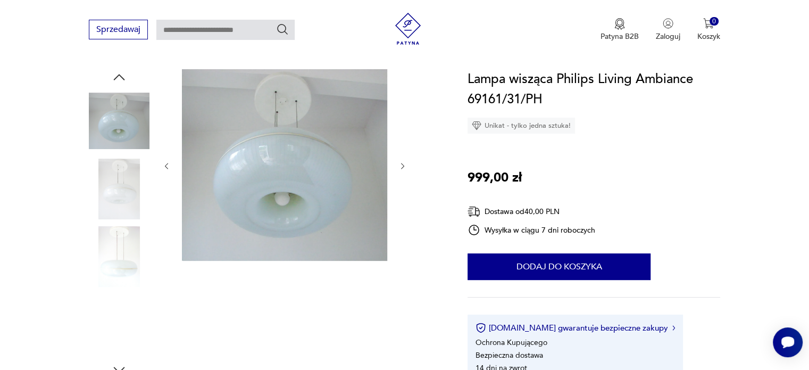
click at [406, 167] on icon "button" at bounding box center [402, 166] width 9 height 9
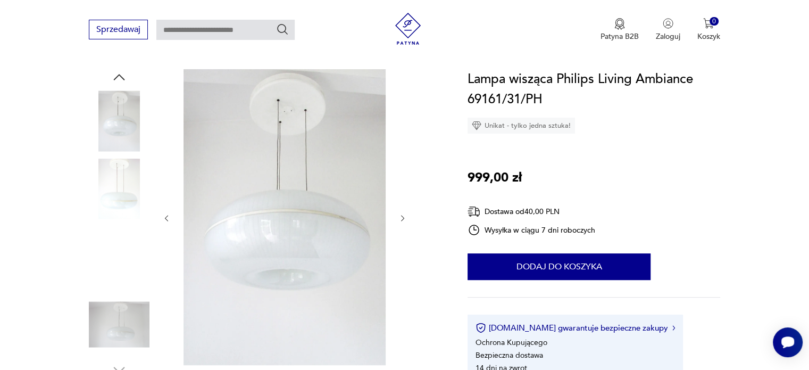
click at [404, 215] on icon "button" at bounding box center [402, 218] width 9 height 9
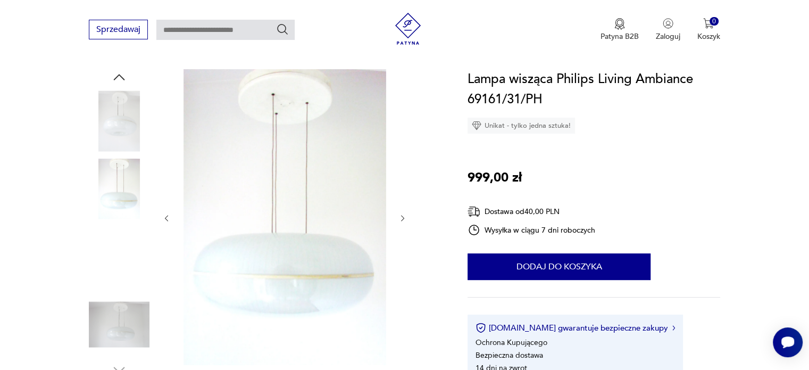
click at [402, 216] on icon "button" at bounding box center [402, 218] width 9 height 9
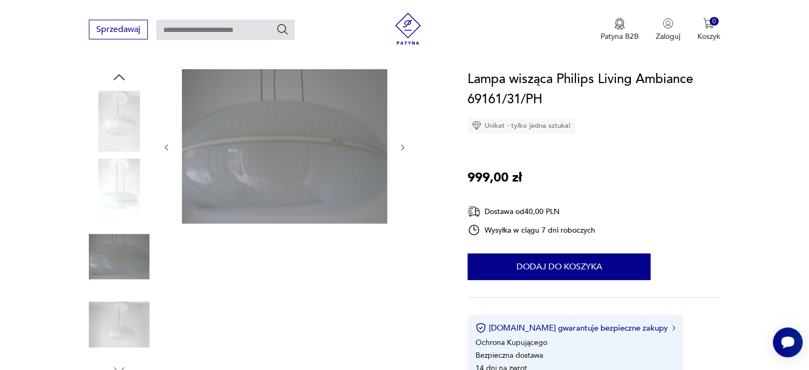
click at [406, 148] on icon "button" at bounding box center [402, 147] width 9 height 9
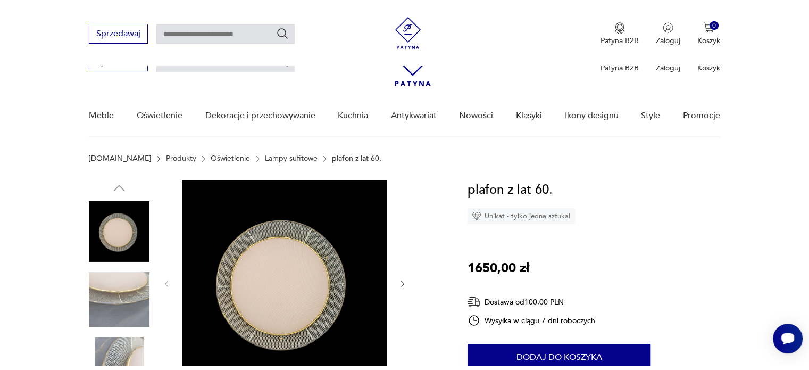
scroll to position [106, 0]
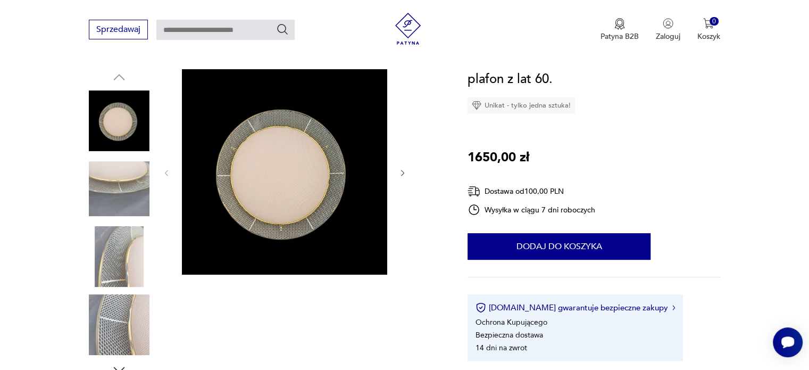
click at [130, 122] on img at bounding box center [119, 120] width 61 height 61
click at [391, 172] on div at bounding box center [284, 172] width 245 height 207
click at [399, 172] on icon "button" at bounding box center [402, 173] width 9 height 9
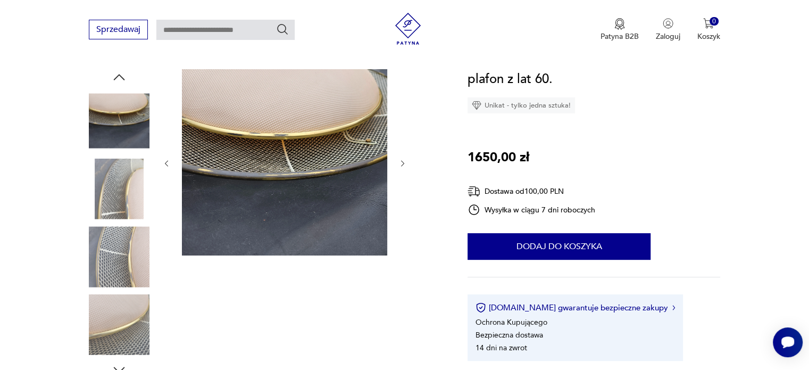
click at [399, 172] on div at bounding box center [284, 163] width 245 height 188
click at [400, 165] on icon "button" at bounding box center [402, 163] width 9 height 9
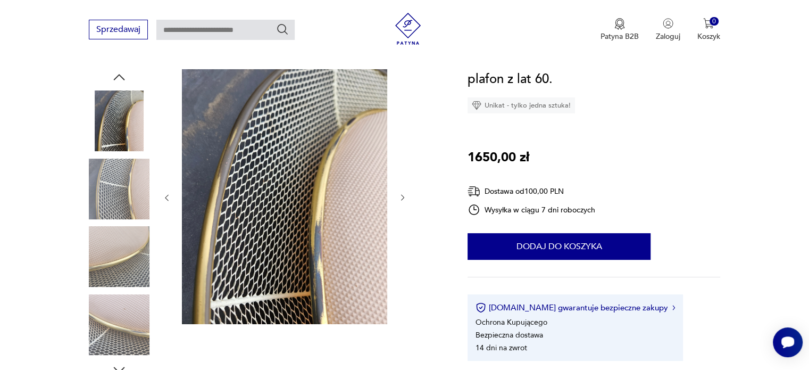
click at [402, 195] on icon "button" at bounding box center [402, 198] width 3 height 6
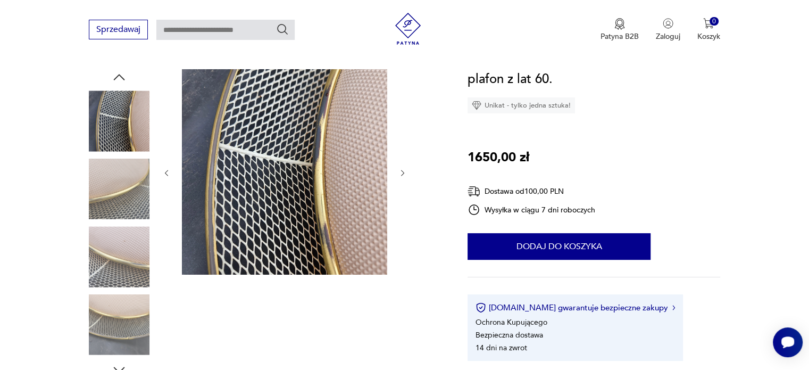
click at [404, 166] on div at bounding box center [284, 172] width 245 height 207
click at [402, 171] on icon "button" at bounding box center [402, 173] width 3 height 6
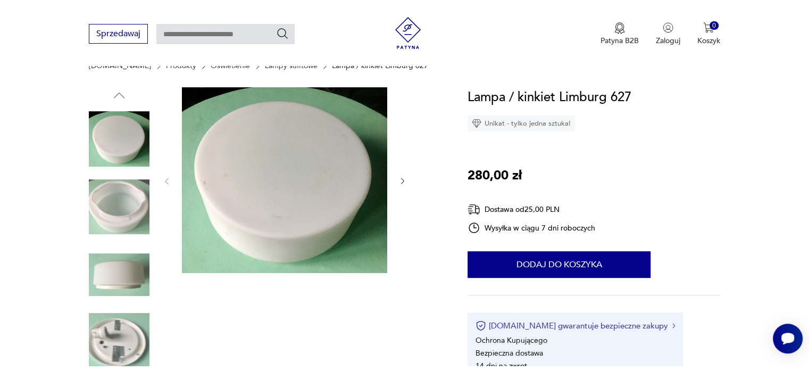
scroll to position [106, 0]
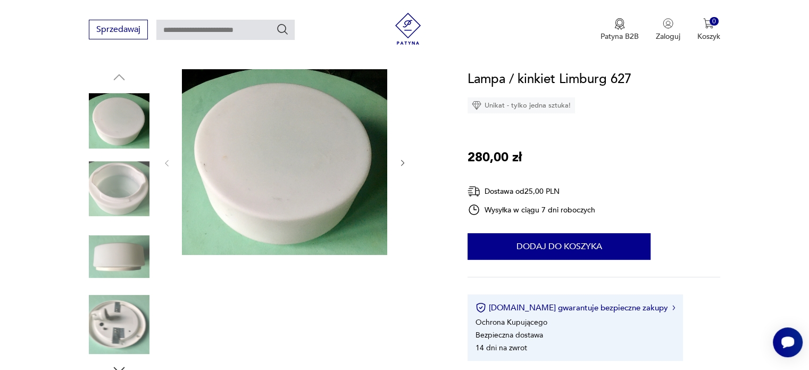
click at [406, 153] on div at bounding box center [284, 163] width 245 height 188
click at [401, 163] on icon "button" at bounding box center [402, 162] width 9 height 9
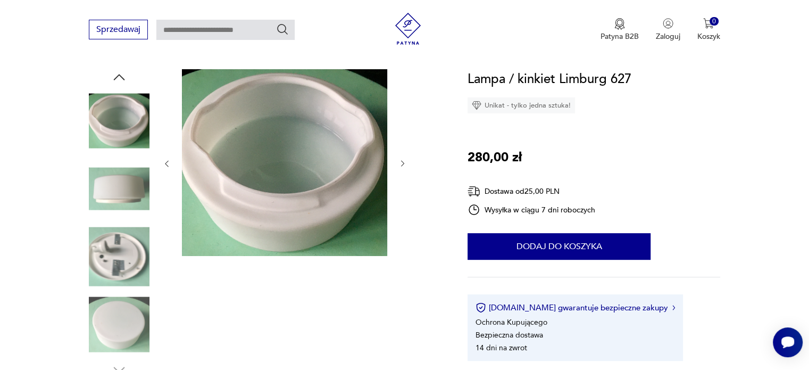
click at [401, 163] on icon "button" at bounding box center [402, 163] width 9 height 9
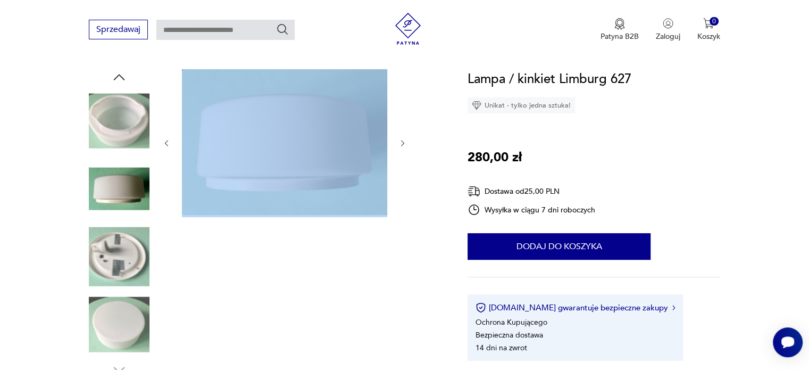
click at [400, 162] on div at bounding box center [284, 143] width 245 height 148
click at [401, 142] on icon "button" at bounding box center [402, 143] width 9 height 9
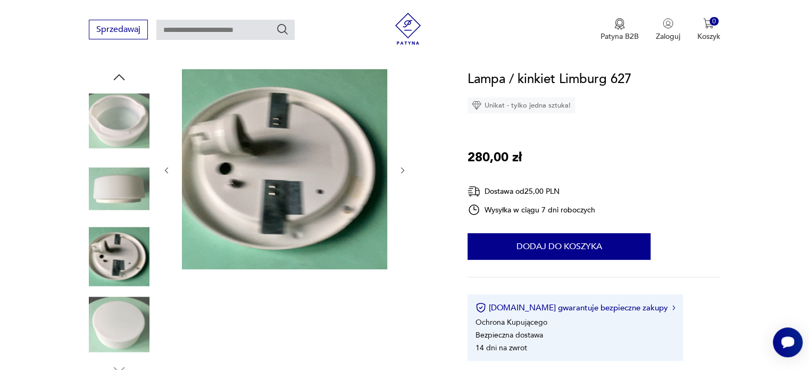
click at [398, 171] on icon "button" at bounding box center [402, 170] width 9 height 9
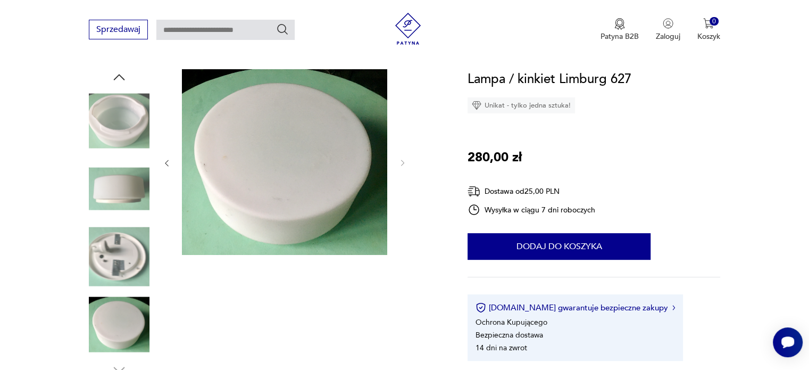
click at [402, 169] on div at bounding box center [284, 163] width 245 height 188
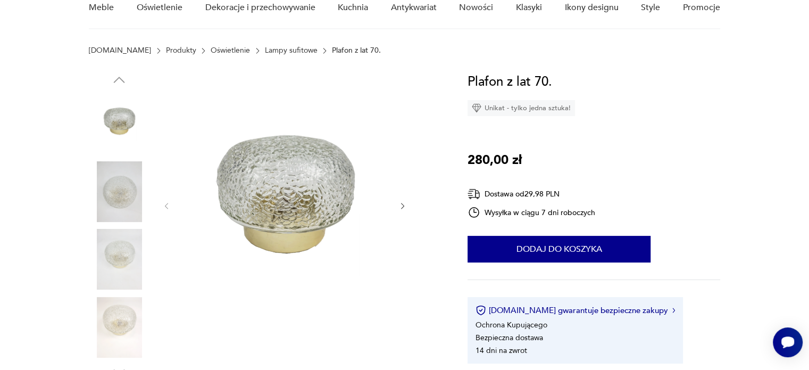
scroll to position [106, 0]
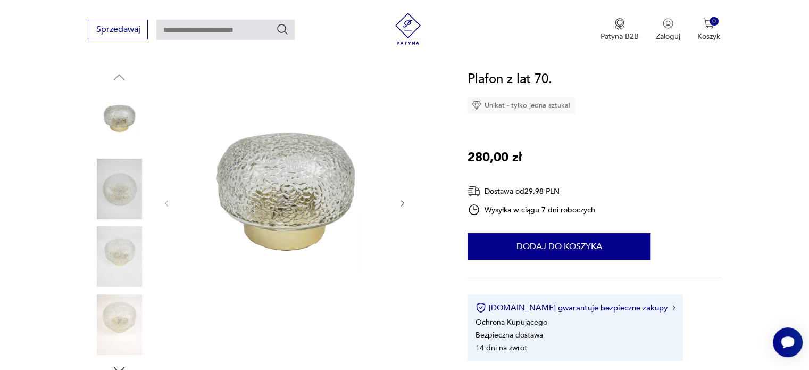
click at [403, 203] on icon "button" at bounding box center [402, 203] width 3 height 6
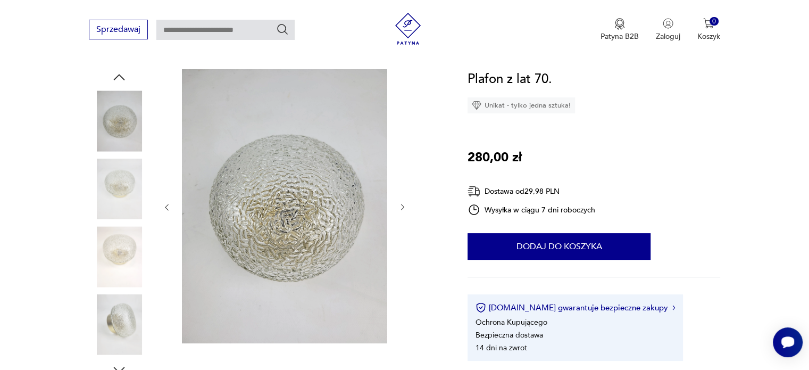
click at [403, 203] on icon "button" at bounding box center [402, 207] width 9 height 9
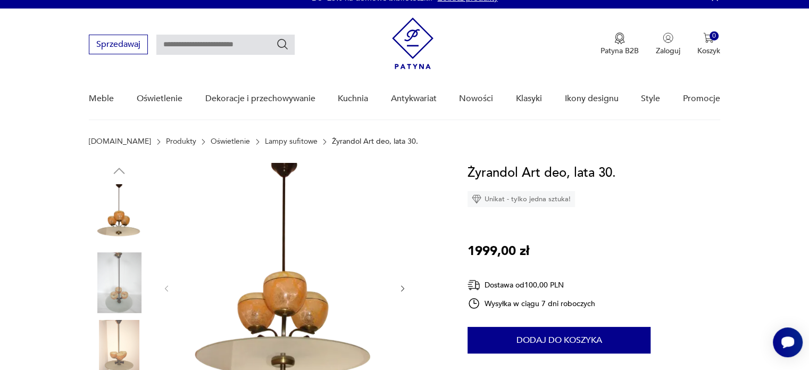
scroll to position [106, 0]
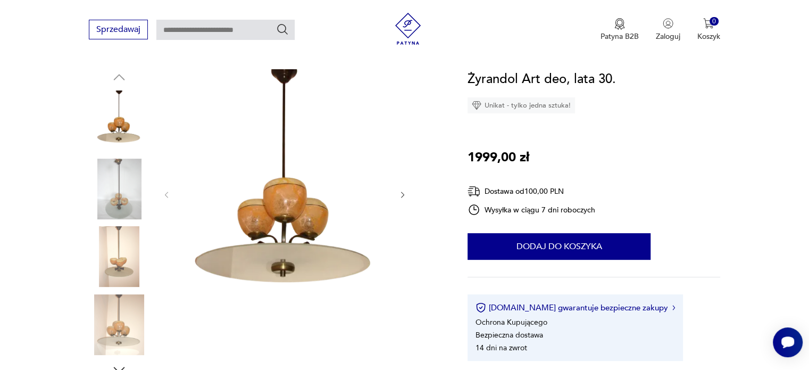
click at [400, 192] on icon "button" at bounding box center [402, 194] width 9 height 9
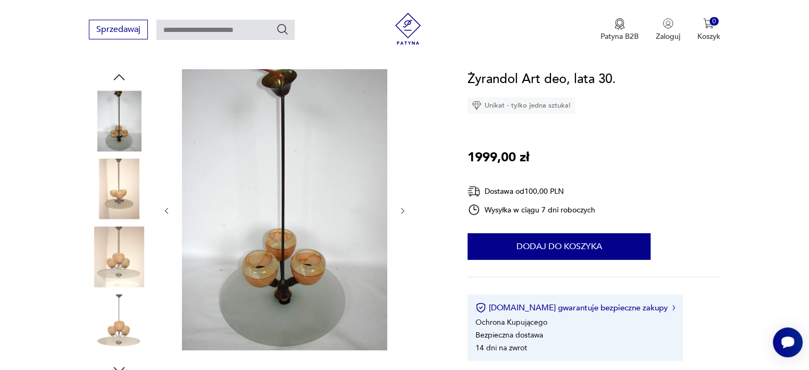
click at [400, 192] on div at bounding box center [284, 210] width 245 height 283
click at [401, 196] on div at bounding box center [284, 210] width 245 height 283
click at [400, 217] on div at bounding box center [284, 210] width 245 height 283
click at [401, 213] on icon "button" at bounding box center [402, 210] width 9 height 9
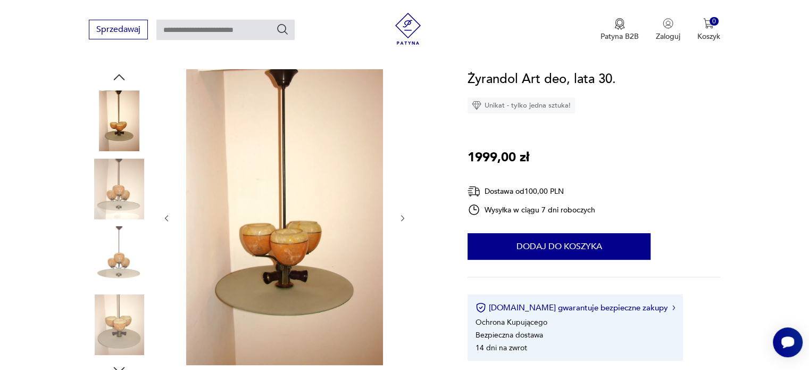
click at [404, 207] on div at bounding box center [284, 218] width 245 height 298
click at [401, 213] on button "button" at bounding box center [402, 218] width 9 height 11
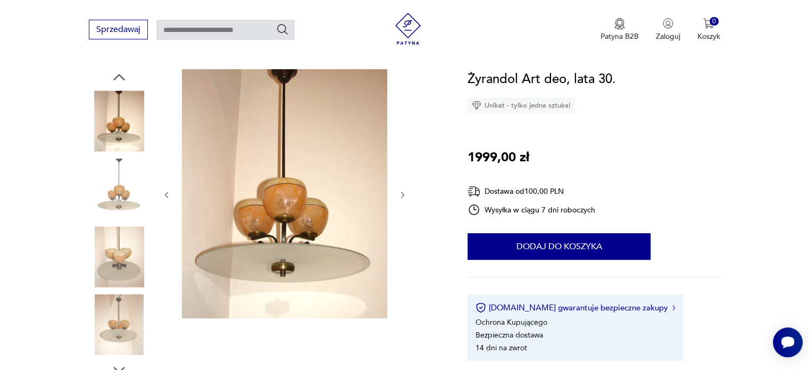
click at [403, 198] on icon "button" at bounding box center [402, 194] width 9 height 9
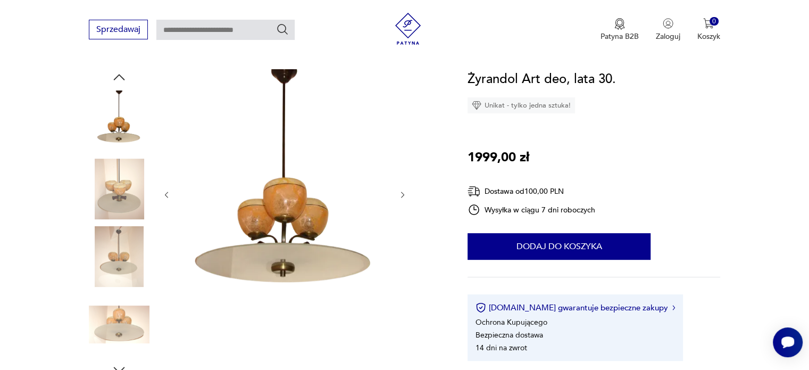
click at [406, 191] on icon "button" at bounding box center [402, 194] width 9 height 9
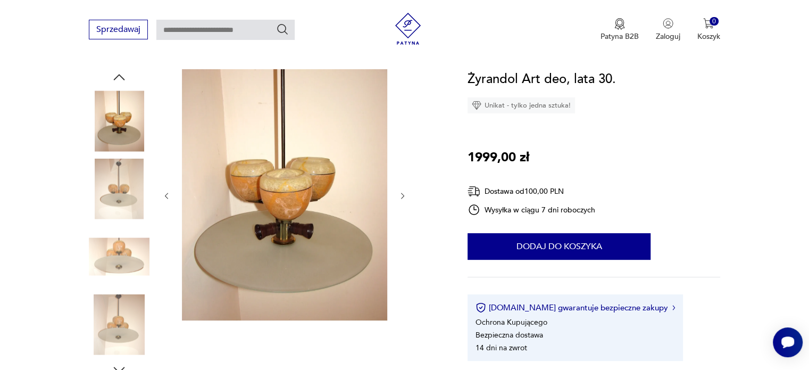
click at [406, 191] on icon "button" at bounding box center [402, 195] width 9 height 9
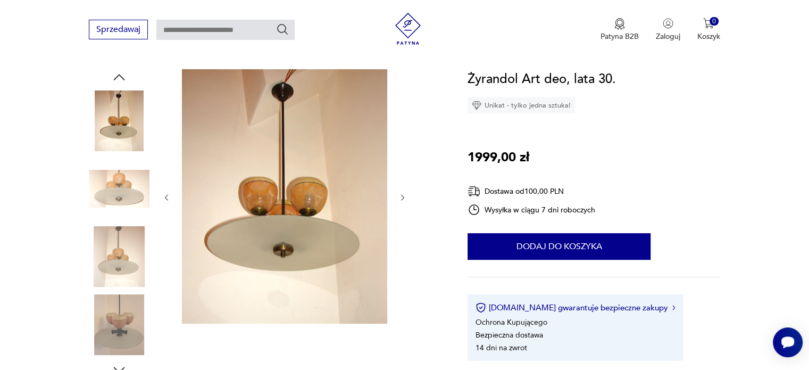
click at [406, 191] on div at bounding box center [284, 197] width 245 height 256
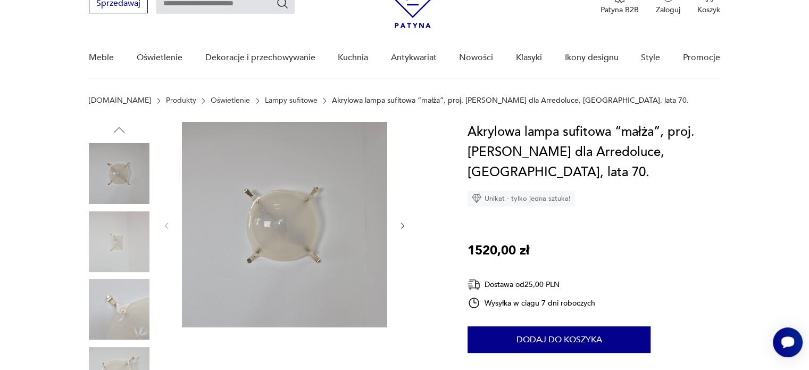
scroll to position [106, 0]
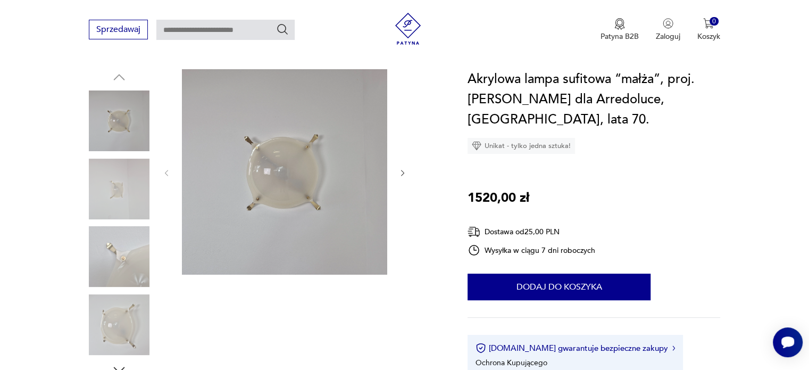
click at [399, 169] on icon "button" at bounding box center [402, 173] width 9 height 9
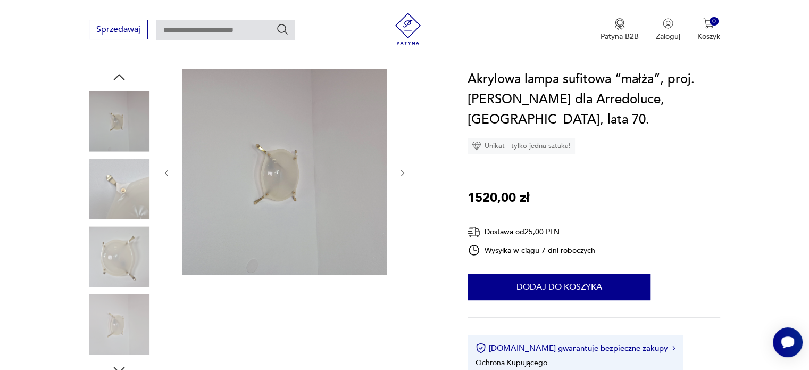
click at [399, 166] on div at bounding box center [284, 172] width 245 height 207
click at [398, 167] on button "button" at bounding box center [402, 172] width 9 height 11
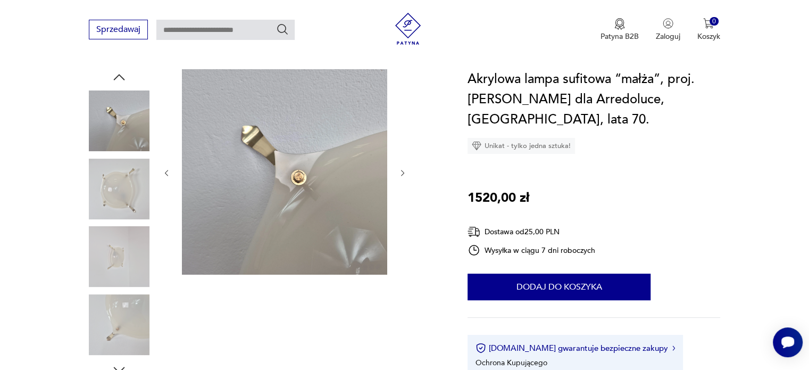
click at [398, 171] on icon "button" at bounding box center [402, 173] width 9 height 9
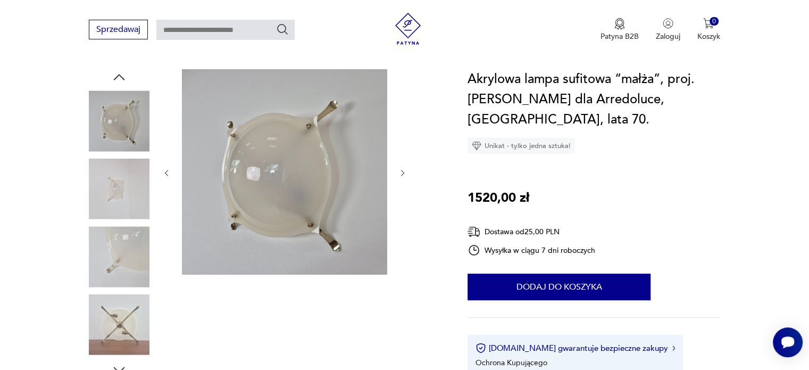
click at [398, 171] on icon "button" at bounding box center [402, 173] width 9 height 9
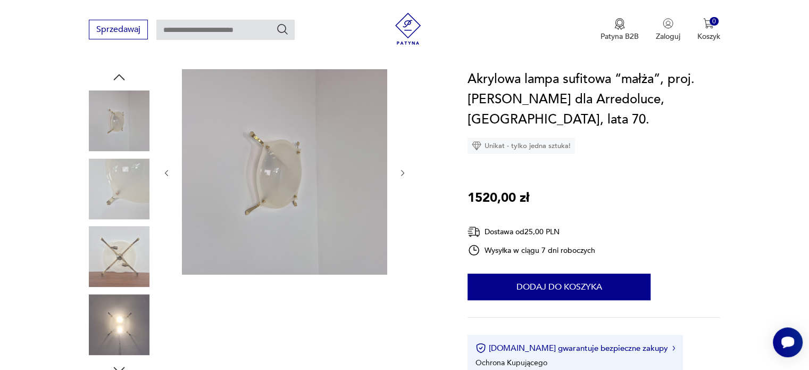
click at [398, 171] on icon "button" at bounding box center [402, 173] width 9 height 9
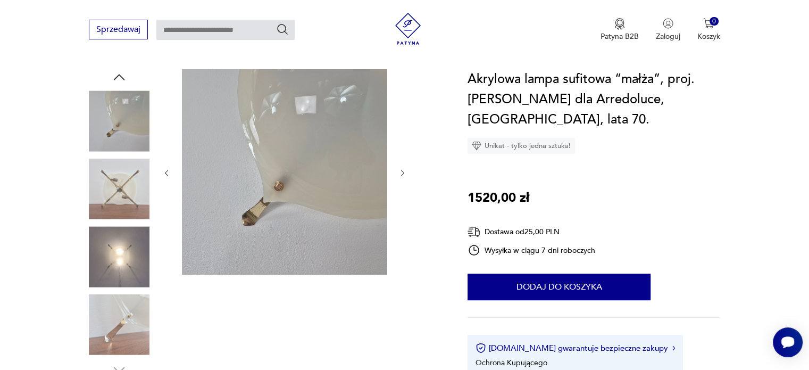
click at [398, 171] on icon "button" at bounding box center [402, 173] width 9 height 9
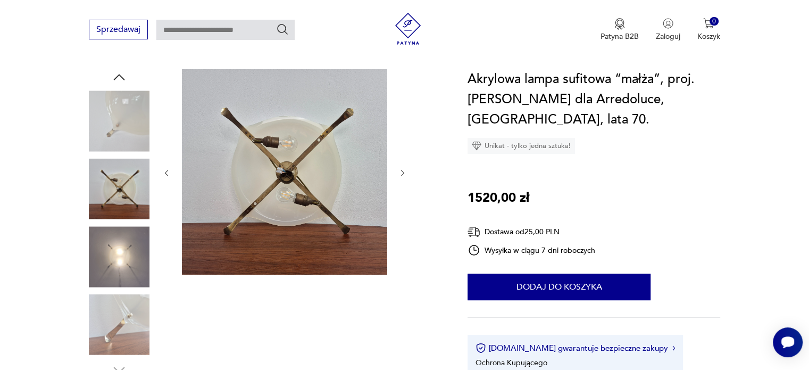
click at [398, 171] on icon "button" at bounding box center [402, 173] width 9 height 9
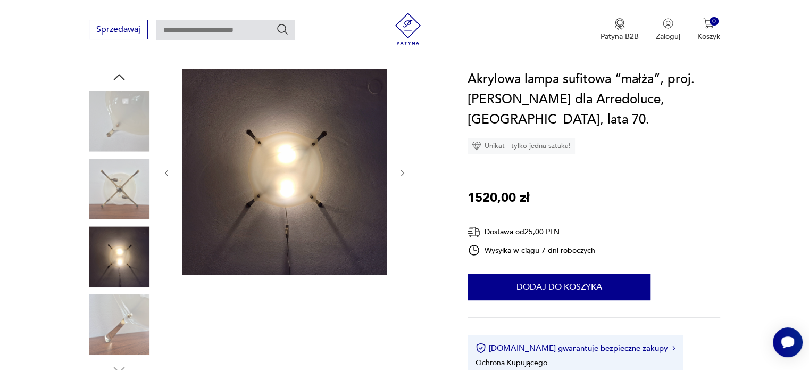
click at [398, 171] on icon "button" at bounding box center [402, 173] width 9 height 9
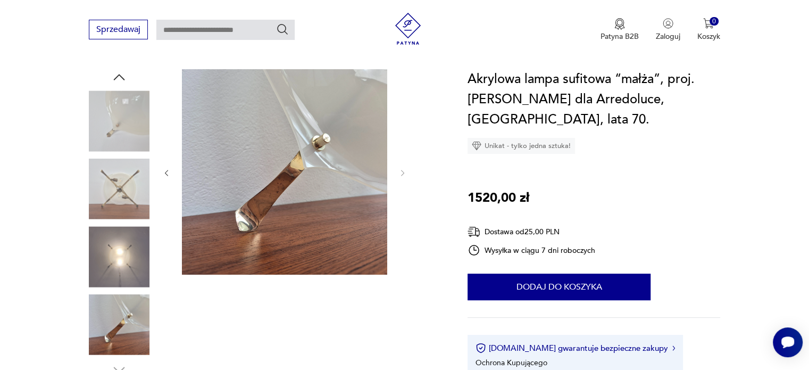
click at [161, 173] on div at bounding box center [265, 223] width 353 height 308
click at [164, 173] on icon "button" at bounding box center [166, 173] width 9 height 9
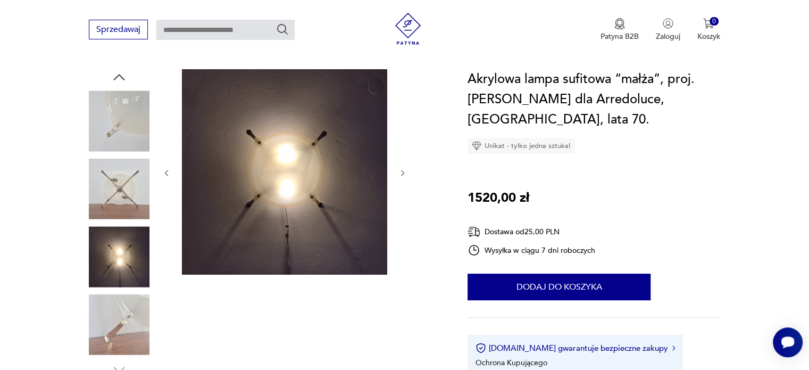
click at [170, 172] on icon "button" at bounding box center [166, 173] width 9 height 9
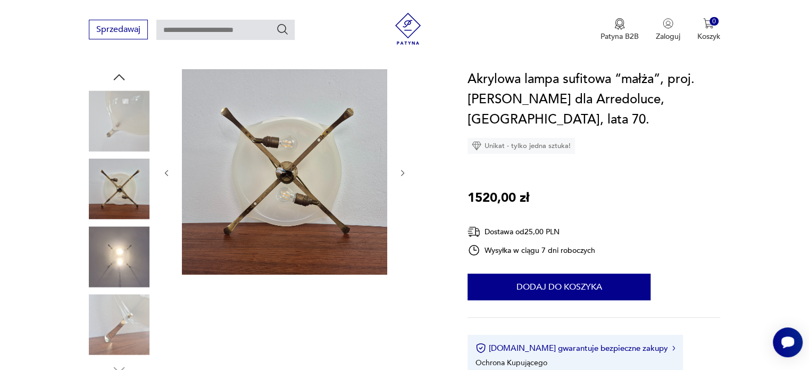
click at [404, 169] on icon "button" at bounding box center [402, 173] width 9 height 9
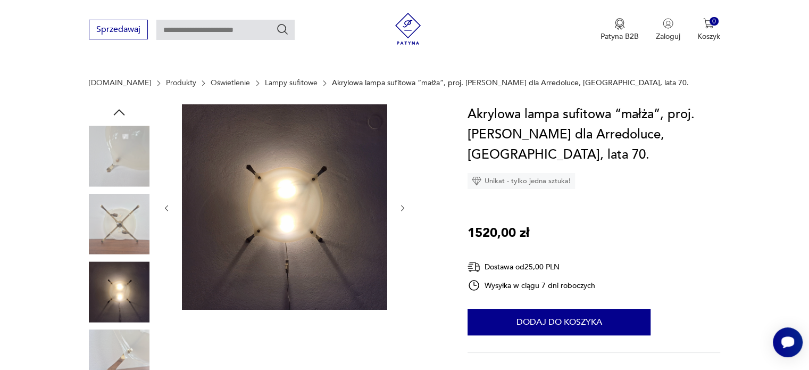
scroll to position [53, 0]
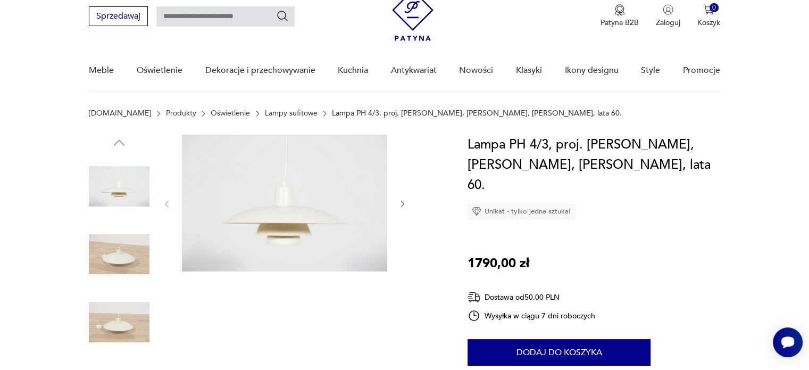
scroll to position [53, 0]
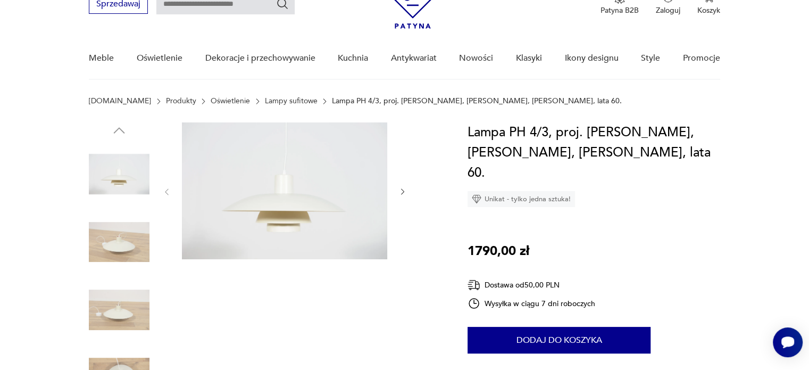
click at [400, 191] on icon "button" at bounding box center [402, 191] width 9 height 9
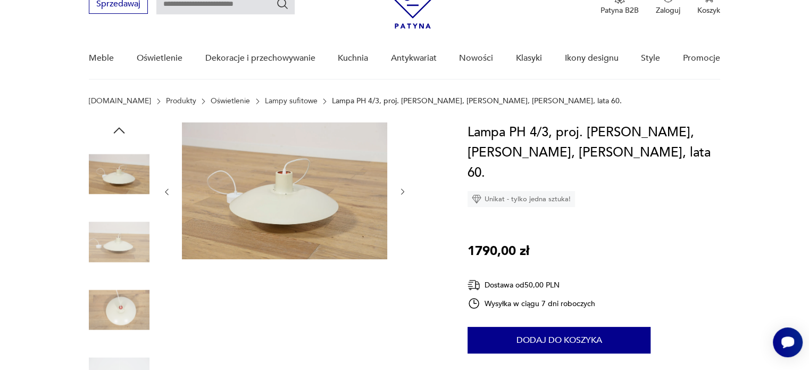
click at [400, 191] on icon "button" at bounding box center [402, 191] width 9 height 9
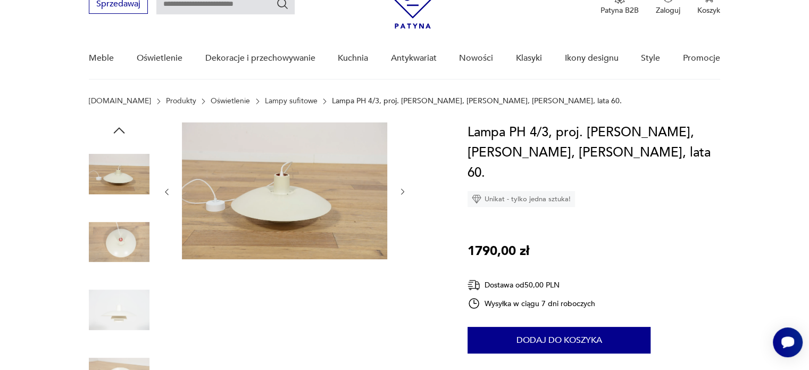
click at [400, 191] on icon "button" at bounding box center [402, 191] width 9 height 9
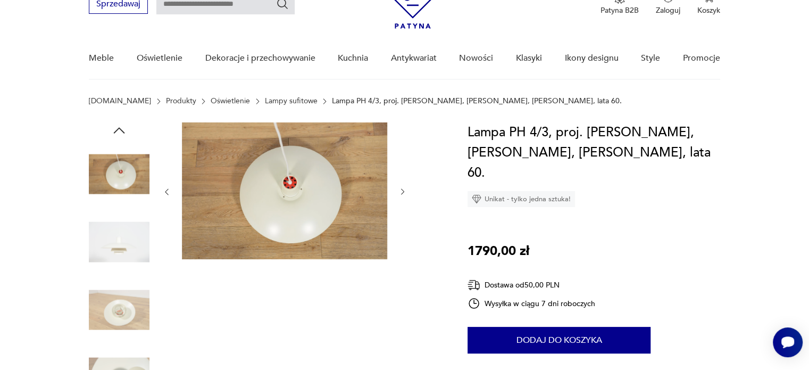
click at [400, 191] on icon "button" at bounding box center [402, 191] width 9 height 9
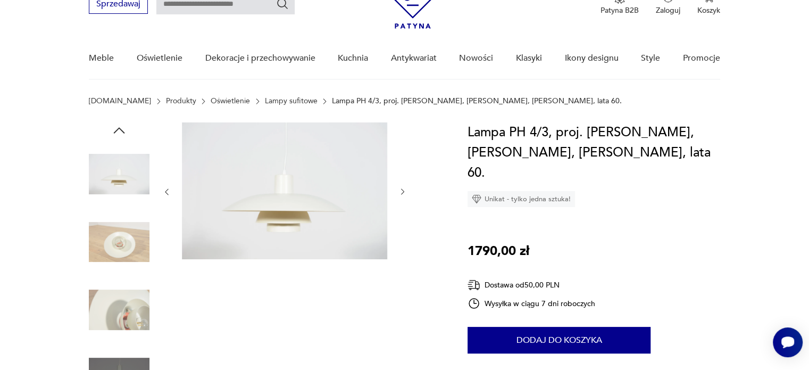
click at [400, 191] on icon "button" at bounding box center [402, 191] width 9 height 9
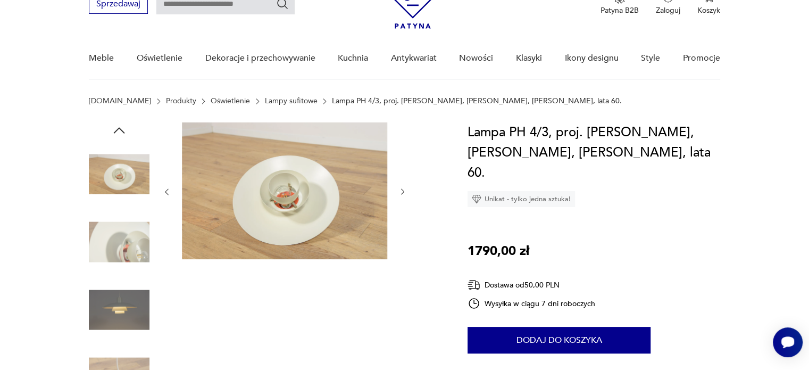
click at [161, 188] on div at bounding box center [265, 276] width 353 height 308
click at [166, 189] on icon "button" at bounding box center [166, 191] width 9 height 9
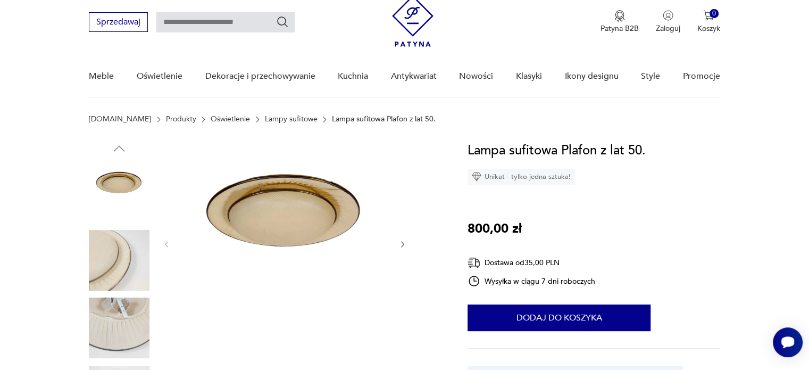
scroll to position [53, 0]
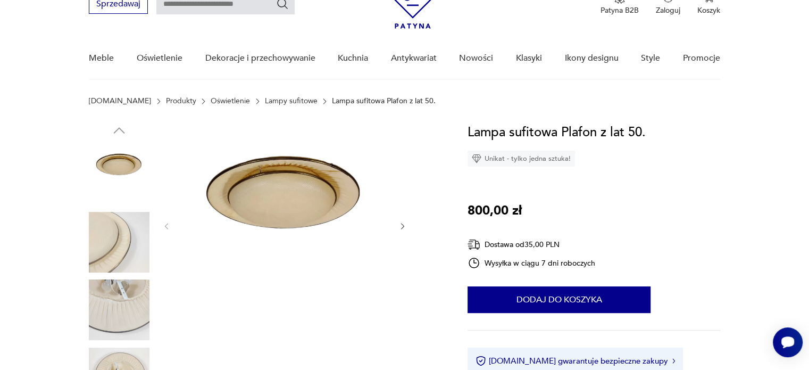
click at [398, 227] on icon "button" at bounding box center [402, 226] width 9 height 9
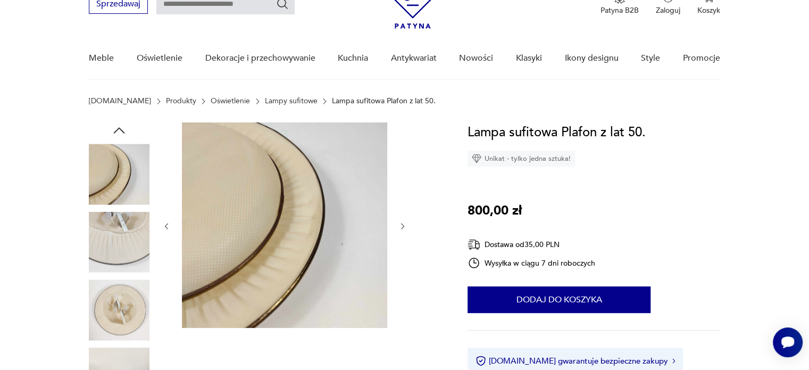
click at [398, 227] on icon "button" at bounding box center [402, 226] width 9 height 9
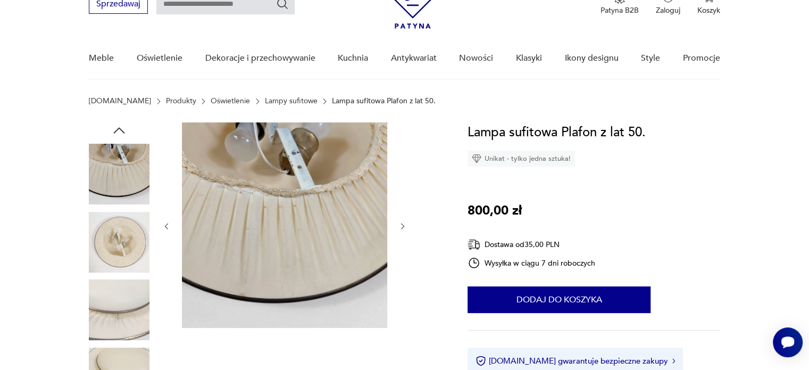
click at [399, 223] on icon "button" at bounding box center [402, 226] width 9 height 9
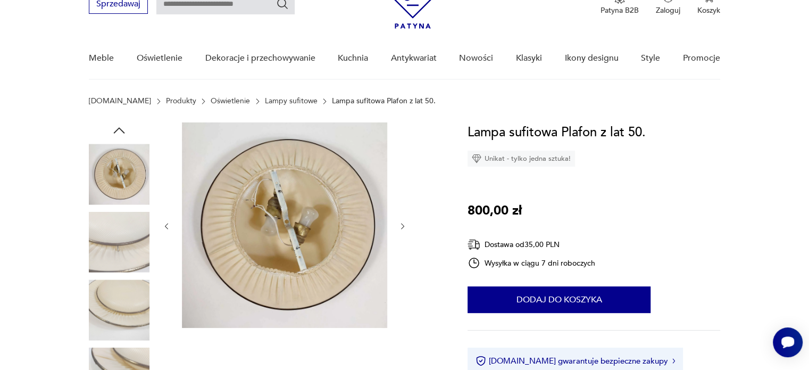
click at [399, 223] on icon "button" at bounding box center [402, 226] width 9 height 9
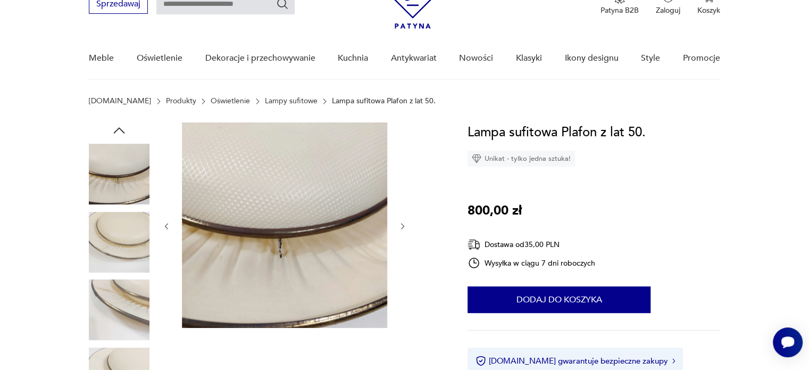
click at [399, 223] on icon "button" at bounding box center [402, 226] width 9 height 9
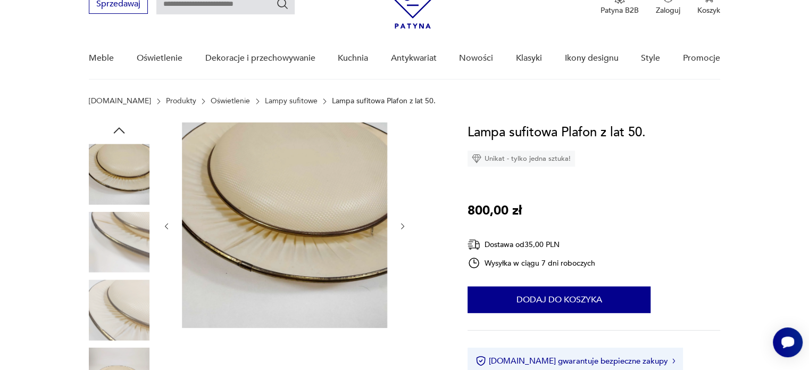
click at [399, 223] on icon "button" at bounding box center [402, 226] width 9 height 9
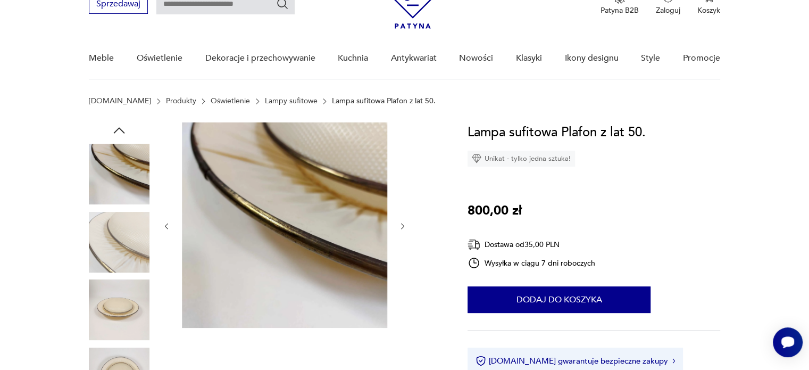
click at [399, 223] on icon "button" at bounding box center [402, 226] width 9 height 9
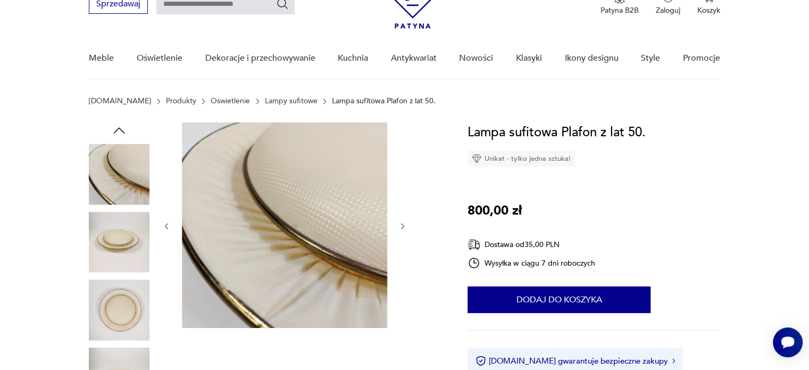
click at [399, 223] on icon "button" at bounding box center [402, 226] width 9 height 9
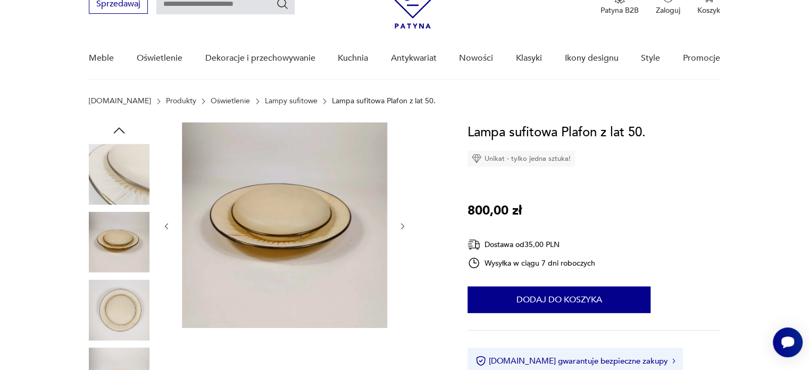
click at [399, 223] on icon "button" at bounding box center [402, 226] width 9 height 9
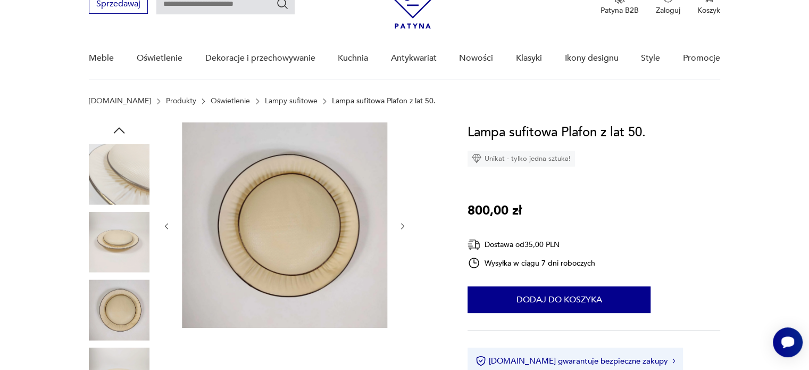
click at [399, 223] on icon "button" at bounding box center [402, 226] width 9 height 9
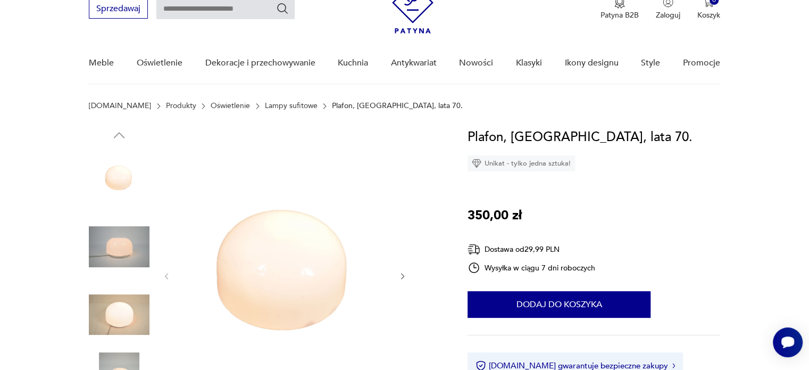
scroll to position [106, 0]
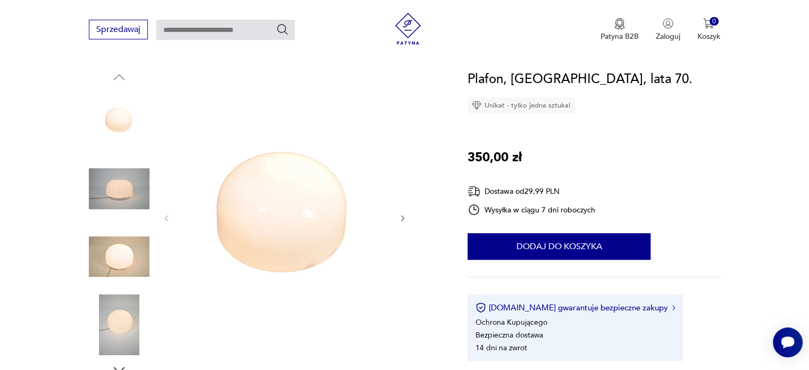
click at [400, 218] on icon "button" at bounding box center [402, 218] width 9 height 9
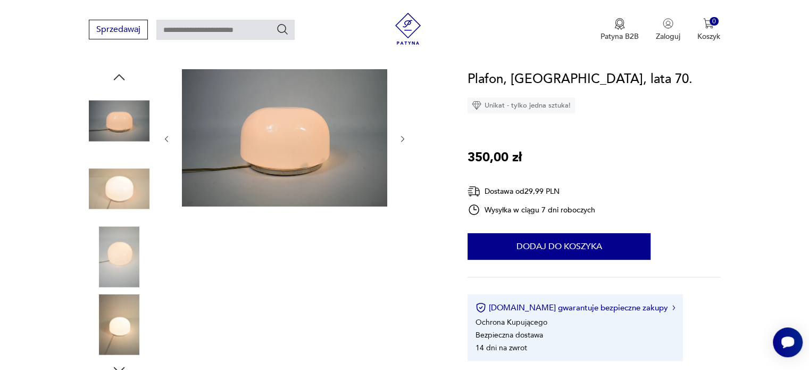
click at [404, 137] on icon "button" at bounding box center [402, 139] width 9 height 9
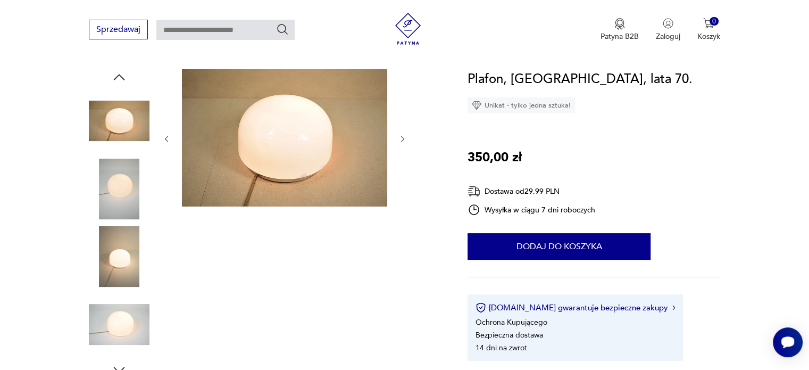
click at [404, 138] on icon "button" at bounding box center [402, 139] width 9 height 9
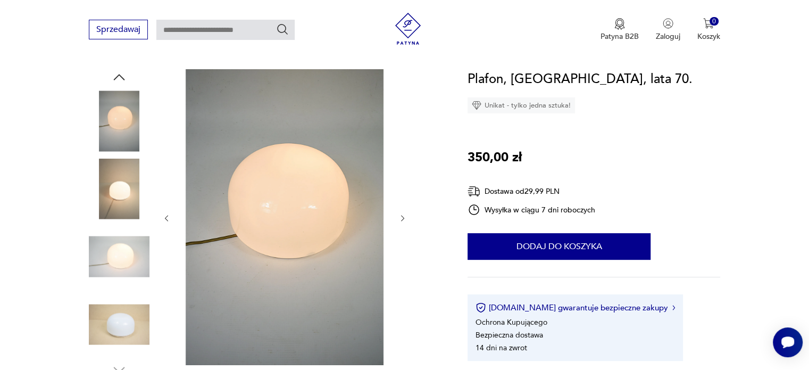
click at [409, 222] on div at bounding box center [265, 223] width 353 height 308
click at [393, 218] on div at bounding box center [284, 218] width 245 height 298
click at [399, 218] on icon "button" at bounding box center [402, 218] width 9 height 9
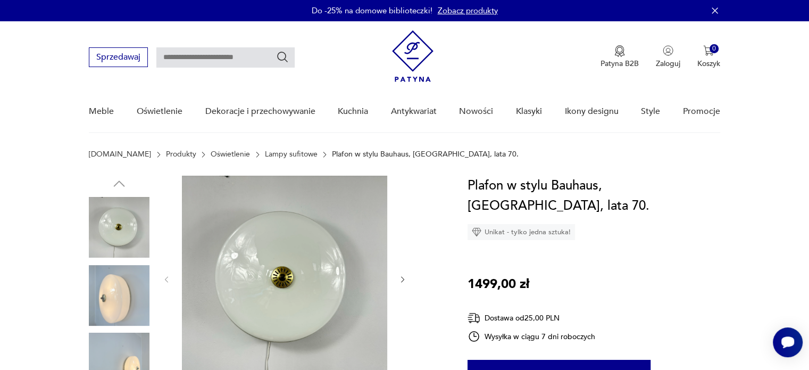
click at [400, 281] on icon "button" at bounding box center [402, 279] width 9 height 9
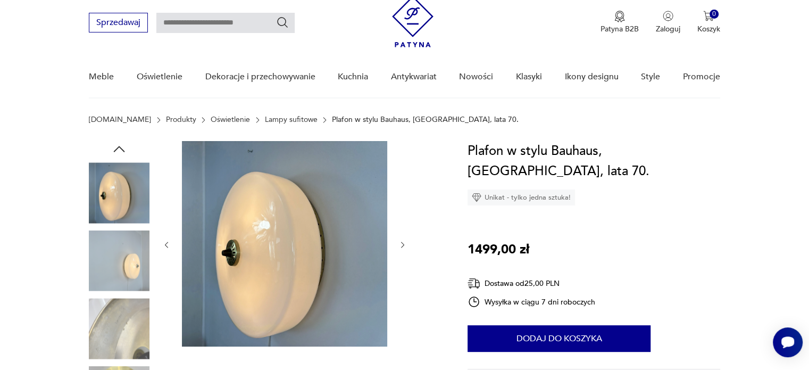
scroll to position [53, 0]
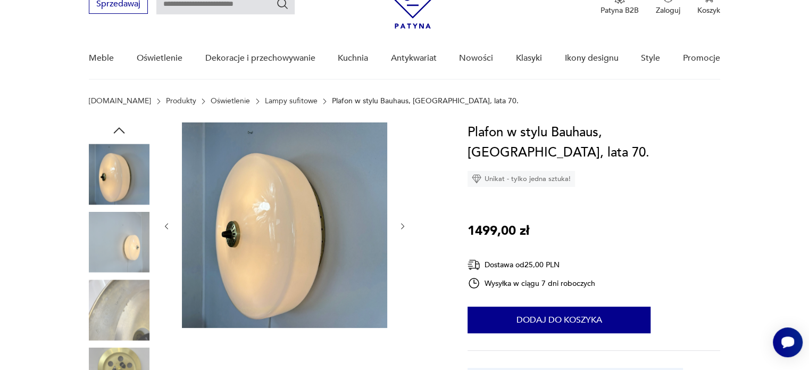
click at [401, 217] on div at bounding box center [284, 225] width 245 height 207
click at [399, 228] on icon "button" at bounding box center [402, 226] width 9 height 9
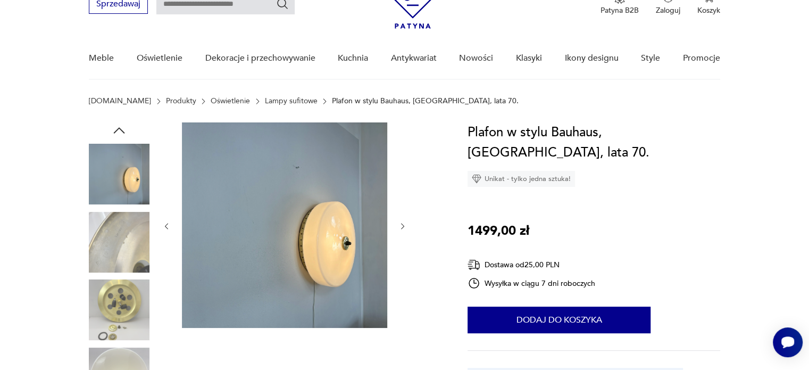
click at [399, 226] on icon "button" at bounding box center [402, 226] width 9 height 9
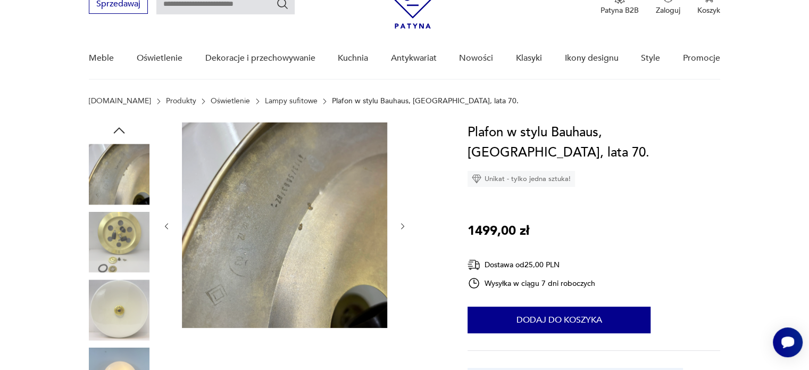
click at [399, 226] on icon "button" at bounding box center [402, 226] width 9 height 9
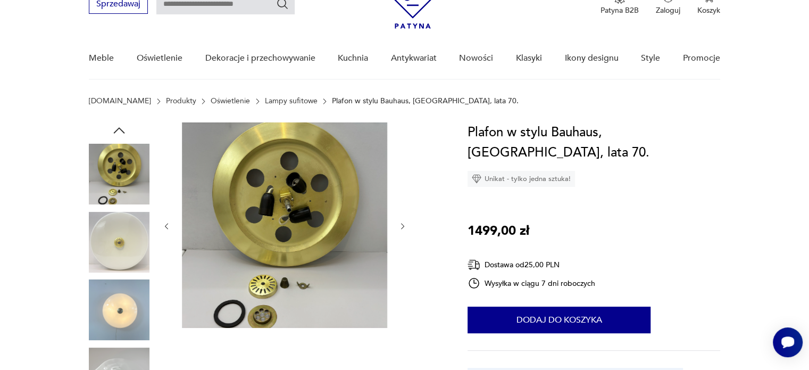
click at [399, 226] on icon "button" at bounding box center [402, 226] width 9 height 9
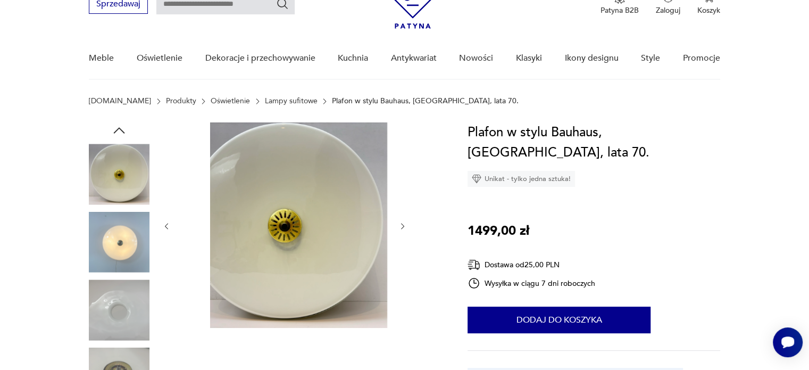
click at [399, 226] on icon "button" at bounding box center [402, 226] width 9 height 9
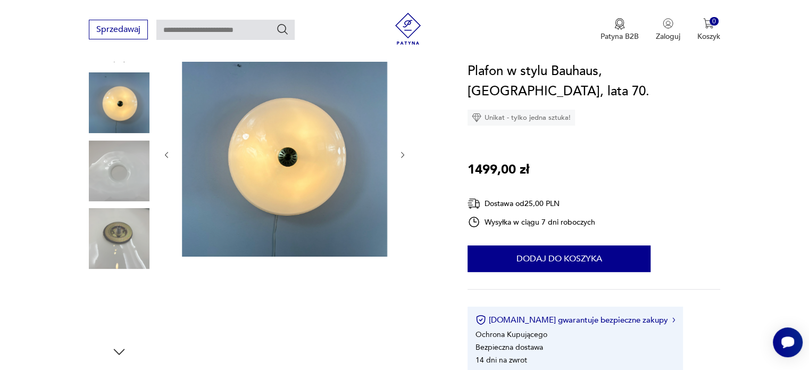
scroll to position [106, 0]
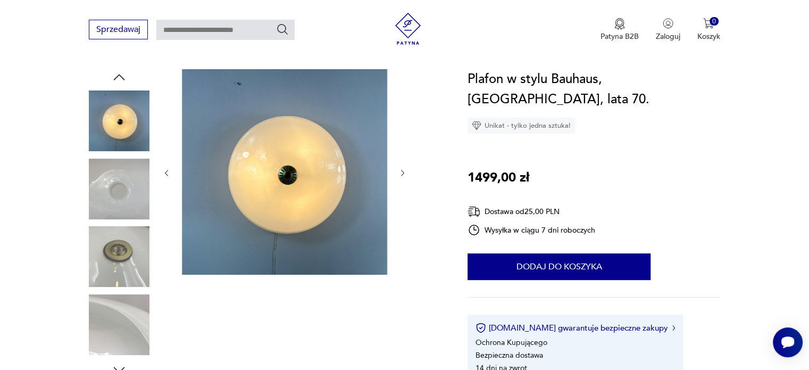
click at [402, 169] on icon "button" at bounding box center [402, 173] width 9 height 9
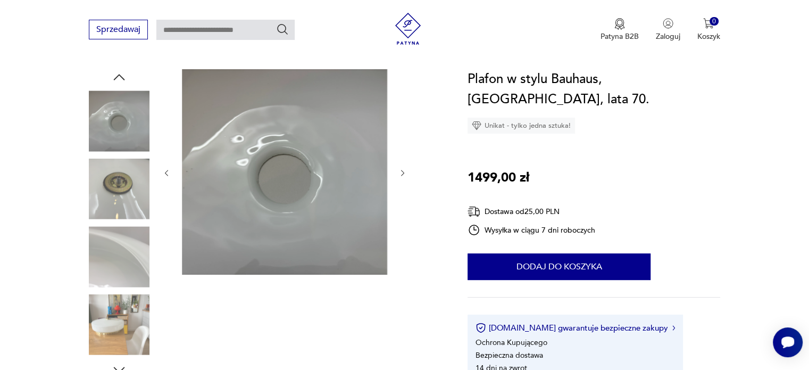
click at [161, 167] on div at bounding box center [265, 223] width 353 height 308
click at [402, 173] on icon "button" at bounding box center [402, 173] width 9 height 9
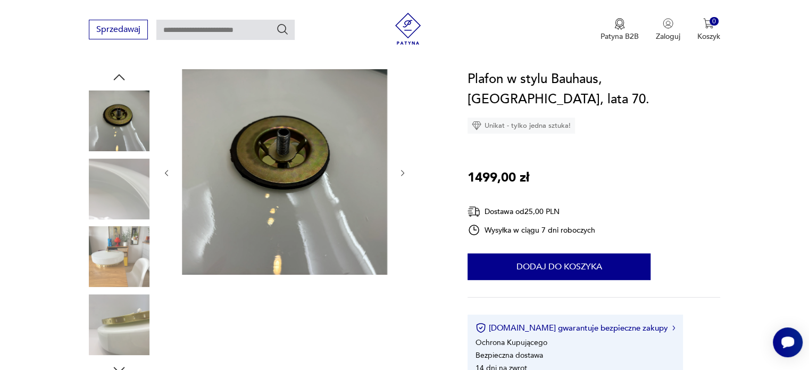
click at [402, 173] on icon "button" at bounding box center [402, 173] width 9 height 9
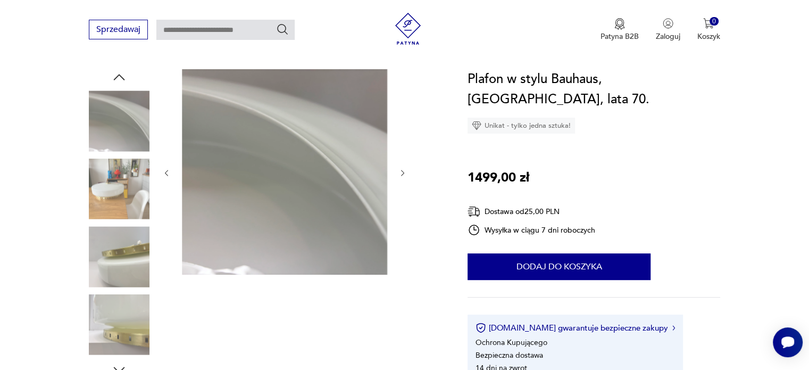
click at [402, 173] on icon "button" at bounding box center [402, 173] width 9 height 9
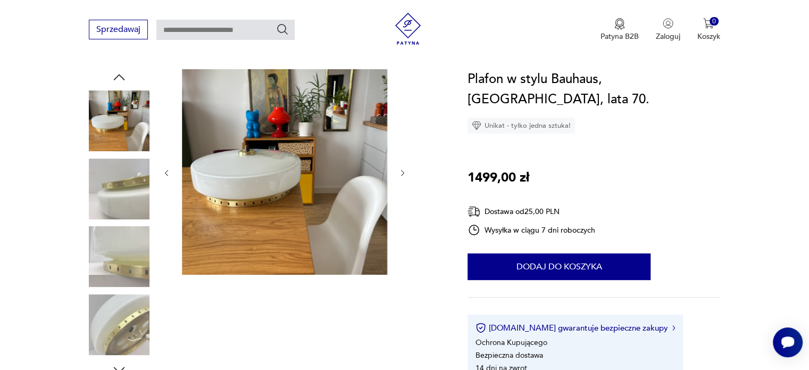
click at [402, 173] on icon "button" at bounding box center [402, 173] width 9 height 9
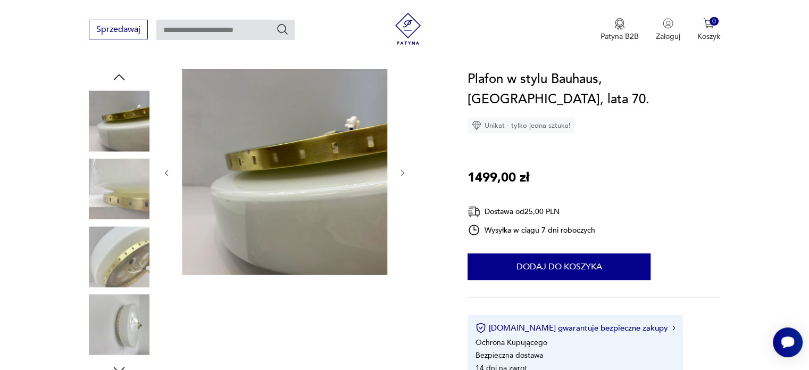
click at [402, 173] on icon "button" at bounding box center [402, 173] width 9 height 9
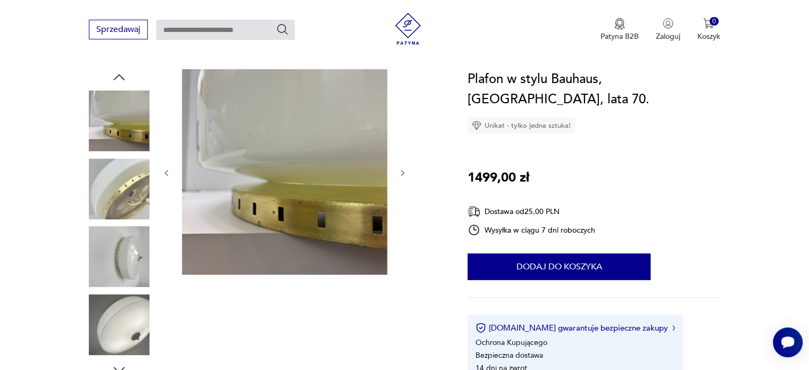
click at [402, 173] on icon "button" at bounding box center [402, 173] width 9 height 9
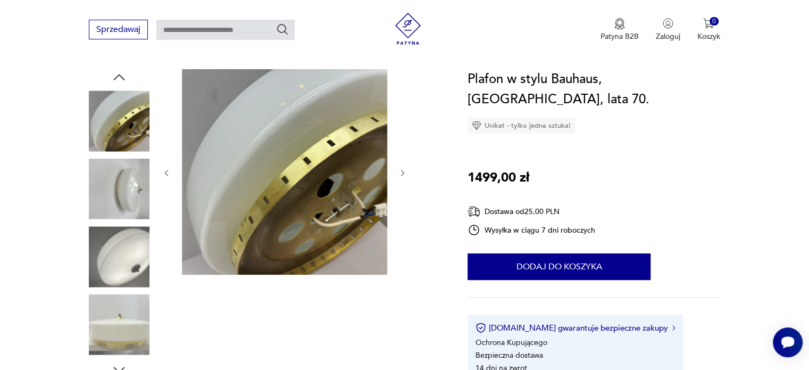
click at [402, 173] on icon "button" at bounding box center [402, 173] width 9 height 9
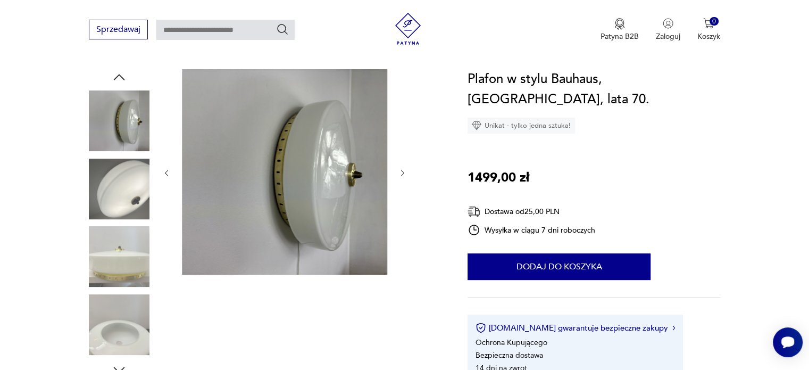
click at [402, 173] on icon "button" at bounding box center [402, 173] width 9 height 9
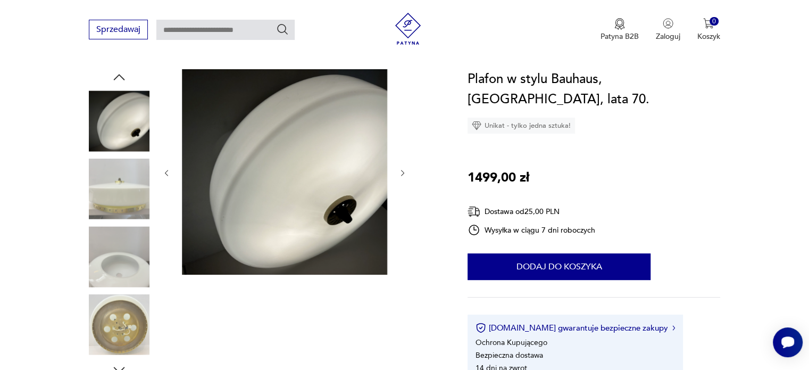
click at [402, 173] on icon "button" at bounding box center [402, 173] width 9 height 9
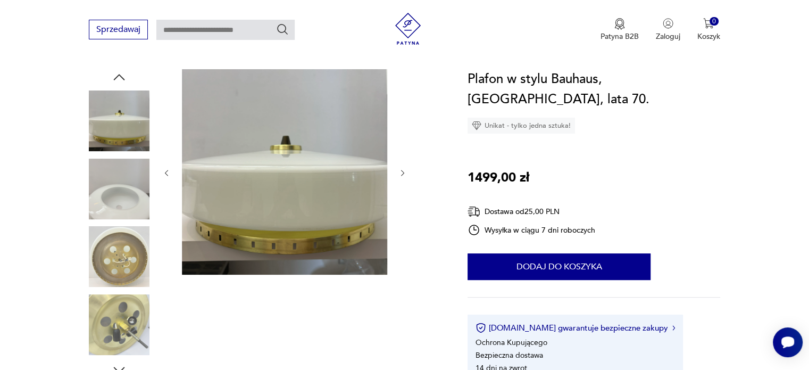
click at [402, 173] on icon "button" at bounding box center [402, 173] width 9 height 9
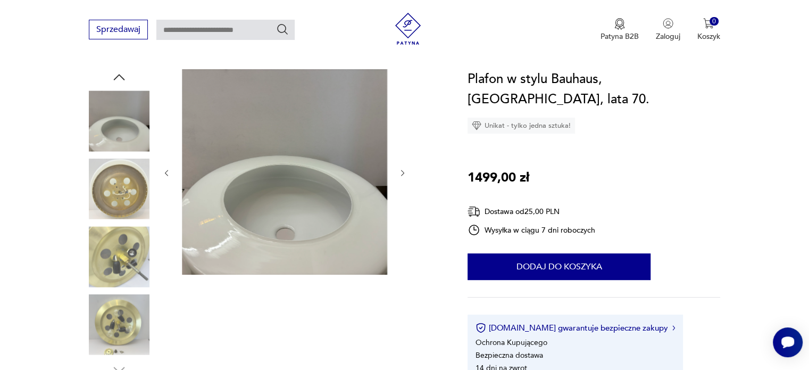
click at [168, 169] on icon "button" at bounding box center [166, 173] width 9 height 9
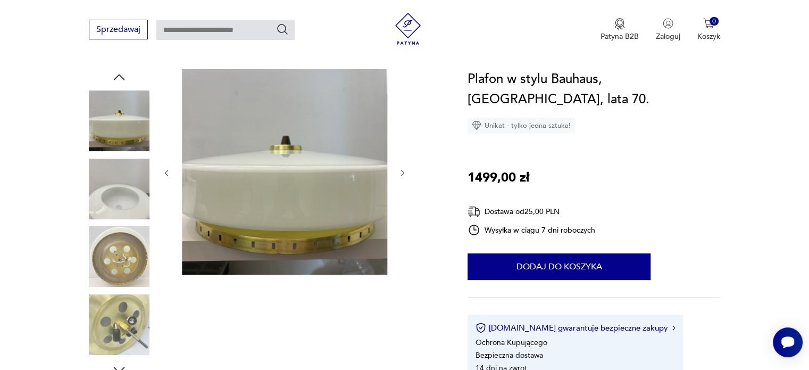
click at [167, 169] on icon "button" at bounding box center [166, 173] width 9 height 9
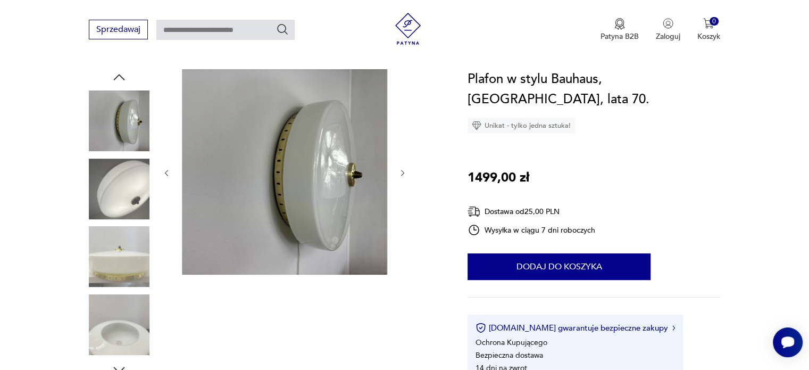
click at [167, 169] on icon "button" at bounding box center [166, 173] width 9 height 9
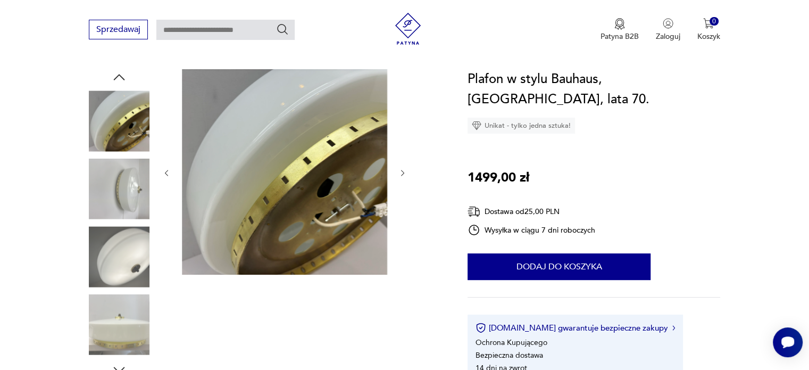
click at [167, 169] on icon "button" at bounding box center [166, 173] width 9 height 9
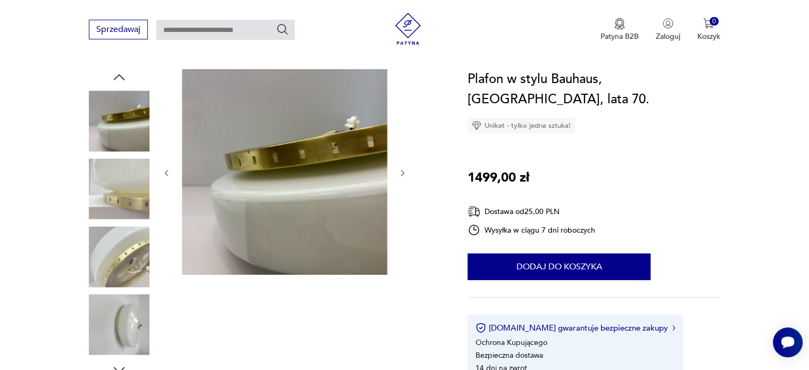
click at [167, 169] on icon "button" at bounding box center [166, 173] width 9 height 9
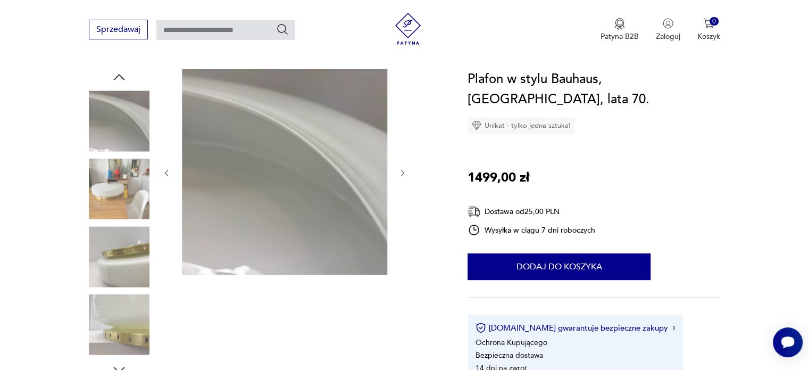
click at [167, 169] on icon "button" at bounding box center [166, 173] width 9 height 9
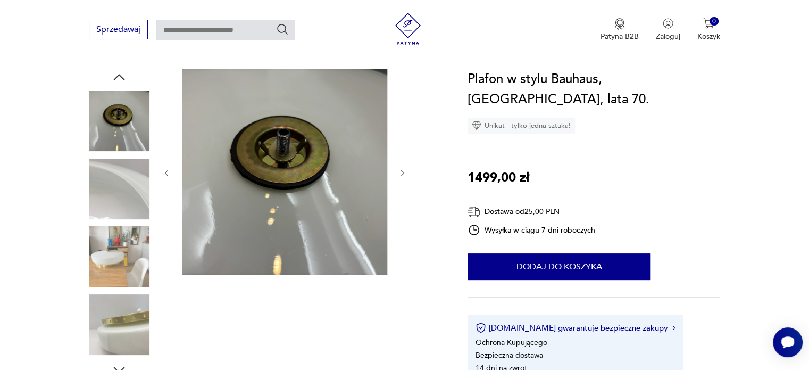
click at [167, 169] on icon "button" at bounding box center [166, 173] width 9 height 9
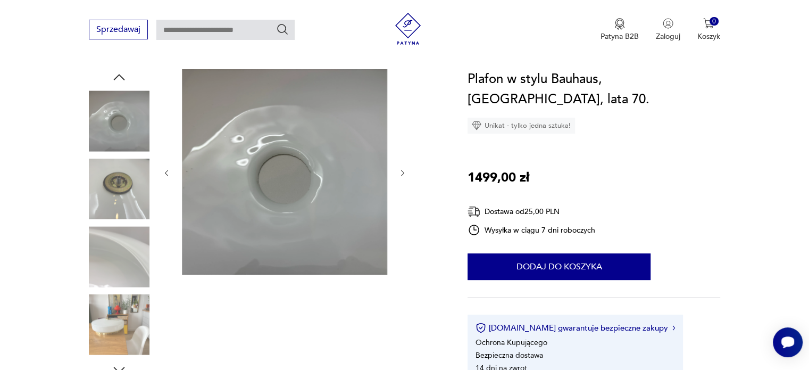
click at [167, 169] on icon "button" at bounding box center [166, 173] width 9 height 9
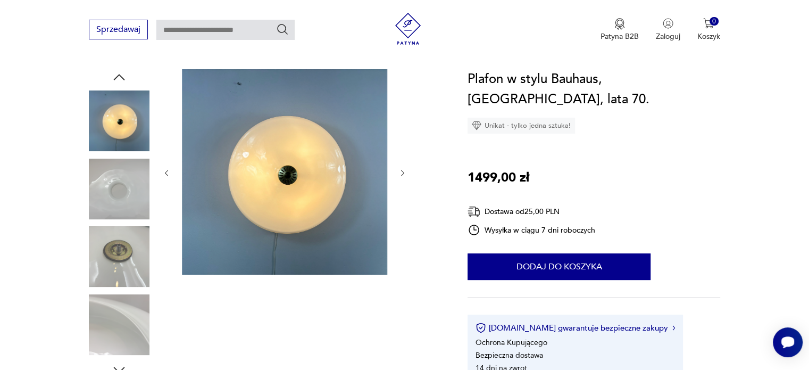
click at [167, 169] on icon "button" at bounding box center [166, 173] width 9 height 9
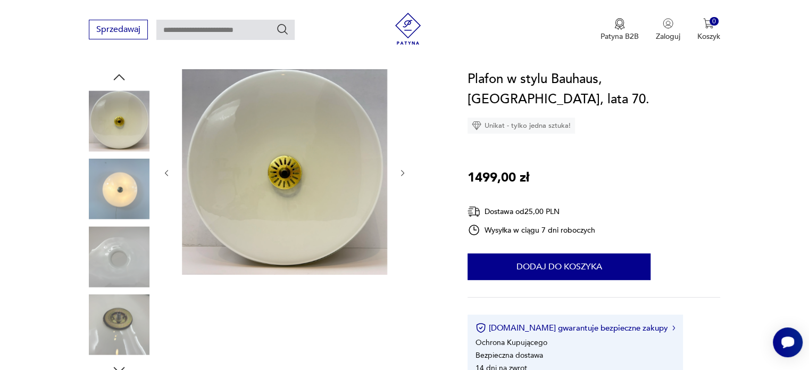
click at [167, 169] on icon "button" at bounding box center [166, 173] width 9 height 9
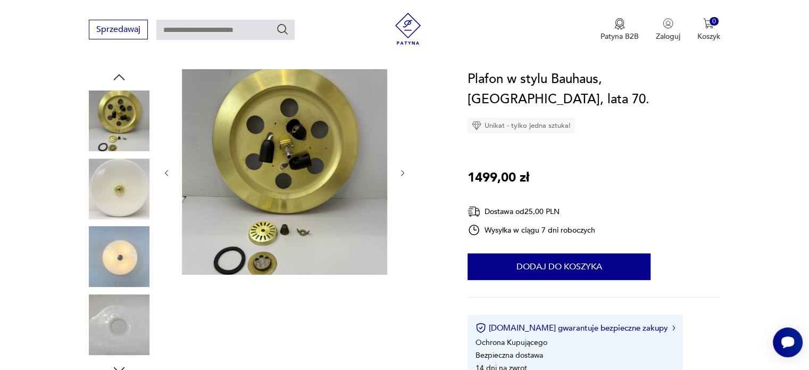
click at [167, 169] on icon "button" at bounding box center [166, 173] width 9 height 9
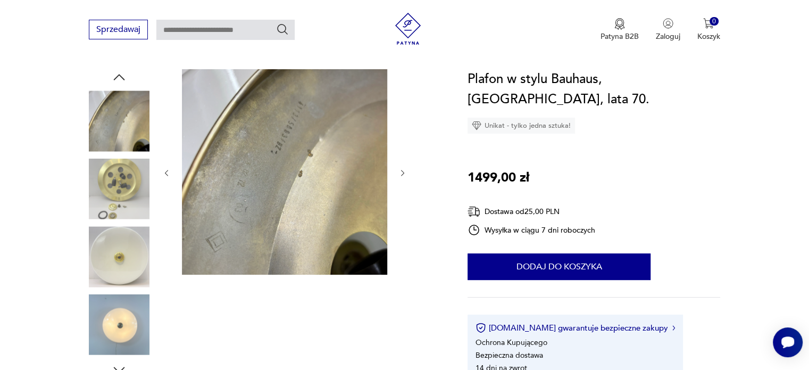
click at [406, 174] on icon "button" at bounding box center [402, 173] width 9 height 9
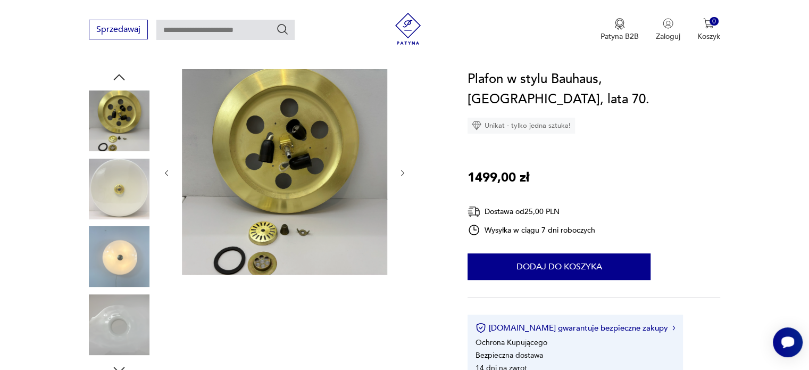
click at [406, 173] on icon "button" at bounding box center [402, 173] width 9 height 9
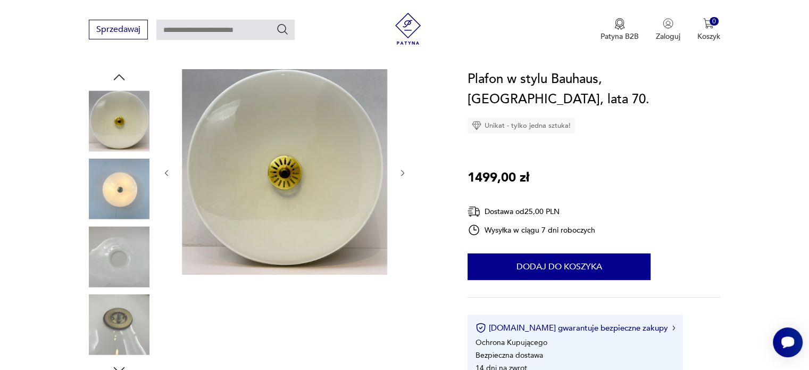
click at [124, 204] on img at bounding box center [119, 188] width 61 height 61
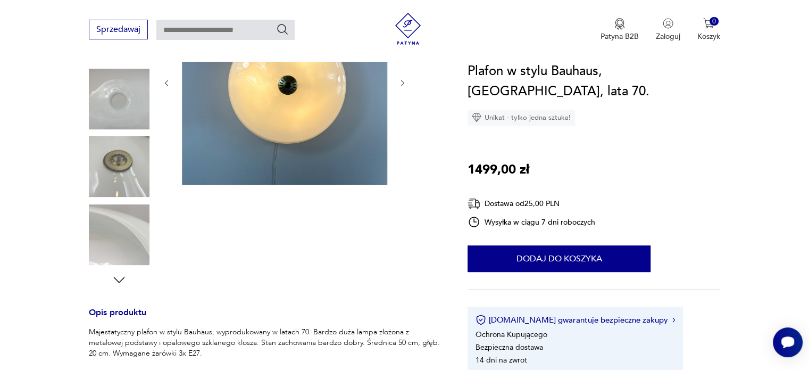
scroll to position [213, 0]
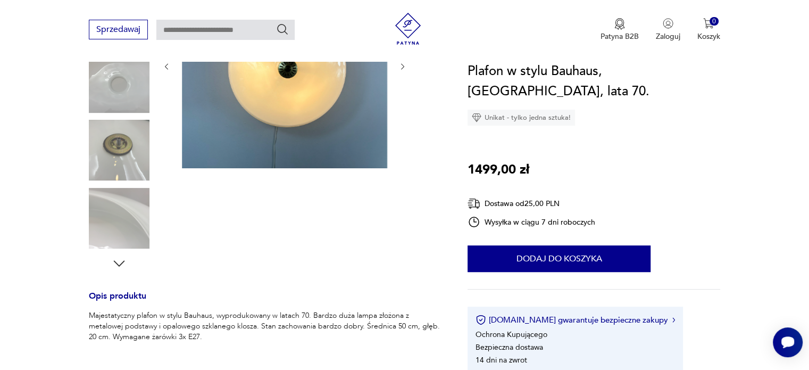
click at [129, 263] on div at bounding box center [119, 117] width 61 height 308
click at [118, 264] on icon "button" at bounding box center [119, 263] width 11 height 6
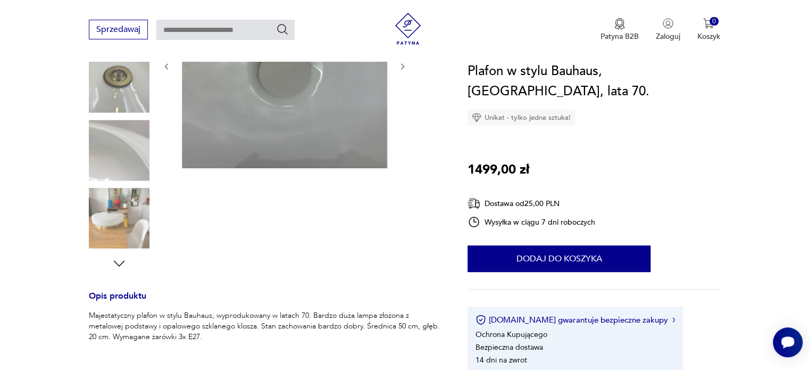
click at [119, 261] on icon "button" at bounding box center [119, 263] width 16 height 16
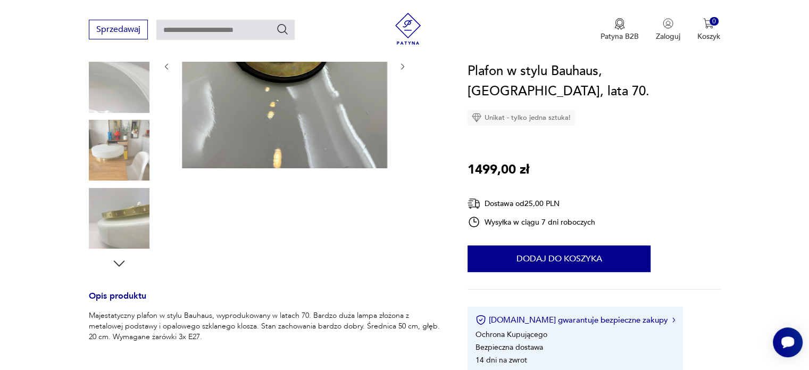
click at [119, 261] on icon "button" at bounding box center [119, 263] width 16 height 16
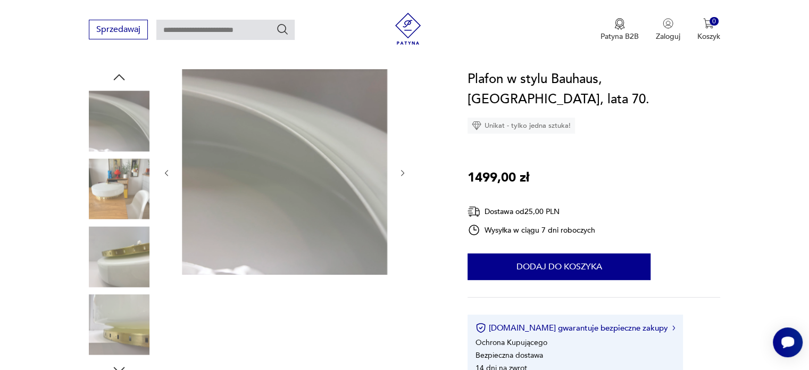
click at [127, 187] on img at bounding box center [119, 188] width 61 height 61
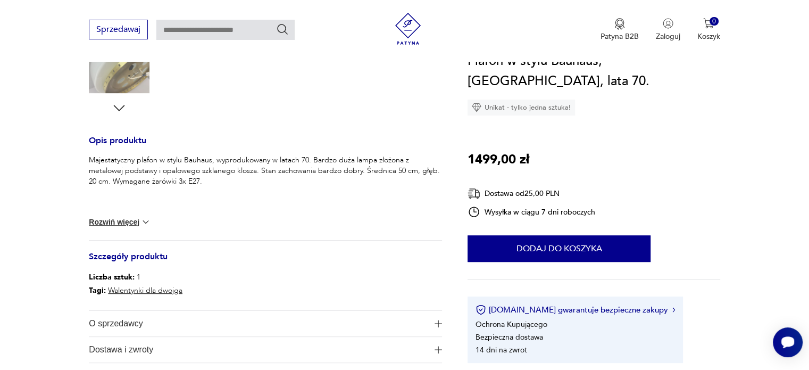
scroll to position [425, 0]
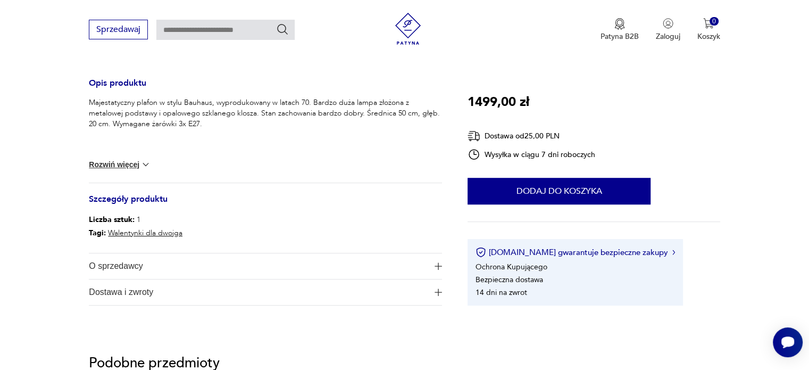
click at [127, 161] on button "Rozwiń więcej" at bounding box center [120, 164] width 62 height 11
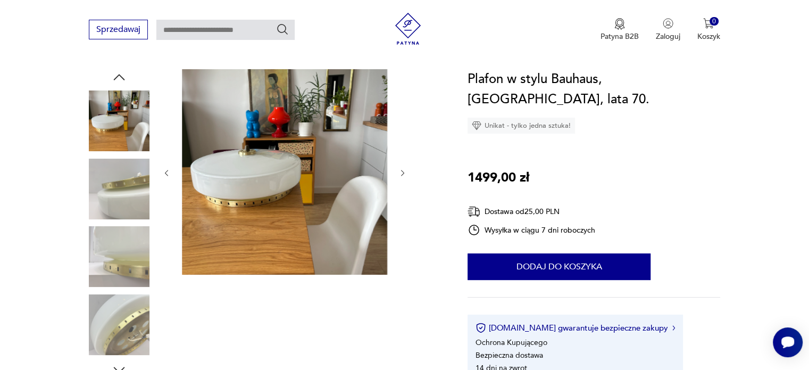
scroll to position [106, 0]
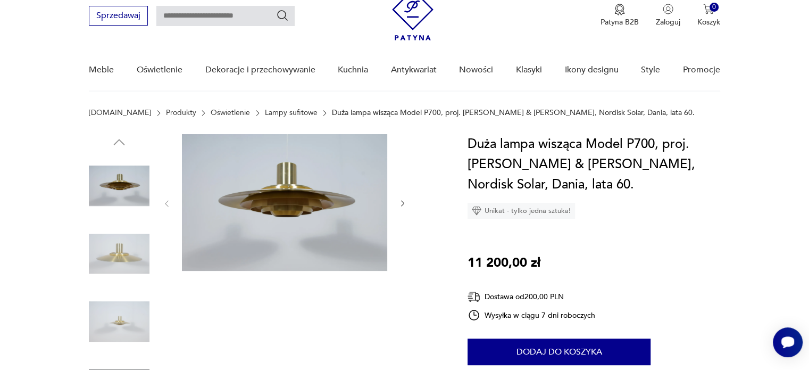
scroll to position [53, 0]
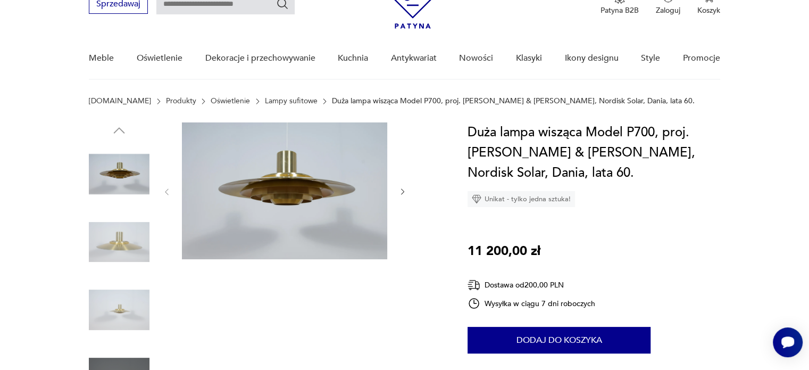
click at [396, 182] on div at bounding box center [284, 191] width 245 height 139
click at [405, 194] on icon "button" at bounding box center [402, 191] width 9 height 9
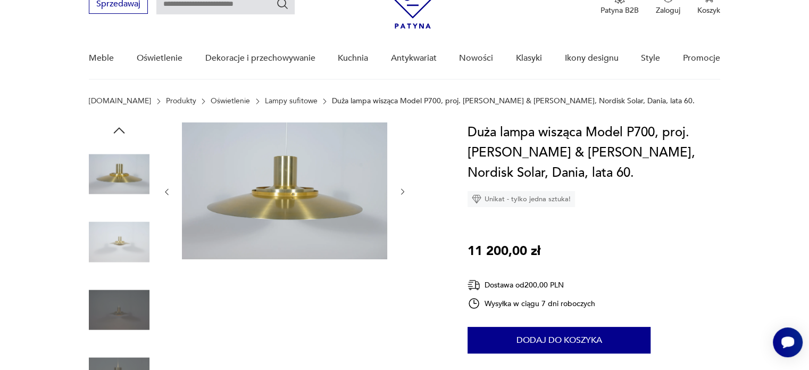
click at [400, 198] on div at bounding box center [284, 191] width 245 height 139
click at [407, 186] on div at bounding box center [265, 276] width 353 height 308
click at [401, 194] on icon "button" at bounding box center [402, 192] width 3 height 6
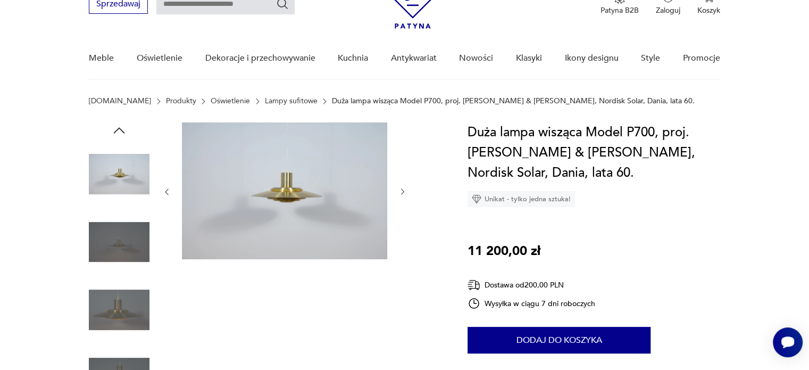
click at [401, 193] on icon "button" at bounding box center [402, 192] width 3 height 6
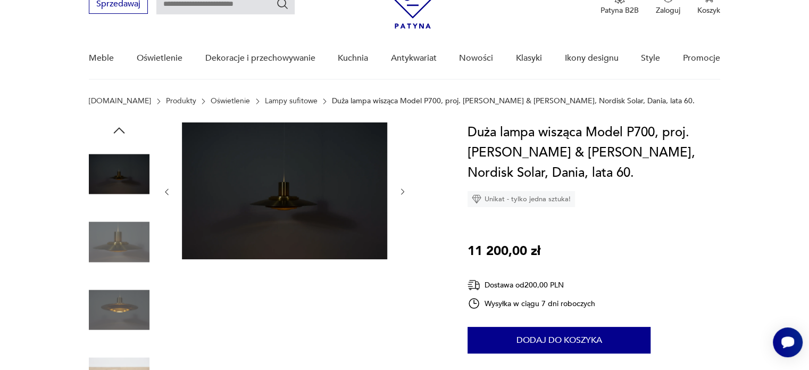
click at [401, 193] on icon "button" at bounding box center [402, 192] width 3 height 6
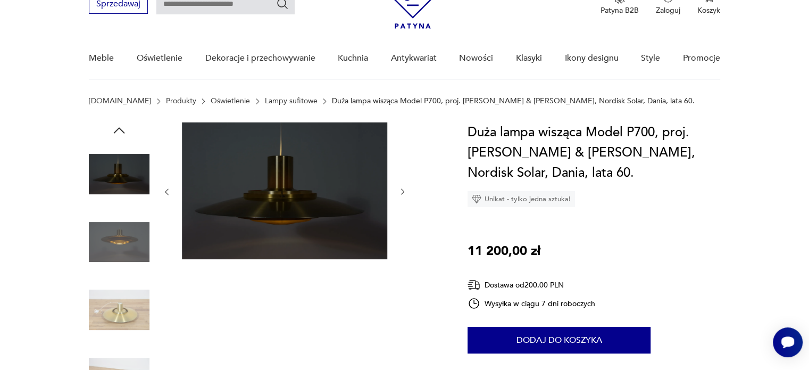
click at [401, 193] on icon "button" at bounding box center [402, 192] width 3 height 6
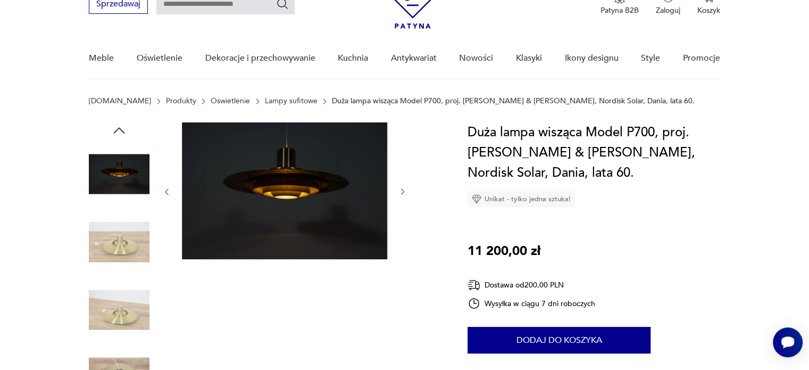
click at [401, 193] on icon "button" at bounding box center [402, 192] width 3 height 6
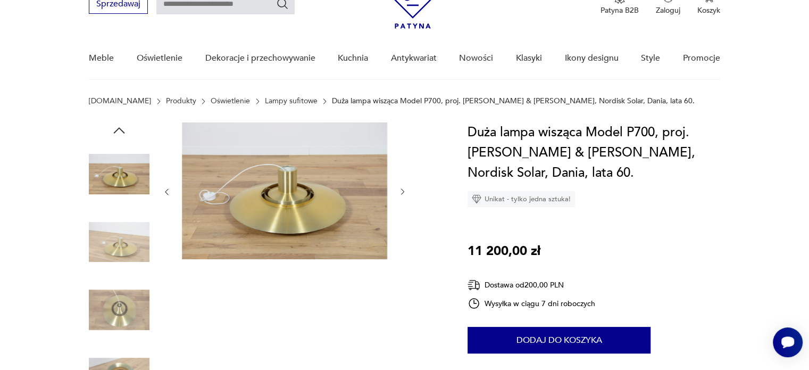
click at [401, 193] on icon "button" at bounding box center [402, 192] width 3 height 6
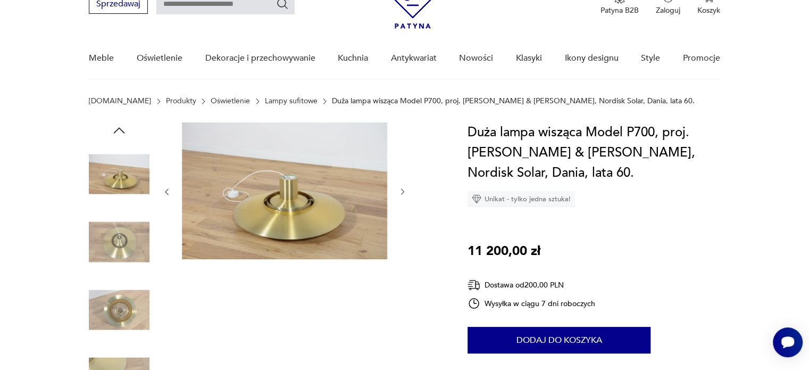
click at [401, 193] on icon "button" at bounding box center [402, 192] width 3 height 6
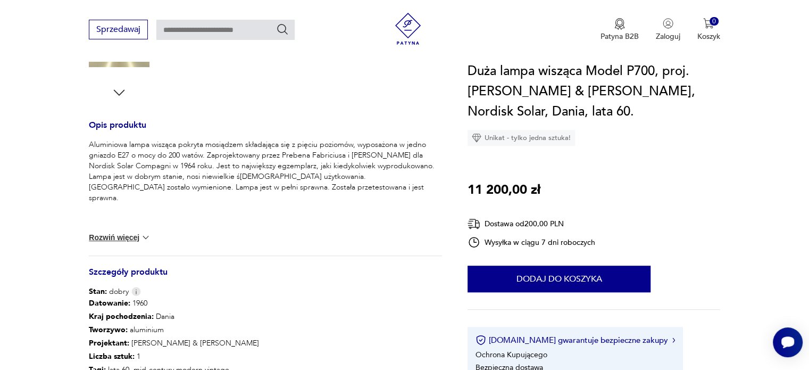
scroll to position [372, 0]
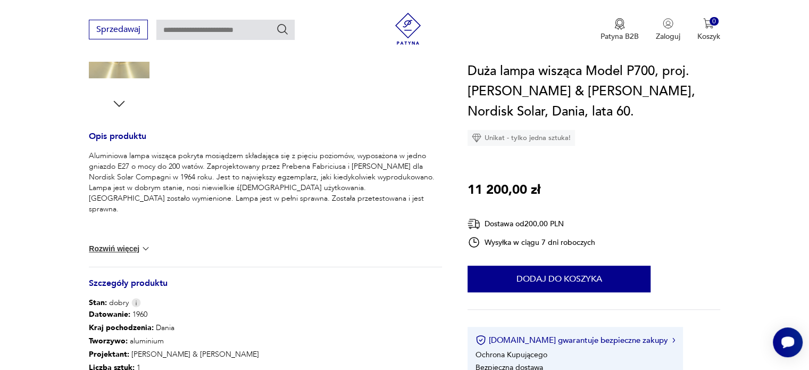
click at [119, 250] on button "Rozwiń więcej" at bounding box center [120, 248] width 62 height 11
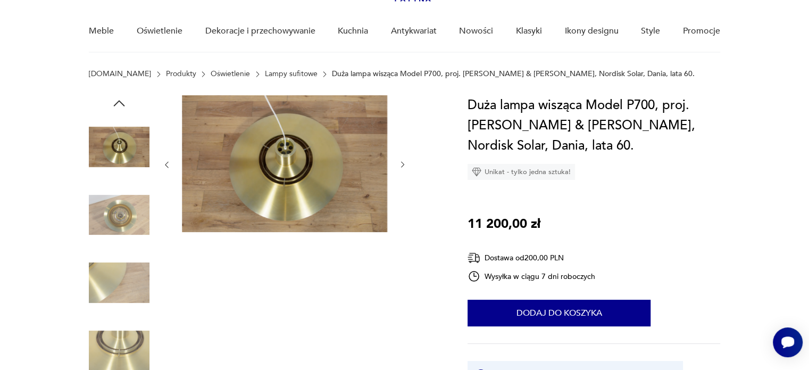
scroll to position [53, 0]
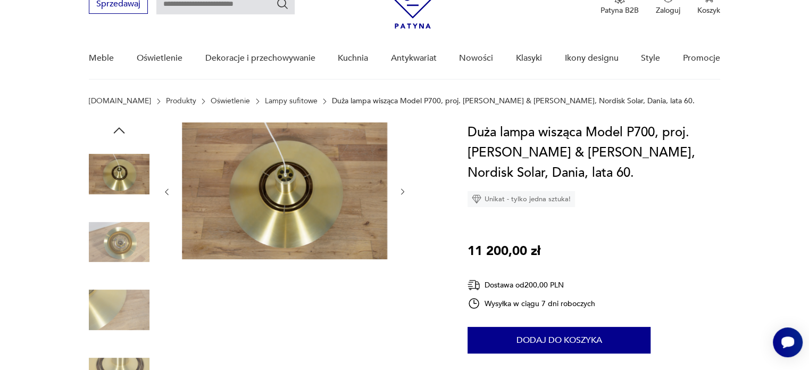
click at [396, 190] on div at bounding box center [284, 191] width 245 height 139
click at [398, 193] on icon "button" at bounding box center [402, 191] width 9 height 9
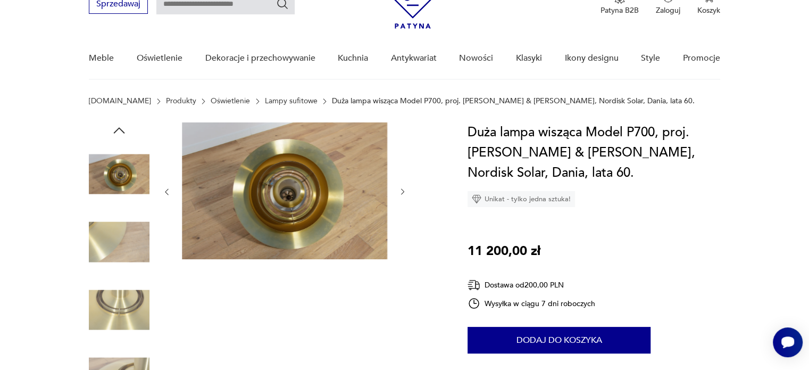
click at [399, 192] on icon "button" at bounding box center [402, 191] width 9 height 9
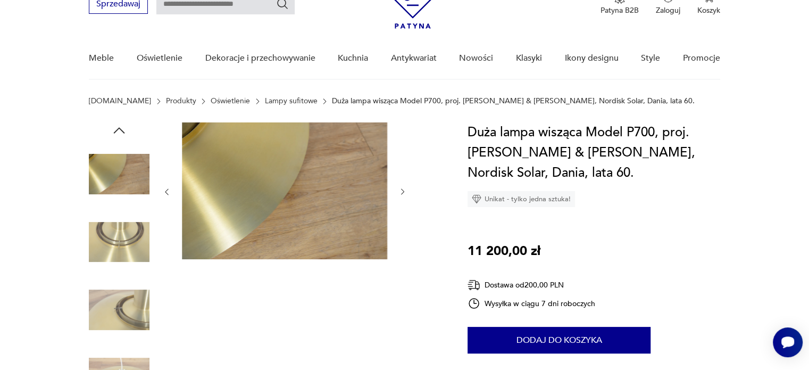
click at [399, 192] on icon "button" at bounding box center [402, 191] width 9 height 9
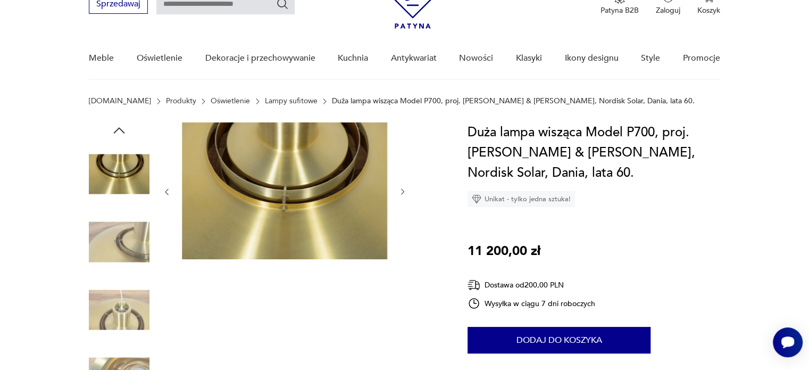
click at [399, 192] on icon "button" at bounding box center [402, 191] width 9 height 9
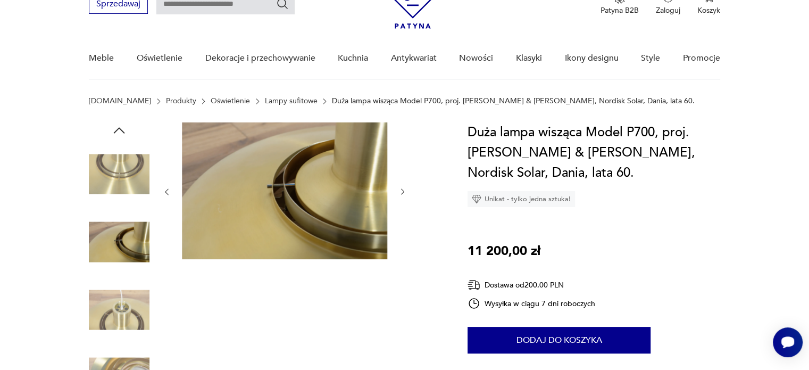
click at [399, 192] on icon "button" at bounding box center [402, 191] width 9 height 9
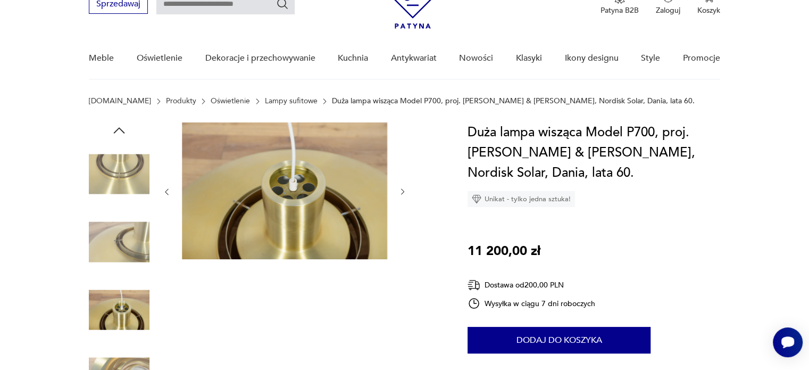
click at [123, 128] on icon "button" at bounding box center [119, 130] width 16 height 16
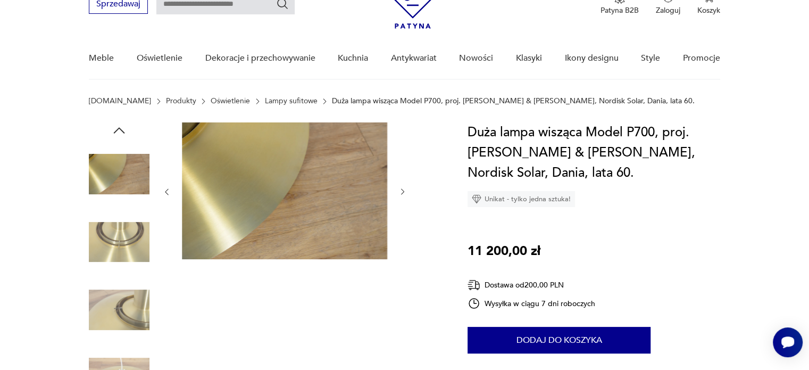
click at [124, 129] on icon "button" at bounding box center [119, 130] width 16 height 16
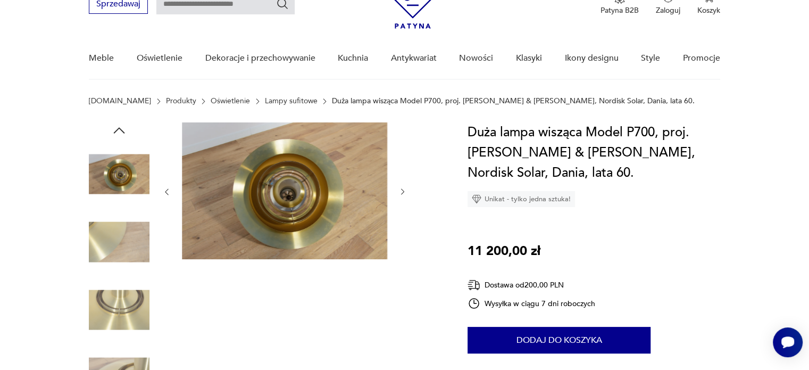
click at [124, 129] on icon "button" at bounding box center [119, 130] width 16 height 16
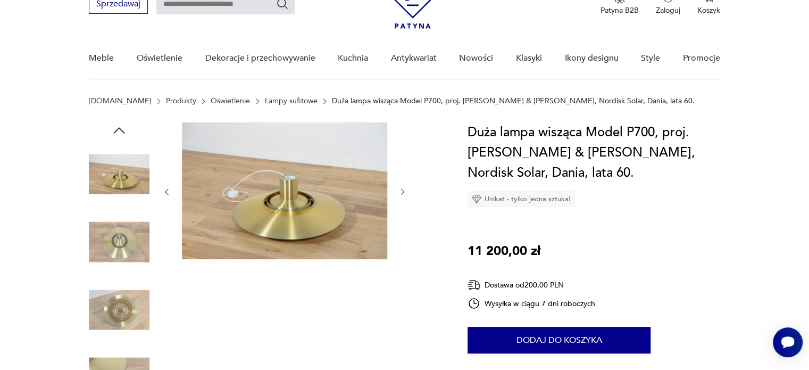
click at [124, 129] on icon "button" at bounding box center [119, 130] width 16 height 16
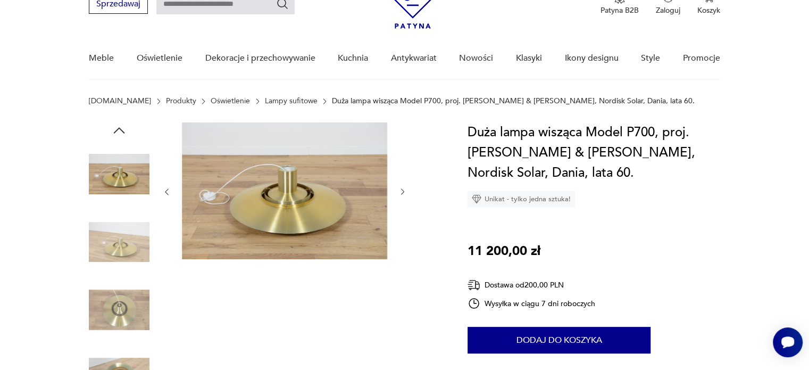
click at [123, 129] on icon "button" at bounding box center [119, 130] width 16 height 16
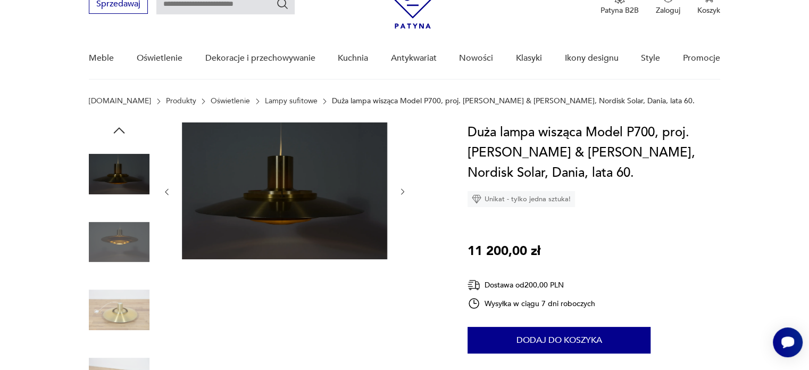
click at [125, 127] on icon "button" at bounding box center [119, 130] width 16 height 16
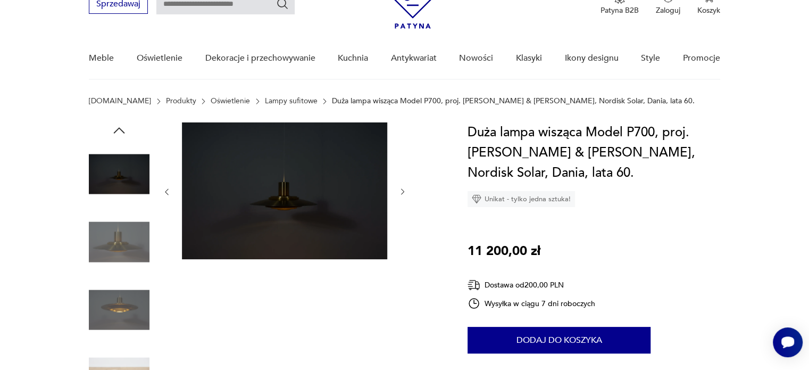
click at [124, 127] on icon "button" at bounding box center [119, 130] width 16 height 16
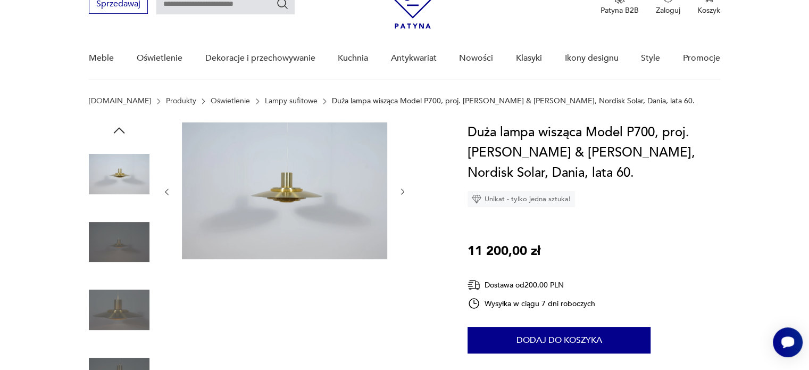
click at [124, 127] on icon "button" at bounding box center [119, 130] width 16 height 16
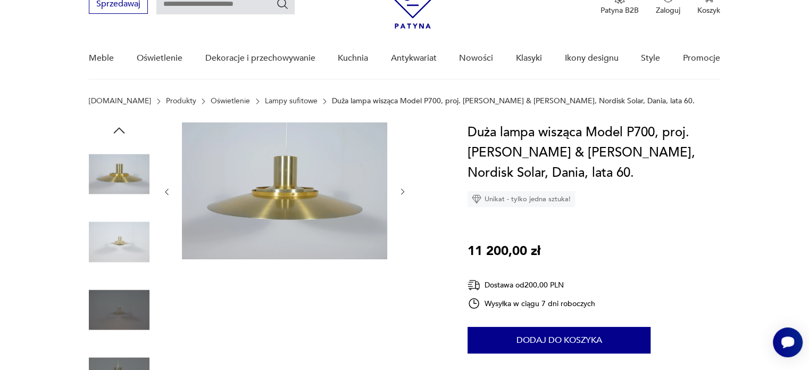
click at [122, 127] on icon "button" at bounding box center [119, 130] width 16 height 16
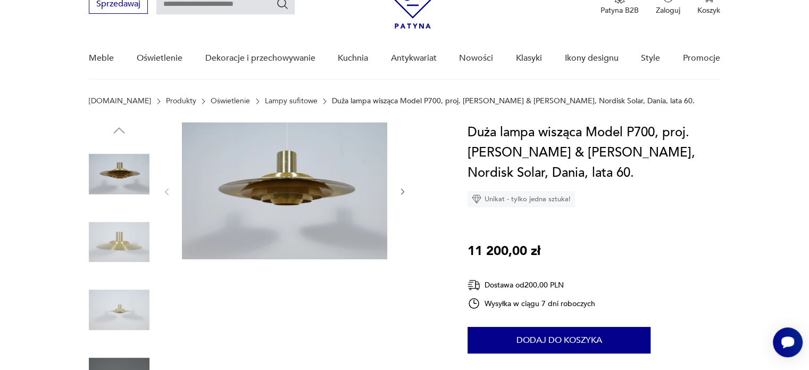
click at [124, 265] on img at bounding box center [119, 242] width 61 height 61
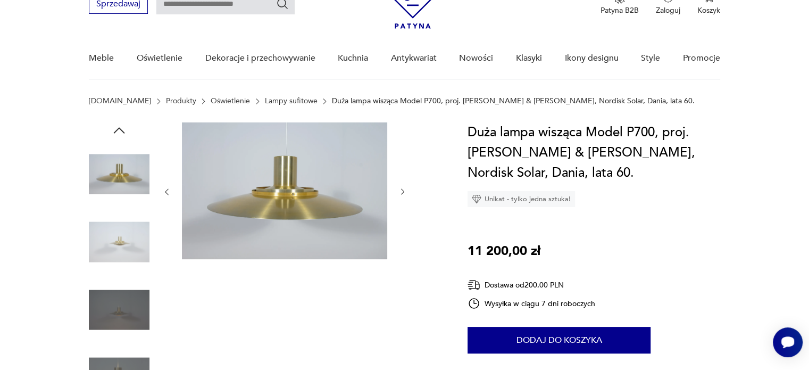
click at [132, 205] on div at bounding box center [119, 175] width 61 height 63
click at [132, 182] on img at bounding box center [119, 174] width 61 height 61
click at [120, 144] on img at bounding box center [119, 174] width 61 height 61
click at [117, 125] on icon "button" at bounding box center [119, 130] width 16 height 16
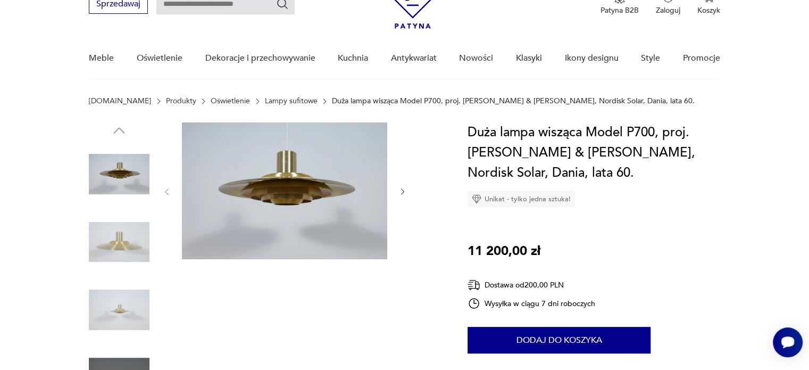
click at [115, 227] on img at bounding box center [119, 242] width 61 height 61
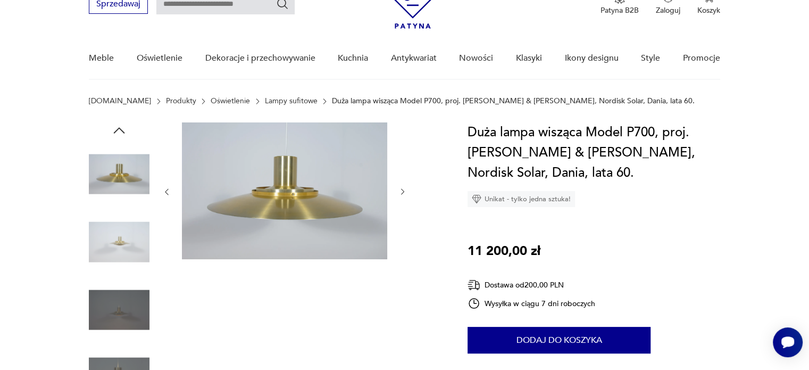
click at [126, 127] on icon "button" at bounding box center [119, 130] width 16 height 16
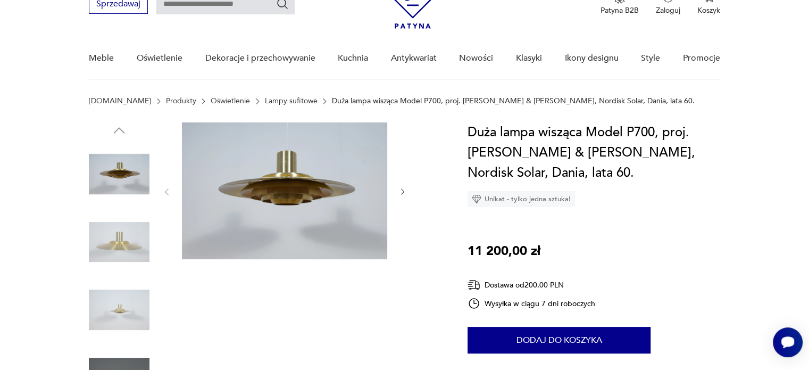
click at [131, 181] on img at bounding box center [119, 174] width 61 height 61
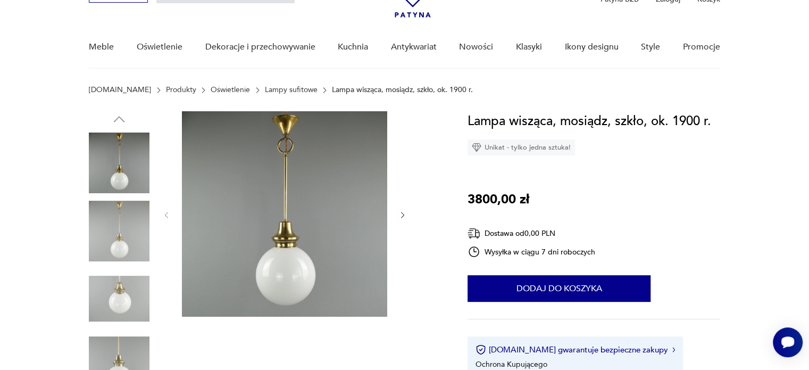
scroll to position [53, 0]
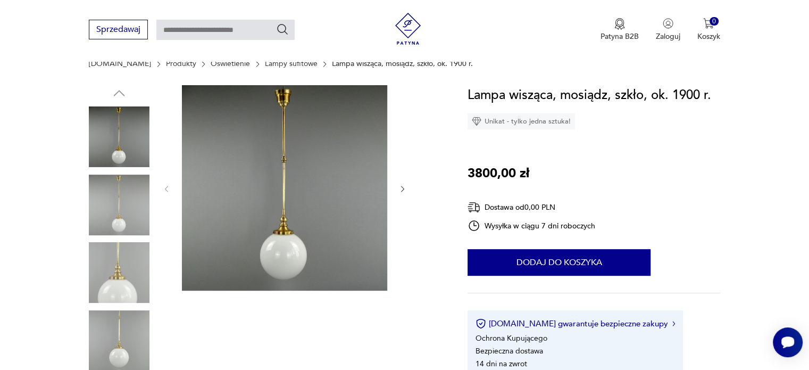
scroll to position [160, 0]
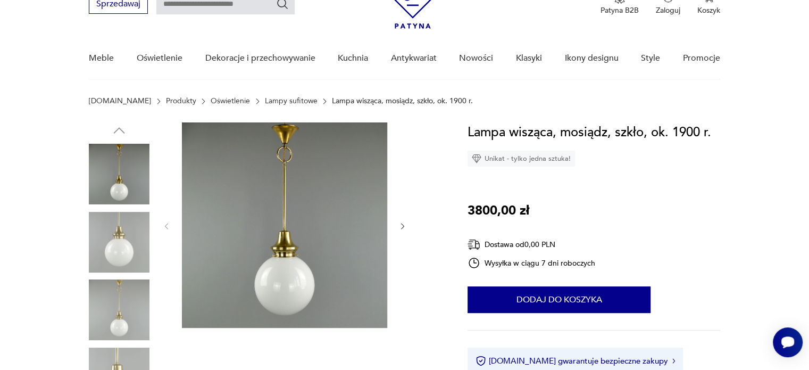
click at [402, 230] on button "button" at bounding box center [402, 226] width 9 height 11
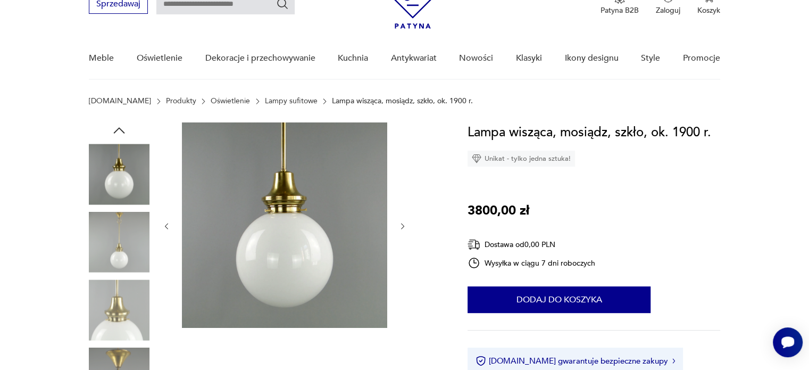
click at [402, 228] on icon "button" at bounding box center [402, 226] width 9 height 9
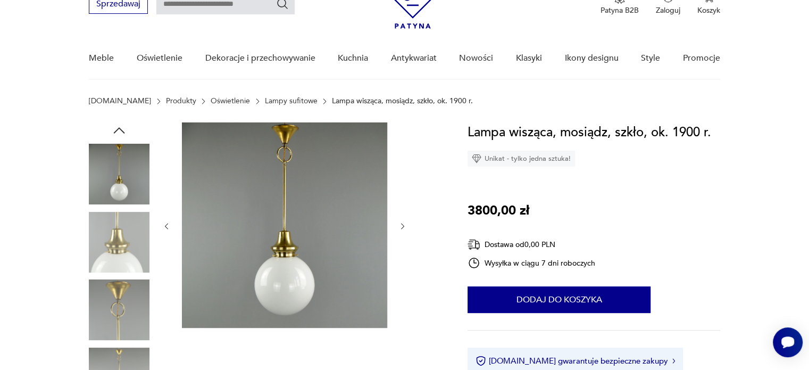
click at [402, 228] on icon "button" at bounding box center [402, 226] width 9 height 9
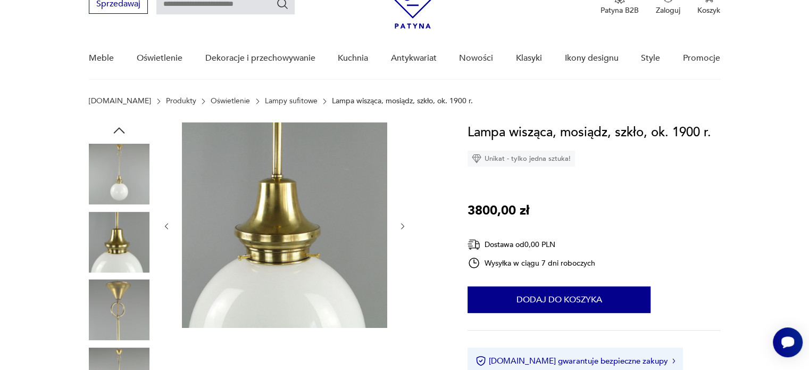
click at [402, 228] on icon "button" at bounding box center [402, 226] width 9 height 9
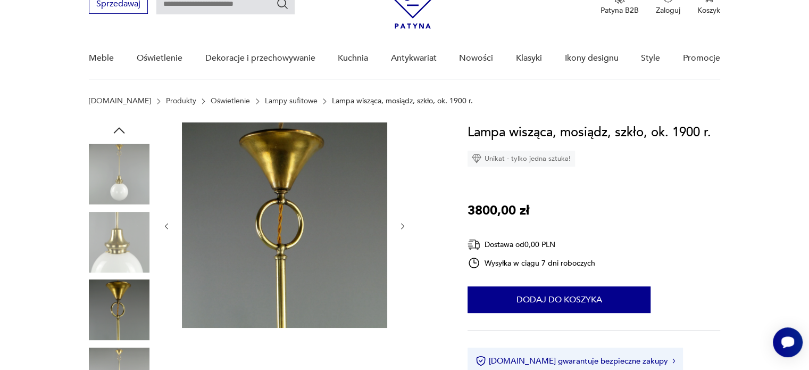
click at [402, 228] on icon "button" at bounding box center [402, 226] width 9 height 9
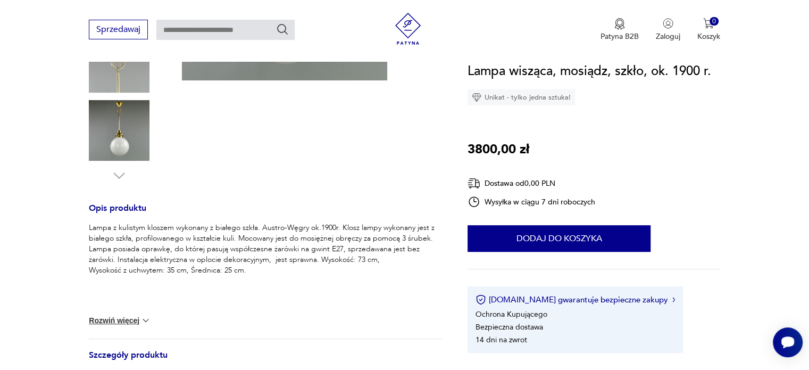
scroll to position [319, 0]
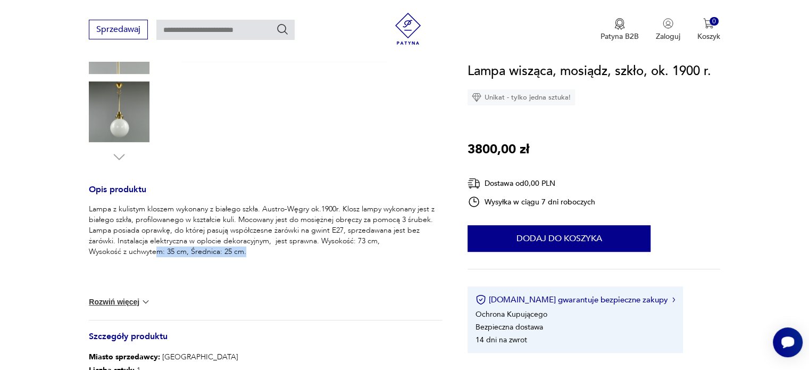
drag, startPoint x: 158, startPoint y: 248, endPoint x: 273, endPoint y: 265, distance: 115.6
click at [268, 264] on div "Lampa z kulistym kloszem wykonany z białego szkła. Austro-Węgry ok.1900r. Klosz…" at bounding box center [265, 245] width 353 height 82
click at [279, 263] on div "Lampa z kulistym kloszem wykonany z białego szkła. Austro-Węgry ok.1900r. Klosz…" at bounding box center [265, 245] width 353 height 82
drag, startPoint x: 321, startPoint y: 241, endPoint x: 387, endPoint y: 246, distance: 65.6
click at [387, 246] on p "Lampa z kulistym kloszem wykonany z białego szkła. Austro-Węgry ok.1900r. Klosz…" at bounding box center [265, 230] width 353 height 53
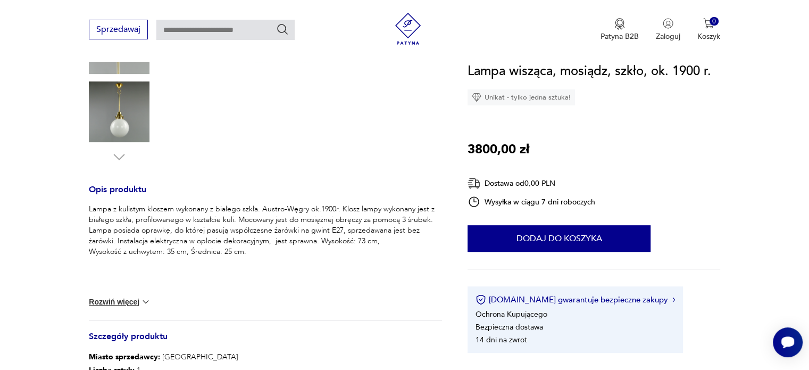
click at [368, 247] on p "Lampa z kulistym kloszem wykonany z białego szkła. Austro-Węgry ok.1900r. Klosz…" at bounding box center [265, 230] width 353 height 53
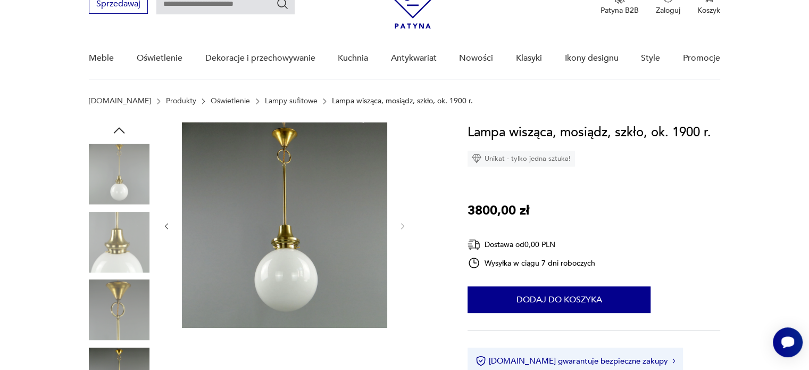
scroll to position [106, 0]
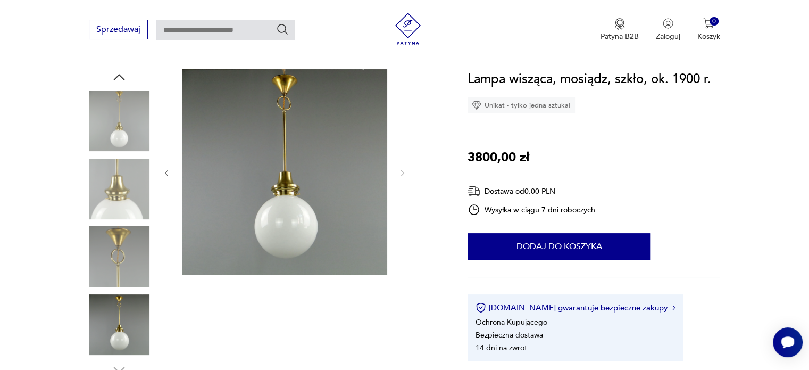
click at [171, 174] on div at bounding box center [284, 172] width 245 height 207
click at [167, 174] on icon "button" at bounding box center [166, 173] width 9 height 9
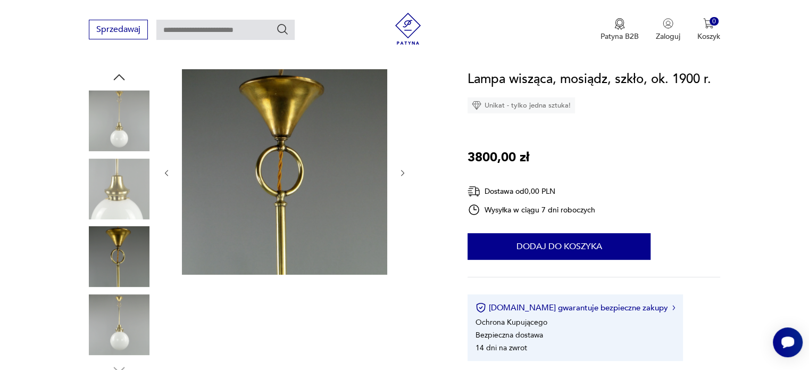
click at [167, 173] on icon "button" at bounding box center [166, 173] width 9 height 9
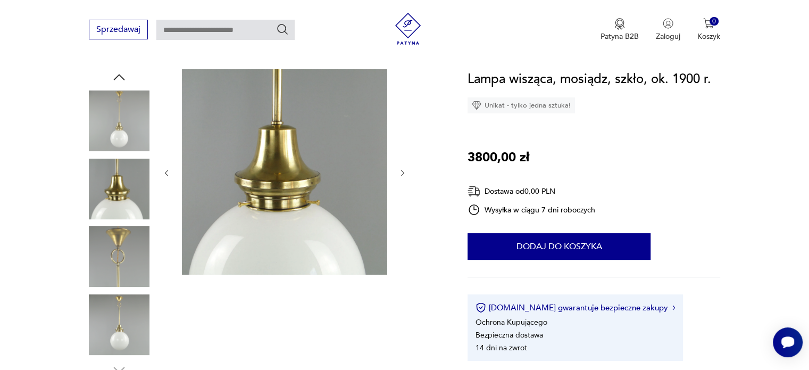
click at [167, 173] on icon "button" at bounding box center [166, 173] width 9 height 9
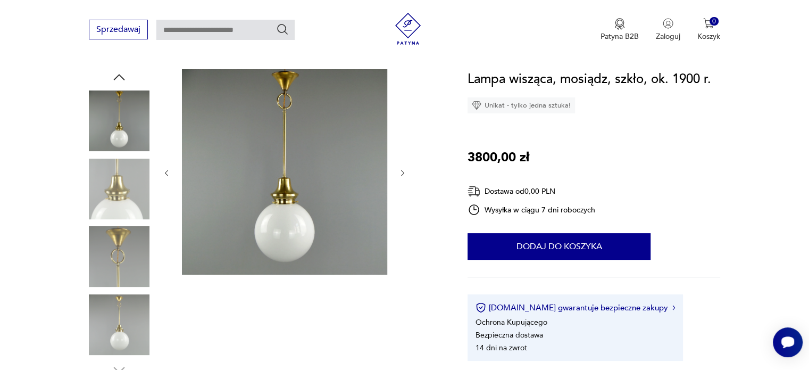
click at [167, 173] on icon "button" at bounding box center [166, 173] width 9 height 9
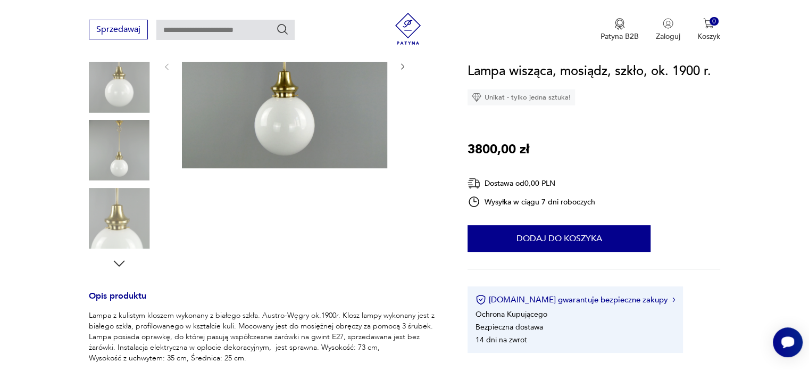
scroll to position [310, 0]
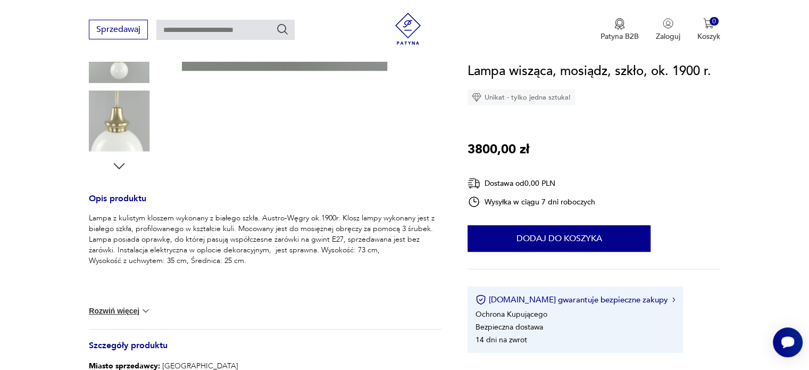
click at [270, 284] on div "Lampa z kulistym kloszem wykonany z białego szkła. Austro-Węgry ok.1900r. Klosz…" at bounding box center [265, 254] width 353 height 82
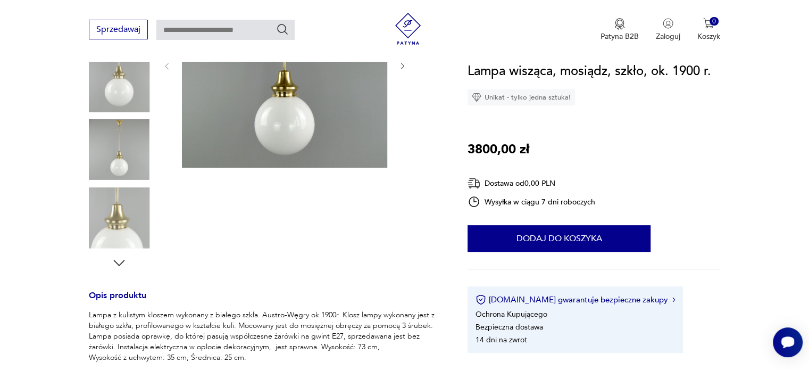
scroll to position [97, 0]
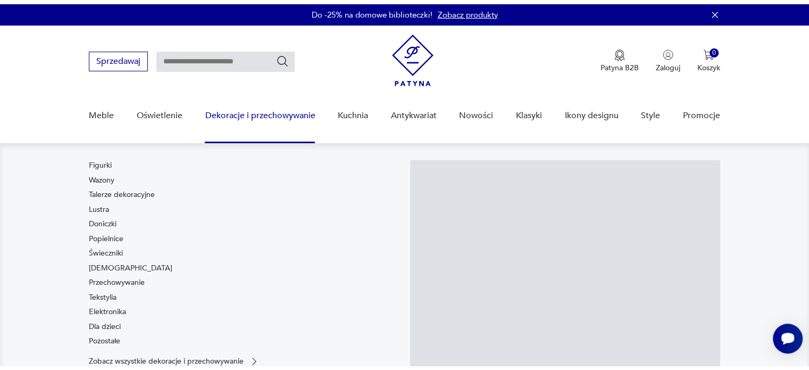
scroll to position [106, 0]
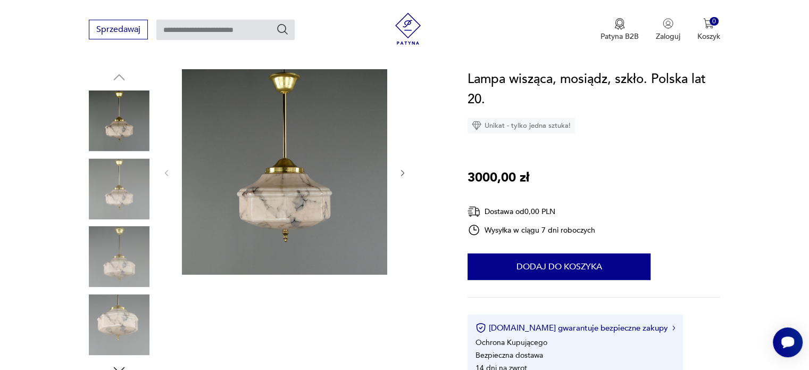
click at [403, 166] on div at bounding box center [284, 172] width 245 height 207
click at [397, 171] on div at bounding box center [284, 172] width 245 height 207
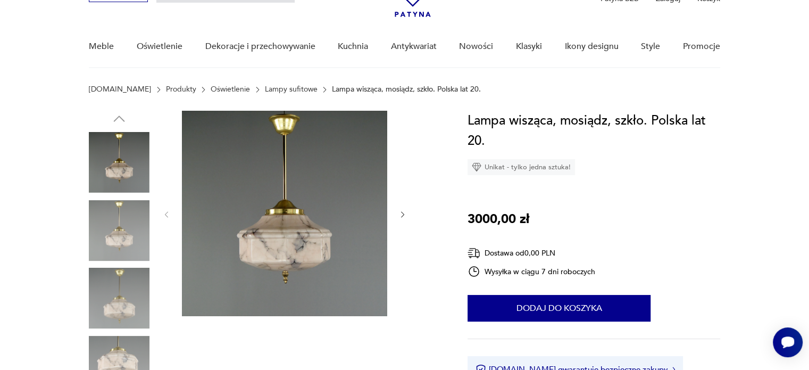
scroll to position [53, 0]
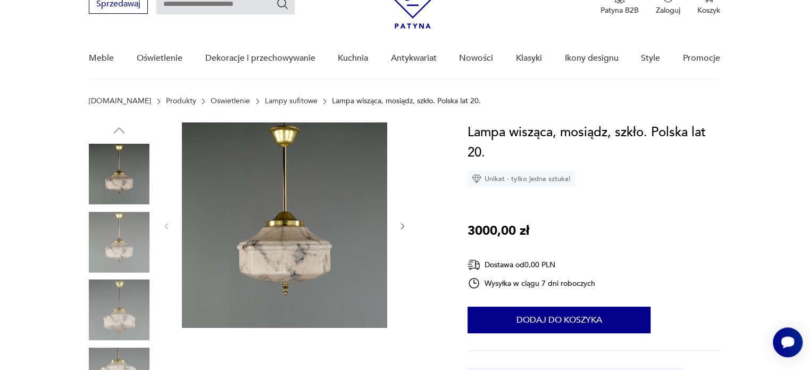
click at [400, 217] on div at bounding box center [284, 225] width 245 height 207
click at [398, 227] on icon "button" at bounding box center [402, 226] width 9 height 9
click at [403, 225] on icon "button" at bounding box center [402, 226] width 9 height 9
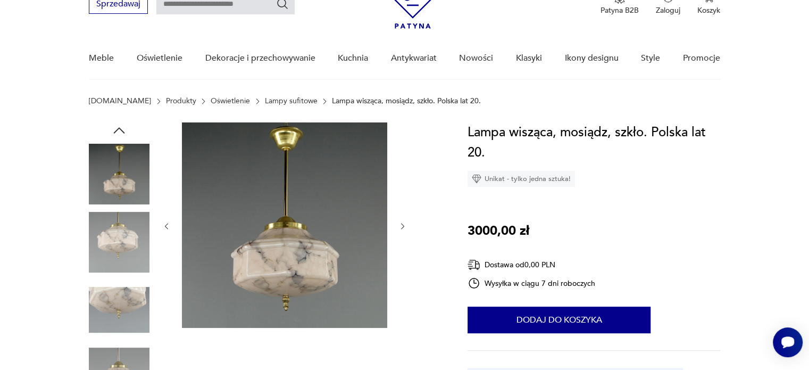
click at [403, 225] on icon "button" at bounding box center [402, 226] width 9 height 9
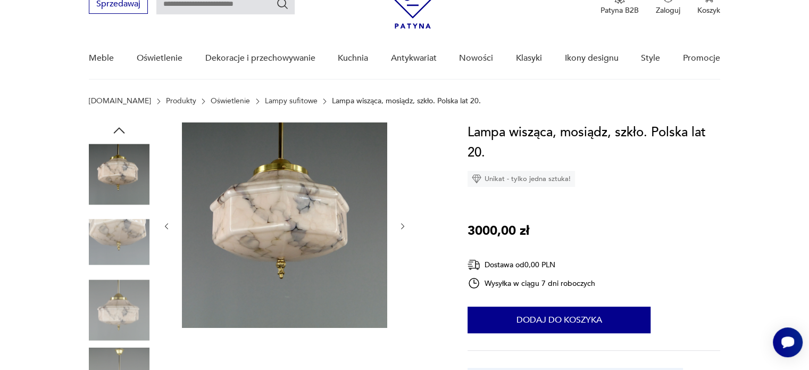
click at [403, 225] on icon "button" at bounding box center [402, 226] width 9 height 9
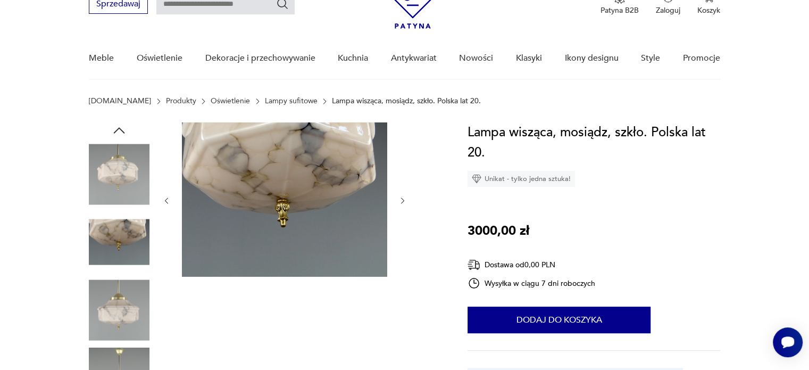
click at [405, 198] on icon "button" at bounding box center [402, 200] width 9 height 9
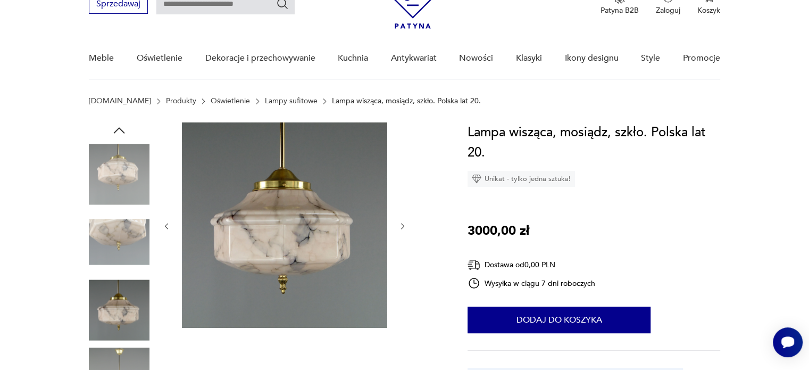
click at [406, 224] on icon "button" at bounding box center [402, 226] width 9 height 9
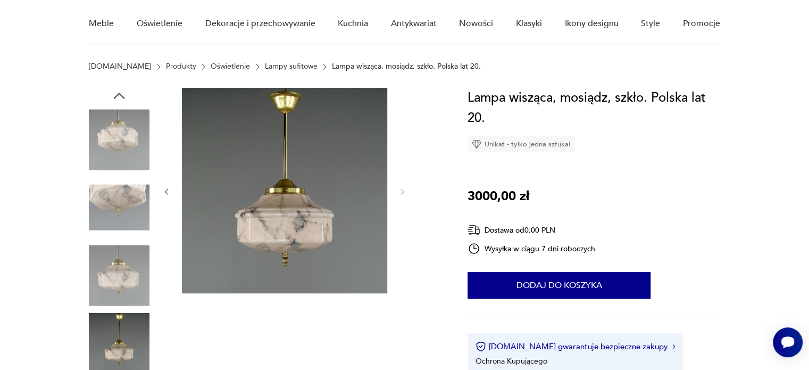
scroll to position [106, 0]
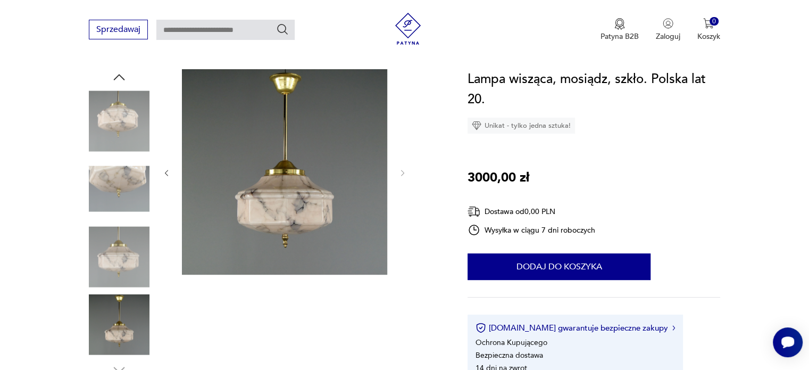
drag, startPoint x: 174, startPoint y: 175, endPoint x: 166, endPoint y: 177, distance: 8.0
click at [174, 175] on div at bounding box center [284, 172] width 245 height 207
click at [166, 176] on icon "button" at bounding box center [166, 173] width 9 height 9
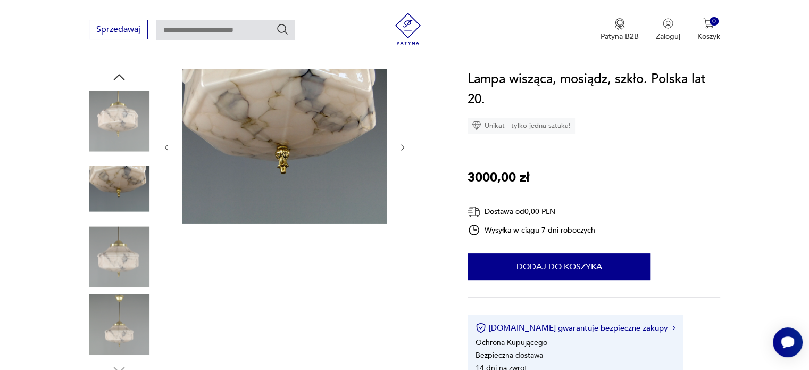
click at [166, 176] on div at bounding box center [284, 147] width 245 height 156
click at [161, 146] on div at bounding box center [265, 223] width 353 height 308
click at [164, 146] on icon "button" at bounding box center [166, 147] width 9 height 9
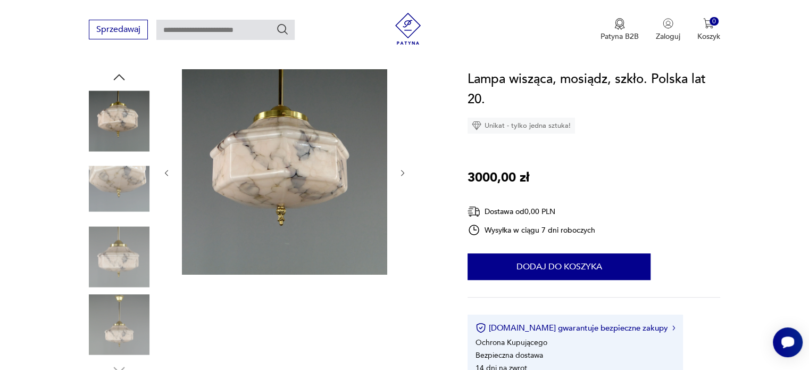
click at [164, 146] on div at bounding box center [284, 172] width 245 height 207
click at [170, 159] on div at bounding box center [284, 172] width 245 height 207
click at [166, 169] on icon "button" at bounding box center [166, 173] width 9 height 9
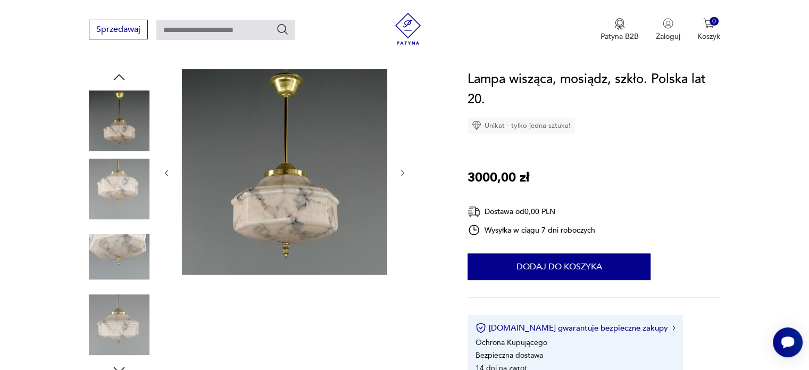
click at [166, 172] on icon "button" at bounding box center [166, 173] width 9 height 9
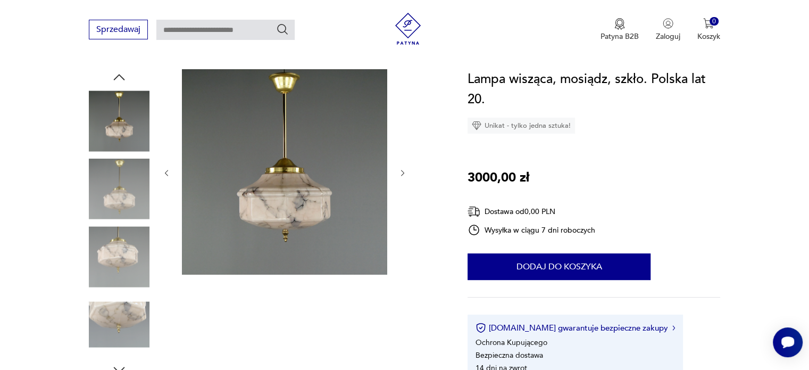
click at [169, 176] on icon "button" at bounding box center [166, 173] width 9 height 9
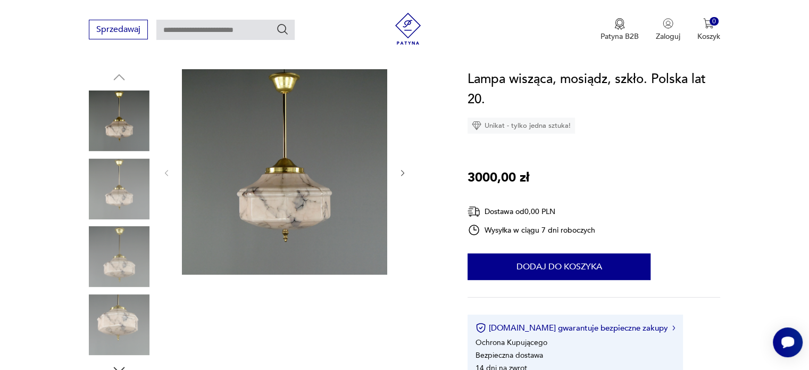
click at [414, 178] on div at bounding box center [265, 223] width 353 height 308
click at [399, 175] on icon "button" at bounding box center [402, 173] width 9 height 9
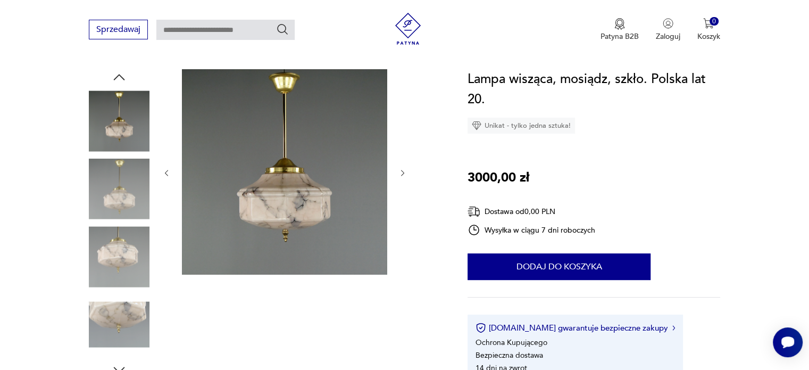
click at [401, 173] on icon "button" at bounding box center [402, 173] width 9 height 9
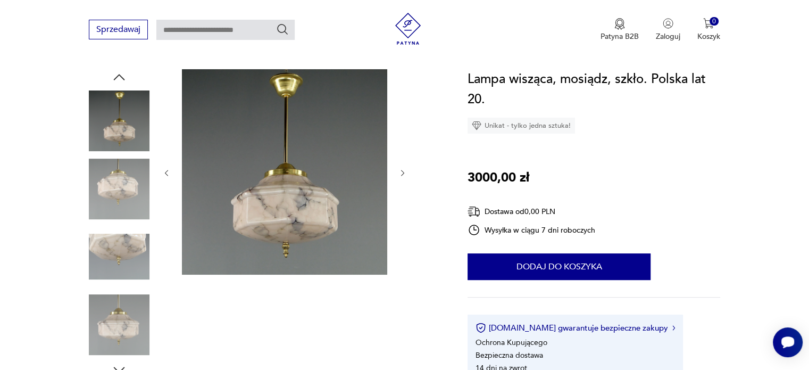
click at [401, 173] on icon "button" at bounding box center [402, 173] width 9 height 9
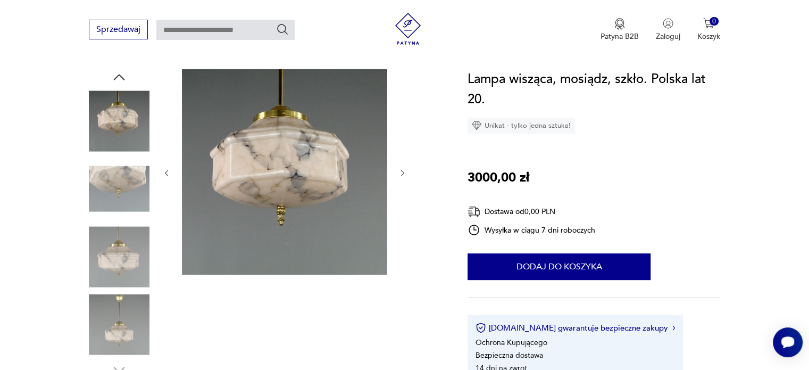
click at [397, 177] on div at bounding box center [284, 172] width 245 height 207
click at [406, 174] on icon "button" at bounding box center [402, 173] width 9 height 9
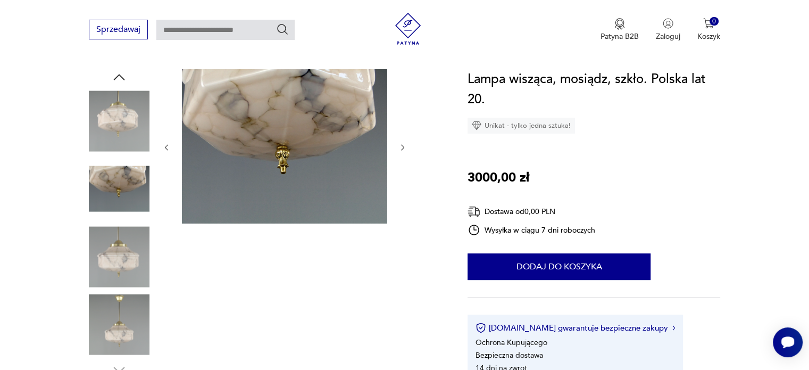
click at [406, 145] on icon "button" at bounding box center [402, 147] width 9 height 9
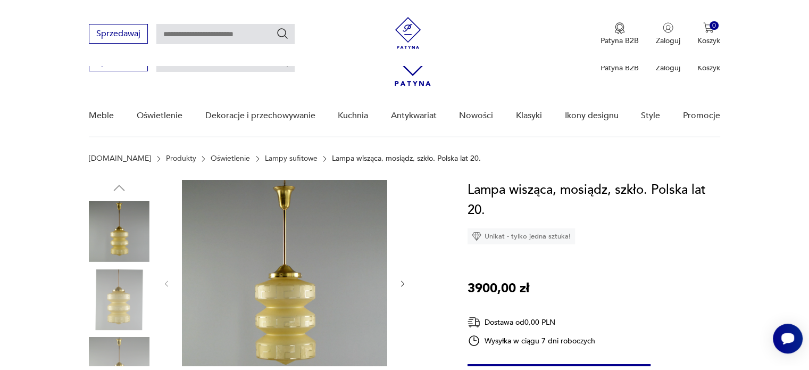
scroll to position [106, 0]
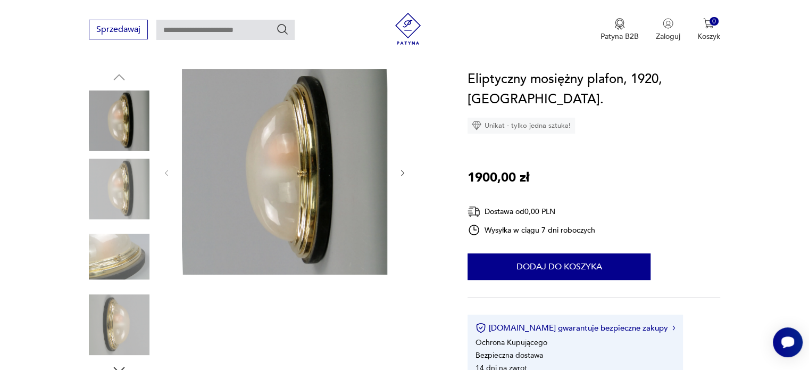
click at [405, 171] on icon "button" at bounding box center [402, 173] width 9 height 9
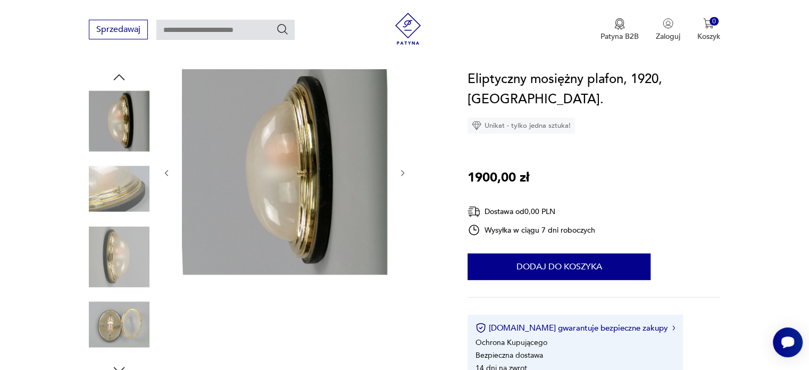
click at [405, 175] on icon "button" at bounding box center [402, 173] width 9 height 9
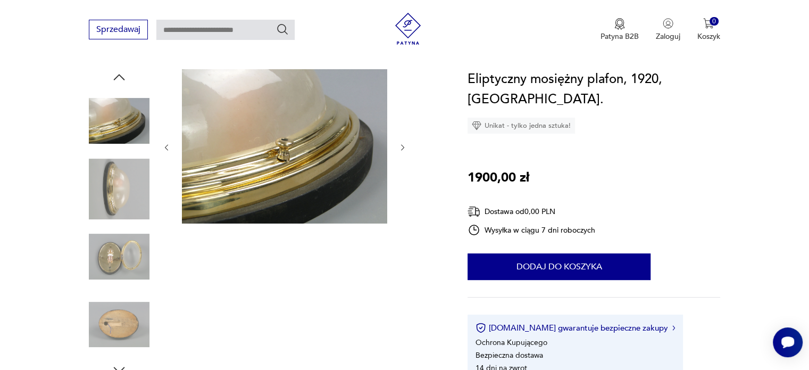
click at [400, 149] on icon "button" at bounding box center [402, 147] width 9 height 9
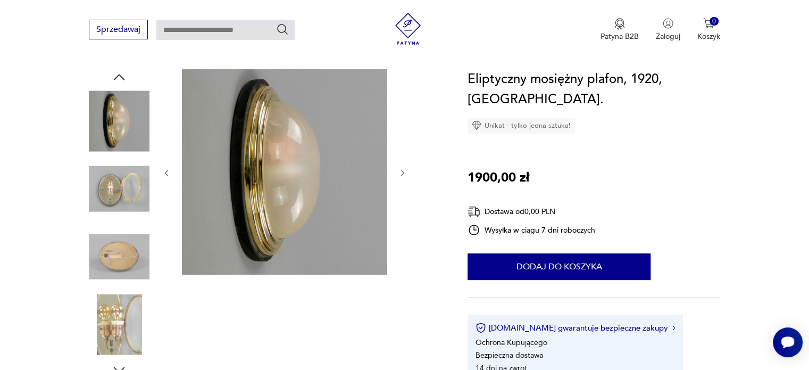
click at [405, 171] on icon "button" at bounding box center [402, 173] width 9 height 9
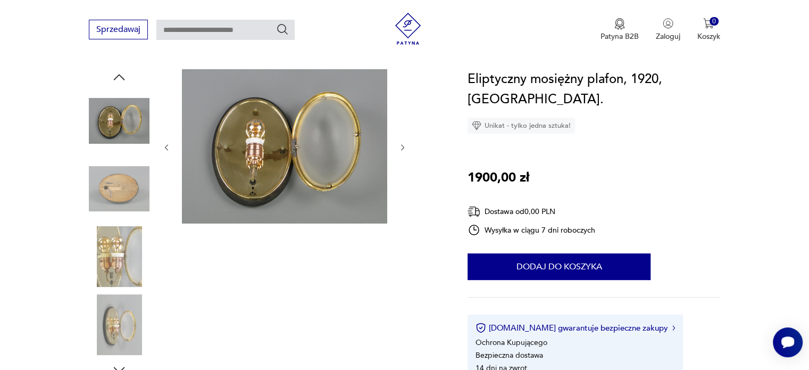
click at [400, 148] on icon "button" at bounding box center [402, 147] width 9 height 9
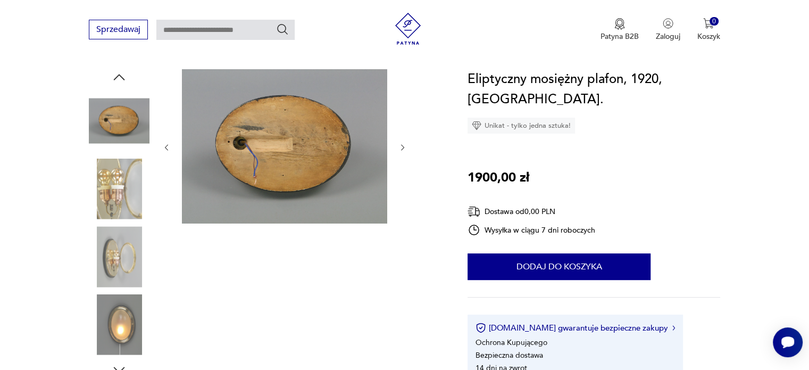
click at [400, 148] on icon "button" at bounding box center [402, 147] width 9 height 9
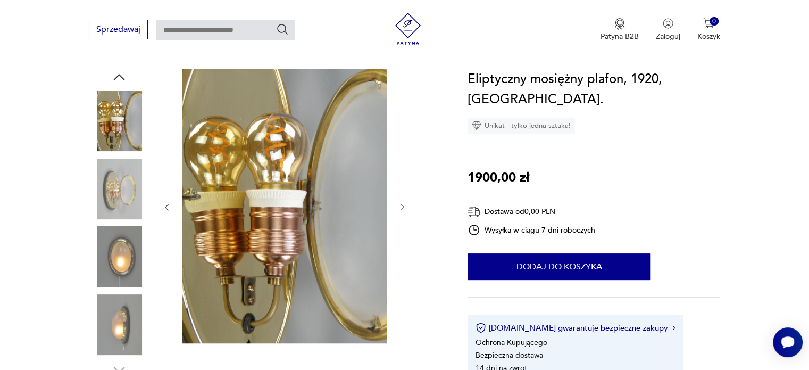
click at [404, 207] on icon "button" at bounding box center [402, 207] width 9 height 9
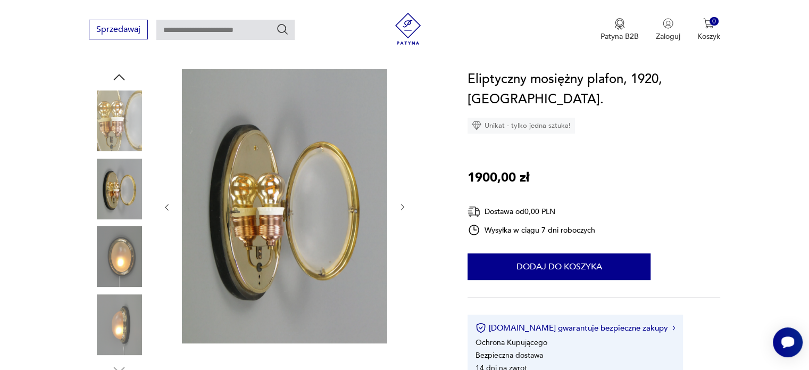
click at [402, 208] on icon "button" at bounding box center [402, 207] width 9 height 9
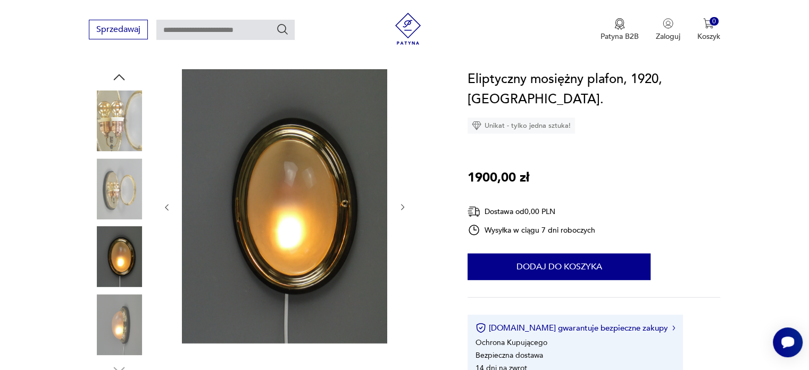
click at [401, 205] on icon "button" at bounding box center [402, 207] width 9 height 9
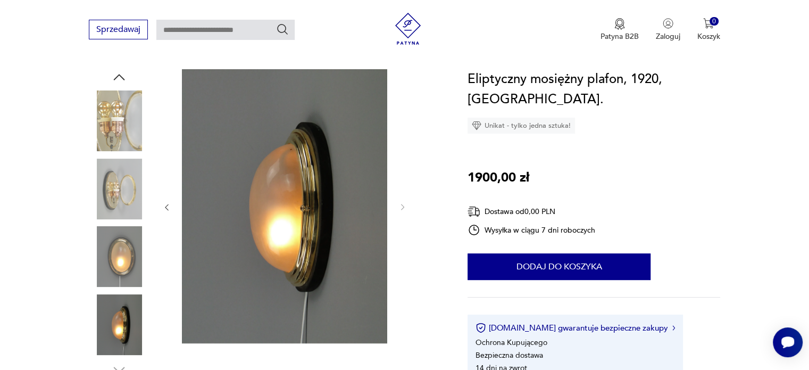
click at [169, 208] on icon "button" at bounding box center [166, 207] width 9 height 9
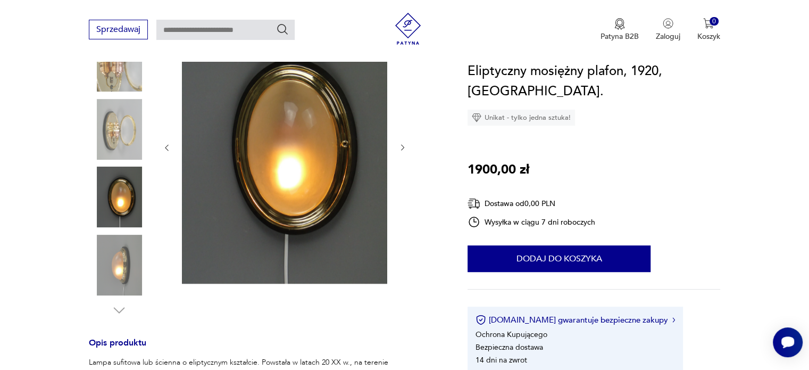
scroll to position [160, 0]
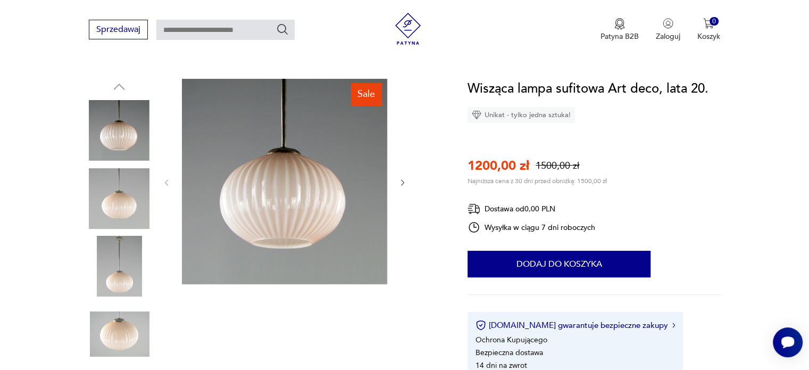
scroll to position [106, 0]
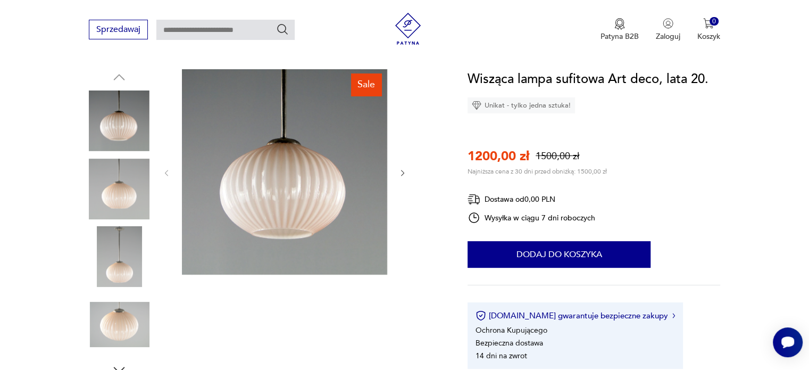
click at [401, 172] on icon "button" at bounding box center [402, 173] width 9 height 9
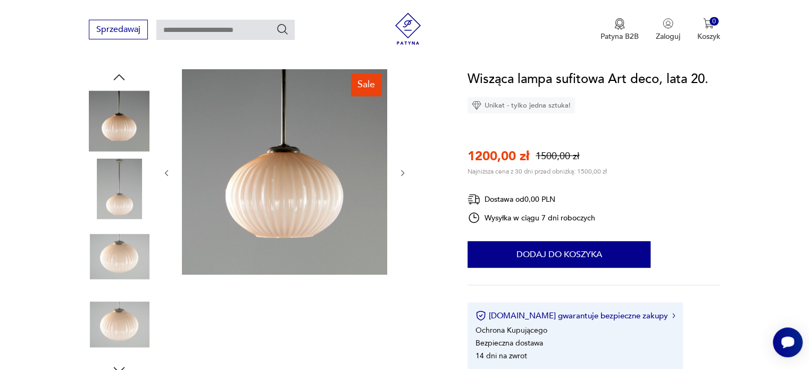
click at [402, 171] on icon "button" at bounding box center [402, 173] width 3 height 6
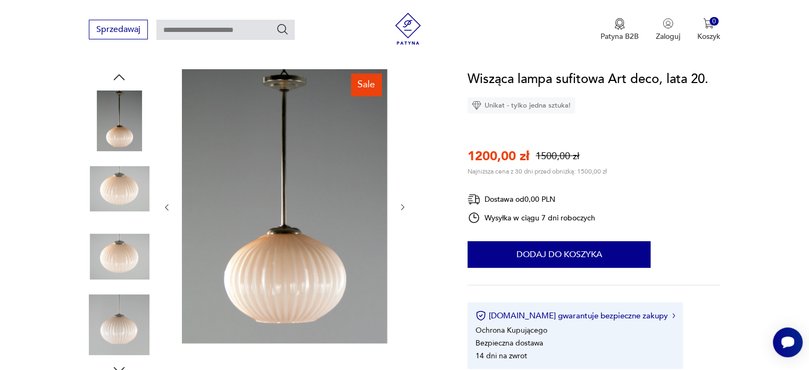
click at [405, 206] on icon "button" at bounding box center [402, 207] width 9 height 9
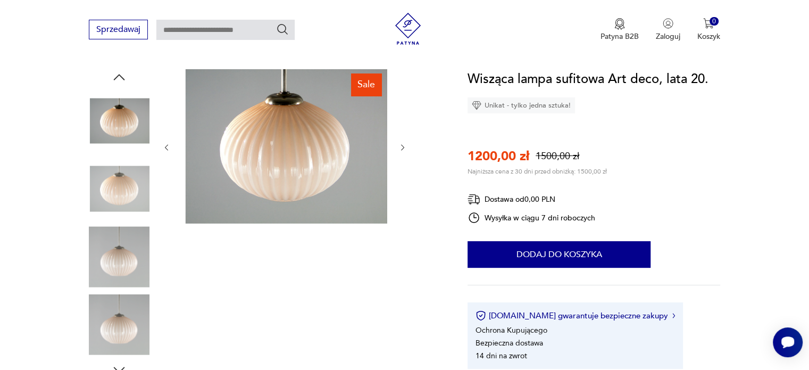
click at [401, 149] on icon "button" at bounding box center [402, 147] width 3 height 6
click at [402, 143] on icon "button" at bounding box center [402, 147] width 9 height 9
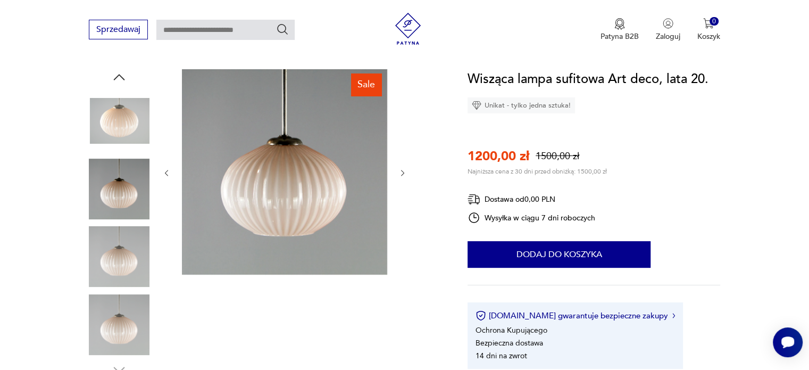
click at [400, 162] on div at bounding box center [284, 172] width 245 height 207
click at [401, 166] on div at bounding box center [284, 172] width 245 height 207
click at [401, 173] on icon "button" at bounding box center [402, 173] width 9 height 9
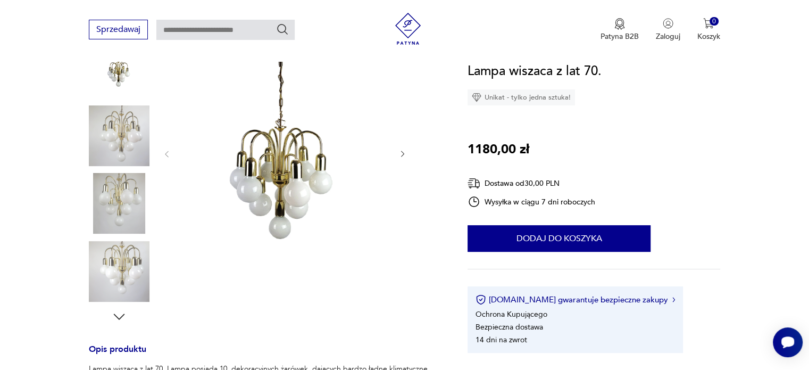
click at [404, 150] on icon "button" at bounding box center [402, 153] width 9 height 9
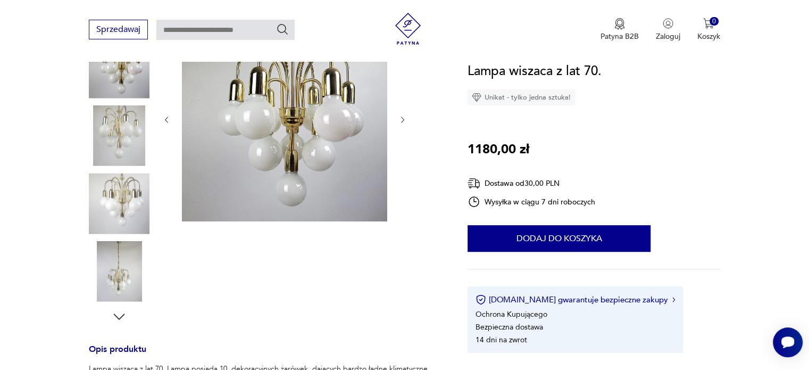
click at [165, 116] on icon "button" at bounding box center [166, 119] width 9 height 9
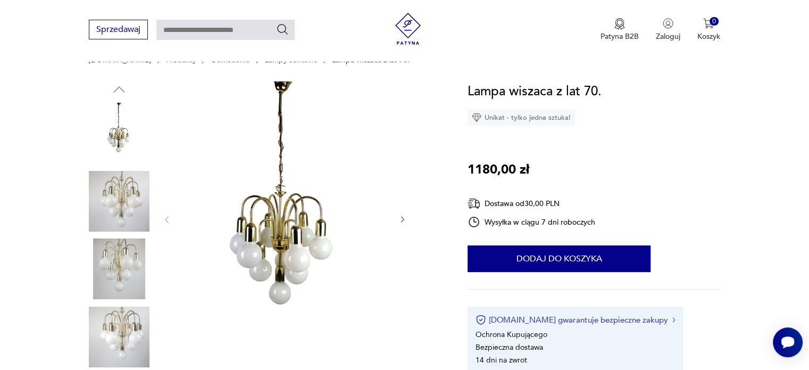
scroll to position [106, 0]
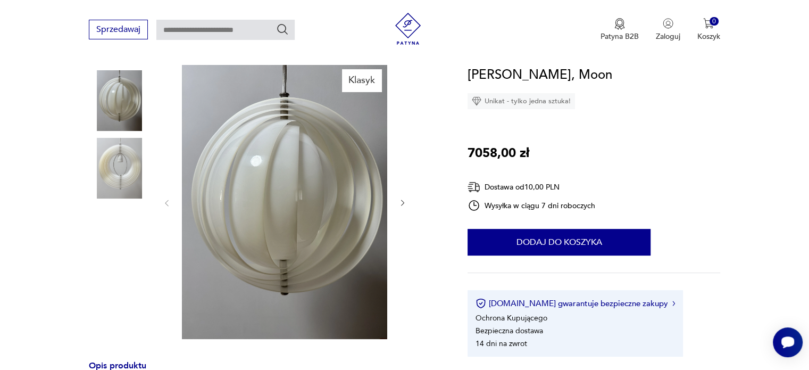
scroll to position [53, 0]
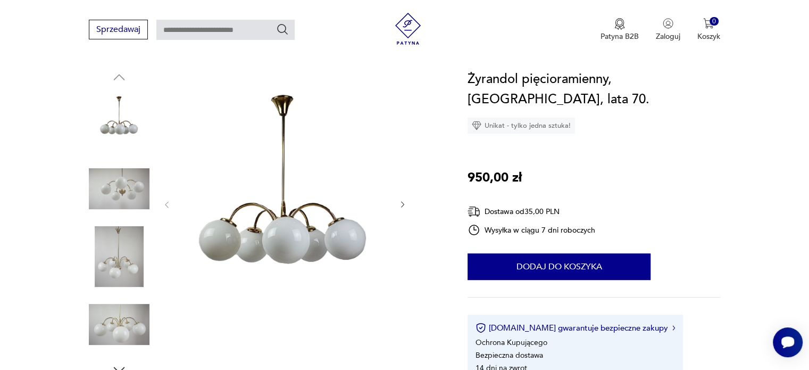
click at [400, 203] on icon "button" at bounding box center [402, 204] width 9 height 9
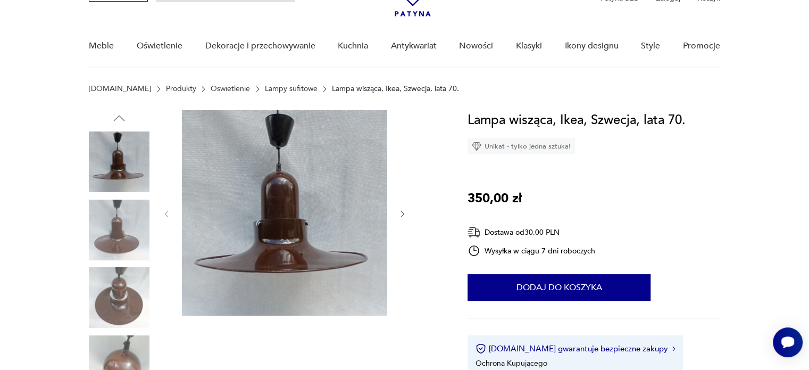
scroll to position [53, 0]
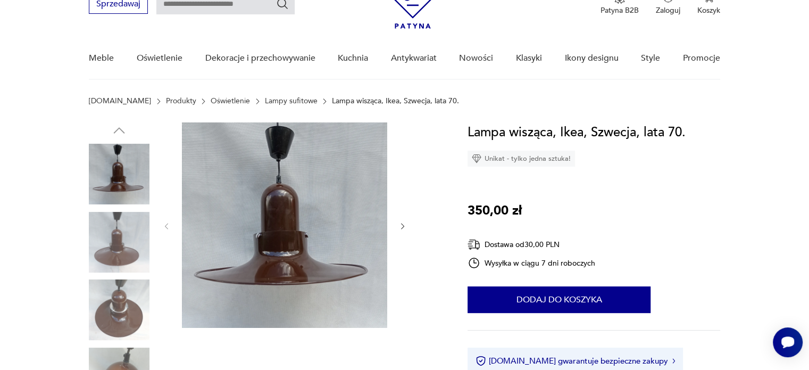
click at [406, 229] on icon "button" at bounding box center [402, 226] width 9 height 9
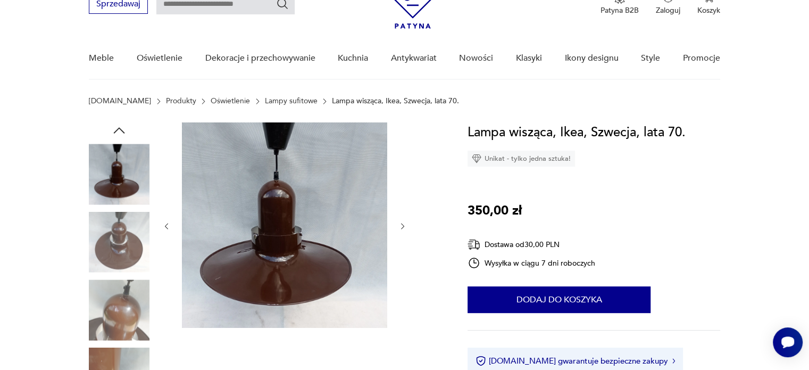
click at [398, 228] on icon "button" at bounding box center [402, 226] width 9 height 9
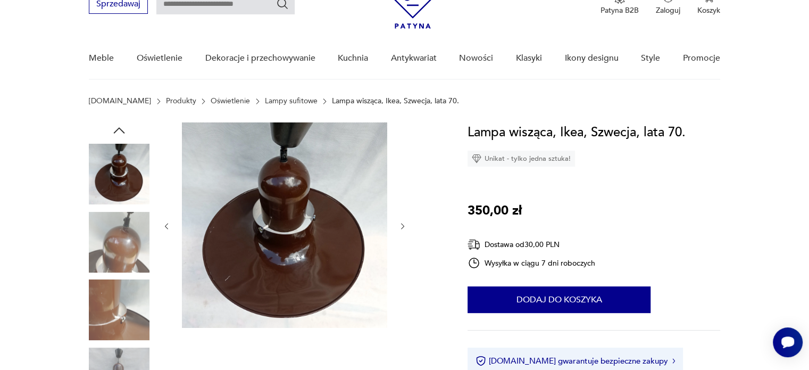
click at [402, 227] on icon "button" at bounding box center [402, 226] width 3 height 6
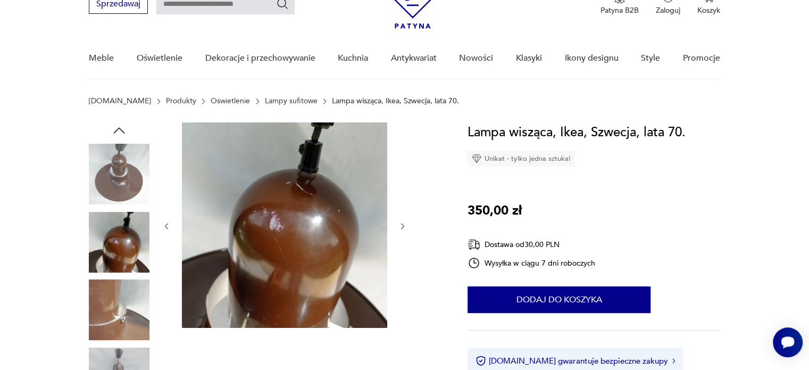
click at [403, 227] on icon "button" at bounding box center [402, 226] width 3 height 6
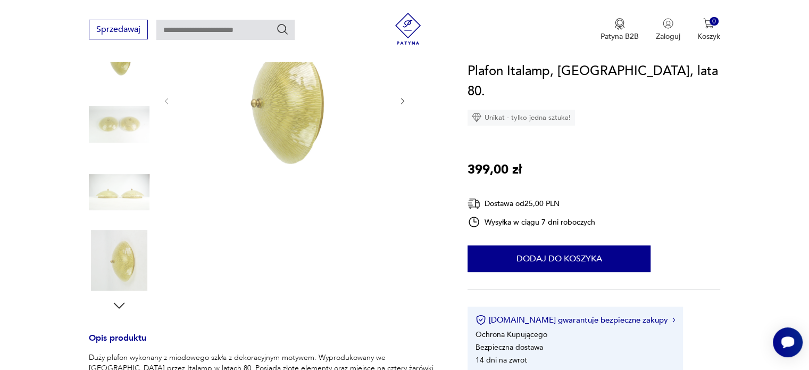
scroll to position [106, 0]
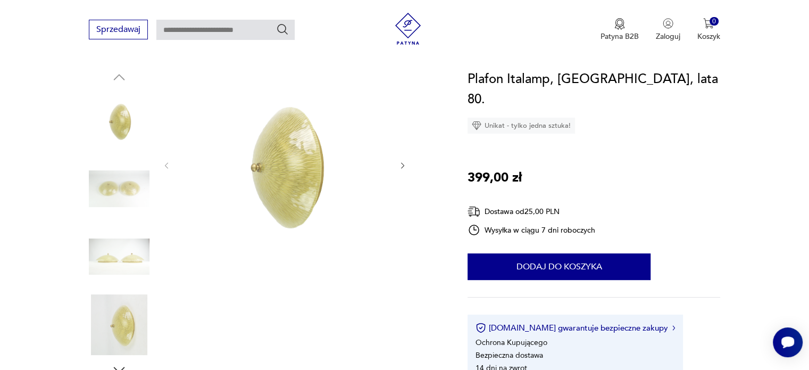
click at [399, 163] on icon "button" at bounding box center [402, 165] width 9 height 9
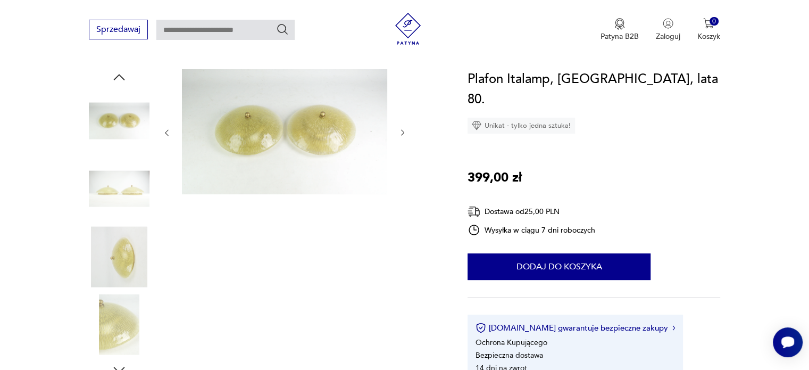
click at [402, 129] on icon "button" at bounding box center [402, 132] width 9 height 9
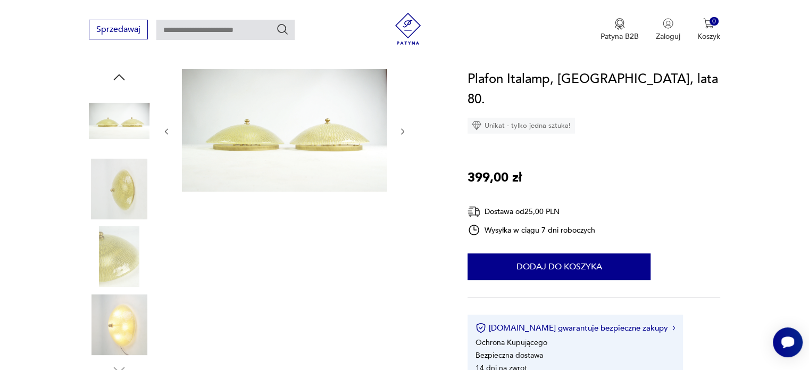
click at [400, 132] on icon "button" at bounding box center [402, 131] width 9 height 9
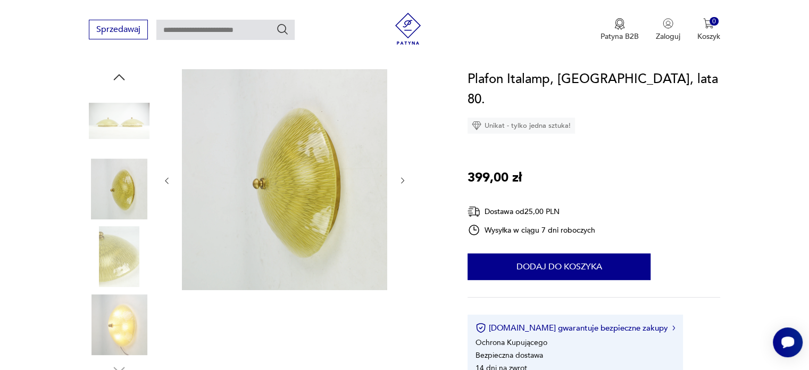
click at [406, 189] on div at bounding box center [284, 180] width 245 height 223
click at [405, 178] on icon "button" at bounding box center [402, 180] width 9 height 9
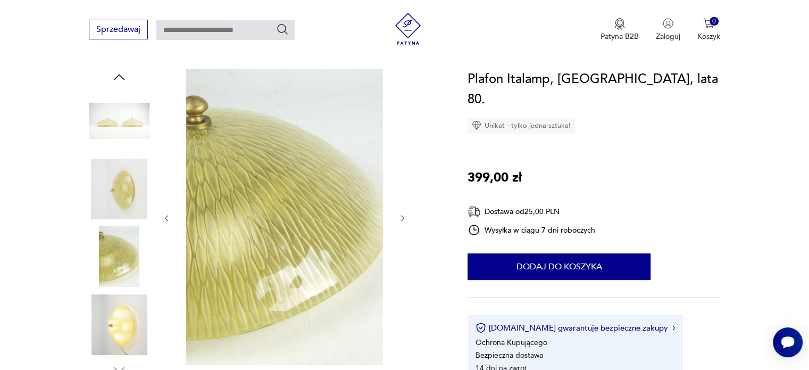
drag, startPoint x: 404, startPoint y: 208, endPoint x: 404, endPoint y: 225, distance: 17.0
click at [404, 208] on div at bounding box center [284, 218] width 245 height 298
click at [404, 223] on div at bounding box center [284, 218] width 245 height 298
click at [400, 220] on icon "button" at bounding box center [402, 218] width 9 height 9
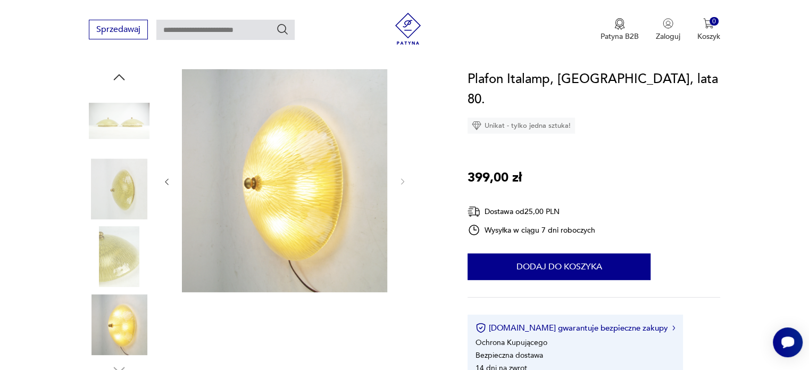
click at [166, 179] on icon "button" at bounding box center [166, 181] width 9 height 9
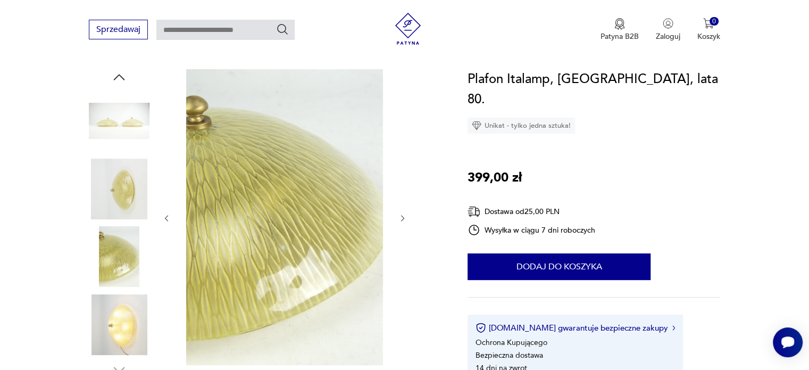
click at [166, 179] on div at bounding box center [284, 218] width 245 height 298
click at [174, 208] on div at bounding box center [284, 218] width 245 height 298
click at [172, 208] on div at bounding box center [284, 218] width 245 height 298
click at [400, 210] on div at bounding box center [284, 218] width 245 height 298
click at [401, 217] on icon "button" at bounding box center [402, 218] width 9 height 9
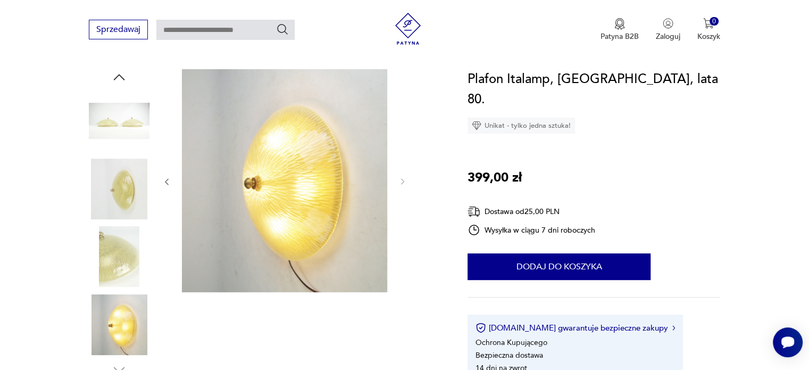
click at [162, 181] on icon "button" at bounding box center [166, 181] width 9 height 9
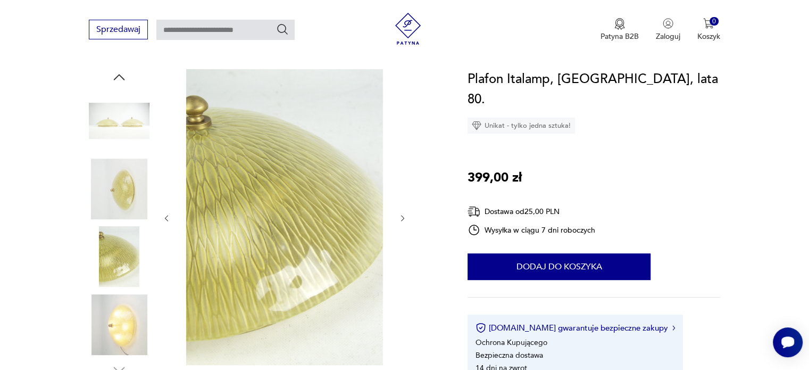
click at [167, 179] on div at bounding box center [284, 218] width 245 height 298
click at [169, 219] on icon "button" at bounding box center [166, 218] width 9 height 9
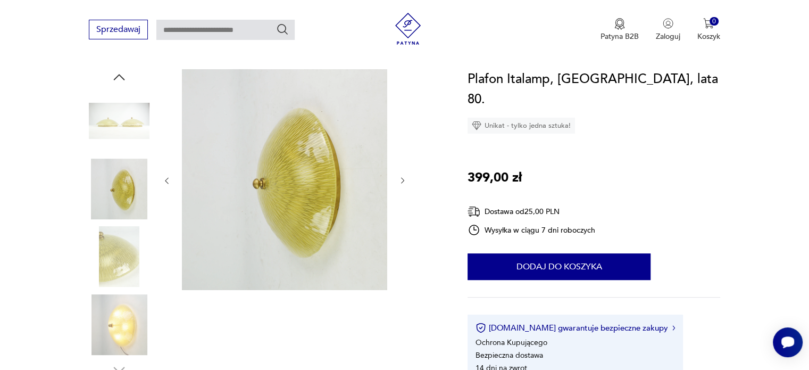
click at [169, 219] on div at bounding box center [284, 180] width 245 height 223
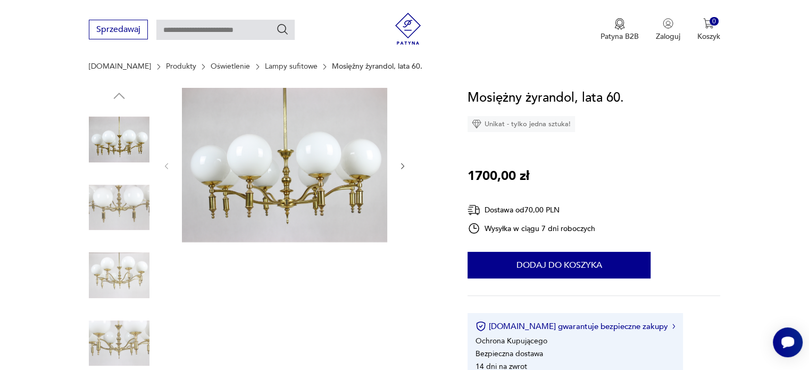
scroll to position [106, 0]
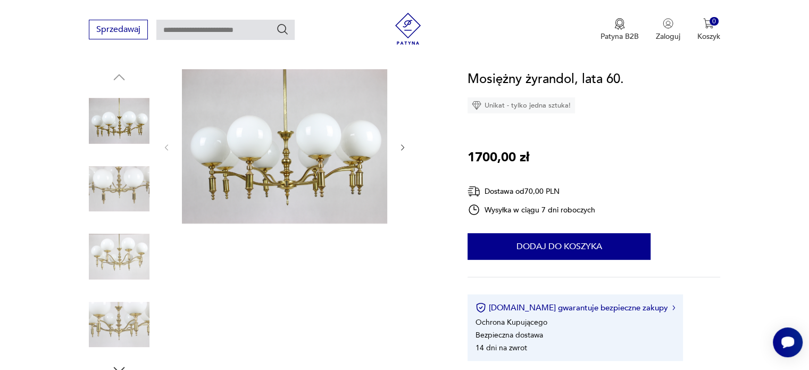
click at [406, 143] on icon "button" at bounding box center [402, 147] width 9 height 9
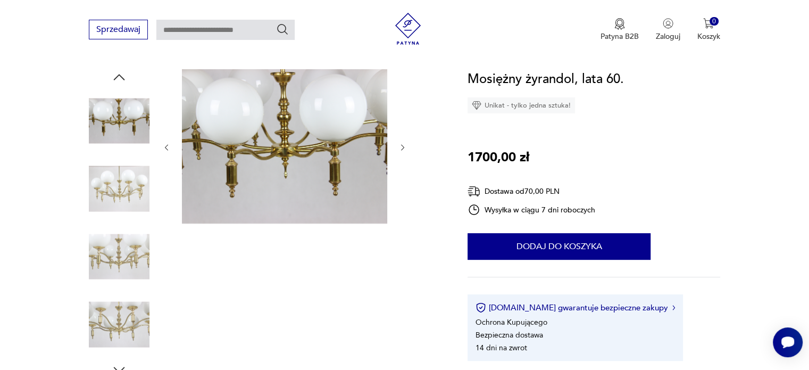
click at [405, 144] on icon "button" at bounding box center [402, 147] width 9 height 9
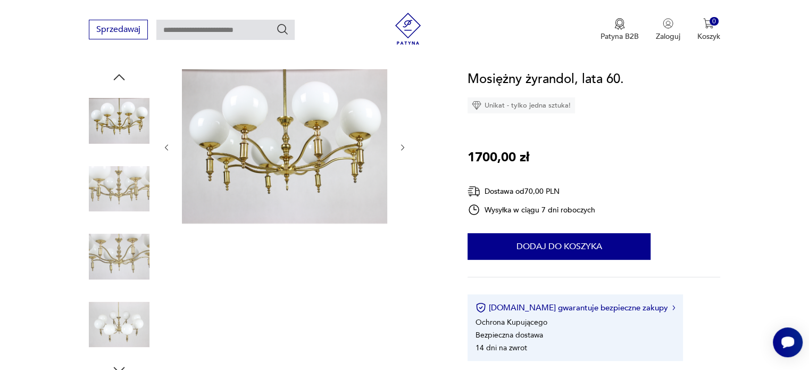
click at [405, 144] on icon "button" at bounding box center [402, 147] width 9 height 9
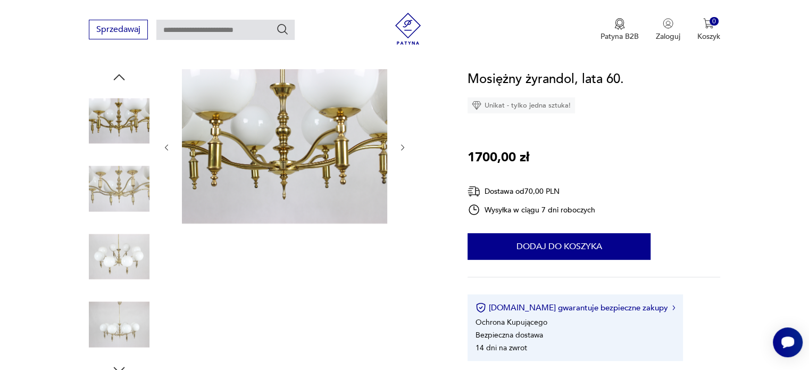
click at [405, 144] on icon "button" at bounding box center [402, 147] width 9 height 9
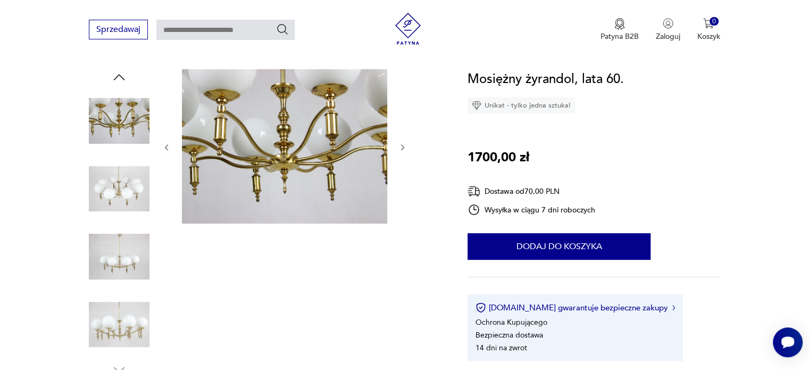
click at [405, 144] on icon "button" at bounding box center [402, 147] width 9 height 9
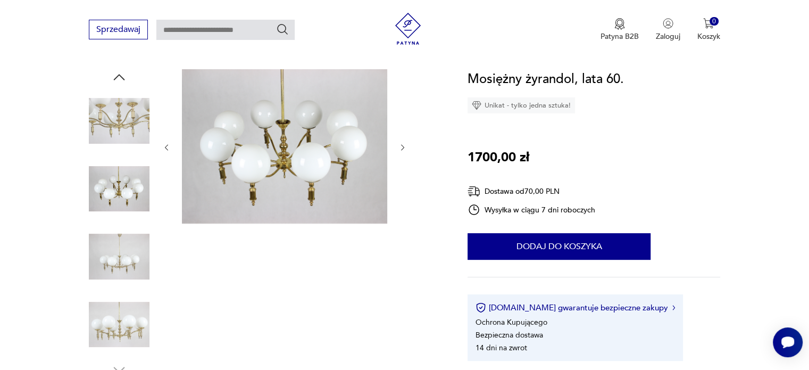
click at [405, 144] on icon "button" at bounding box center [402, 147] width 9 height 9
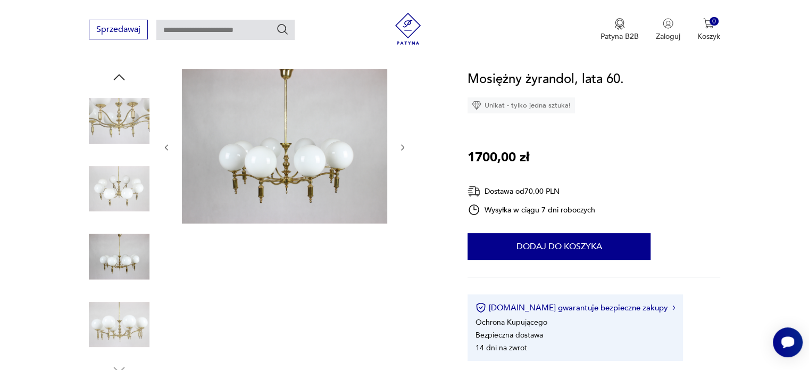
click at [405, 144] on icon "button" at bounding box center [402, 147] width 9 height 9
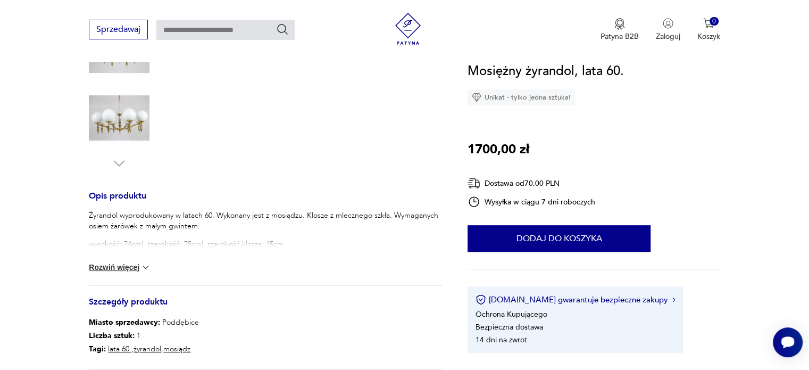
scroll to position [319, 0]
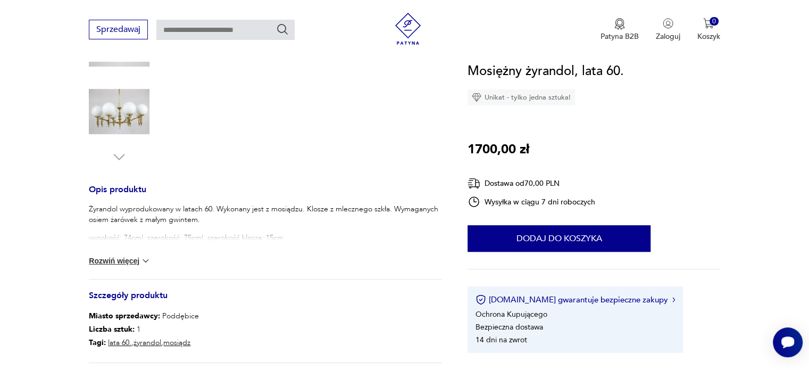
click at [137, 259] on button "Rozwiń więcej" at bounding box center [120, 260] width 62 height 11
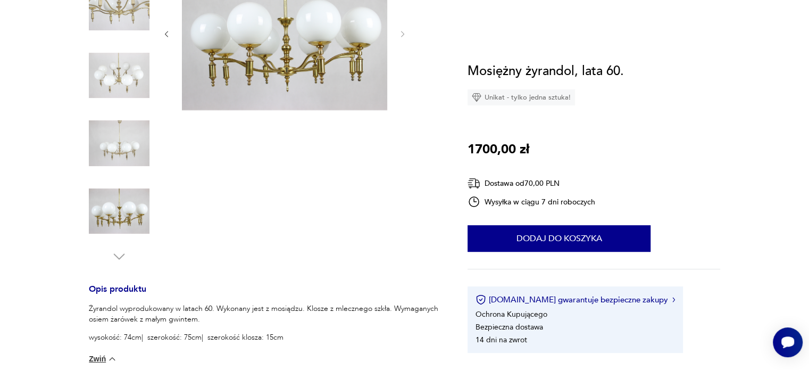
scroll to position [53, 0]
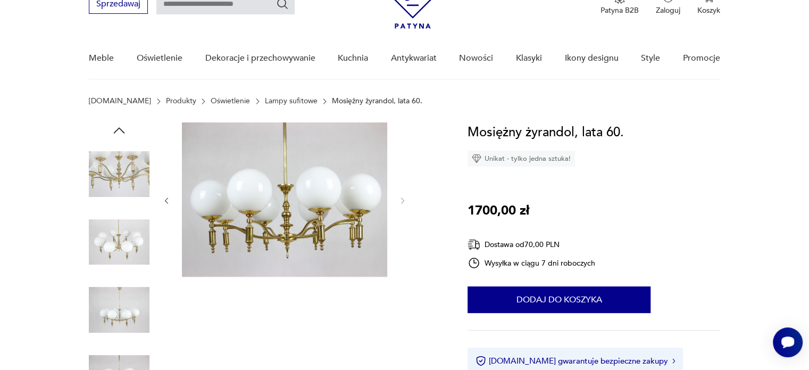
click at [171, 196] on icon "button" at bounding box center [166, 200] width 9 height 9
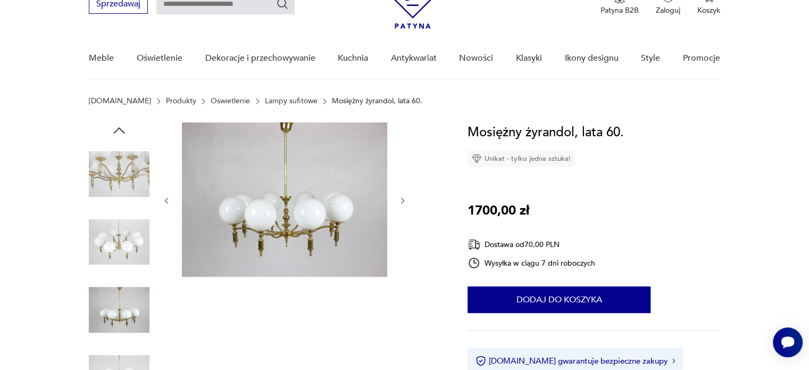
click at [405, 199] on icon "button" at bounding box center [402, 200] width 9 height 9
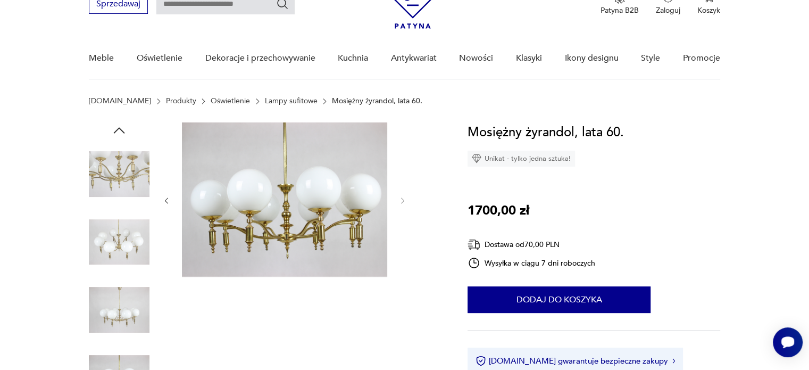
click at [165, 202] on icon "button" at bounding box center [166, 200] width 9 height 9
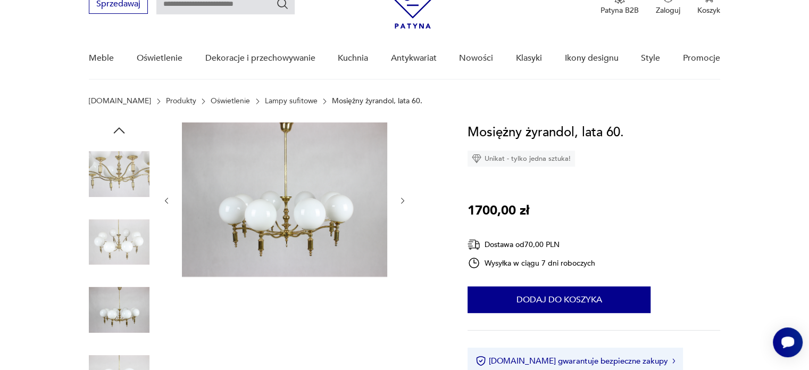
click at [165, 202] on icon "button" at bounding box center [166, 200] width 9 height 9
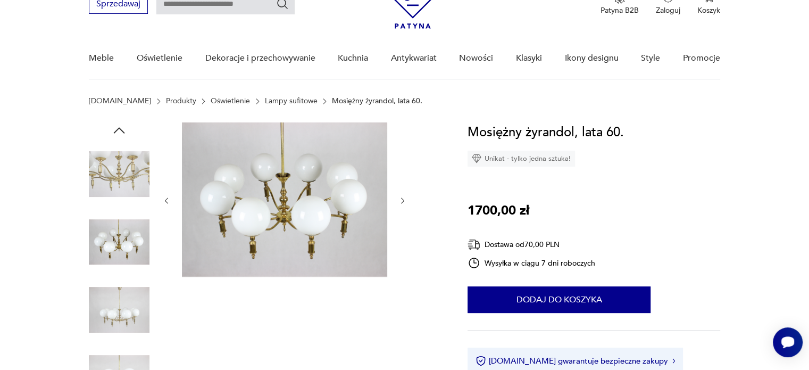
click at [165, 202] on icon "button" at bounding box center [166, 200] width 9 height 9
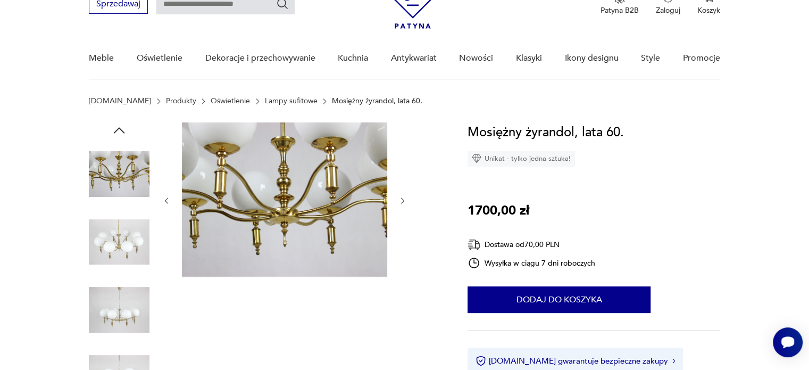
click at [165, 202] on icon "button" at bounding box center [166, 200] width 9 height 9
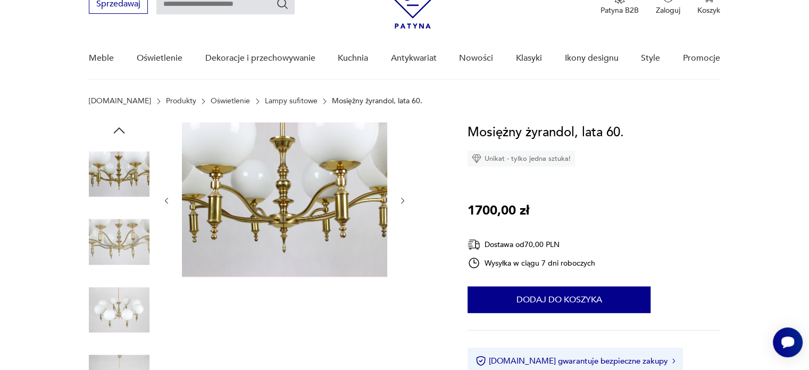
click at [163, 203] on icon "button" at bounding box center [166, 200] width 9 height 9
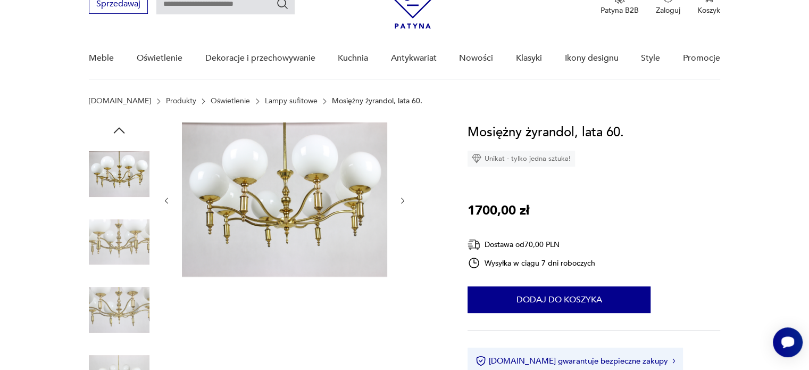
click at [163, 203] on icon "button" at bounding box center [166, 200] width 9 height 9
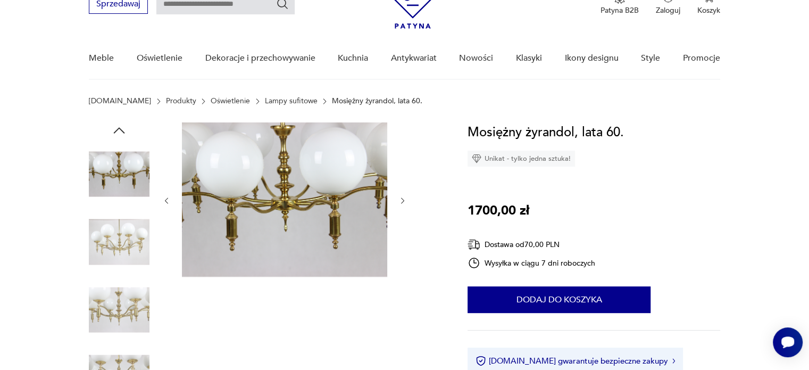
click at [400, 200] on icon "button" at bounding box center [402, 200] width 9 height 9
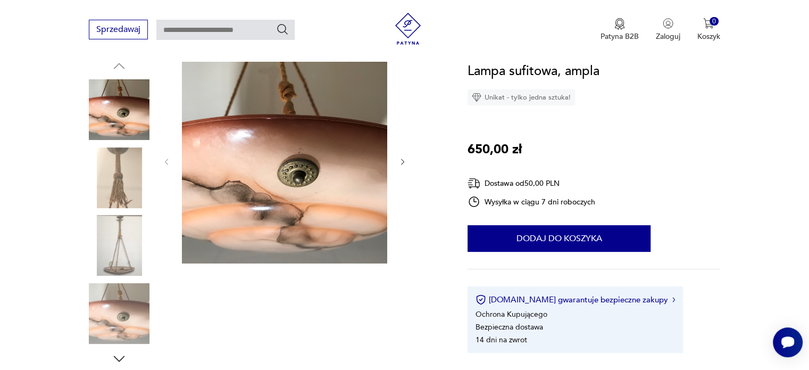
scroll to position [106, 0]
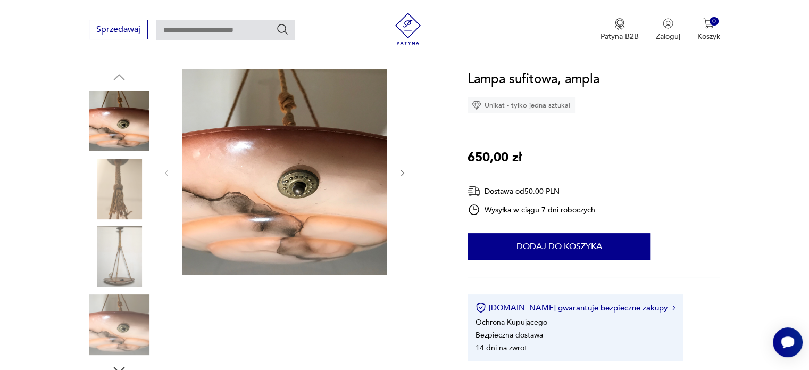
click at [406, 169] on icon "button" at bounding box center [402, 173] width 9 height 9
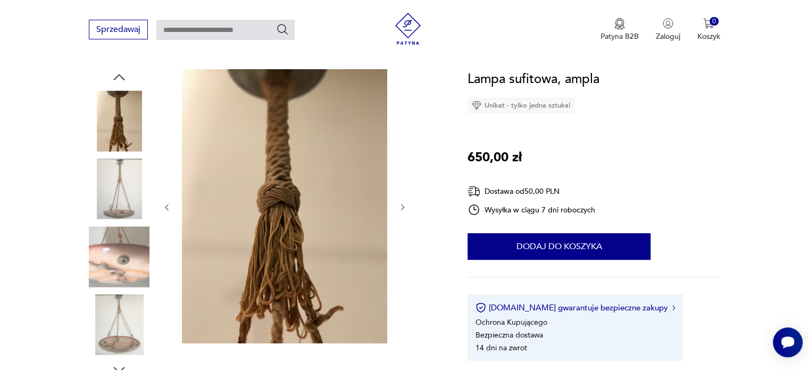
click at [406, 207] on icon "button" at bounding box center [402, 207] width 9 height 9
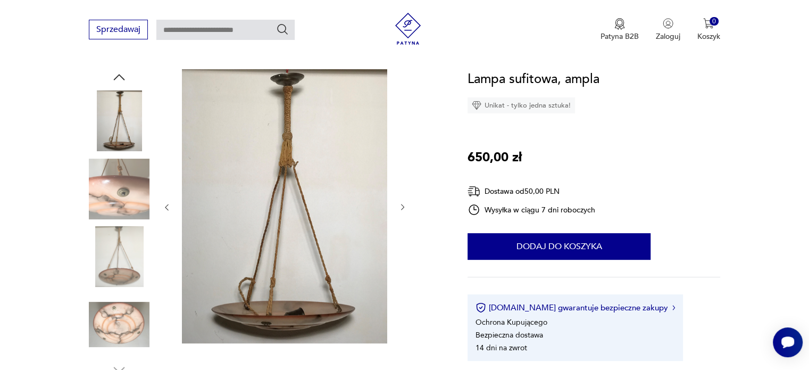
click at [403, 204] on icon "button" at bounding box center [402, 207] width 9 height 9
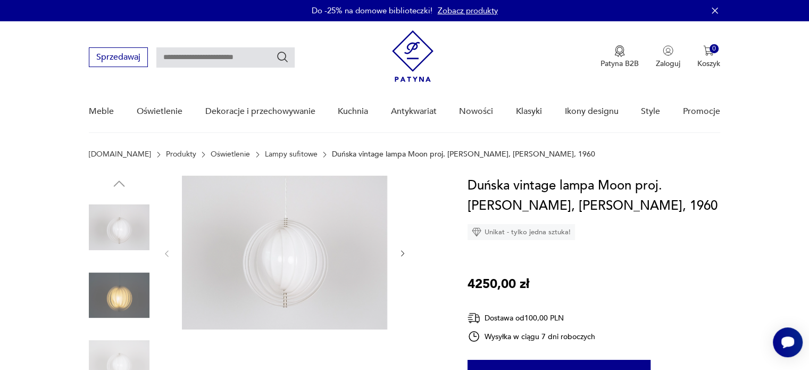
click at [402, 252] on icon "button" at bounding box center [402, 253] width 9 height 9
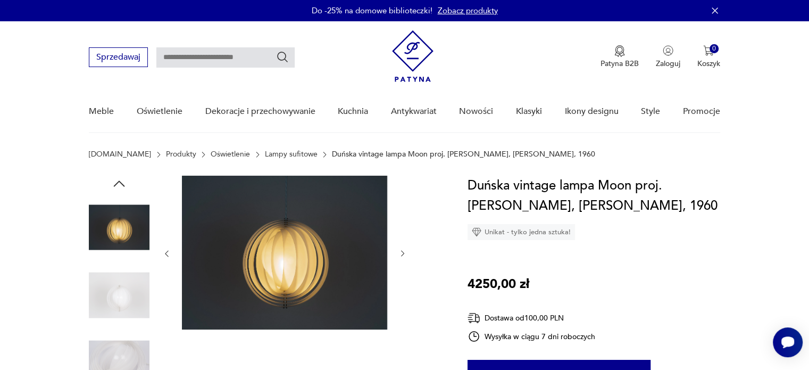
click at [400, 252] on icon "button" at bounding box center [402, 253] width 9 height 9
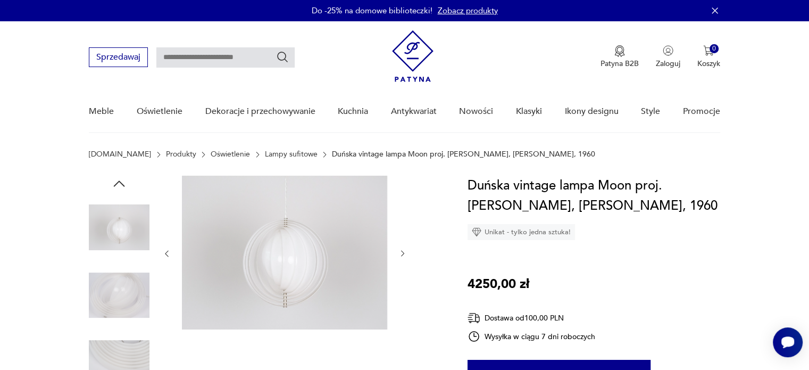
click at [400, 252] on icon "button" at bounding box center [402, 253] width 9 height 9
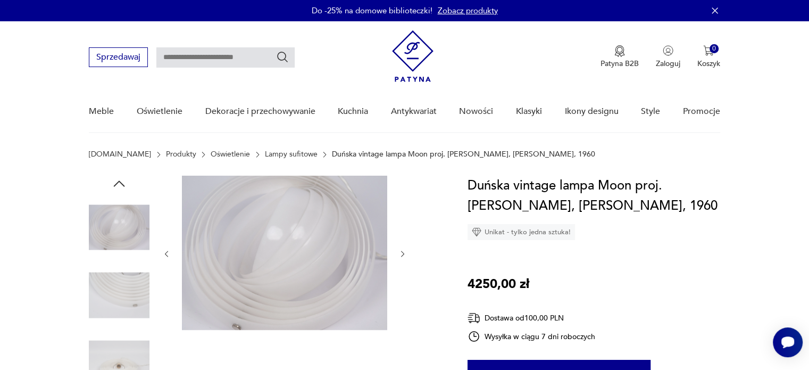
click at [400, 252] on icon "button" at bounding box center [402, 253] width 9 height 9
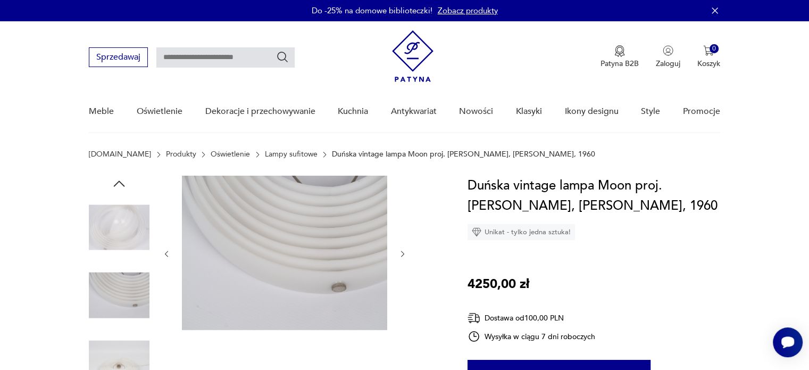
click at [400, 252] on icon "button" at bounding box center [402, 253] width 9 height 9
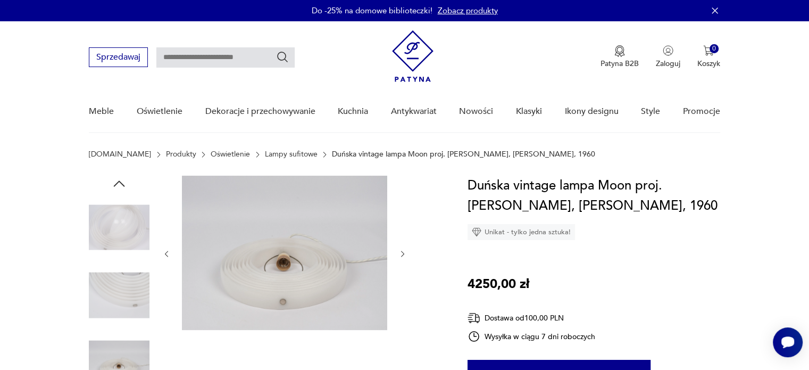
click at [400, 252] on icon "button" at bounding box center [402, 253] width 9 height 9
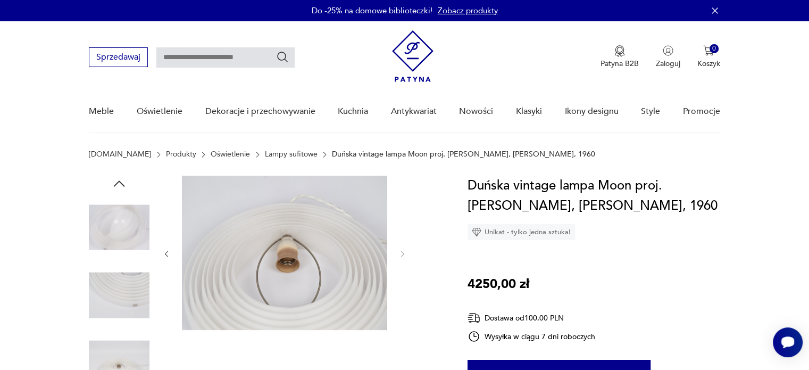
click at [166, 244] on div at bounding box center [284, 253] width 245 height 156
click at [166, 250] on icon "button" at bounding box center [166, 253] width 9 height 9
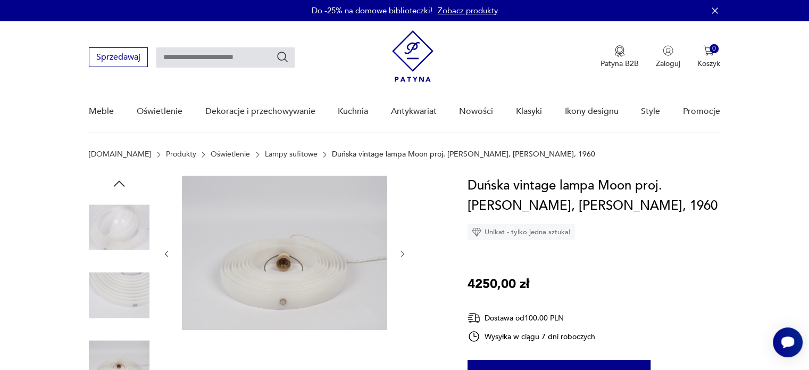
click at [166, 250] on icon "button" at bounding box center [166, 253] width 9 height 9
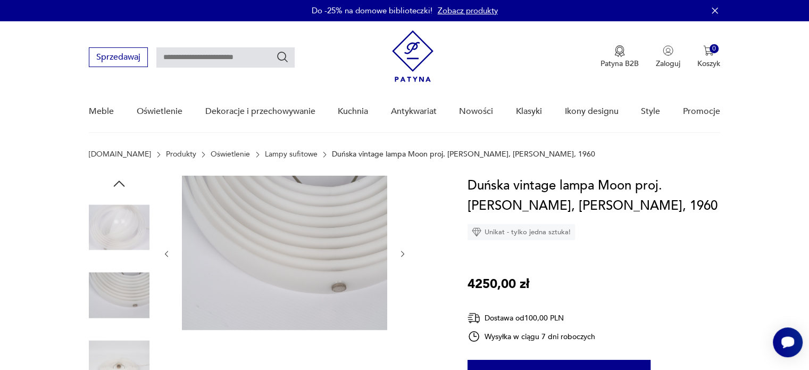
click at [166, 250] on icon "button" at bounding box center [166, 253] width 9 height 9
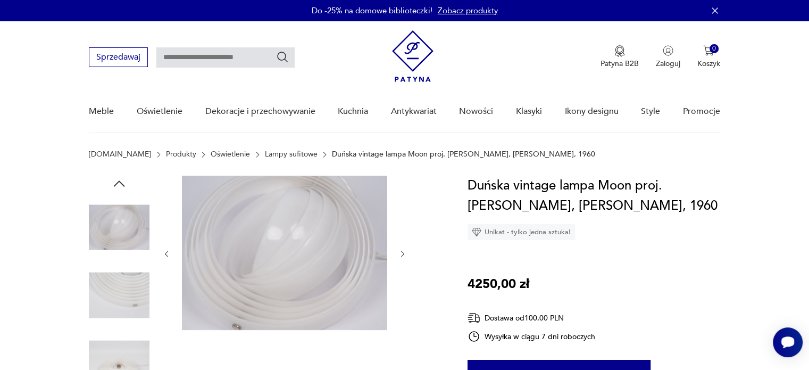
click at [166, 250] on icon "button" at bounding box center [166, 253] width 9 height 9
